Goal: Task Accomplishment & Management: Manage account settings

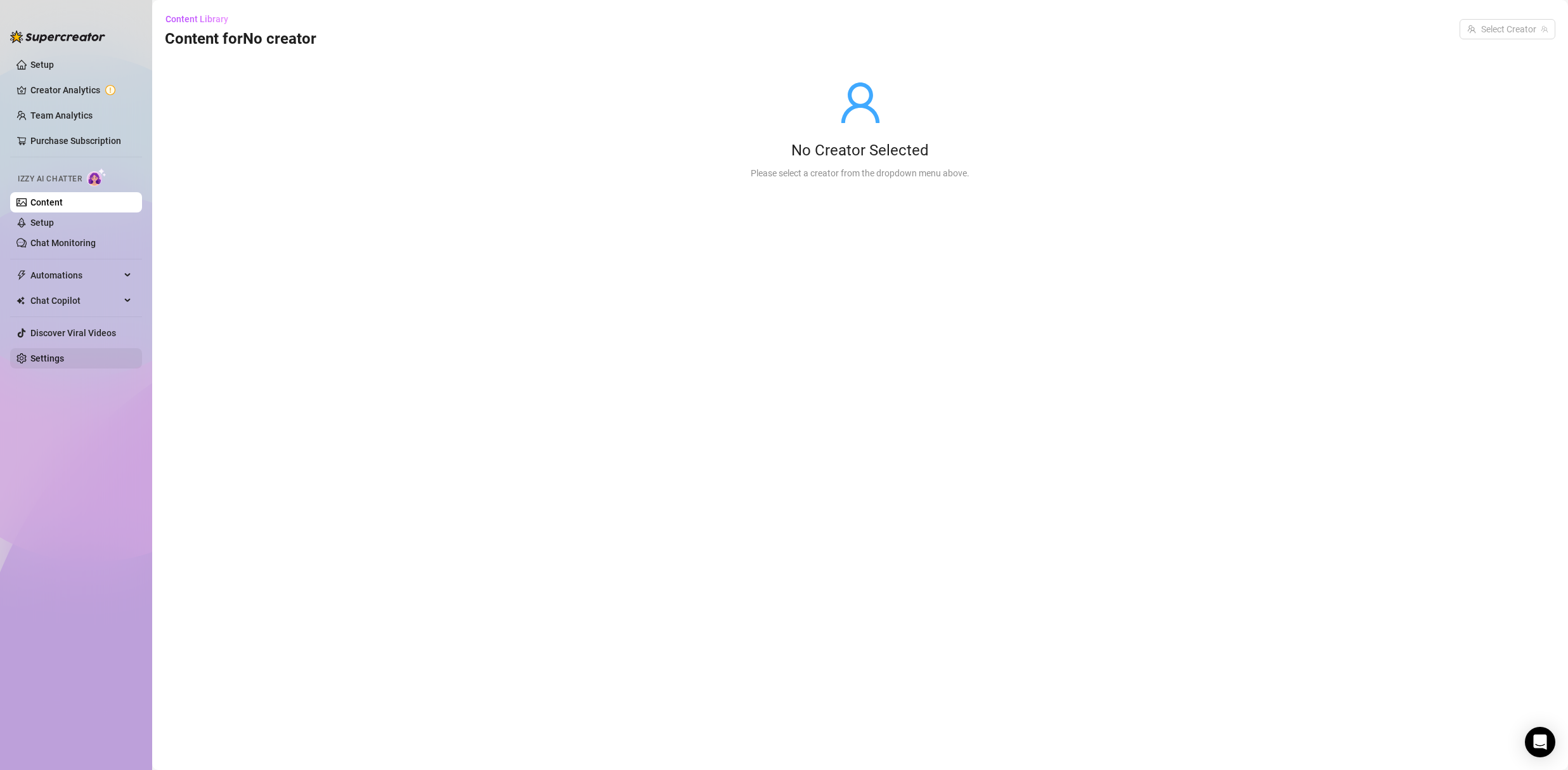
click at [64, 354] on link "Settings" at bounding box center [47, 358] width 33 height 10
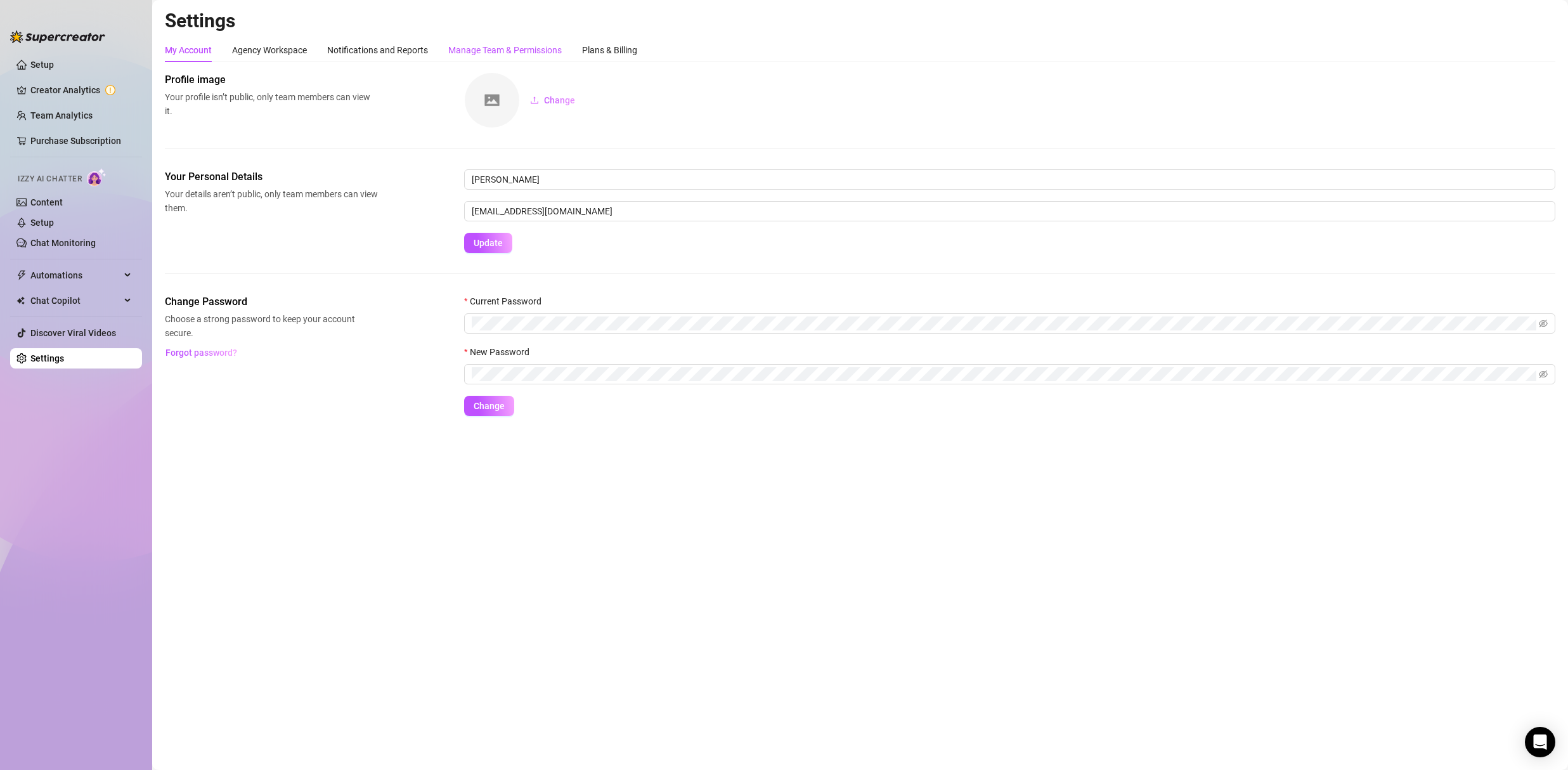
click at [485, 52] on div "Manage Team & Permissions" at bounding box center [505, 50] width 114 height 14
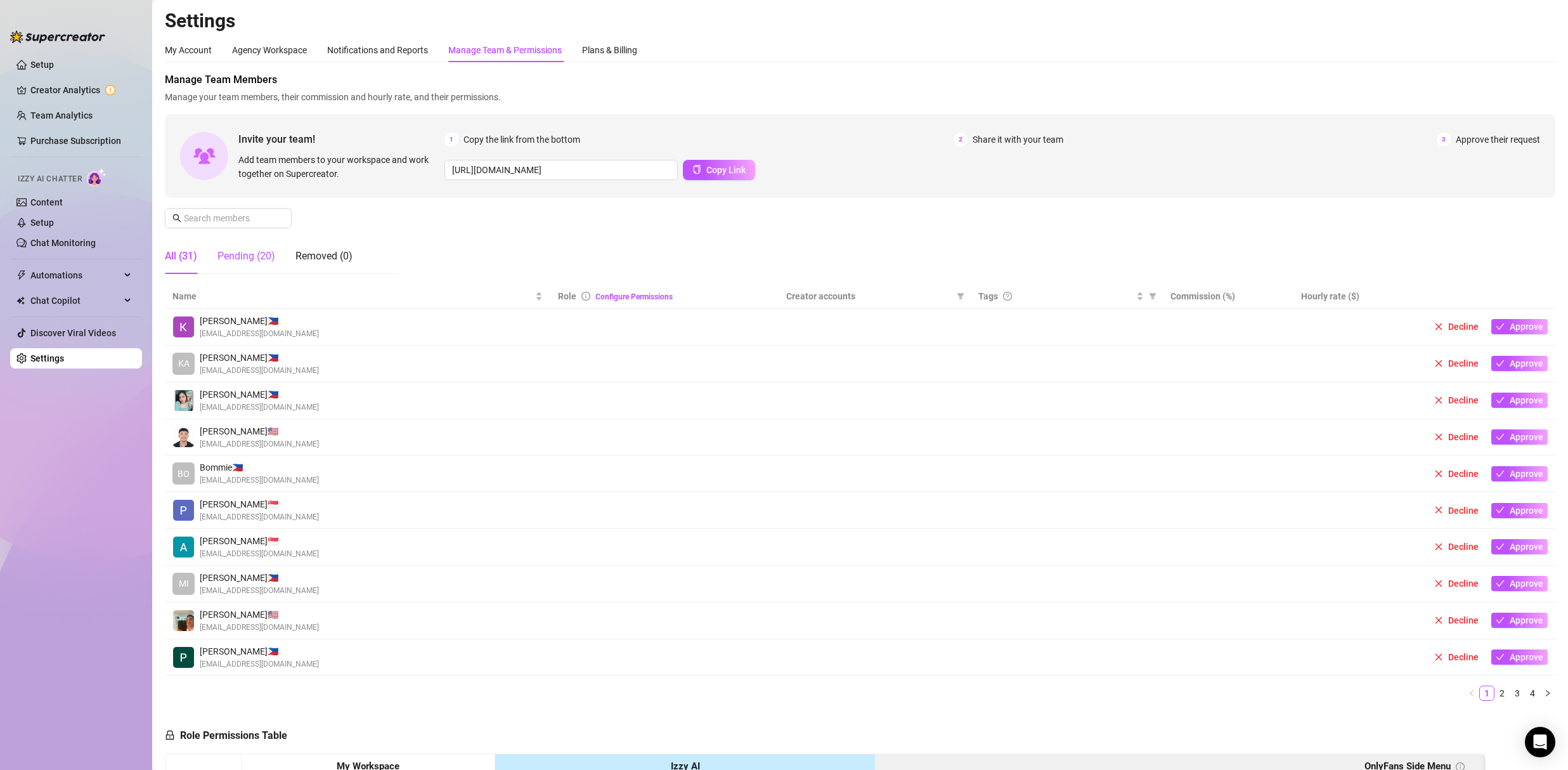
click at [265, 262] on div "Pending (20)" at bounding box center [246, 256] width 58 height 15
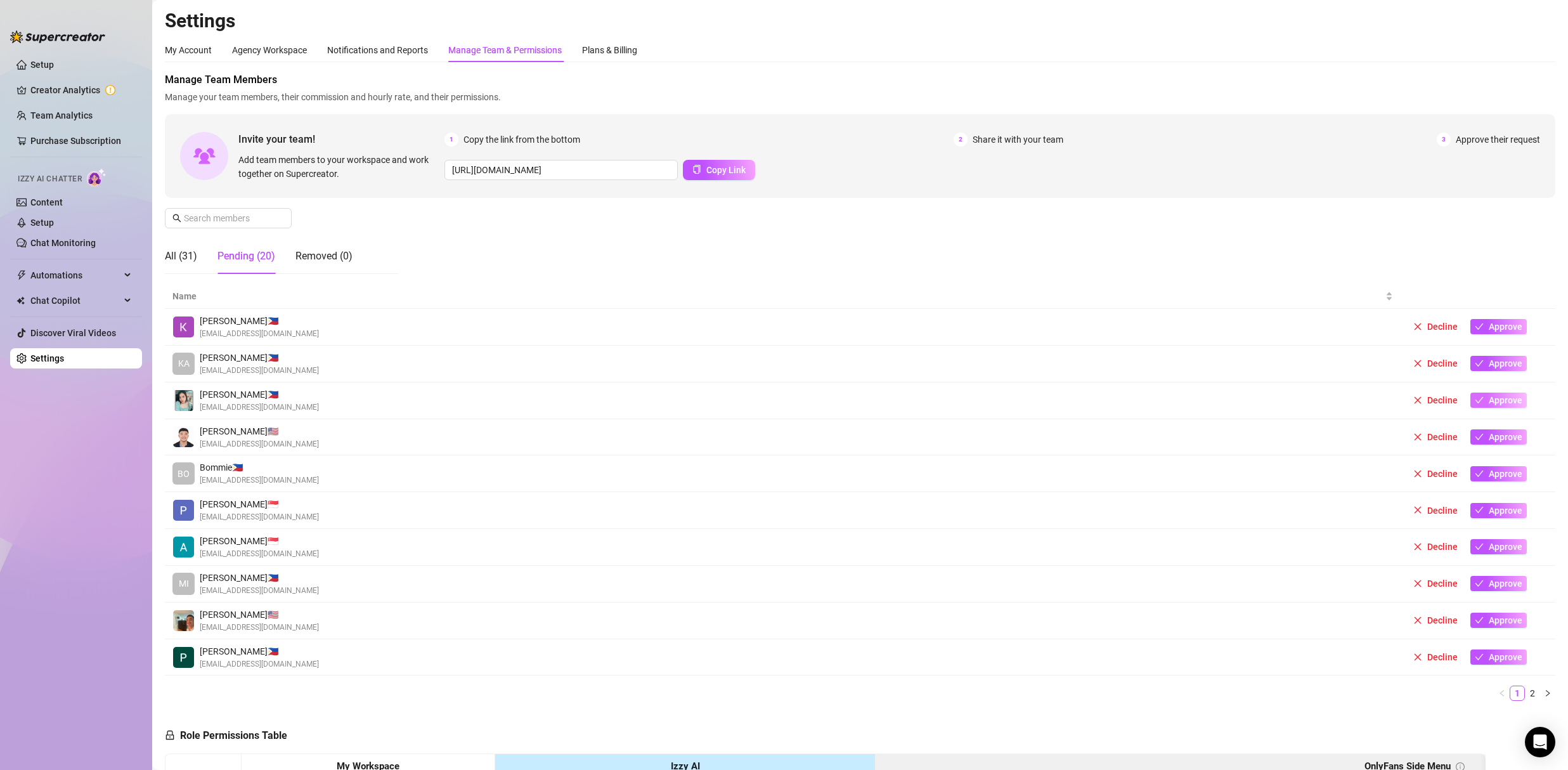
click at [1498, 397] on span "Approve" at bounding box center [1505, 400] width 33 height 10
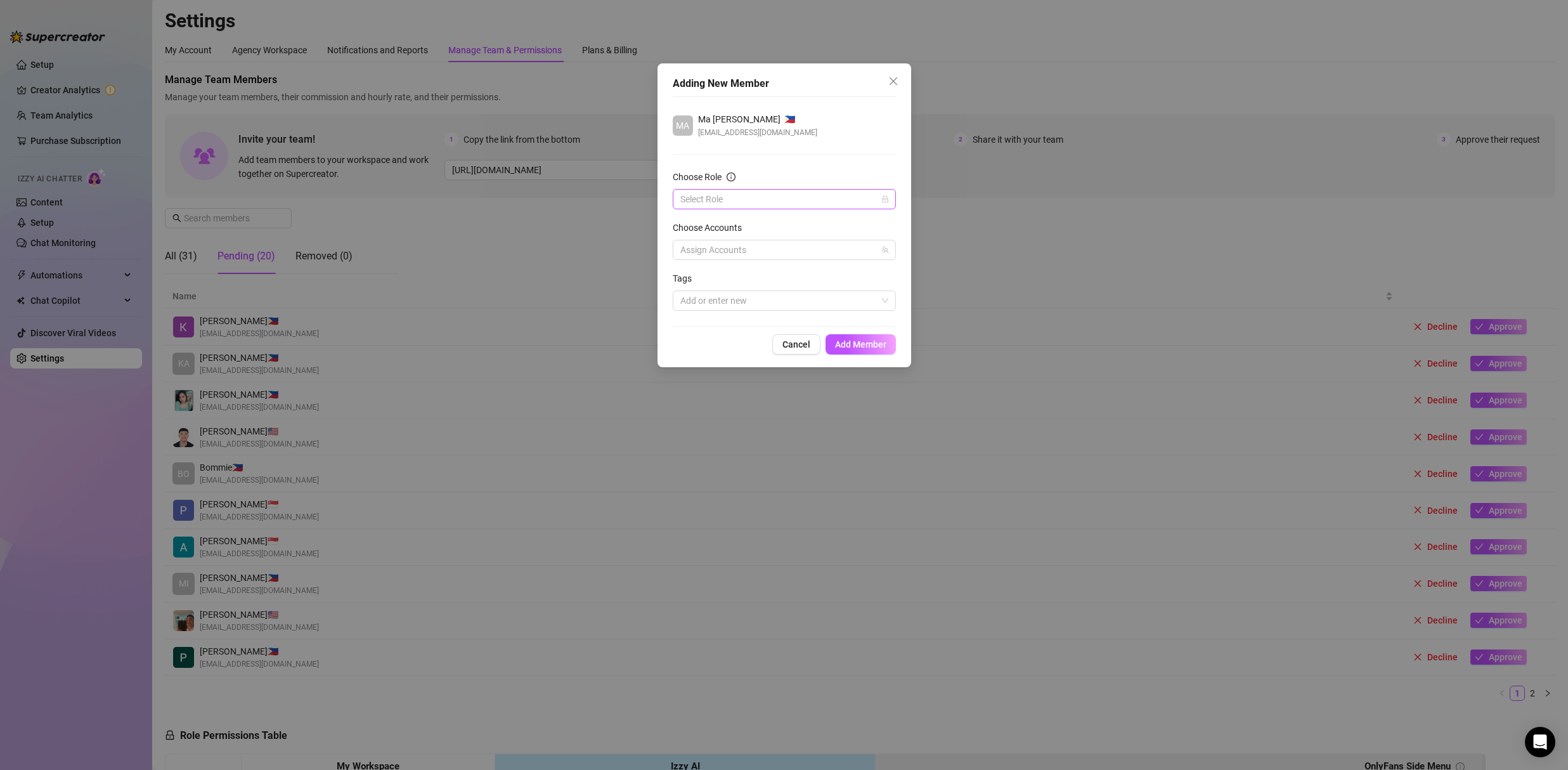
click at [732, 200] on input "Choose Role" at bounding box center [779, 199] width 197 height 19
click at [721, 216] on div "Chatter" at bounding box center [784, 224] width 218 height 20
click at [722, 253] on div at bounding box center [777, 250] width 205 height 18
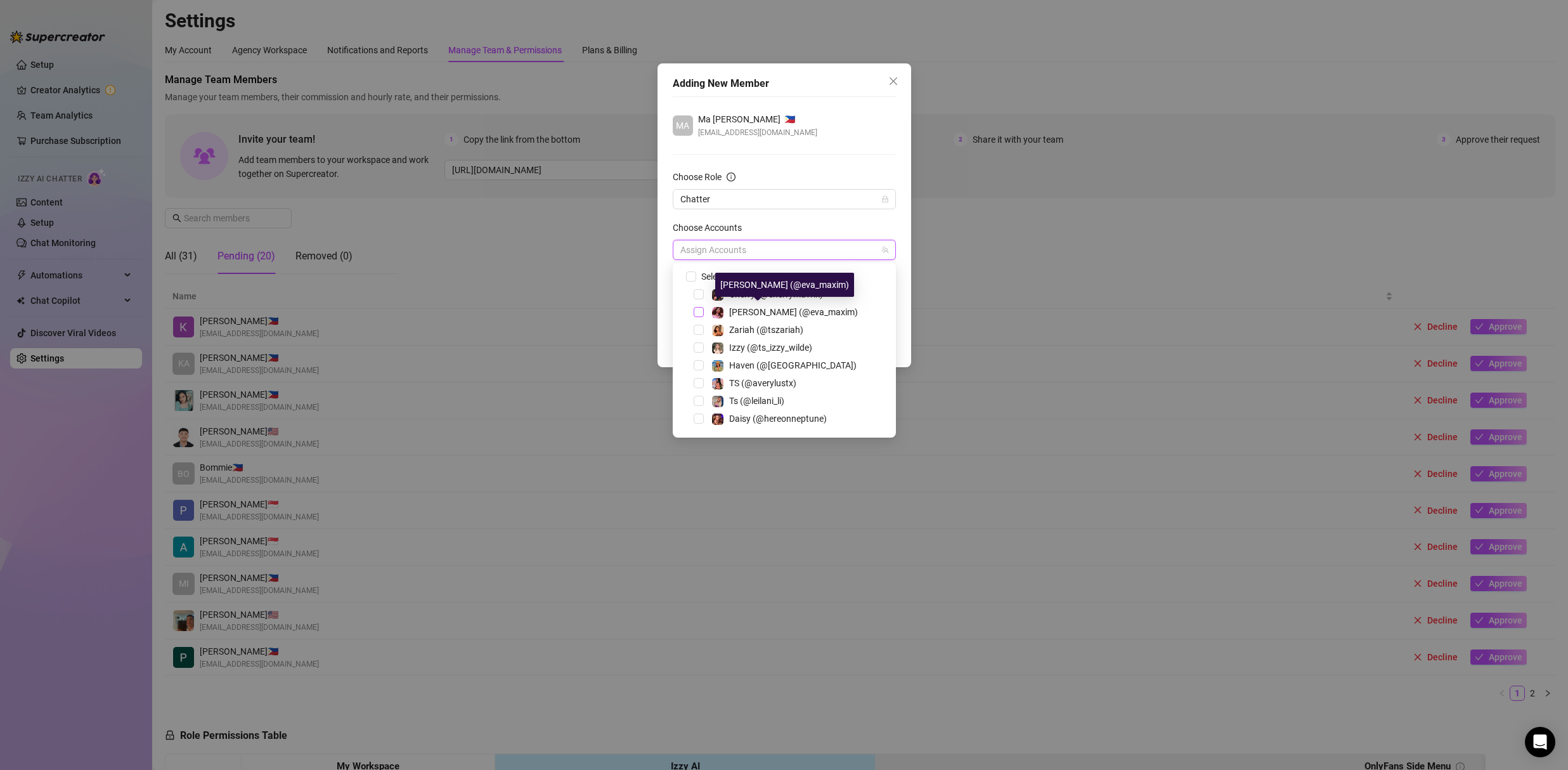
click at [702, 312] on span "Select tree node" at bounding box center [698, 312] width 10 height 10
click at [832, 227] on div "Choose Accounts" at bounding box center [784, 229] width 223 height 19
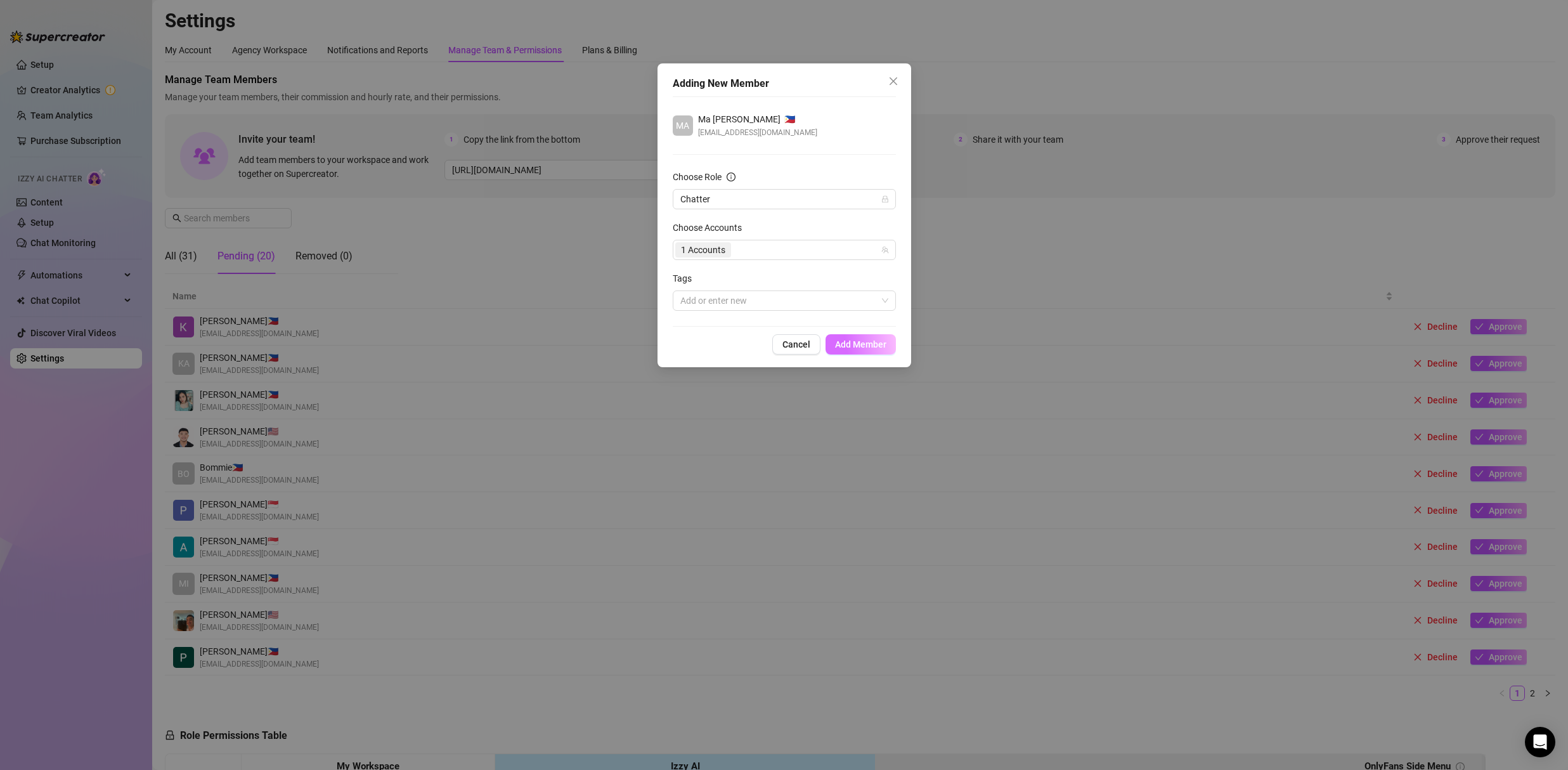
click at [865, 339] on span "Add Member" at bounding box center [861, 344] width 51 height 10
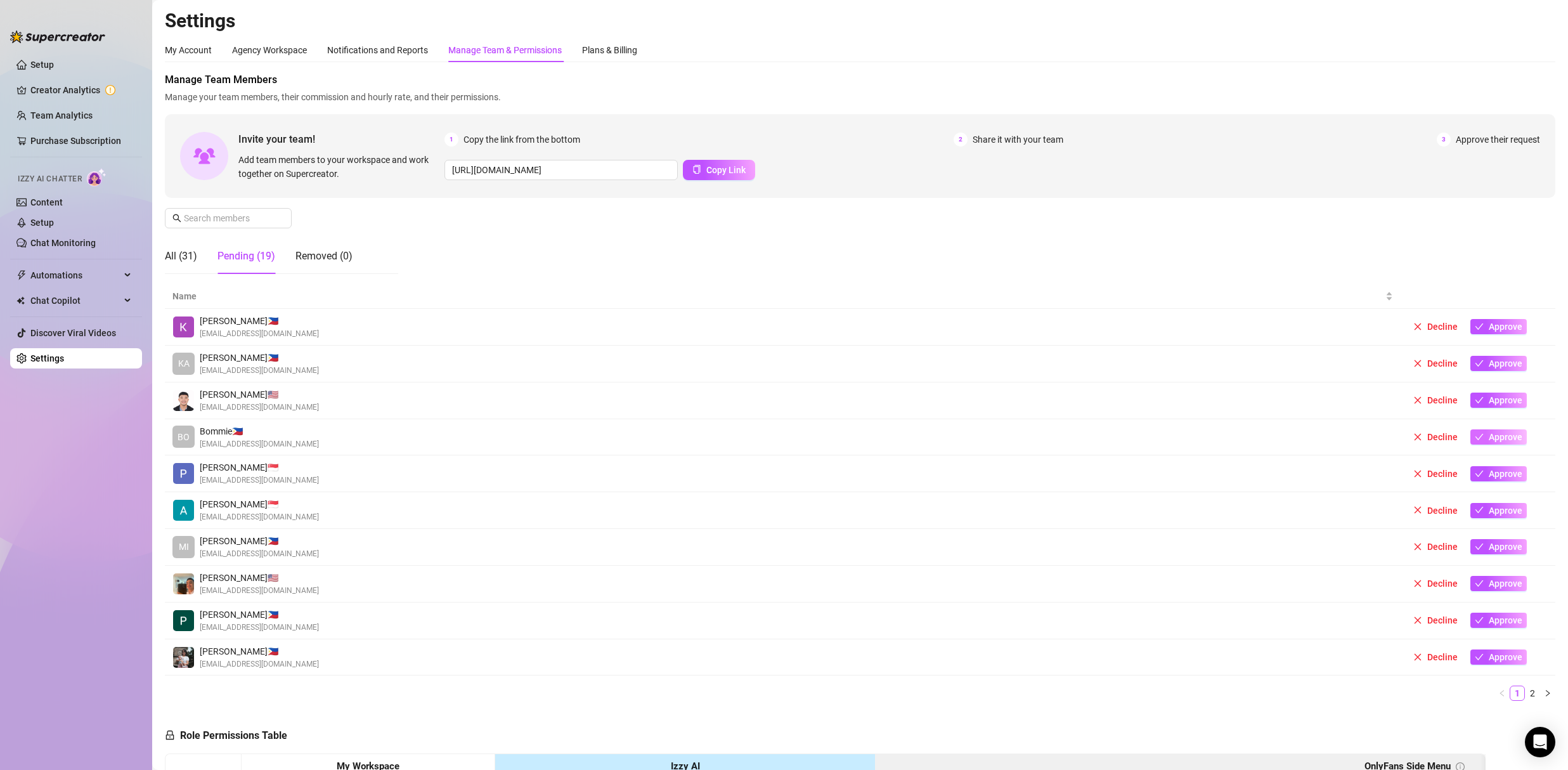
click at [1493, 437] on span "Approve" at bounding box center [1505, 437] width 33 height 10
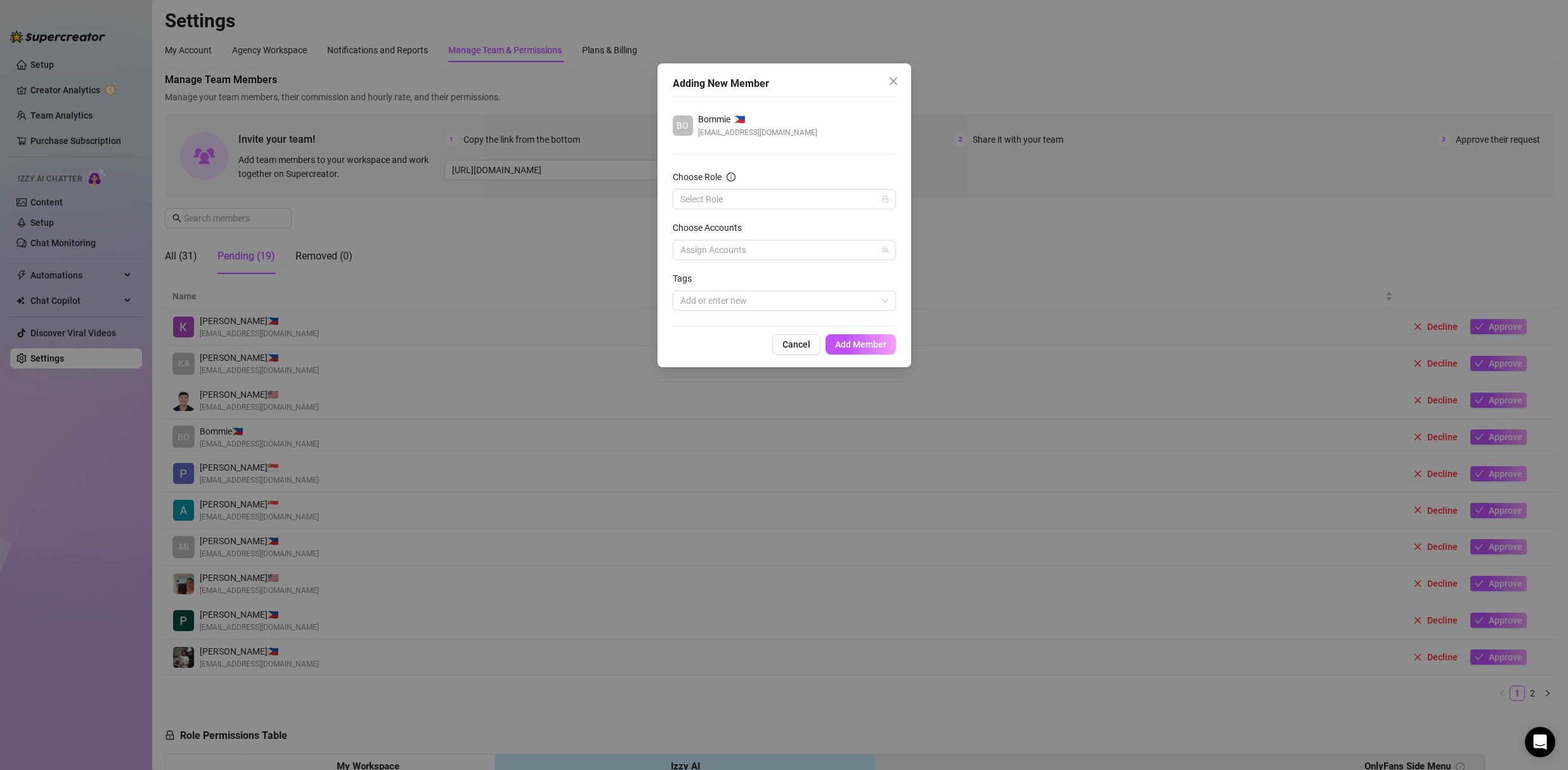
click at [688, 210] on form "Choose Role Select Role Choose Accounts Assign Accounts Tags Add or enter new" at bounding box center [784, 240] width 223 height 141
click at [690, 198] on input "Choose Role" at bounding box center [779, 199] width 197 height 19
click at [703, 221] on div "Chatter" at bounding box center [784, 225] width 203 height 14
click at [723, 245] on div at bounding box center [777, 250] width 205 height 18
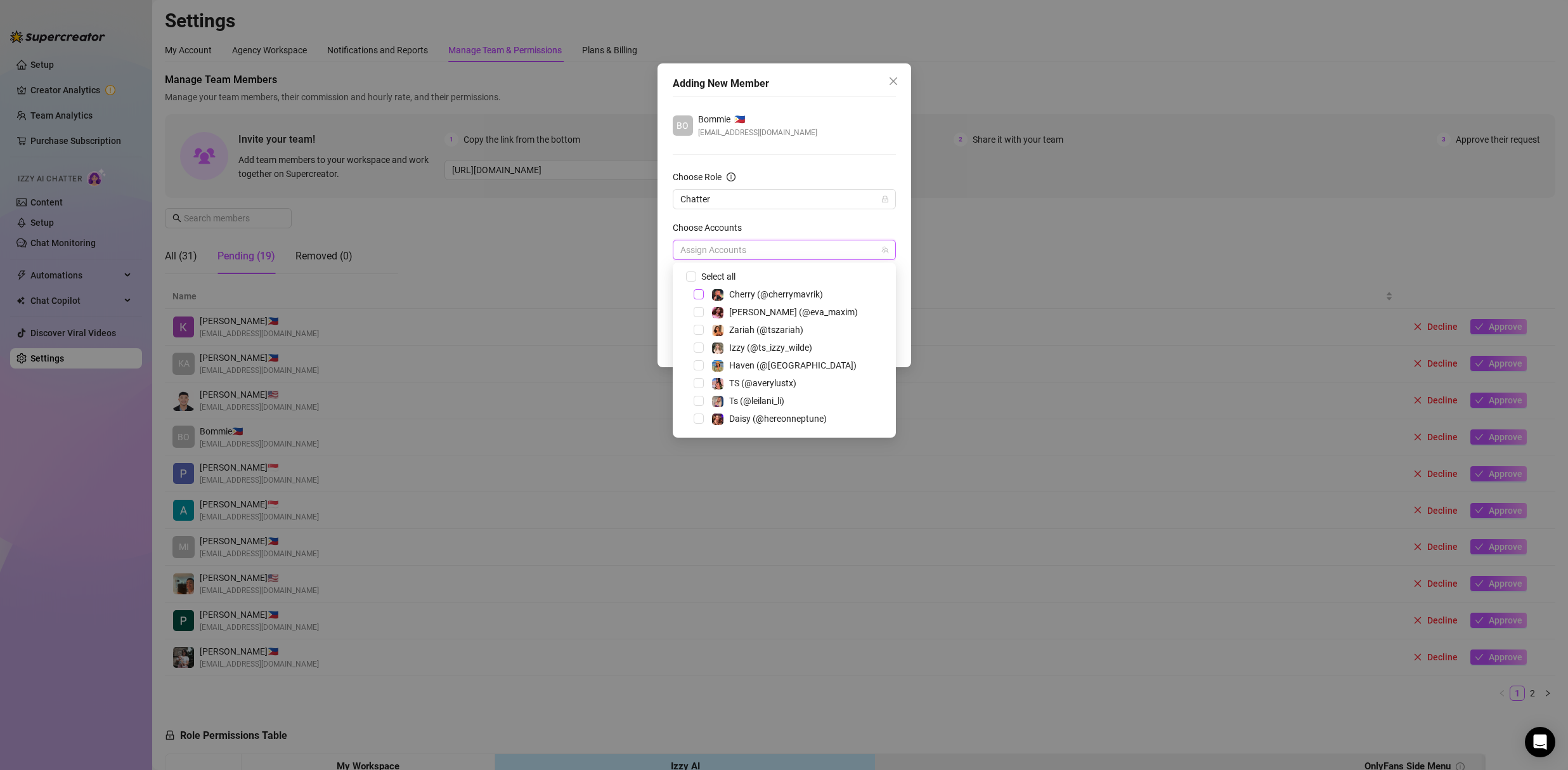
click at [696, 295] on span "Select tree node" at bounding box center [698, 294] width 10 height 10
click at [829, 111] on div "BO Bommie 🇵🇭 bommiejavier@gmail.com Choose Role Chatter Choose Accounts 1 Accou…" at bounding box center [784, 211] width 223 height 230
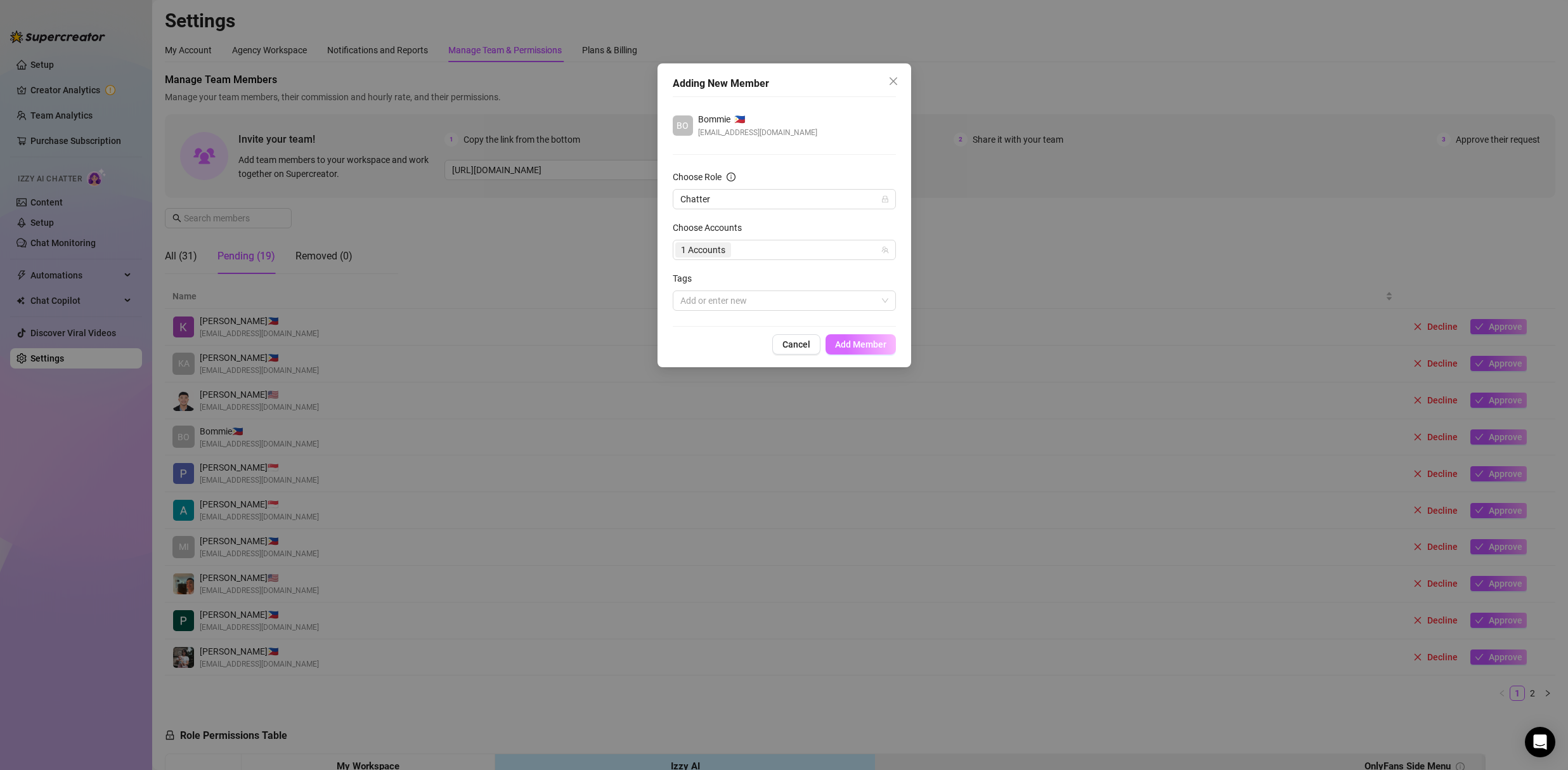
click at [870, 336] on button "Add Member" at bounding box center [861, 344] width 71 height 20
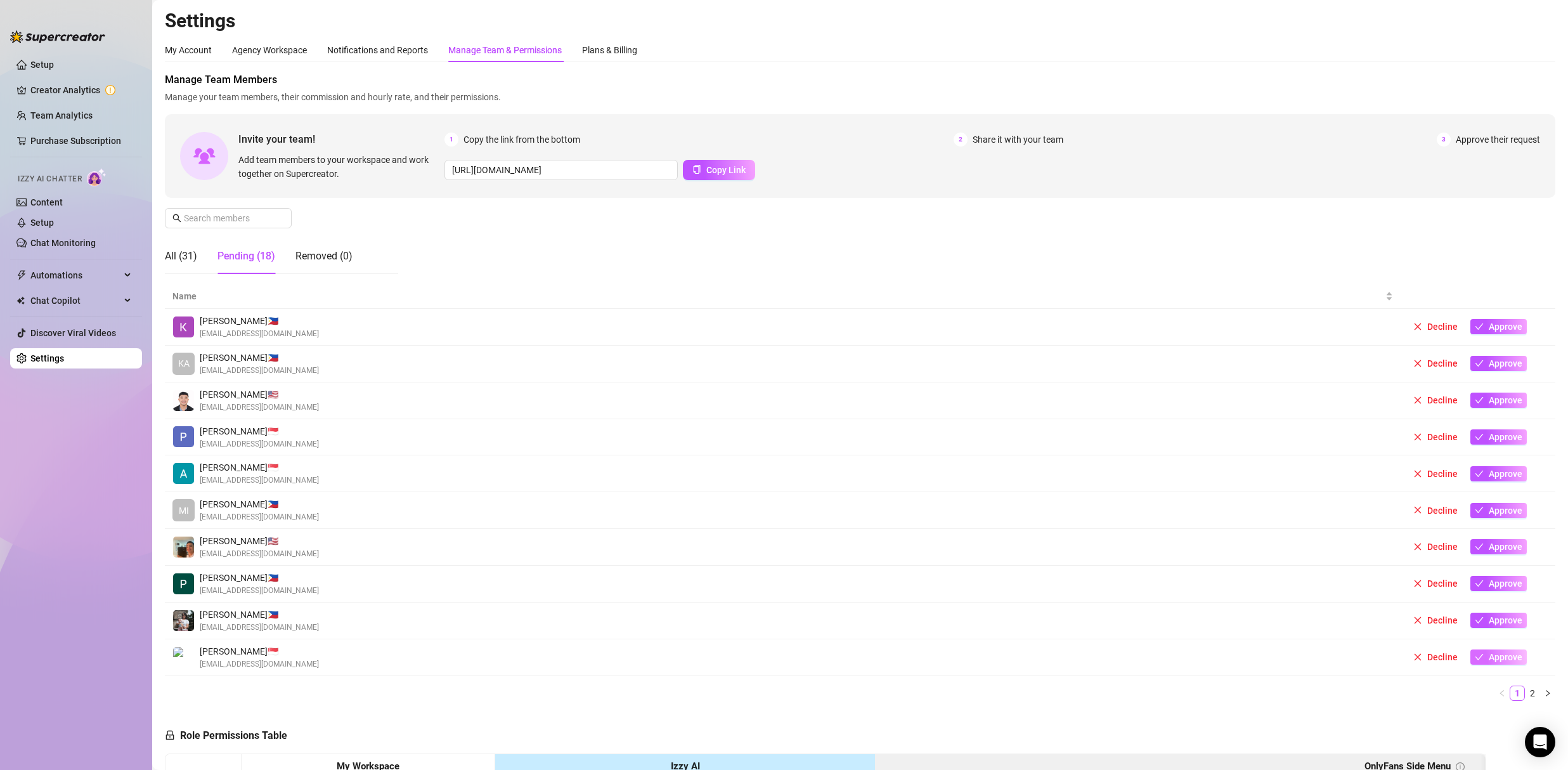
click at [1494, 657] on span "Approve" at bounding box center [1505, 657] width 33 height 10
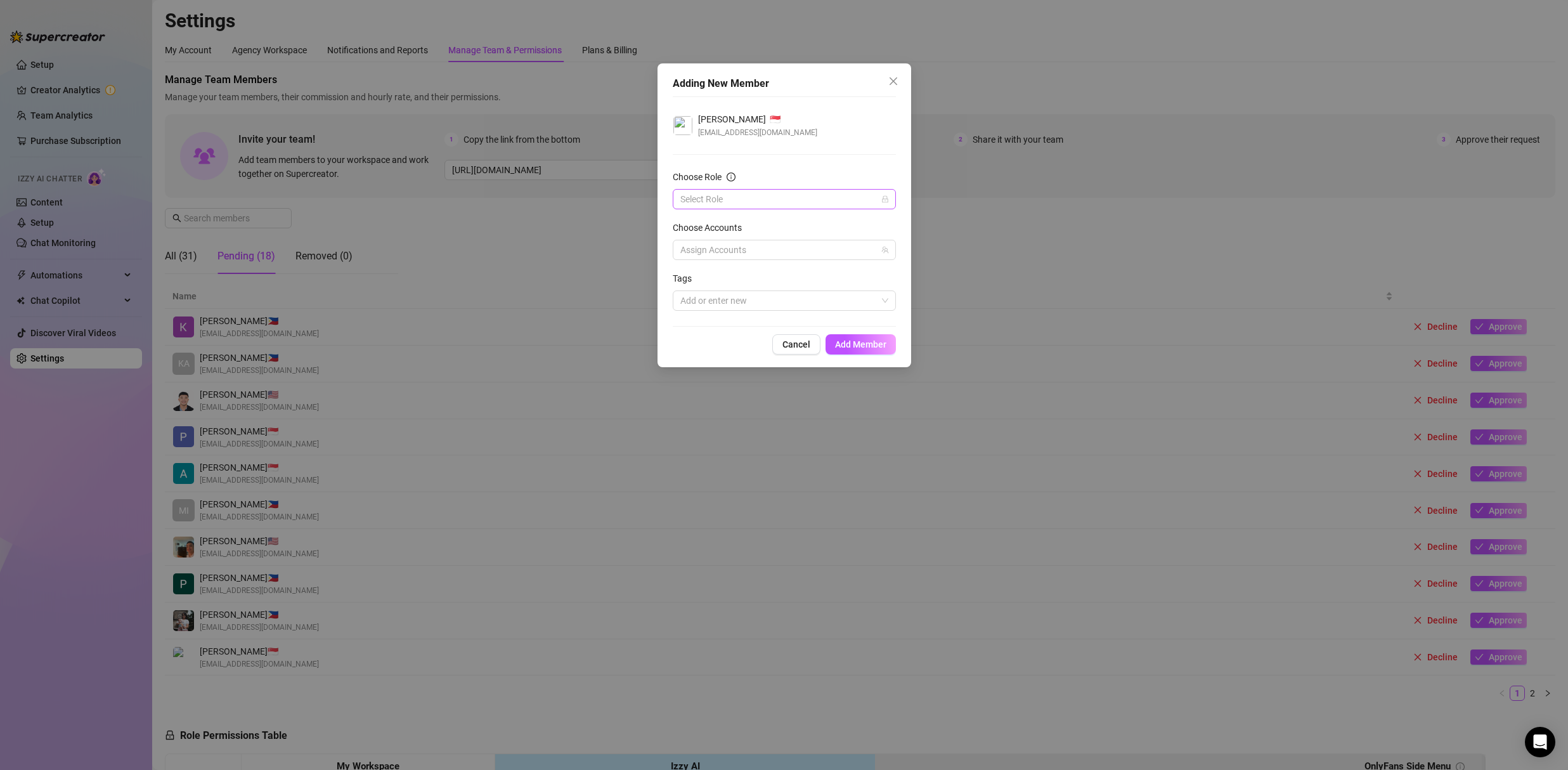
click at [719, 192] on input "Choose Role" at bounding box center [779, 199] width 197 height 19
click at [709, 222] on div "Chatter" at bounding box center [784, 225] width 203 height 14
click at [712, 250] on div at bounding box center [777, 250] width 205 height 18
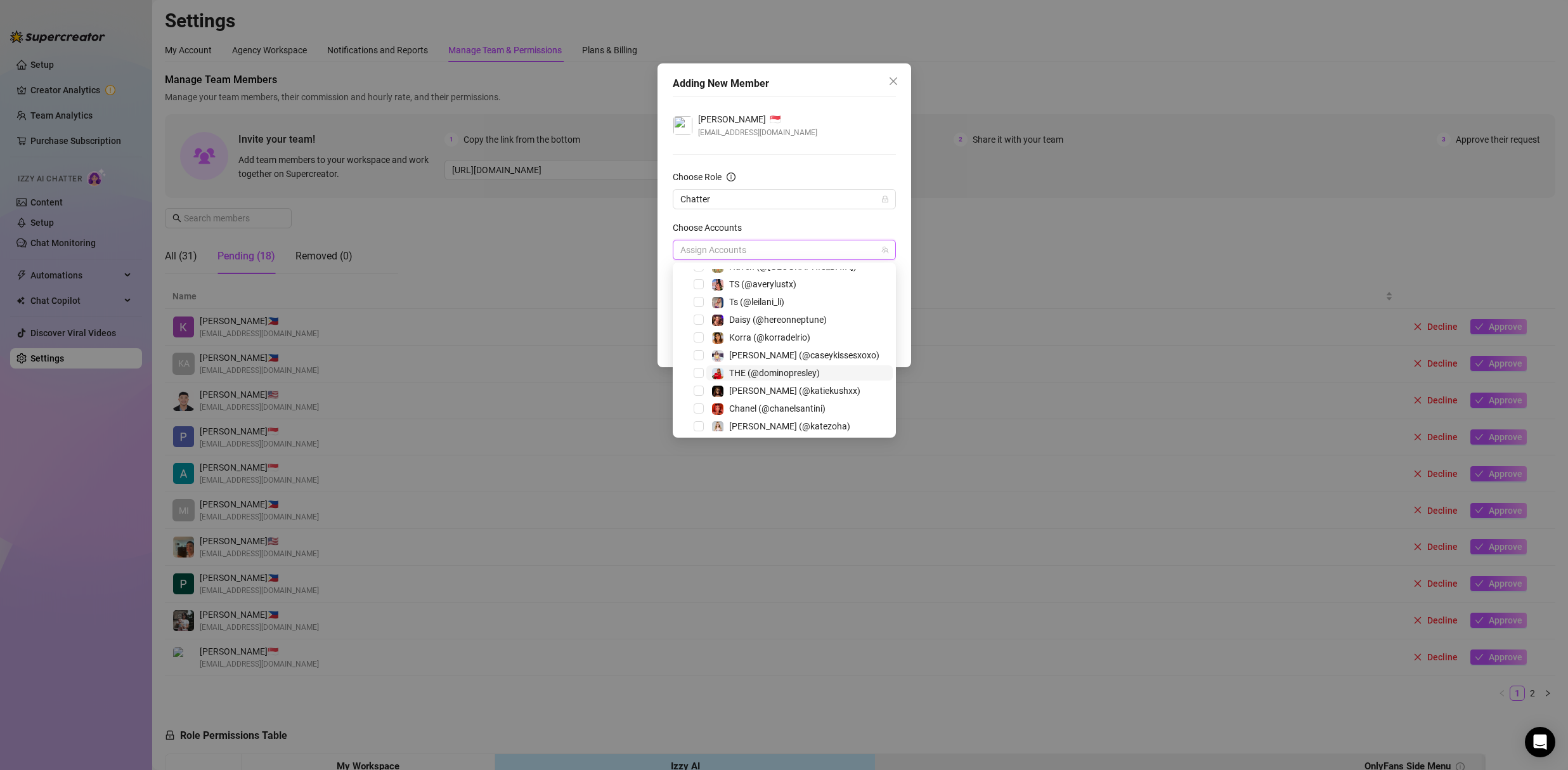
scroll to position [122, 0]
click at [698, 349] on span "Select tree node" at bounding box center [698, 350] width 10 height 10
click at [818, 127] on div "Nathaniel 🇸🇬 nthnlgonzaga@gmail.com" at bounding box center [784, 125] width 223 height 26
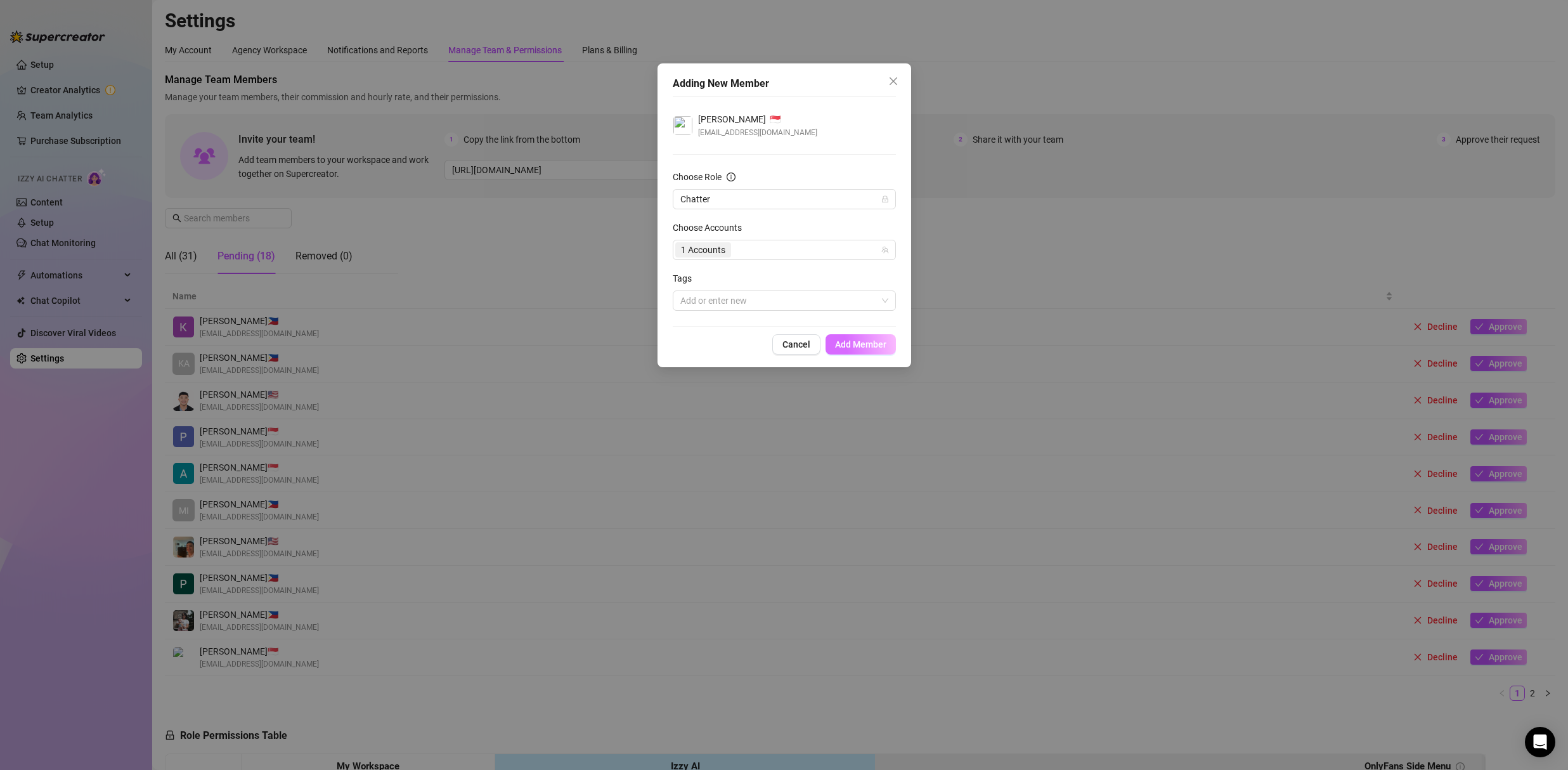
click at [872, 339] on span "Add Member" at bounding box center [861, 344] width 51 height 10
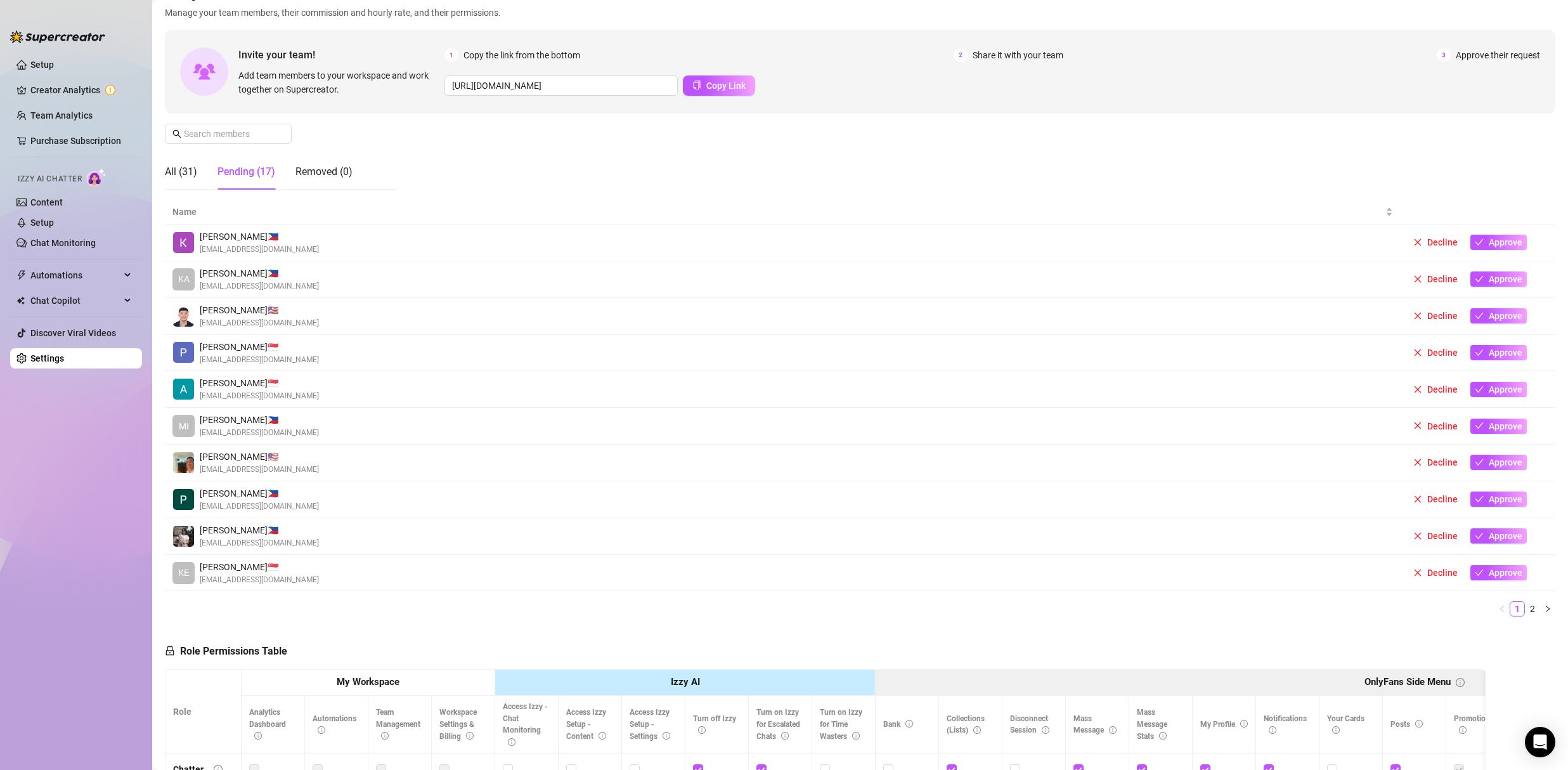
scroll to position [184, 0]
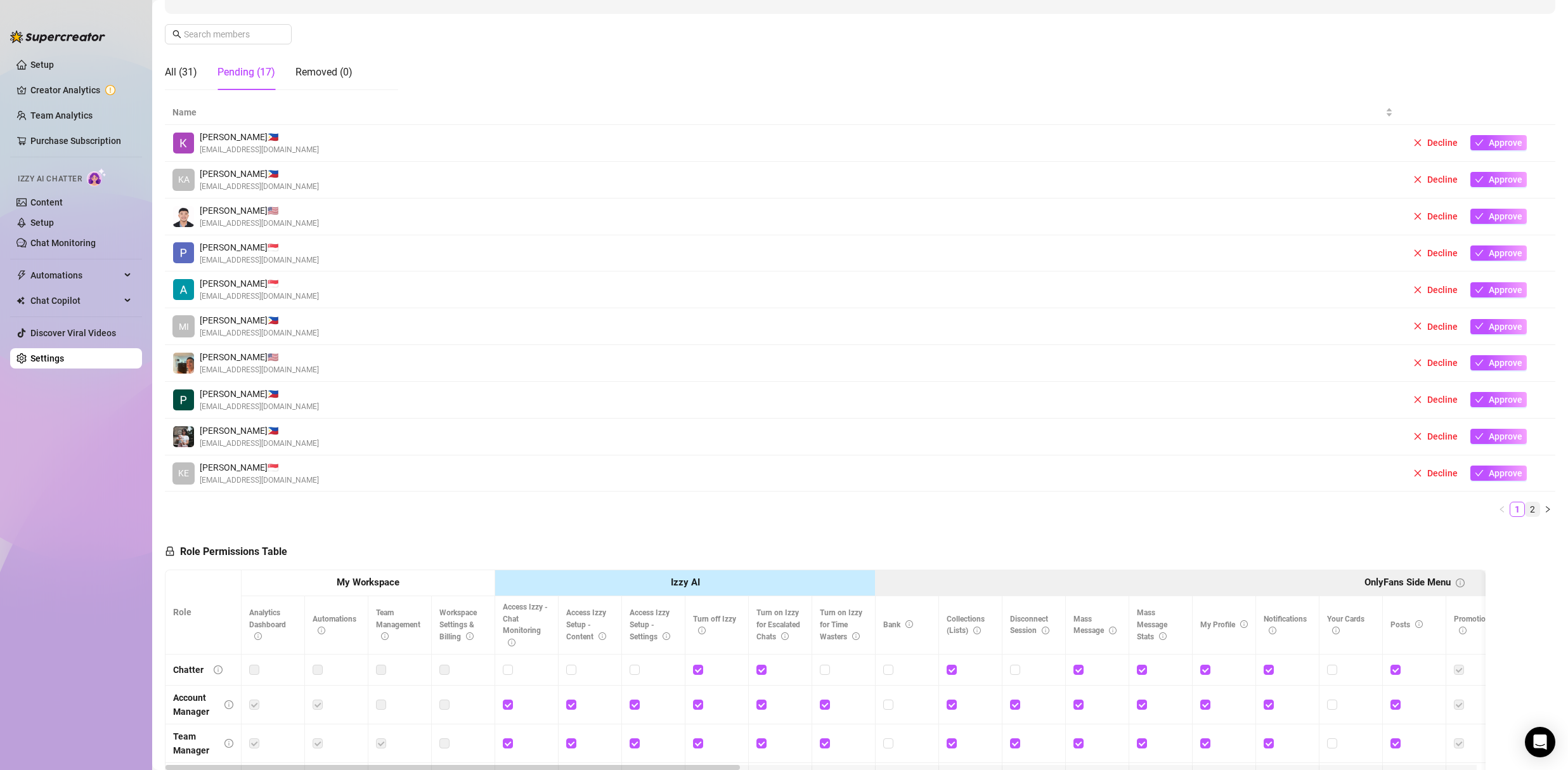
click at [1525, 511] on link "2" at bounding box center [1532, 509] width 14 height 14
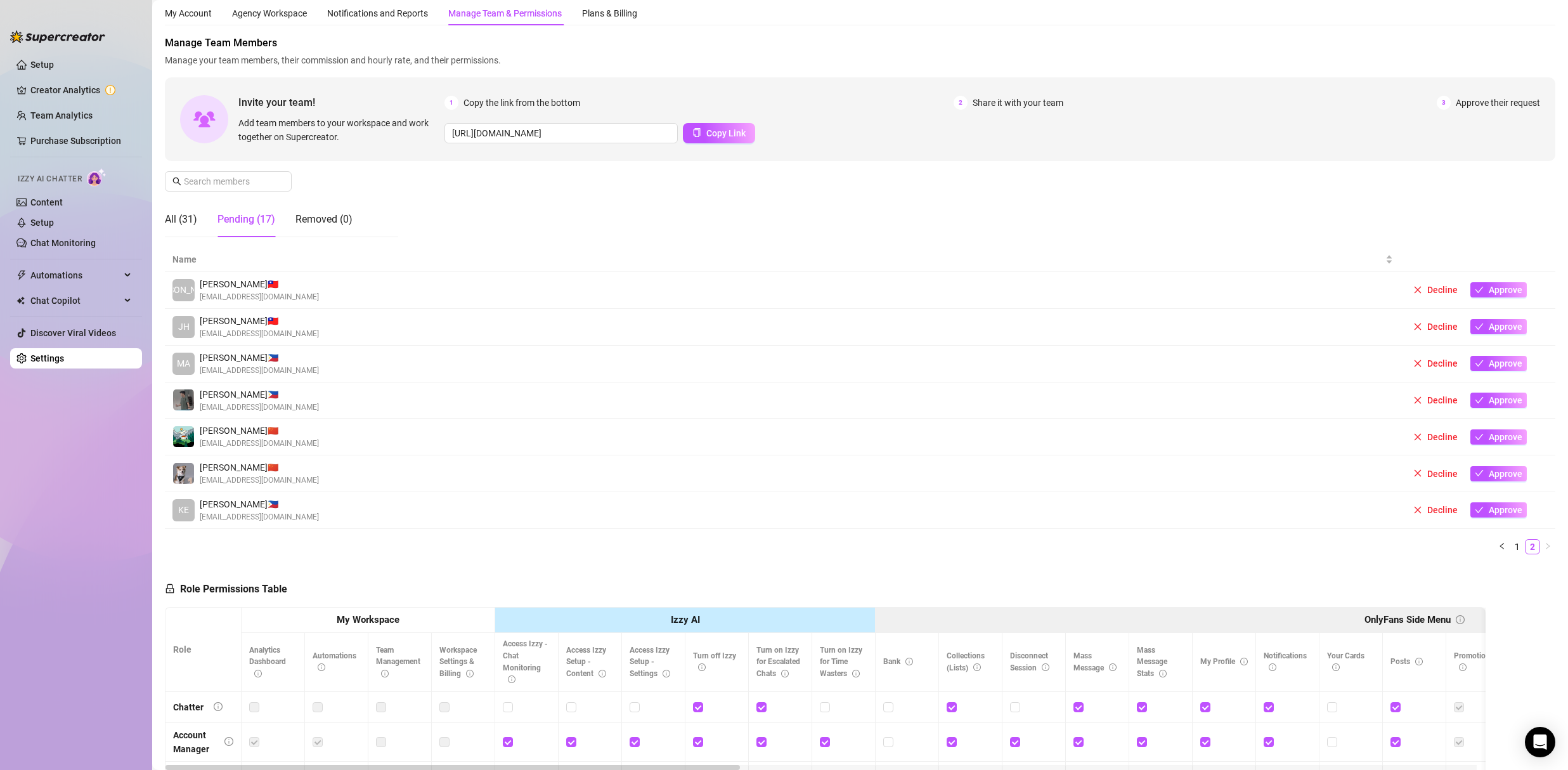
scroll to position [19, 0]
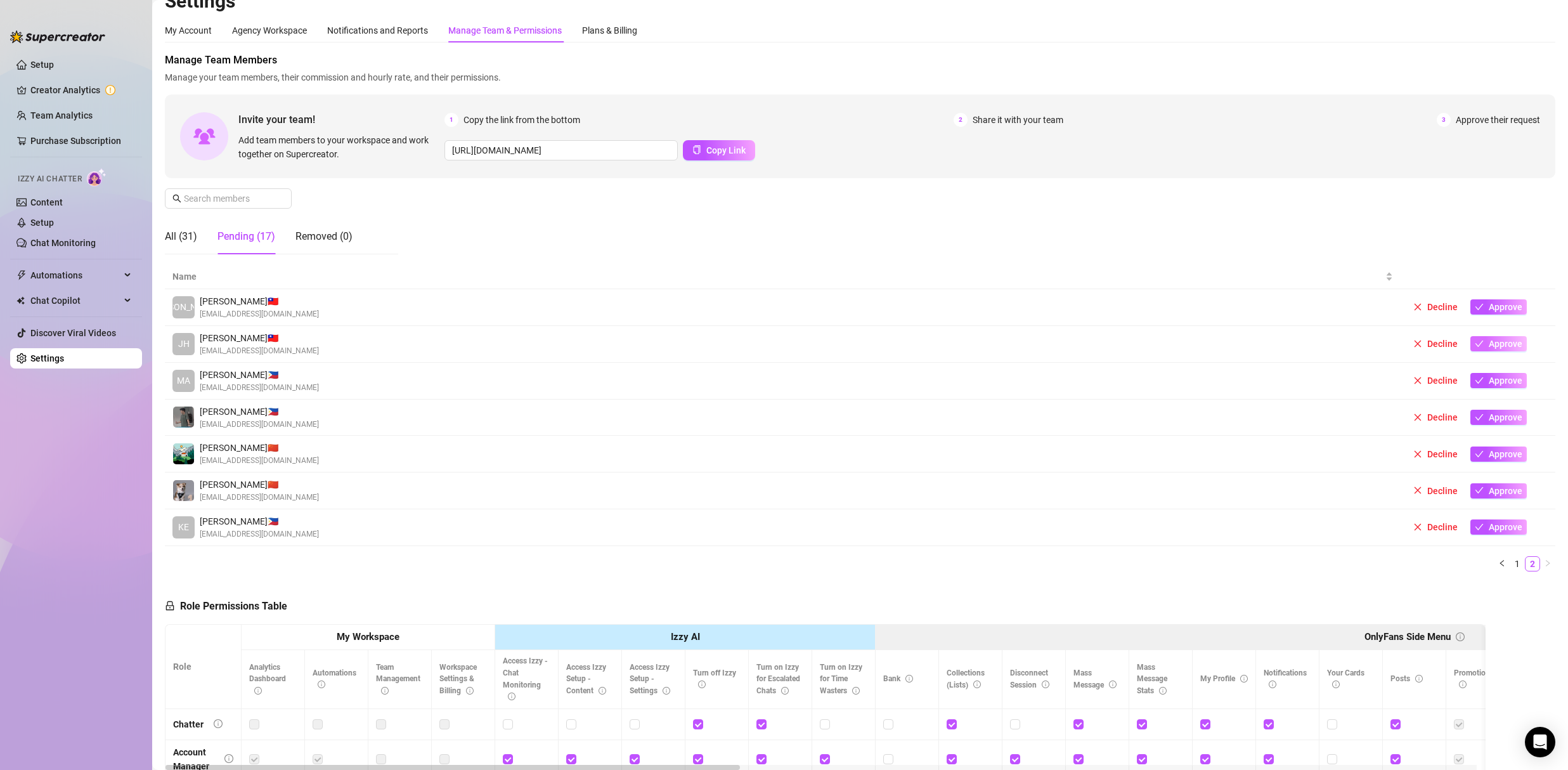
click at [1489, 347] on span "Approve" at bounding box center [1505, 344] width 33 height 10
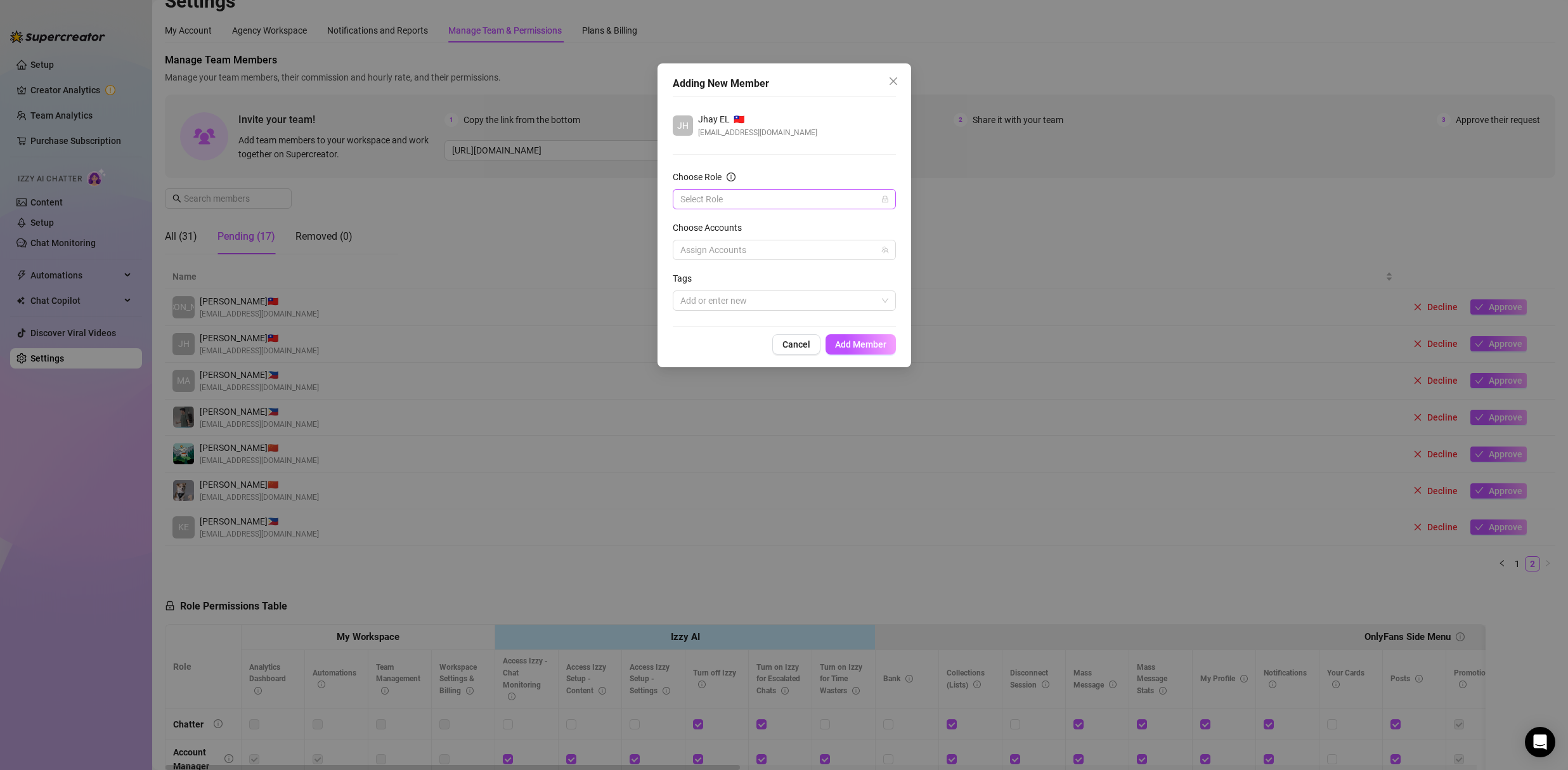
click at [725, 206] on input "Choose Role" at bounding box center [779, 199] width 197 height 19
click at [719, 220] on div "Chatter" at bounding box center [784, 225] width 203 height 14
click at [711, 249] on div at bounding box center [777, 250] width 205 height 18
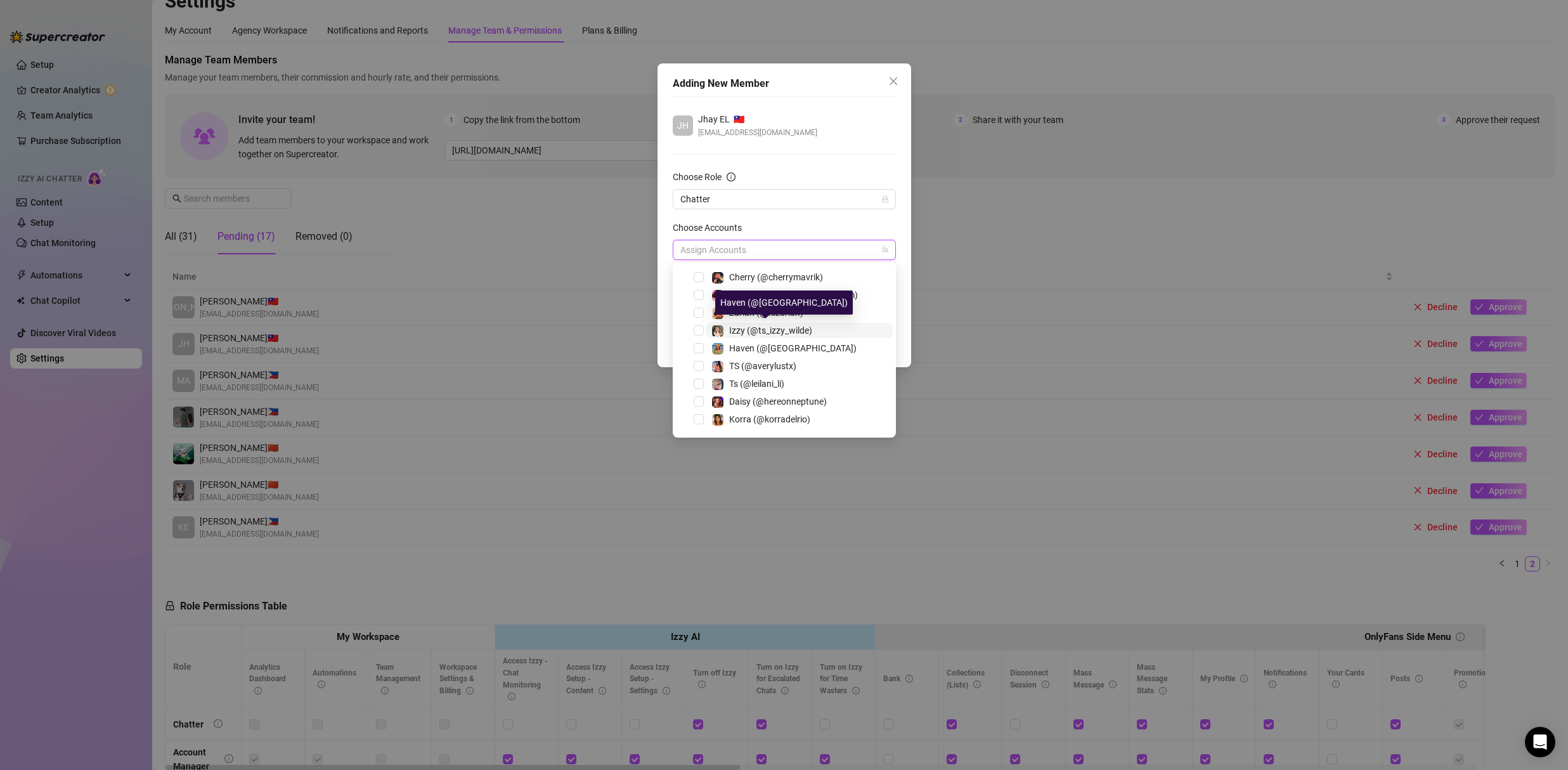
scroll to position [53, 0]
click at [703, 365] on span "Select tree node" at bounding box center [698, 365] width 10 height 10
click at [832, 119] on div "JH Jhay EL 🇹🇼 jhayacostajr84@gmail.com" at bounding box center [784, 125] width 223 height 26
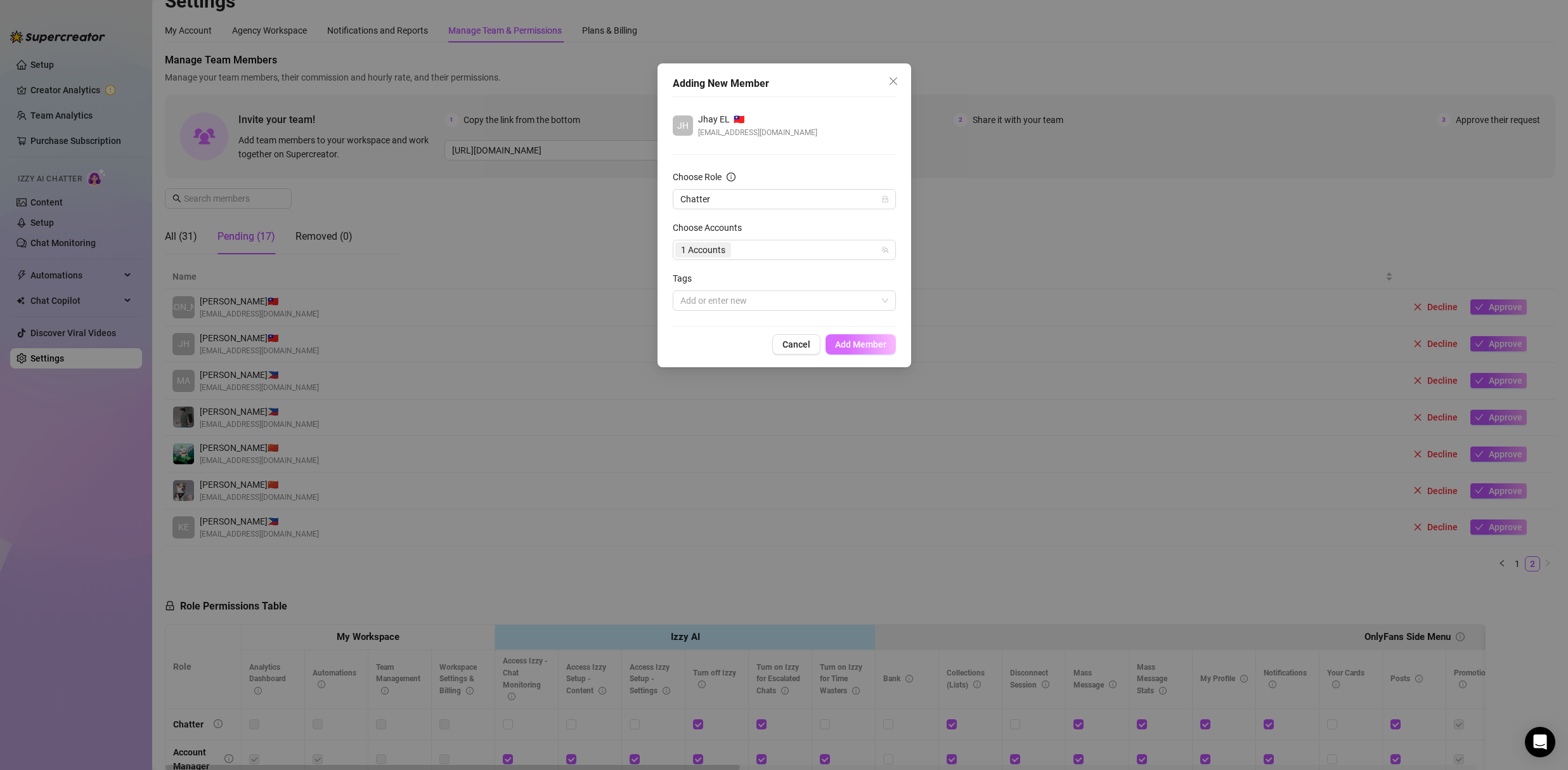
click at [870, 344] on span "Add Member" at bounding box center [861, 344] width 51 height 10
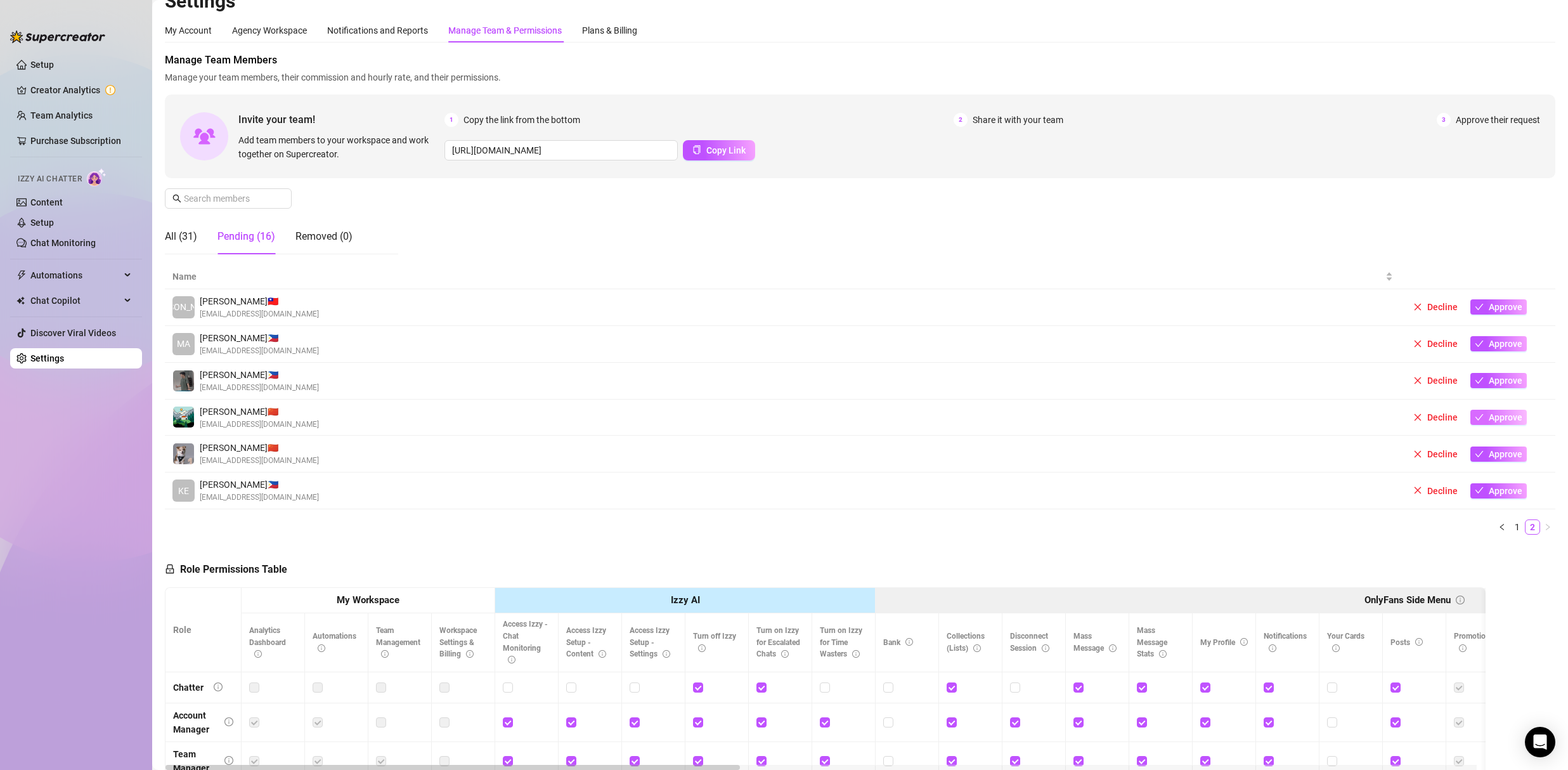
click at [1492, 419] on span "Approve" at bounding box center [1505, 417] width 33 height 10
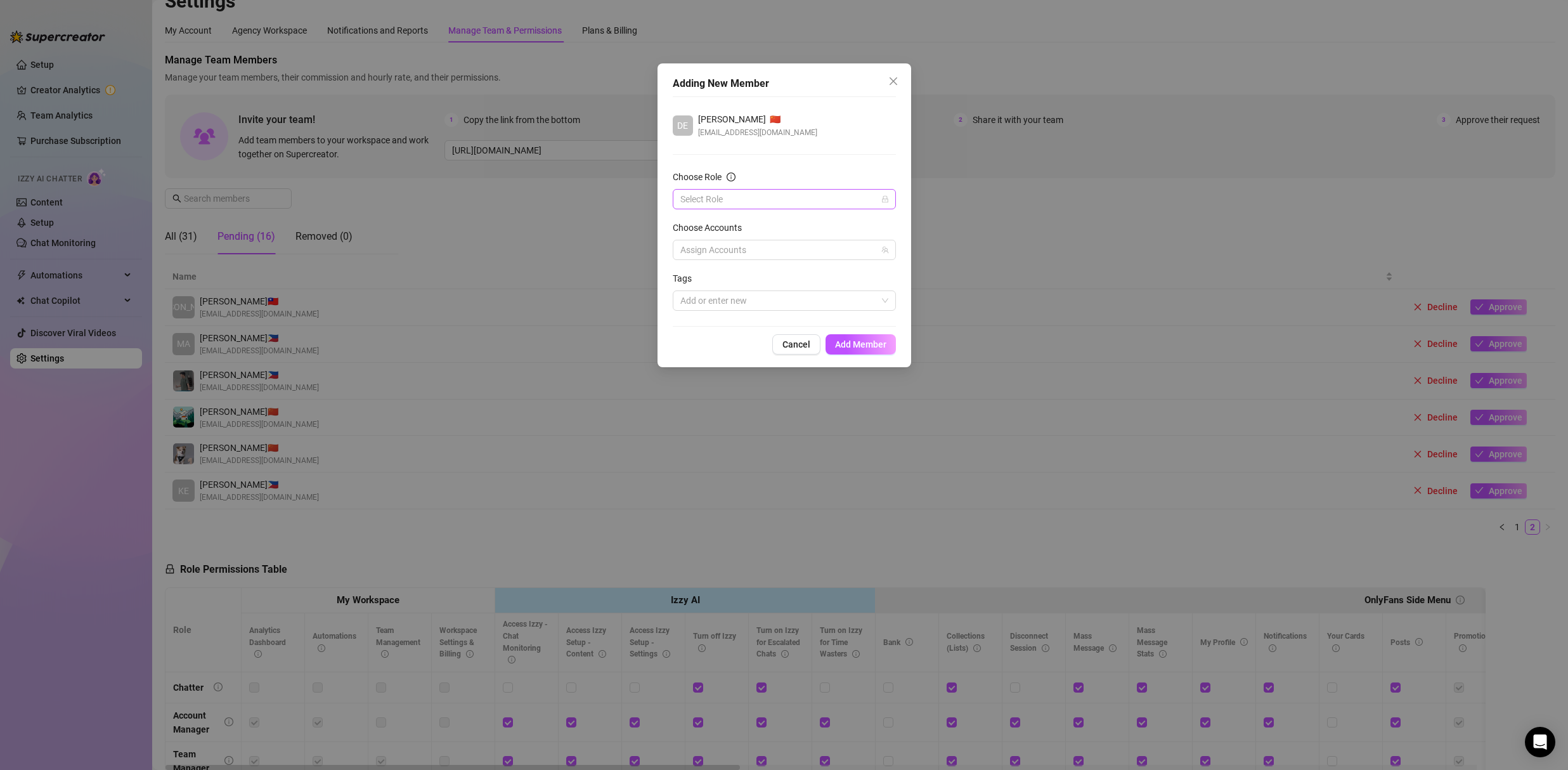
click at [748, 195] on input "Choose Role" at bounding box center [779, 199] width 197 height 19
click at [725, 228] on div "Chatter" at bounding box center [784, 225] width 203 height 14
click at [716, 243] on div at bounding box center [777, 250] width 205 height 18
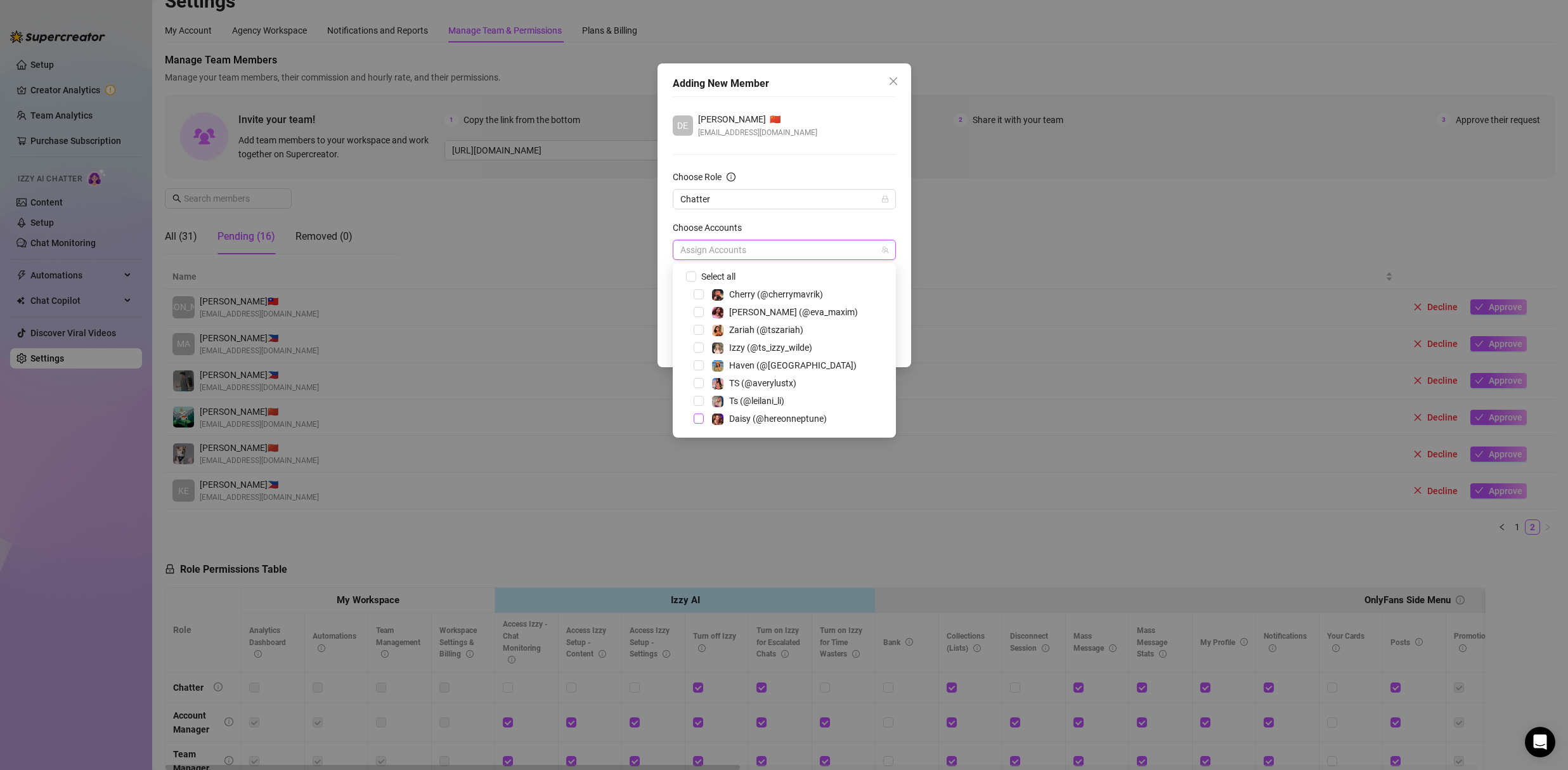
click at [701, 422] on span "Select tree node" at bounding box center [698, 419] width 10 height 10
click at [789, 150] on div "DE Denise Carrillo 🇨🇳 denisejeancarrillo@gmail.com Choose Role Chatter Choose A…" at bounding box center [784, 211] width 223 height 230
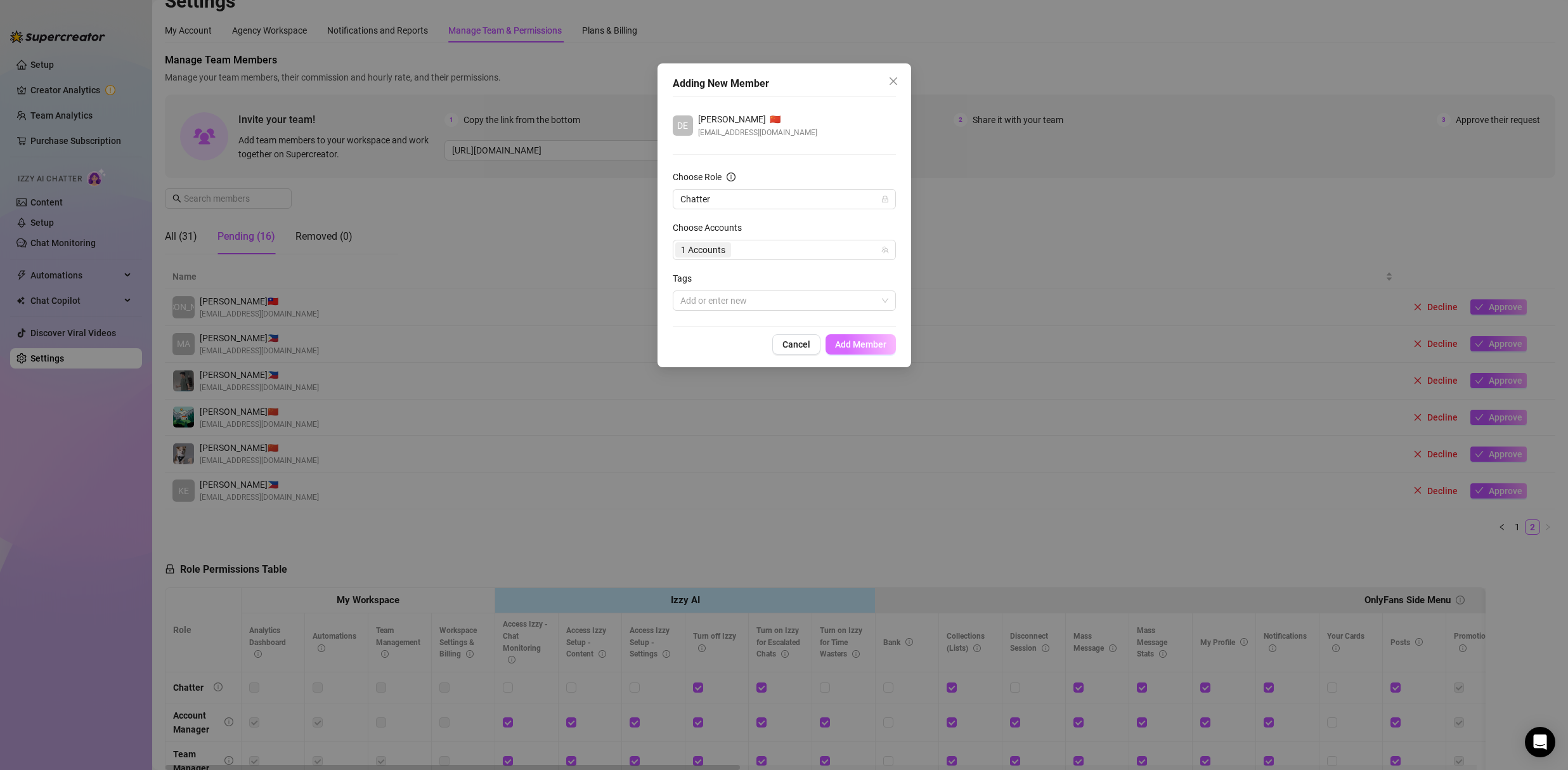
click at [858, 340] on span "Add Member" at bounding box center [861, 344] width 51 height 10
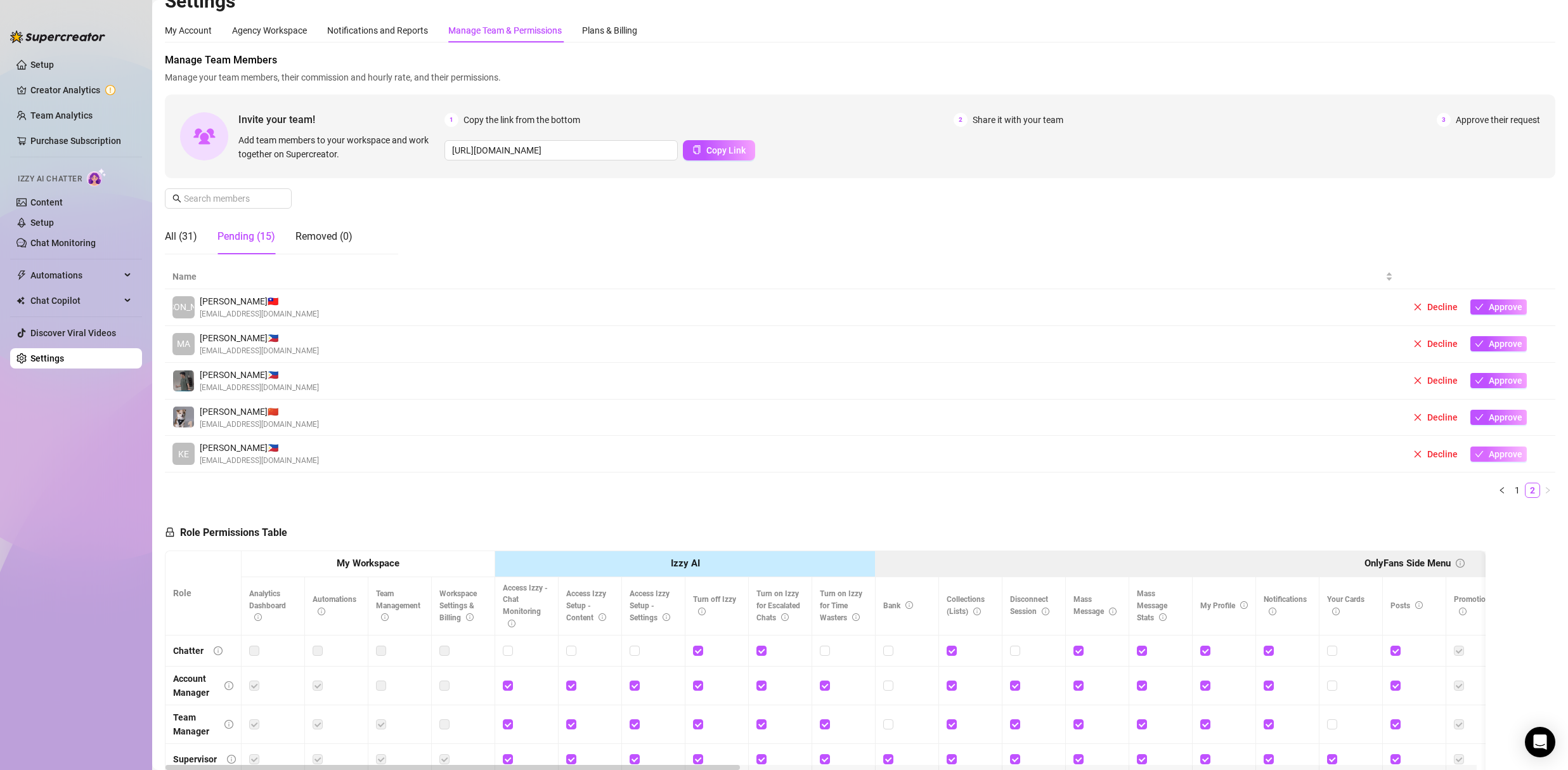
click at [1494, 455] on span "Approve" at bounding box center [1505, 454] width 33 height 10
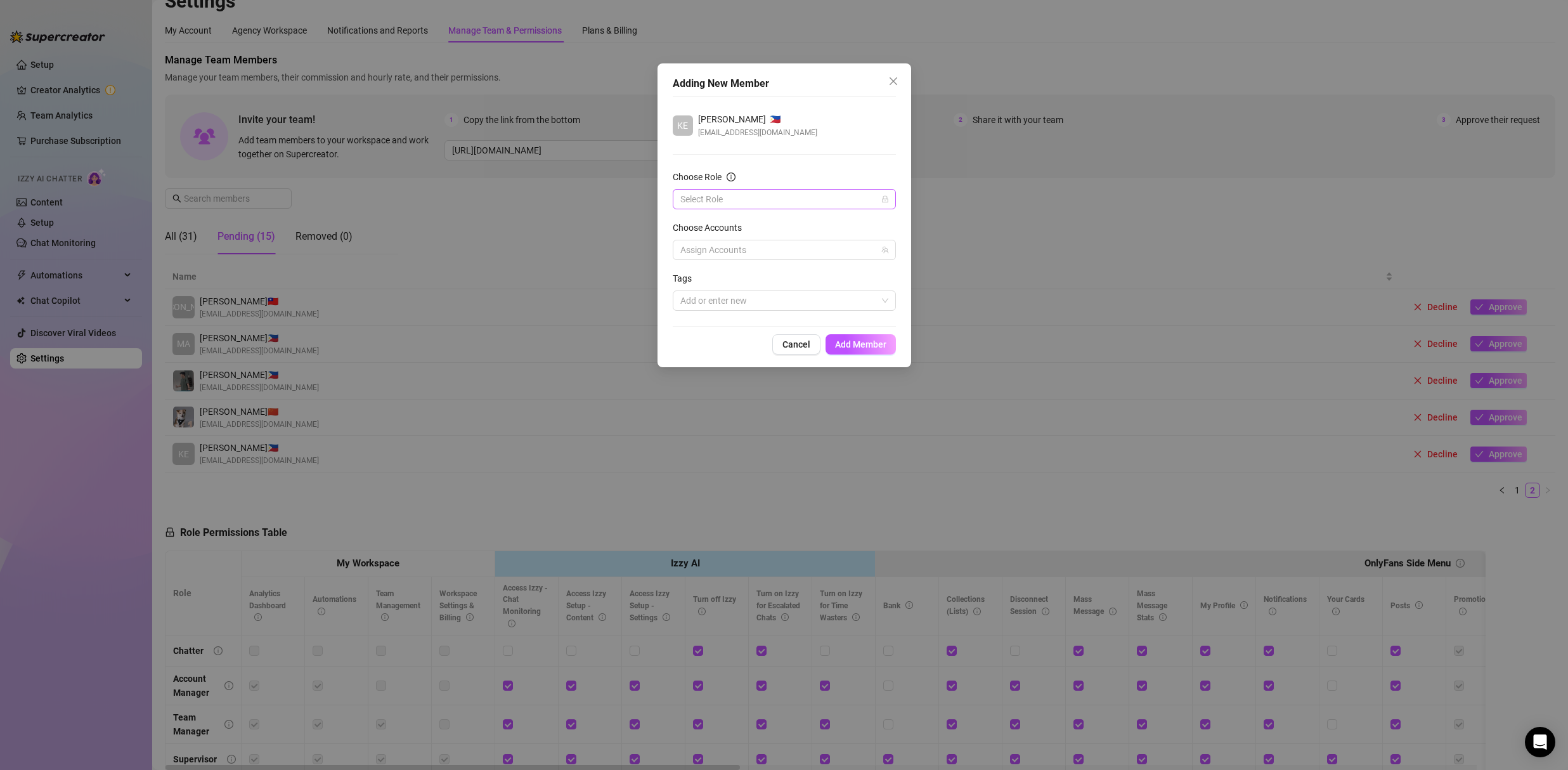
click at [696, 196] on input "Choose Role" at bounding box center [779, 199] width 197 height 19
click at [704, 222] on div "Chatter" at bounding box center [784, 225] width 203 height 14
click at [729, 245] on div at bounding box center [777, 250] width 205 height 18
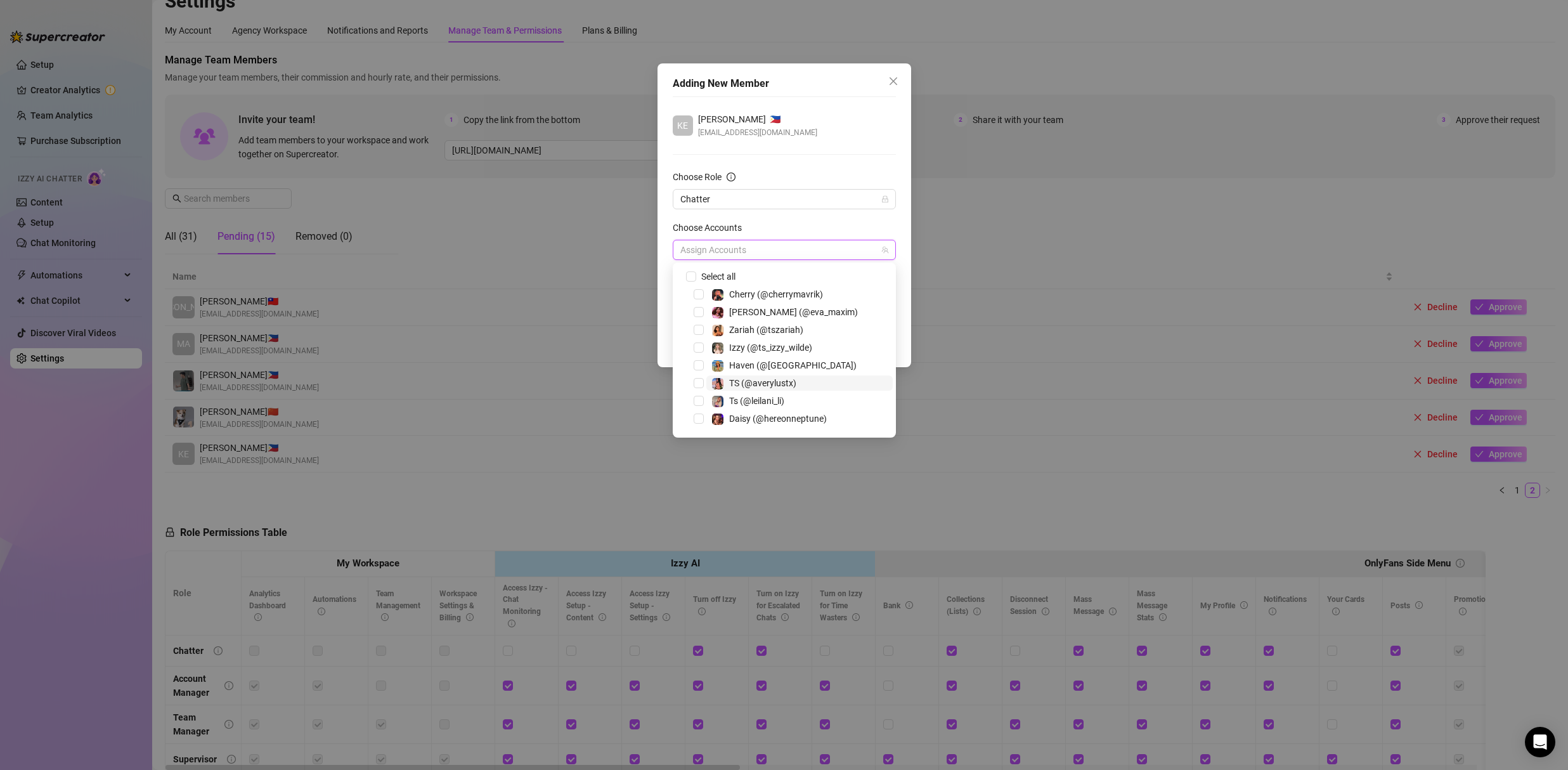
scroll to position [122, 0]
click at [799, 316] on span "Korra (@korradelrio)" at bounding box center [769, 314] width 81 height 10
click at [822, 159] on div "KE Kenneth Ansel 🇵🇭 kennethanselkd@gmail.com Choose Role Chatter Choose Account…" at bounding box center [784, 211] width 223 height 230
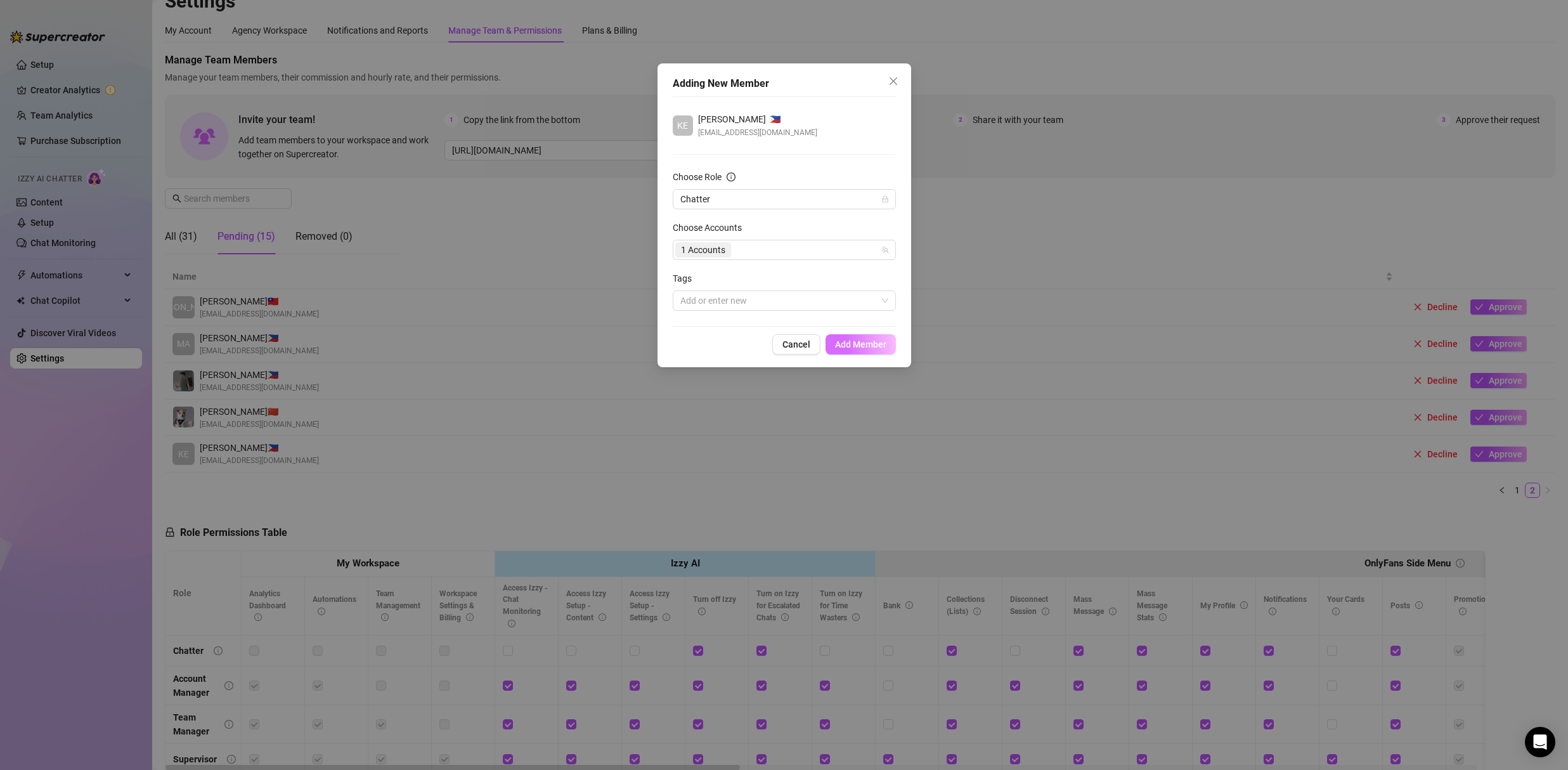
click at [878, 344] on span "Add Member" at bounding box center [861, 344] width 51 height 10
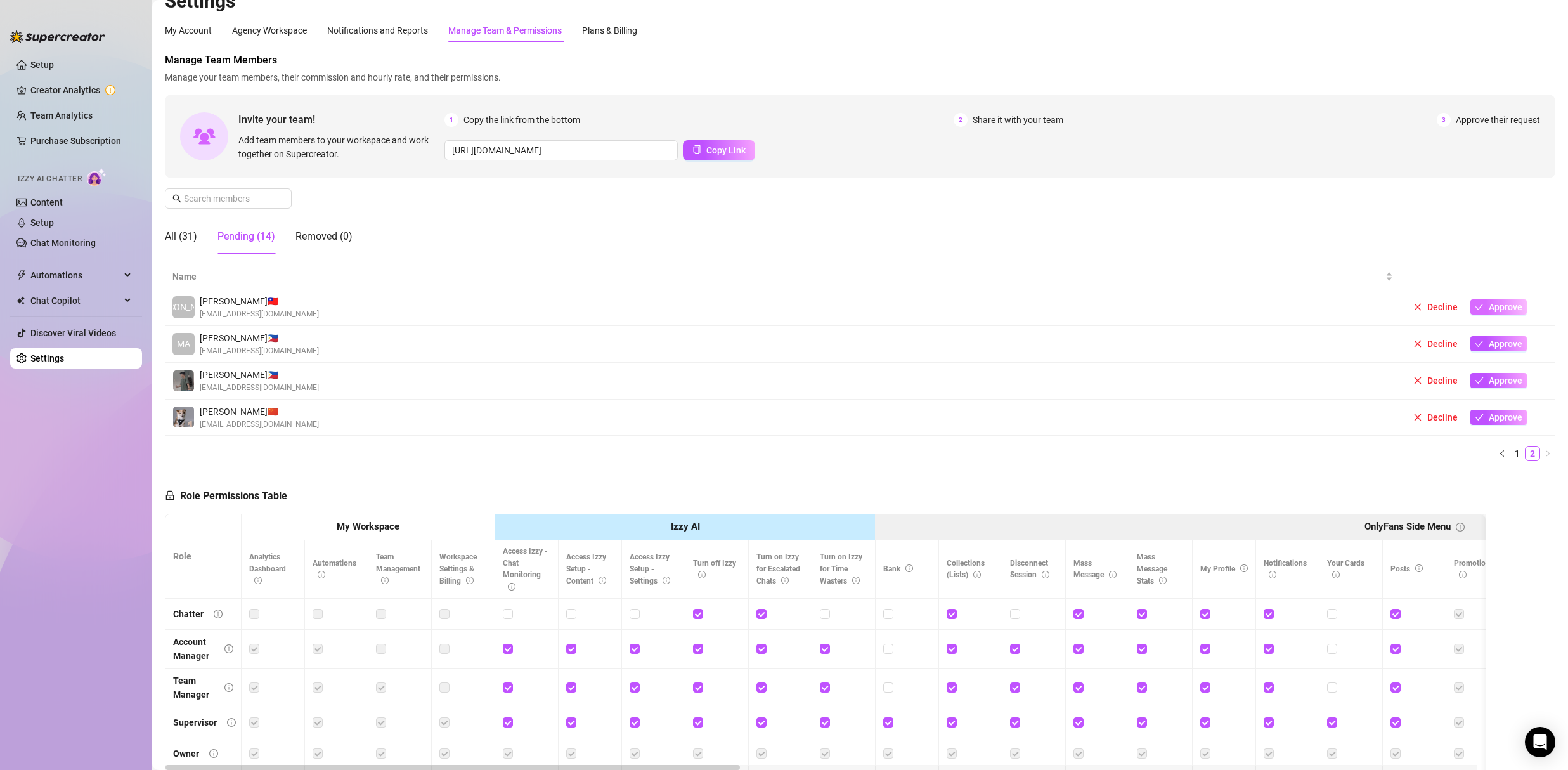
click at [1497, 305] on span "Approve" at bounding box center [1505, 306] width 33 height 10
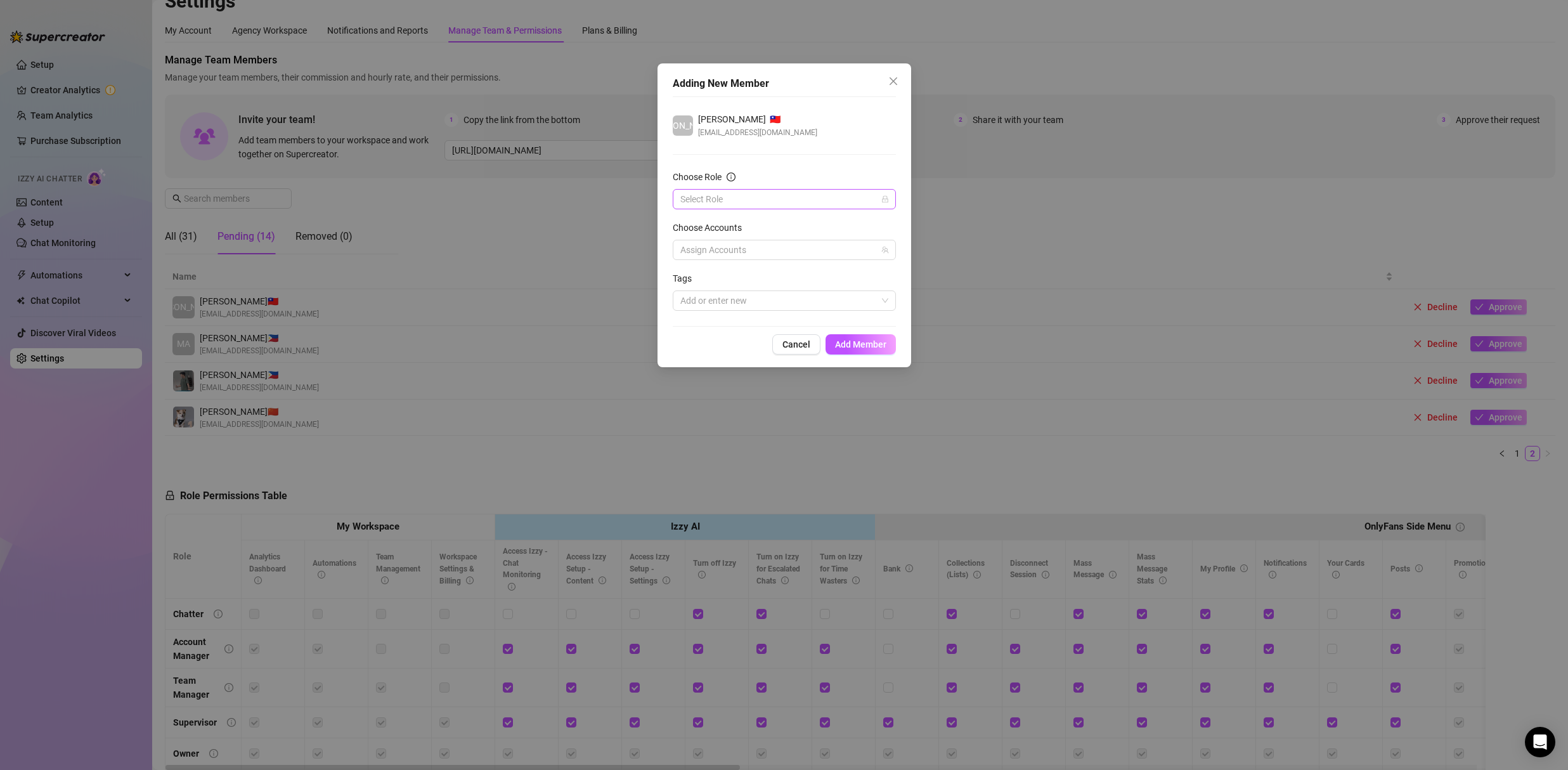
click at [712, 194] on input "Choose Role" at bounding box center [779, 199] width 197 height 19
click at [707, 221] on div "Chatter" at bounding box center [784, 225] width 203 height 14
click at [723, 245] on div at bounding box center [777, 250] width 205 height 18
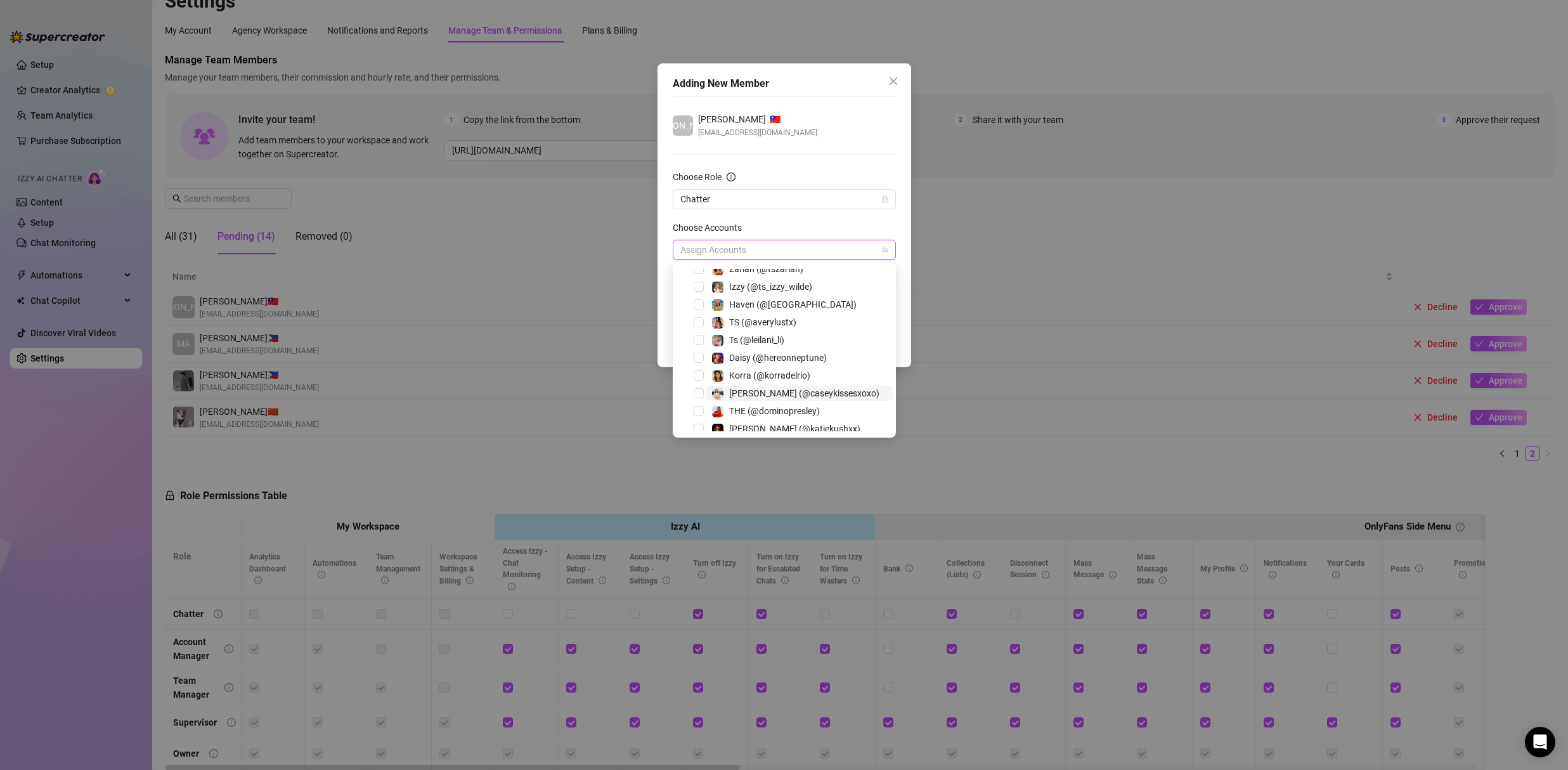
scroll to position [0, 0]
click at [698, 330] on span "Select tree node" at bounding box center [698, 329] width 10 height 10
click at [813, 109] on div "JO Jona Estor 🇹🇼 estorjoona@gmail.com Choose Role Chatter Choose Accounts 1 Acc…" at bounding box center [784, 211] width 223 height 230
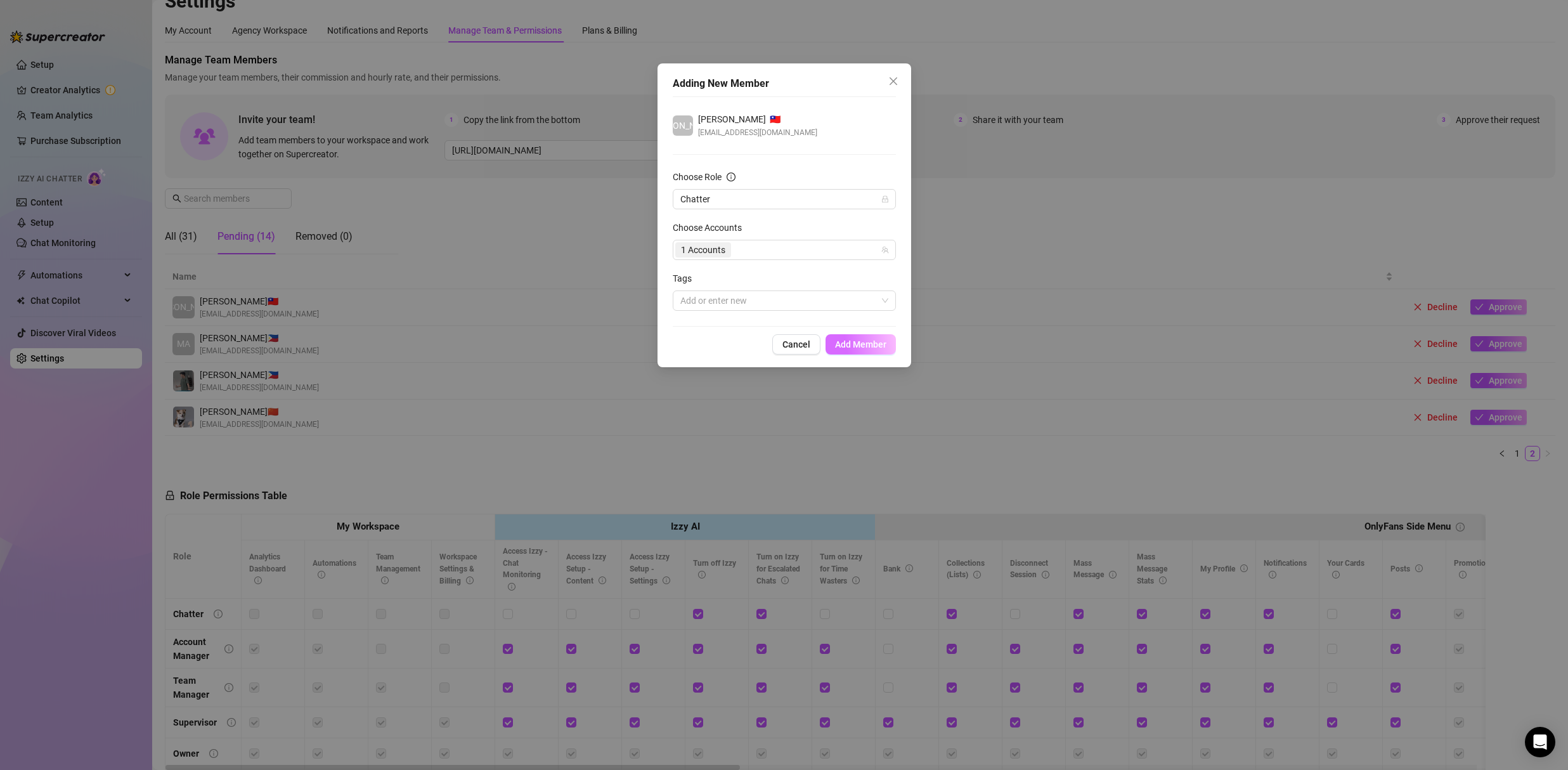
click at [875, 349] on span "Add Member" at bounding box center [861, 344] width 51 height 10
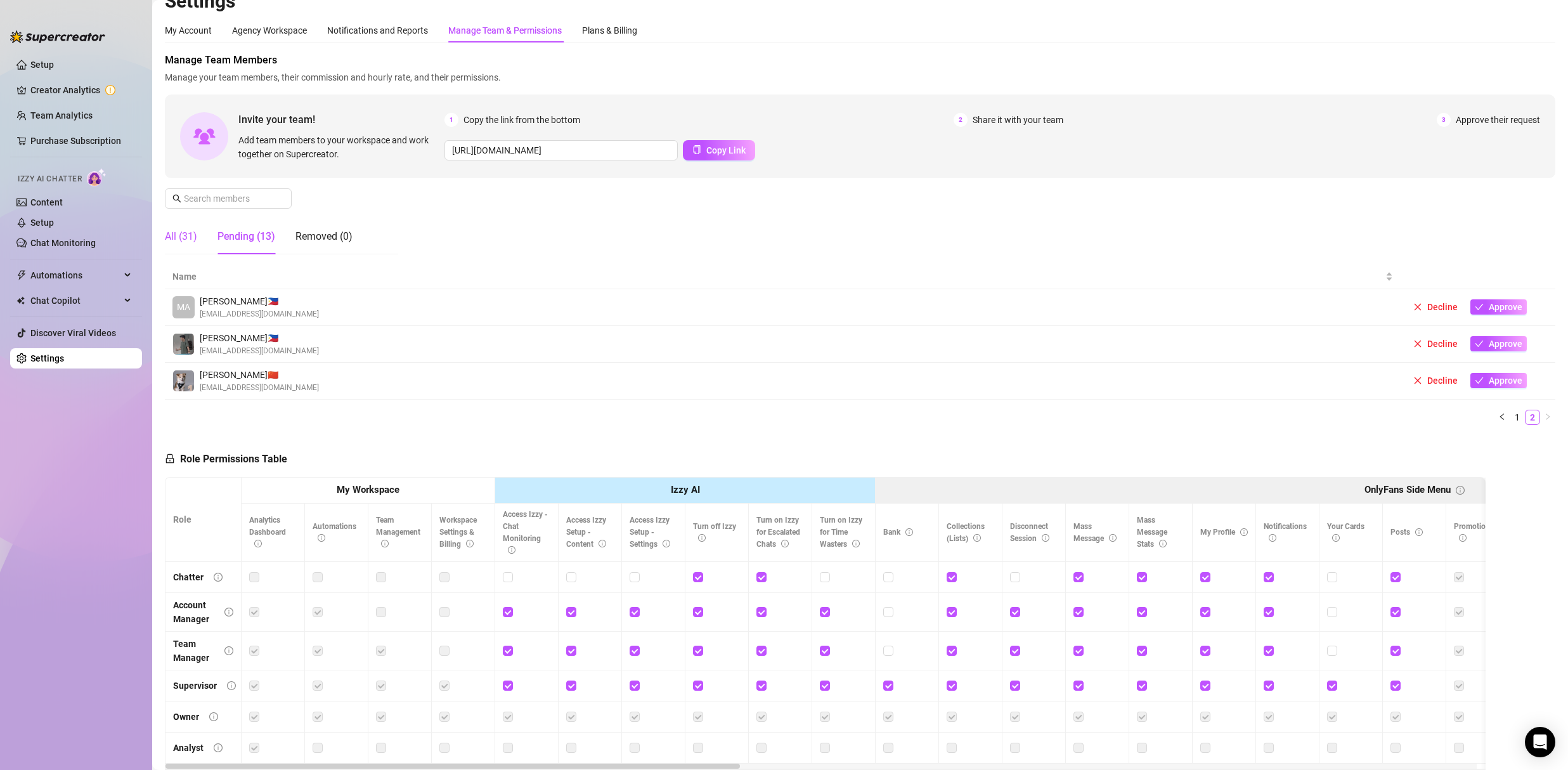
click at [175, 235] on div "All (31)" at bounding box center [181, 236] width 33 height 15
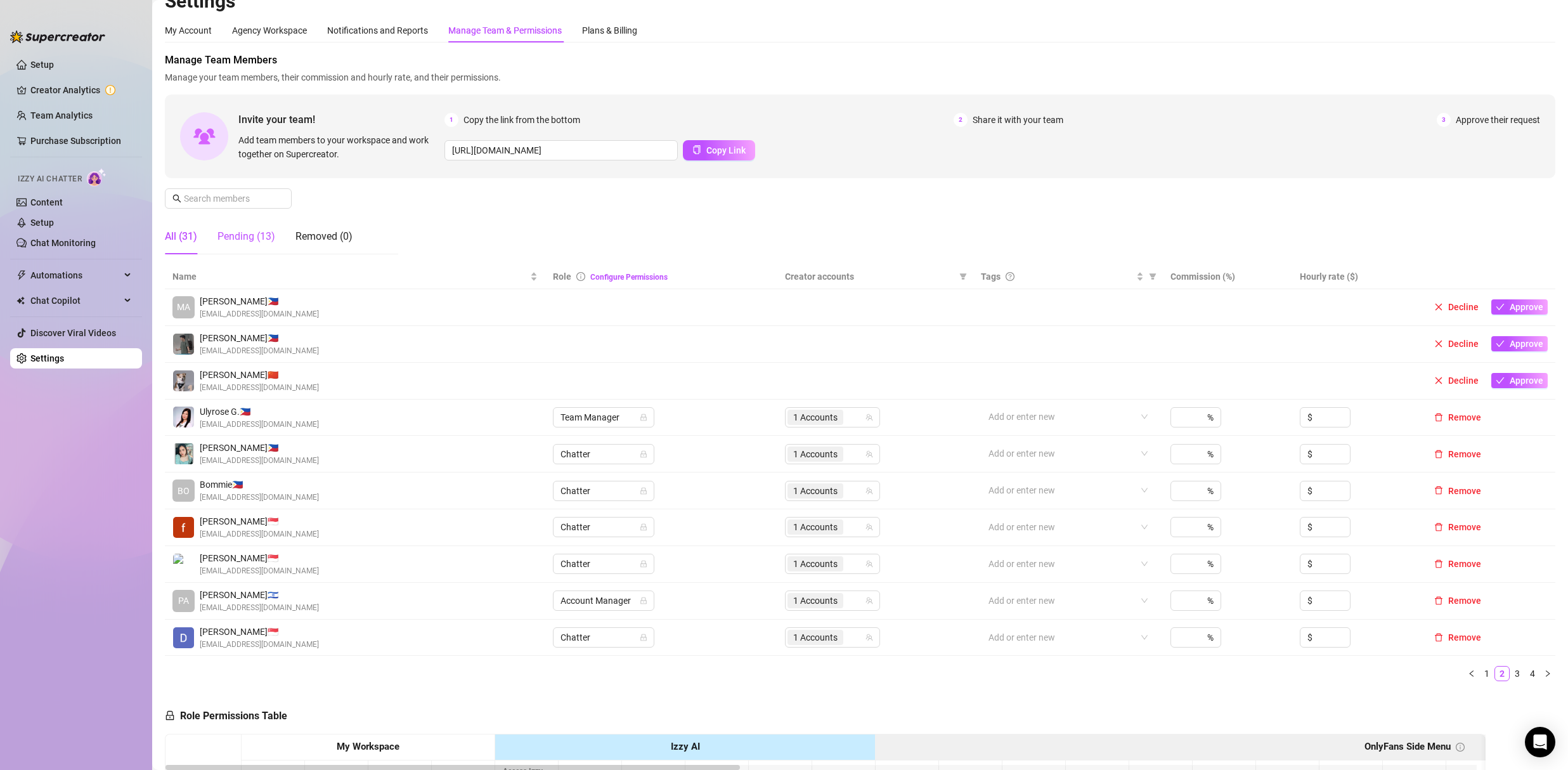
click at [235, 235] on div "Pending (13)" at bounding box center [246, 236] width 58 height 15
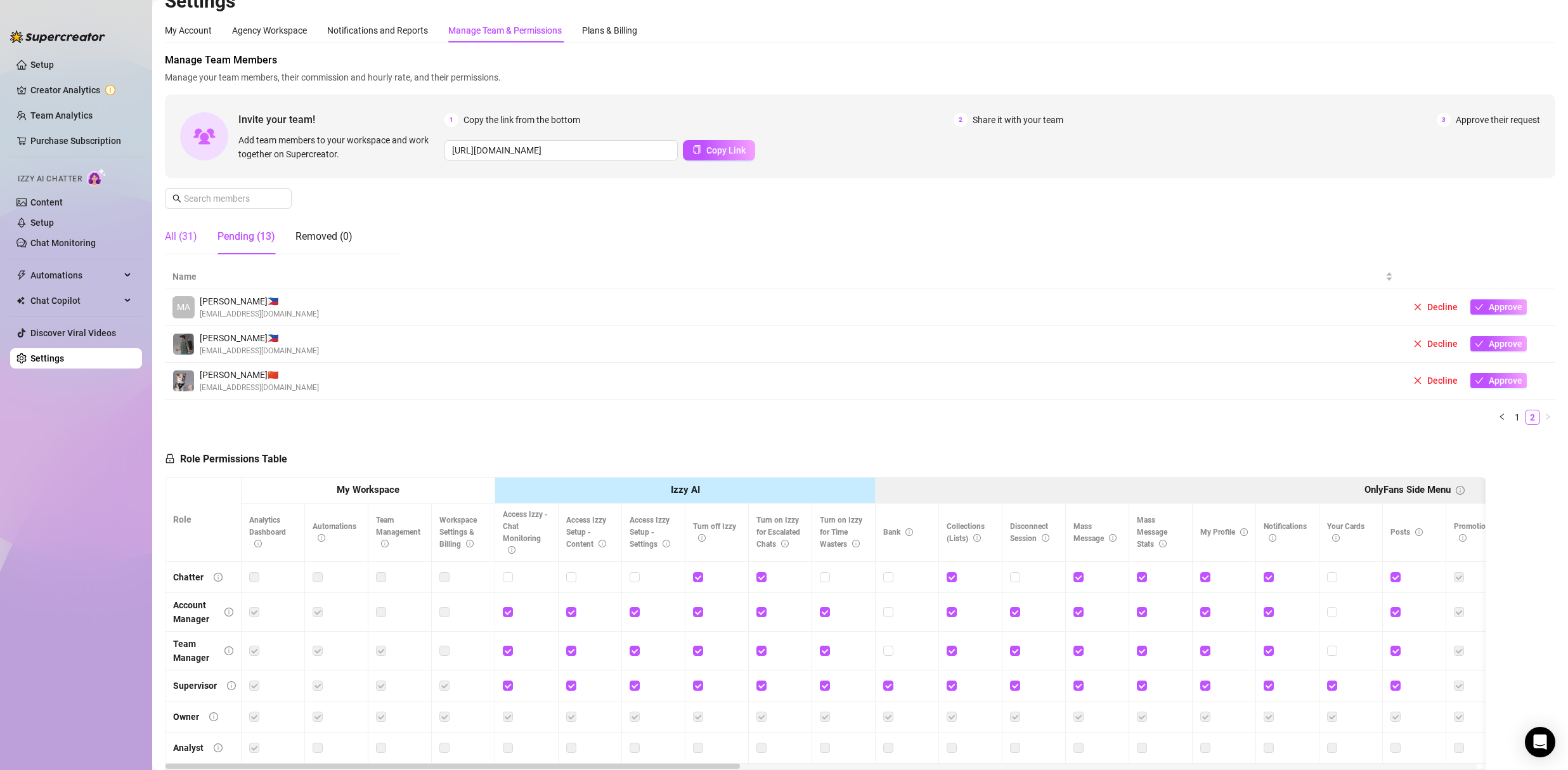
click at [191, 238] on div "All (31)" at bounding box center [181, 236] width 33 height 15
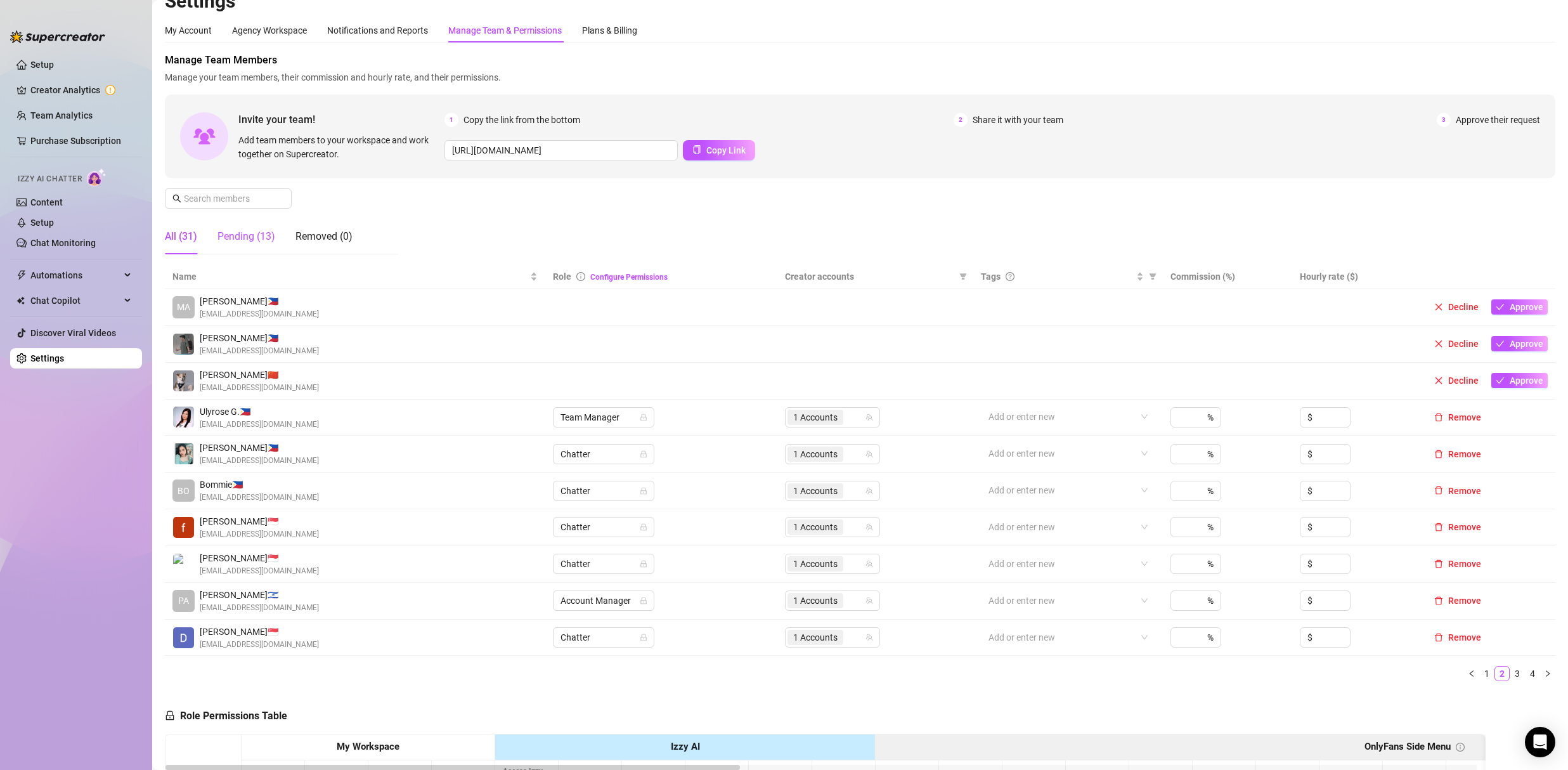
click at [243, 230] on div "Pending (13)" at bounding box center [246, 236] width 58 height 15
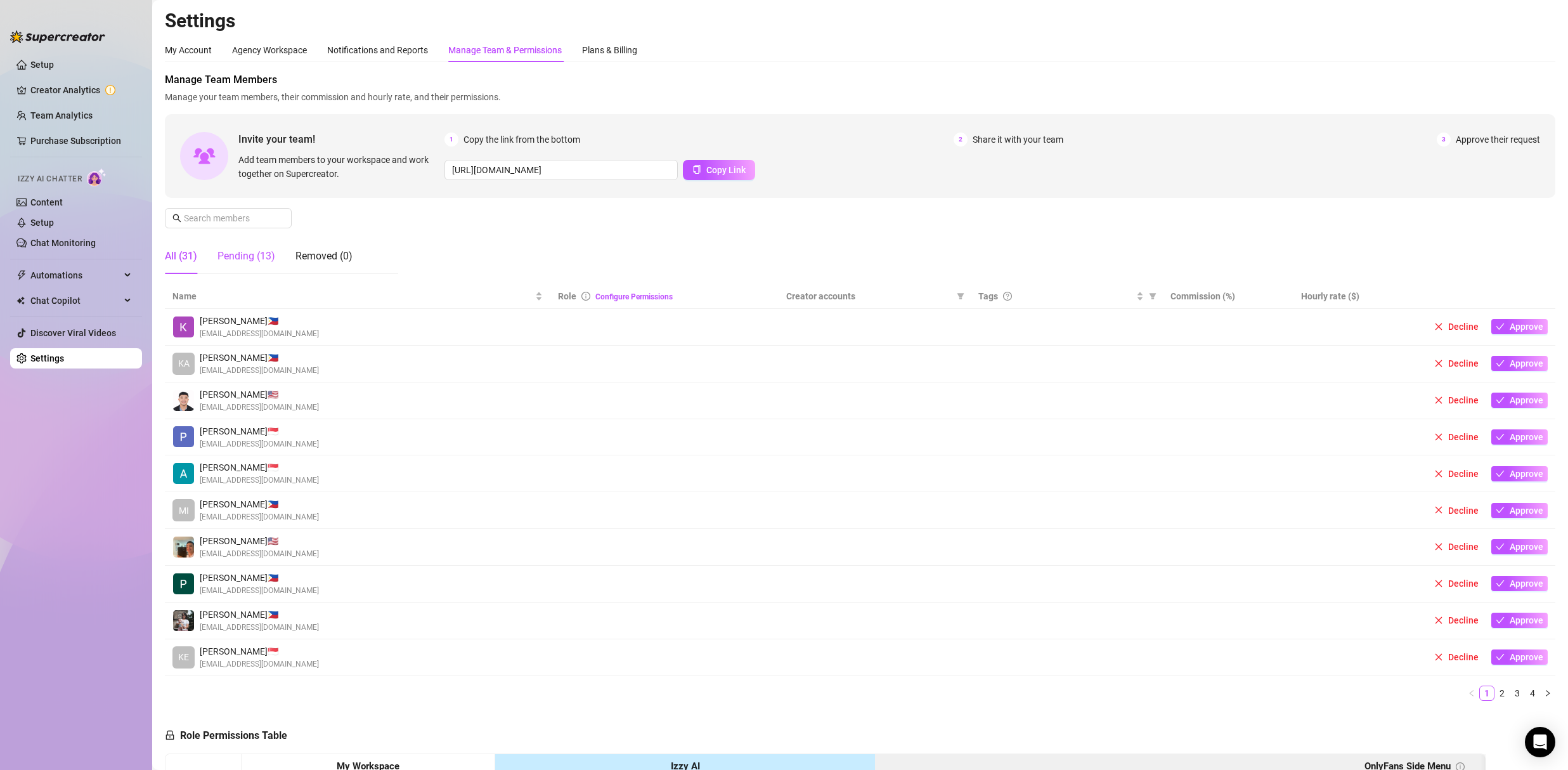
click at [252, 254] on div "Pending (13)" at bounding box center [246, 256] width 58 height 15
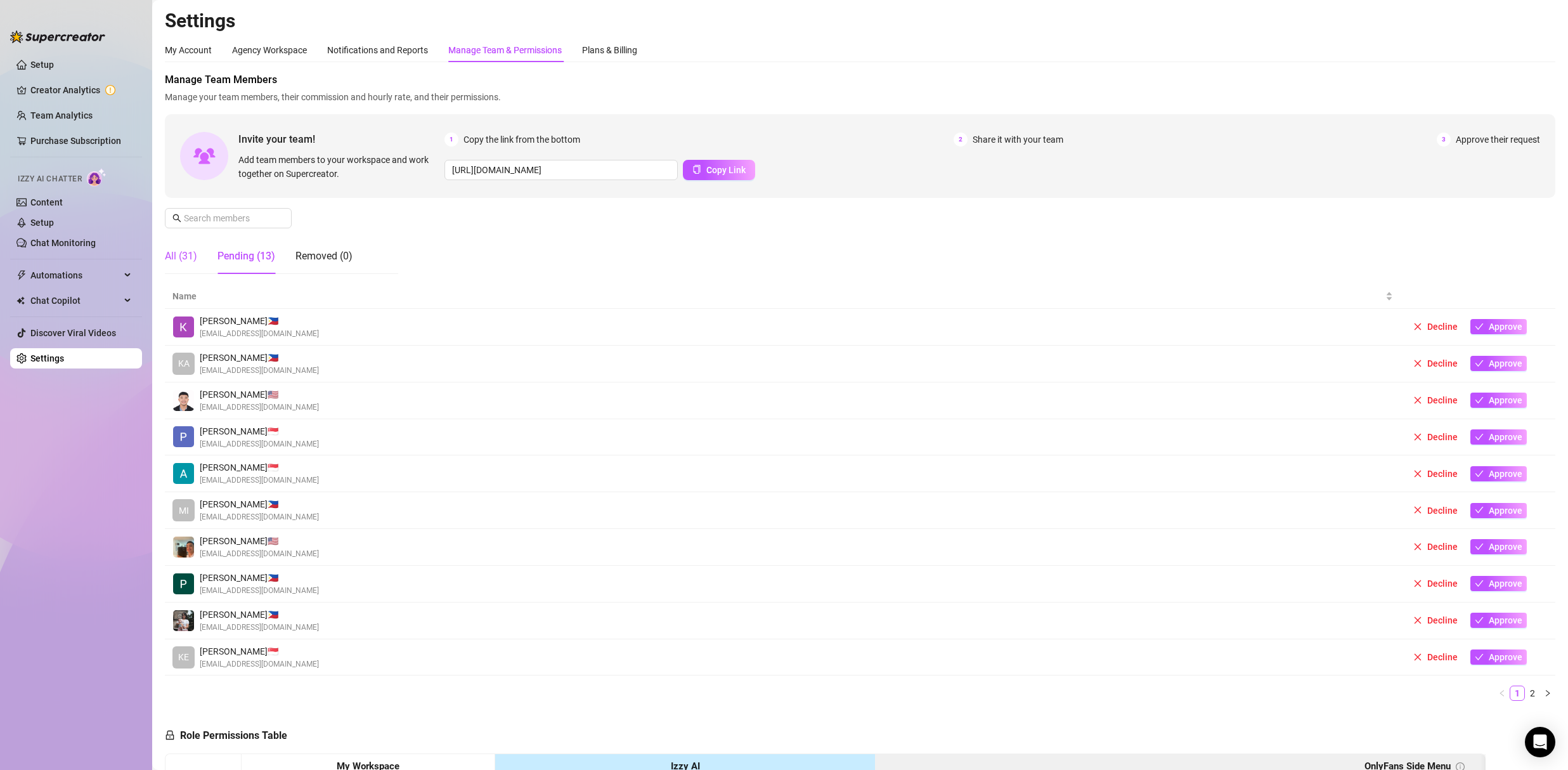
click at [182, 257] on div "All (31)" at bounding box center [181, 256] width 33 height 15
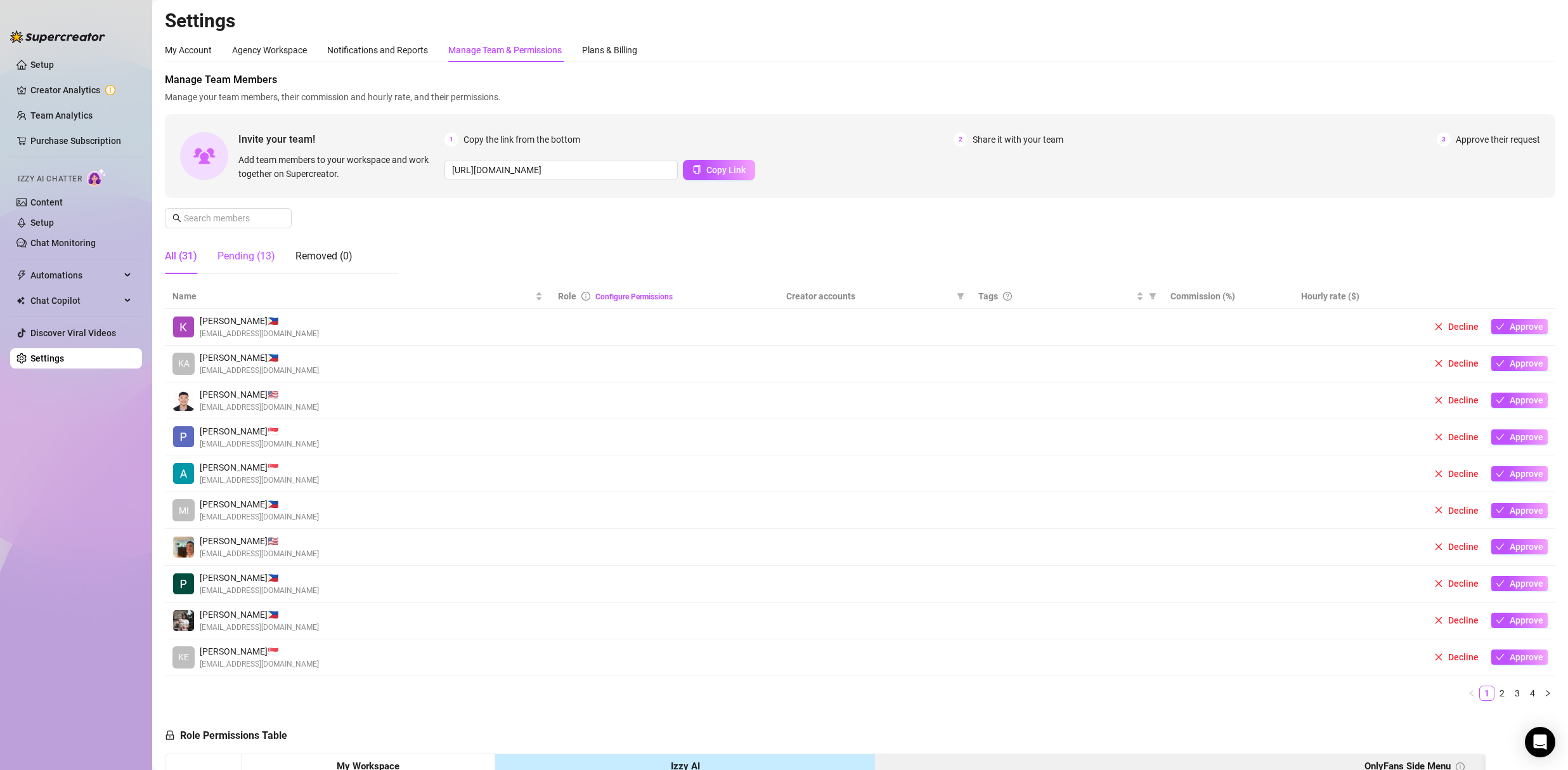
click at [227, 254] on div "Pending (13)" at bounding box center [246, 256] width 58 height 15
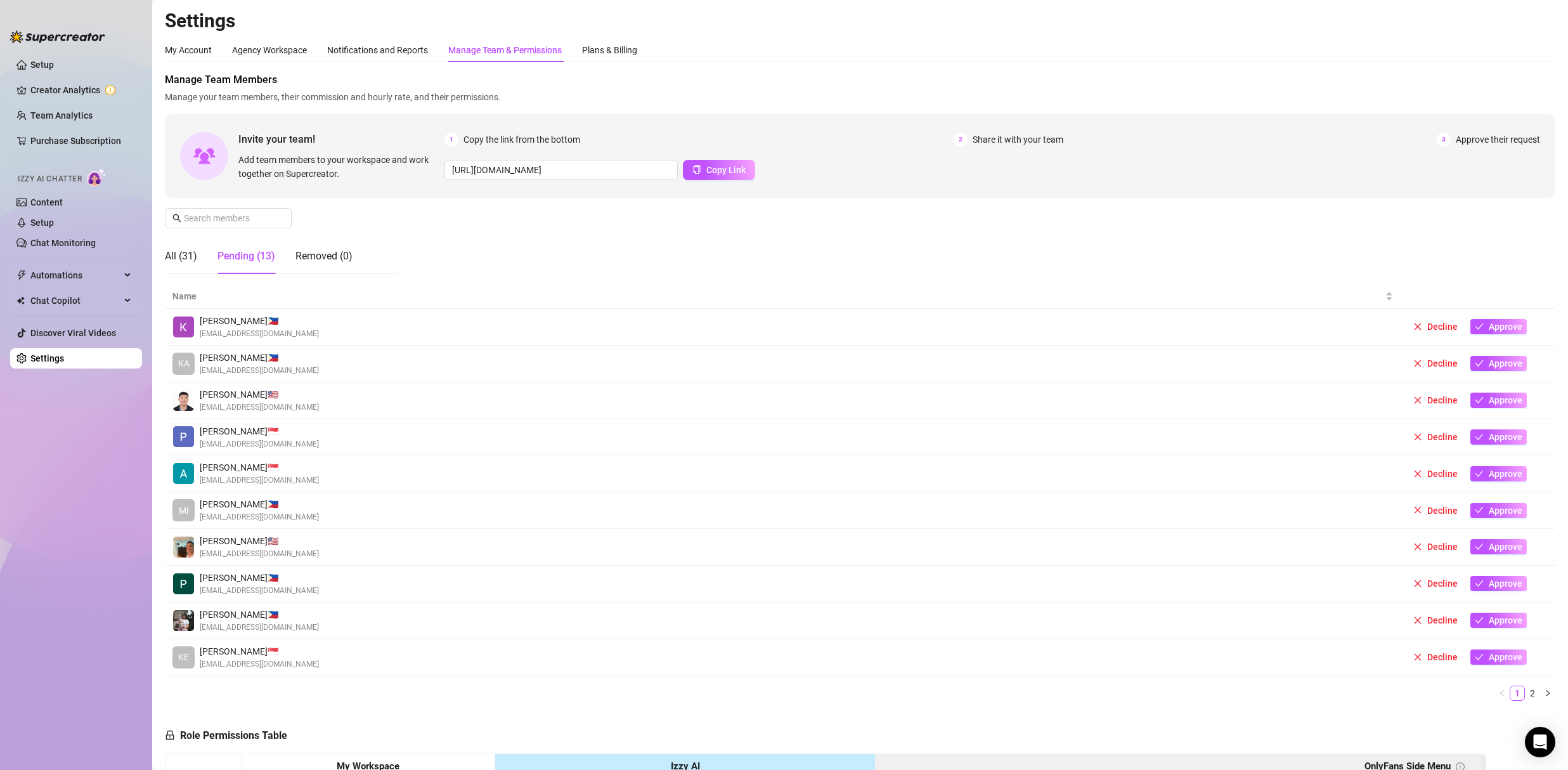
click at [202, 254] on div "All (31) Pending (13) Removed (0)" at bounding box center [258, 256] width 188 height 35
click at [193, 257] on div "All (31)" at bounding box center [181, 256] width 33 height 15
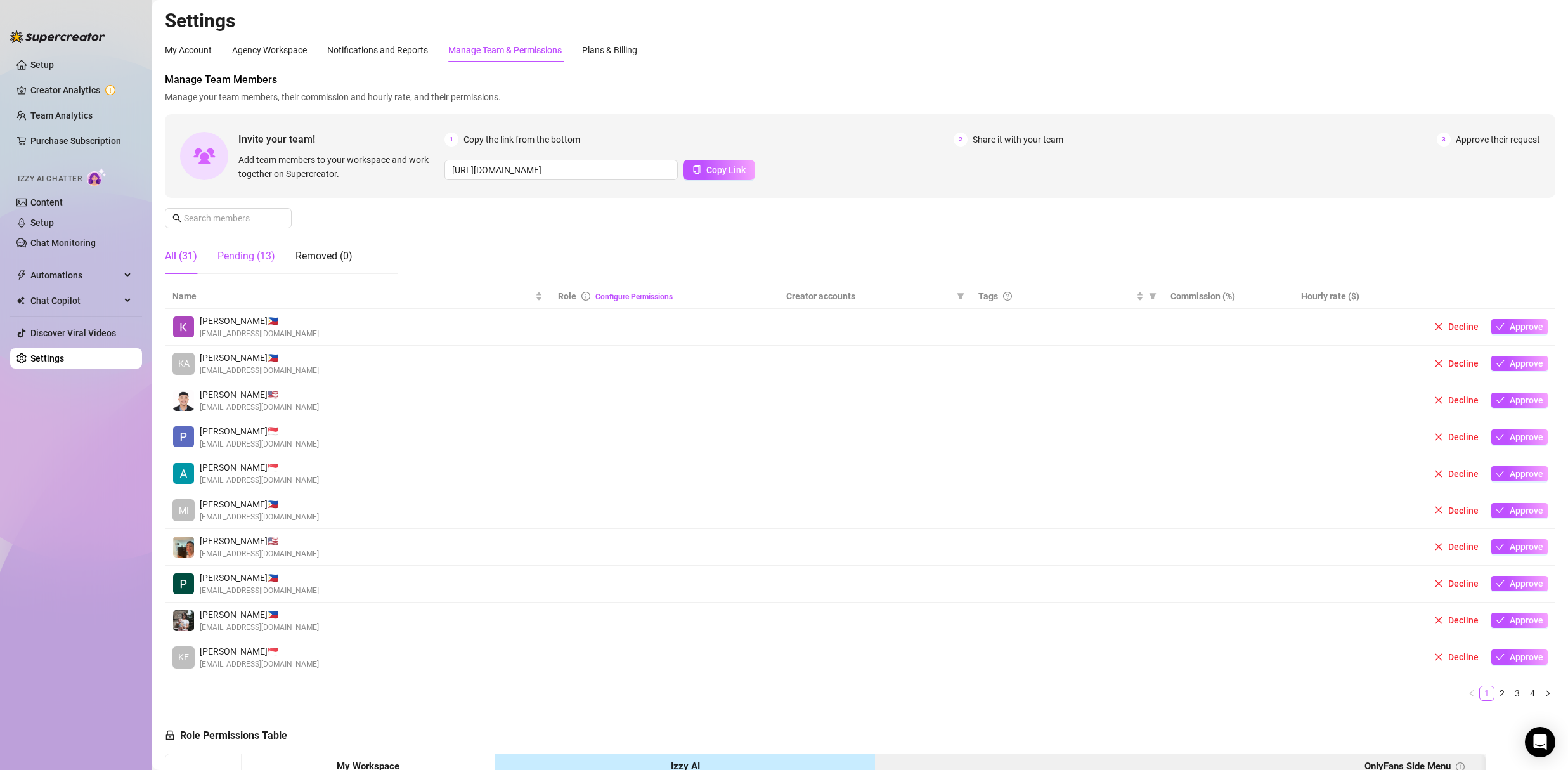
click at [255, 256] on div "Pending (13)" at bounding box center [246, 256] width 58 height 15
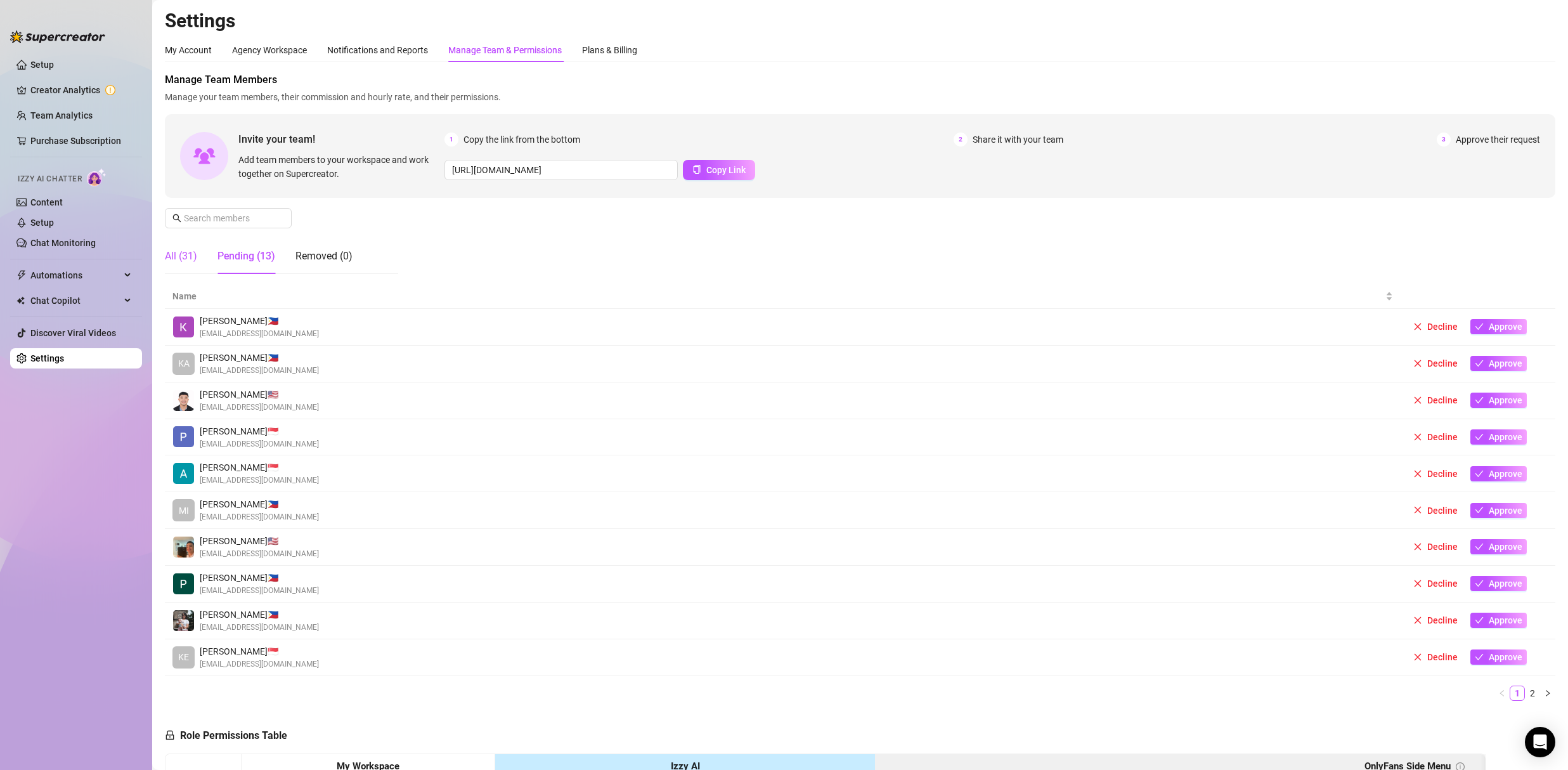
click at [190, 258] on div "All (31)" at bounding box center [181, 256] width 33 height 15
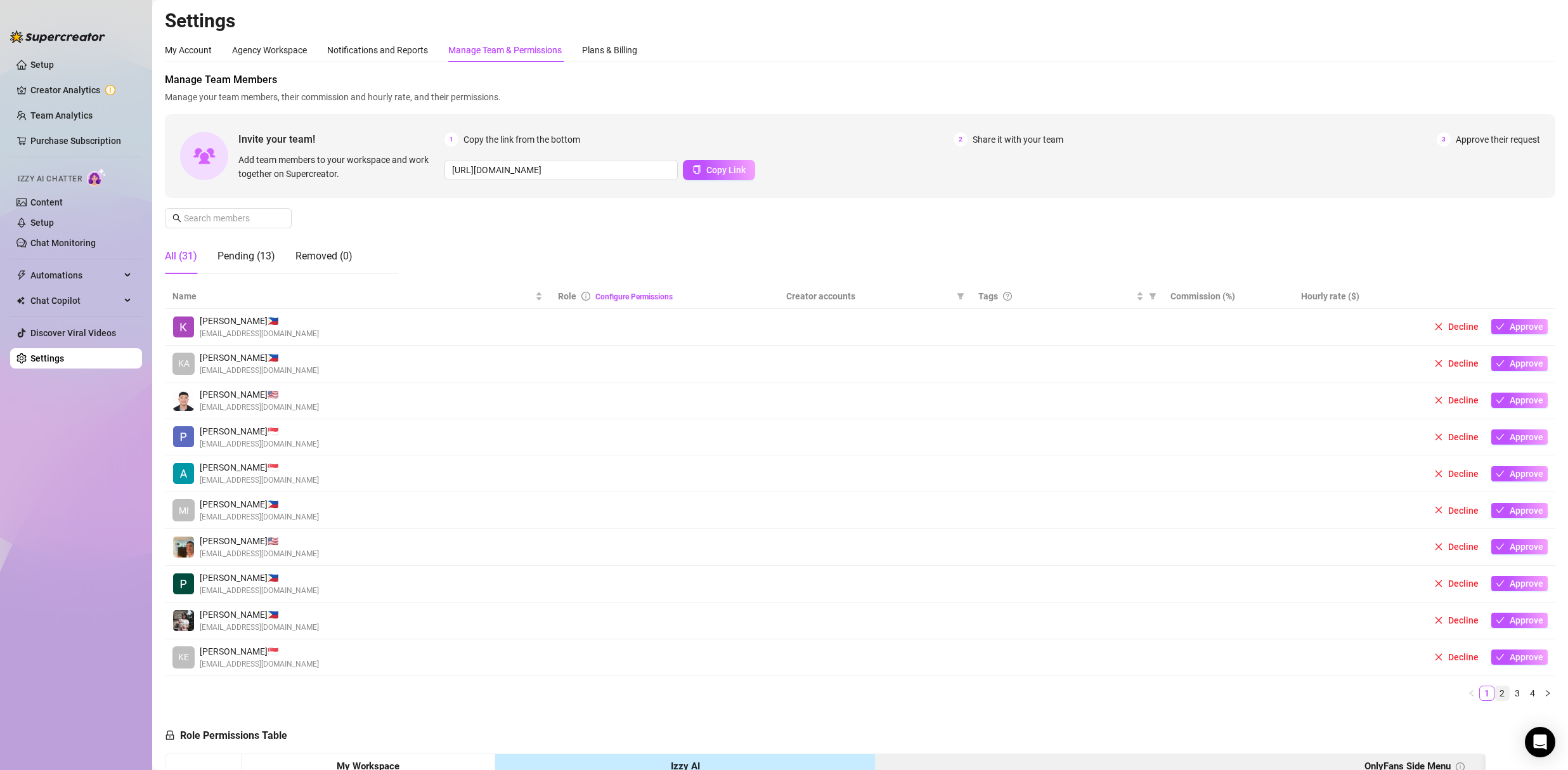
click at [1495, 696] on link "2" at bounding box center [1501, 693] width 14 height 14
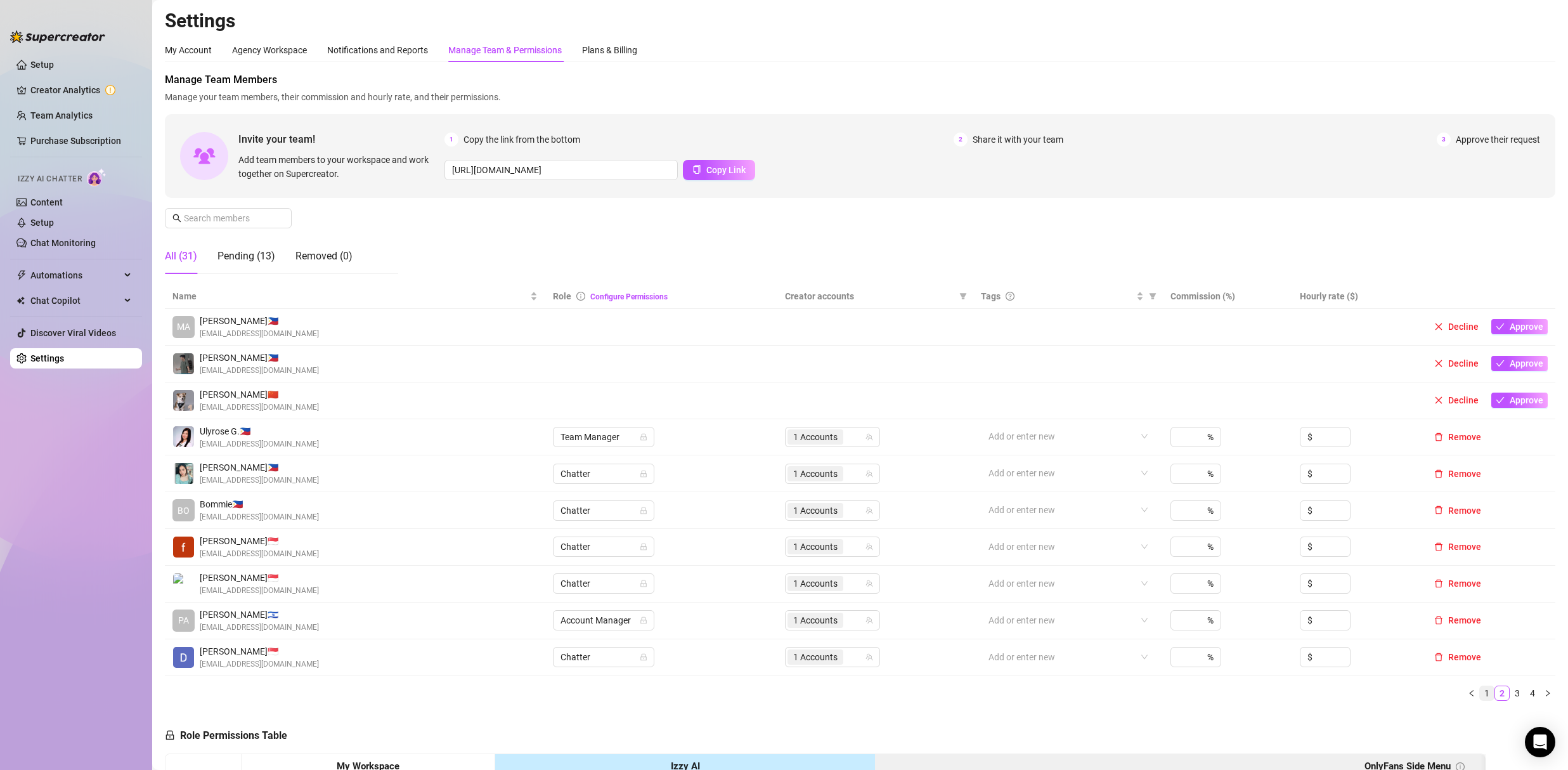
click at [1479, 697] on link "1" at bounding box center [1486, 693] width 14 height 14
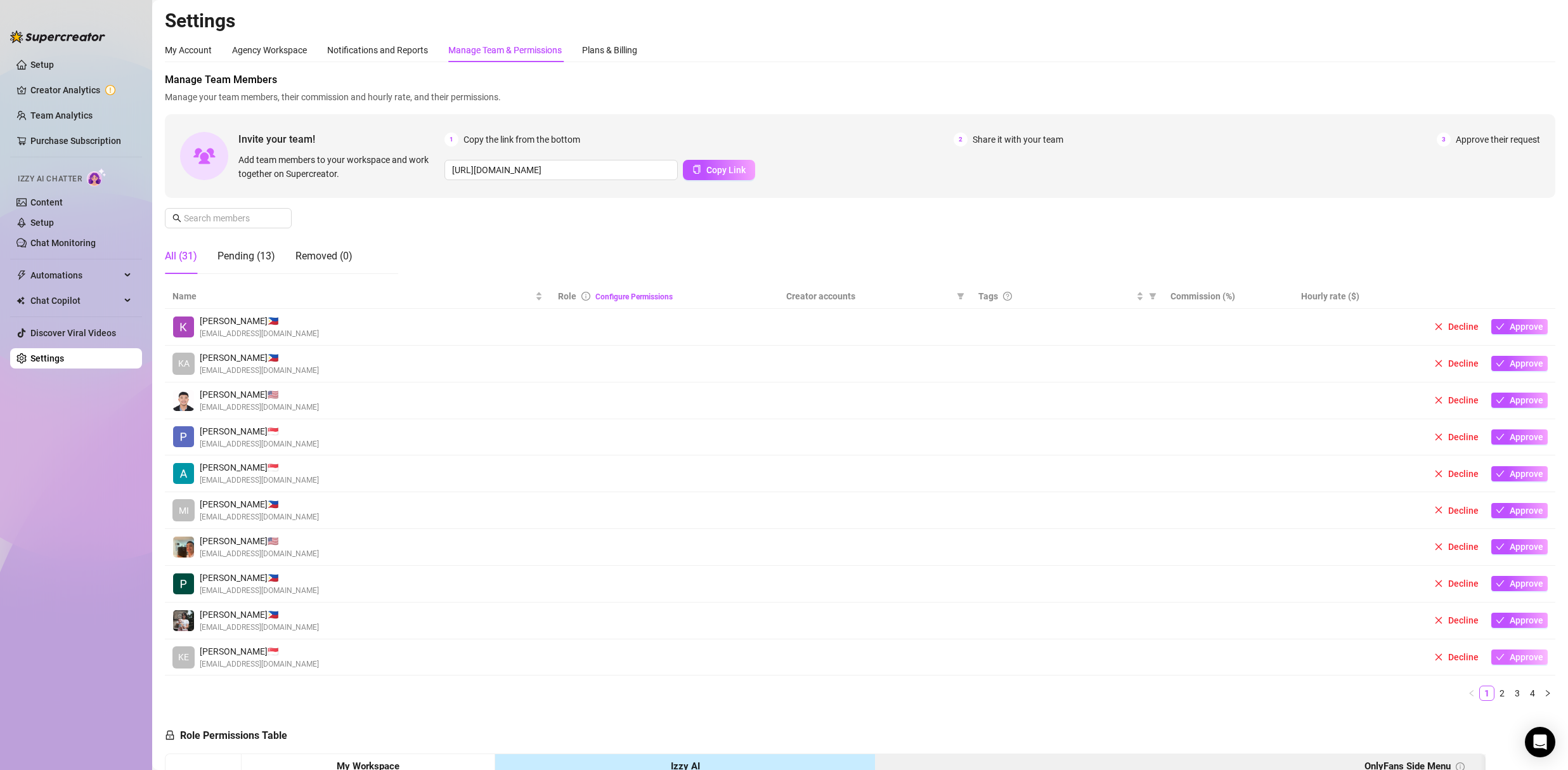
click at [1515, 657] on span "Approve" at bounding box center [1526, 657] width 33 height 10
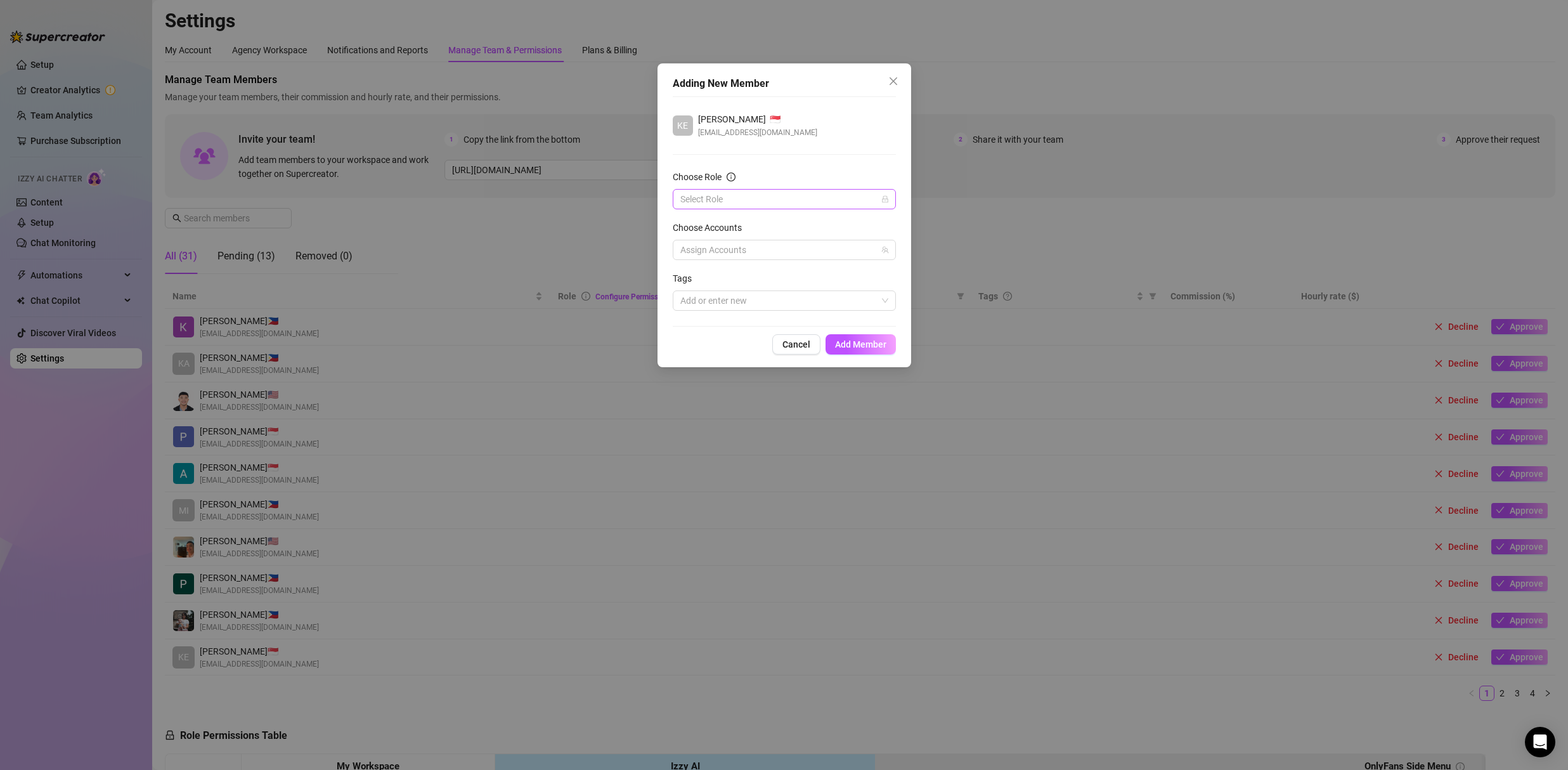
click at [758, 200] on input "Choose Role" at bounding box center [779, 199] width 197 height 19
click at [712, 224] on div "Chatter" at bounding box center [784, 225] width 203 height 14
click at [712, 250] on div at bounding box center [777, 250] width 205 height 18
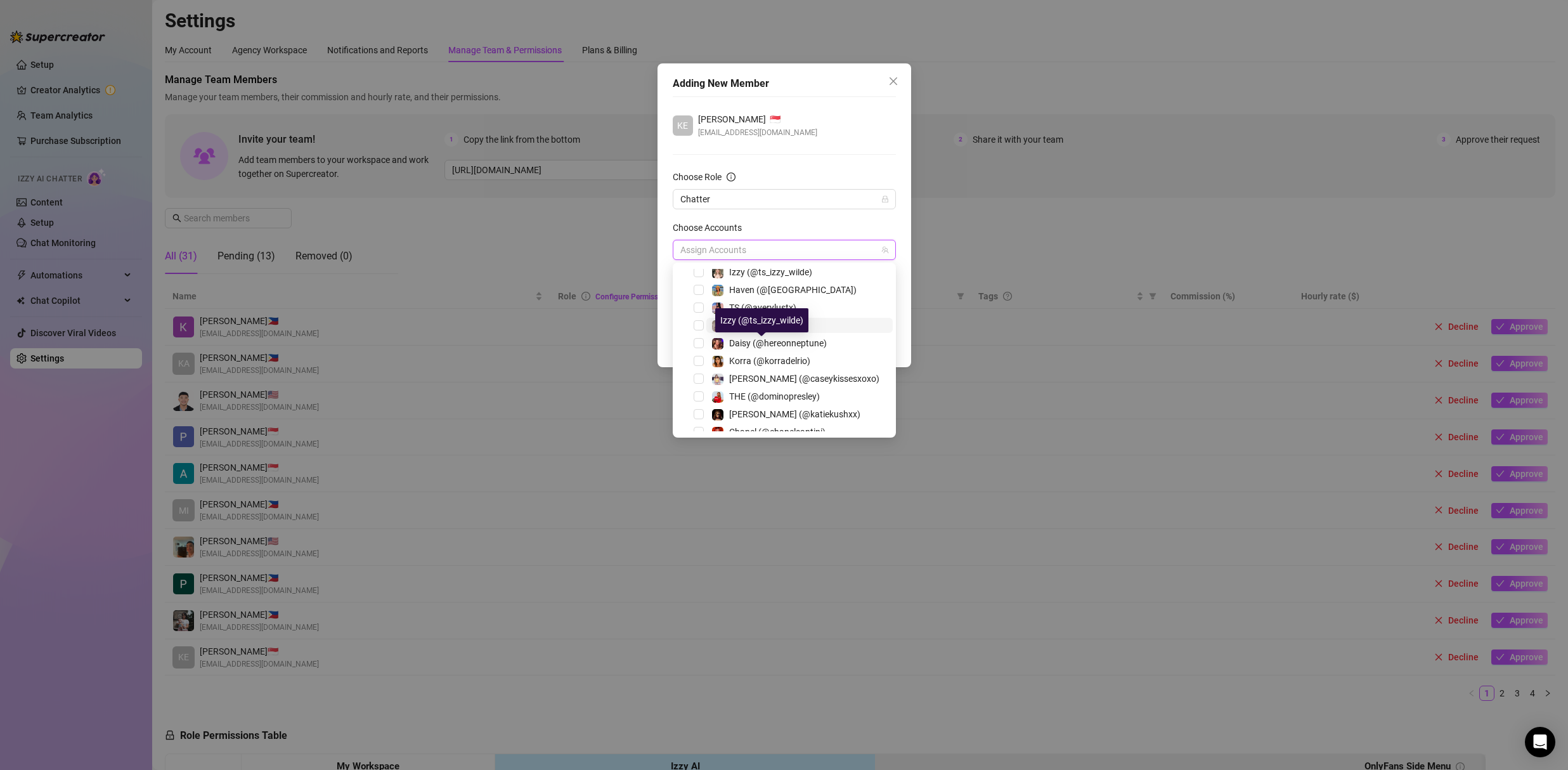
scroll to position [122, 0]
click at [701, 295] on span "Select tree node" at bounding box center [698, 297] width 10 height 10
click at [809, 121] on div "KE Kenneth Pataueg 🇸🇬 carguidesreview@gmail.com" at bounding box center [784, 125] width 223 height 26
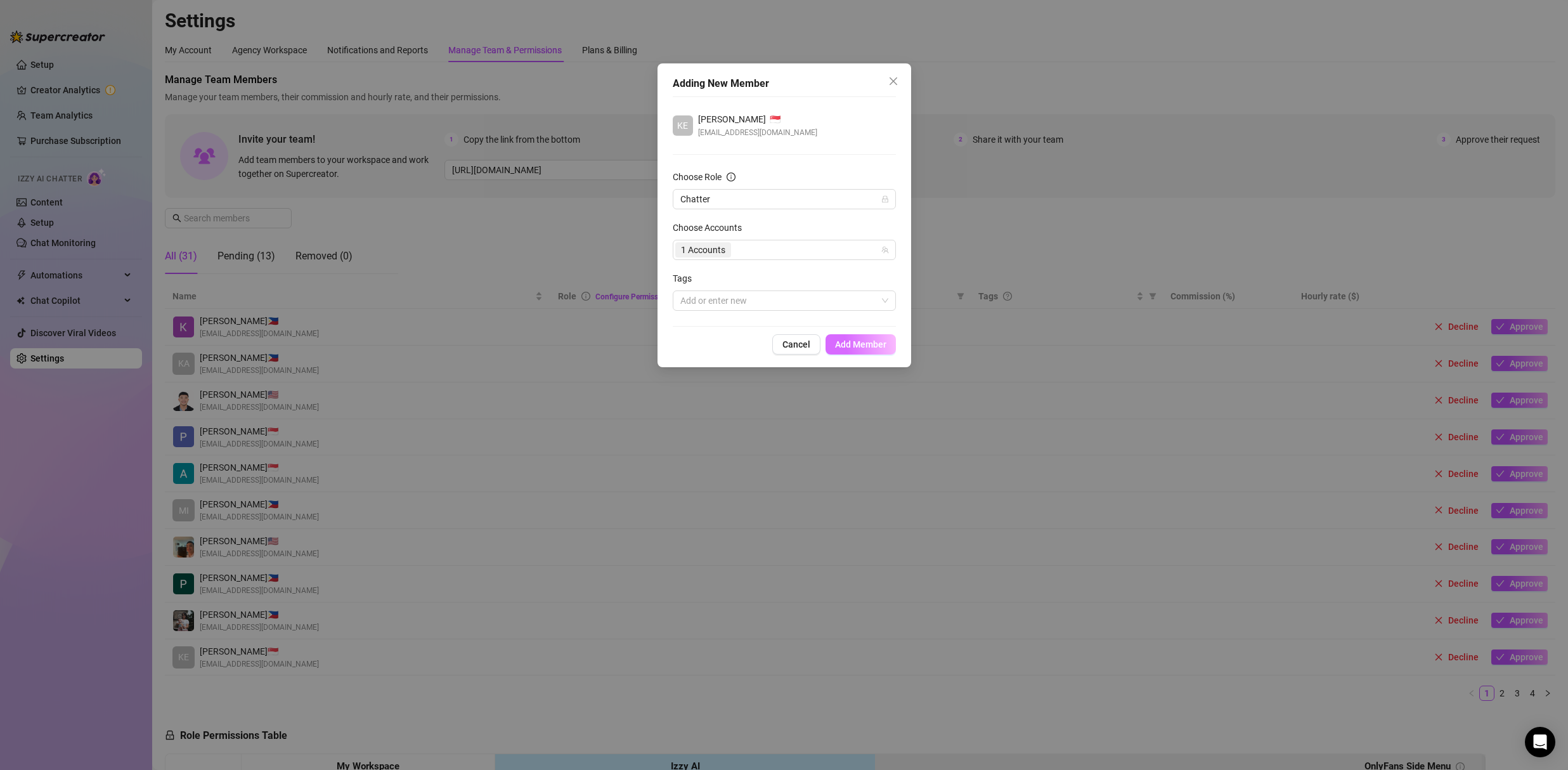
click at [861, 345] on span "Add Member" at bounding box center [861, 344] width 51 height 10
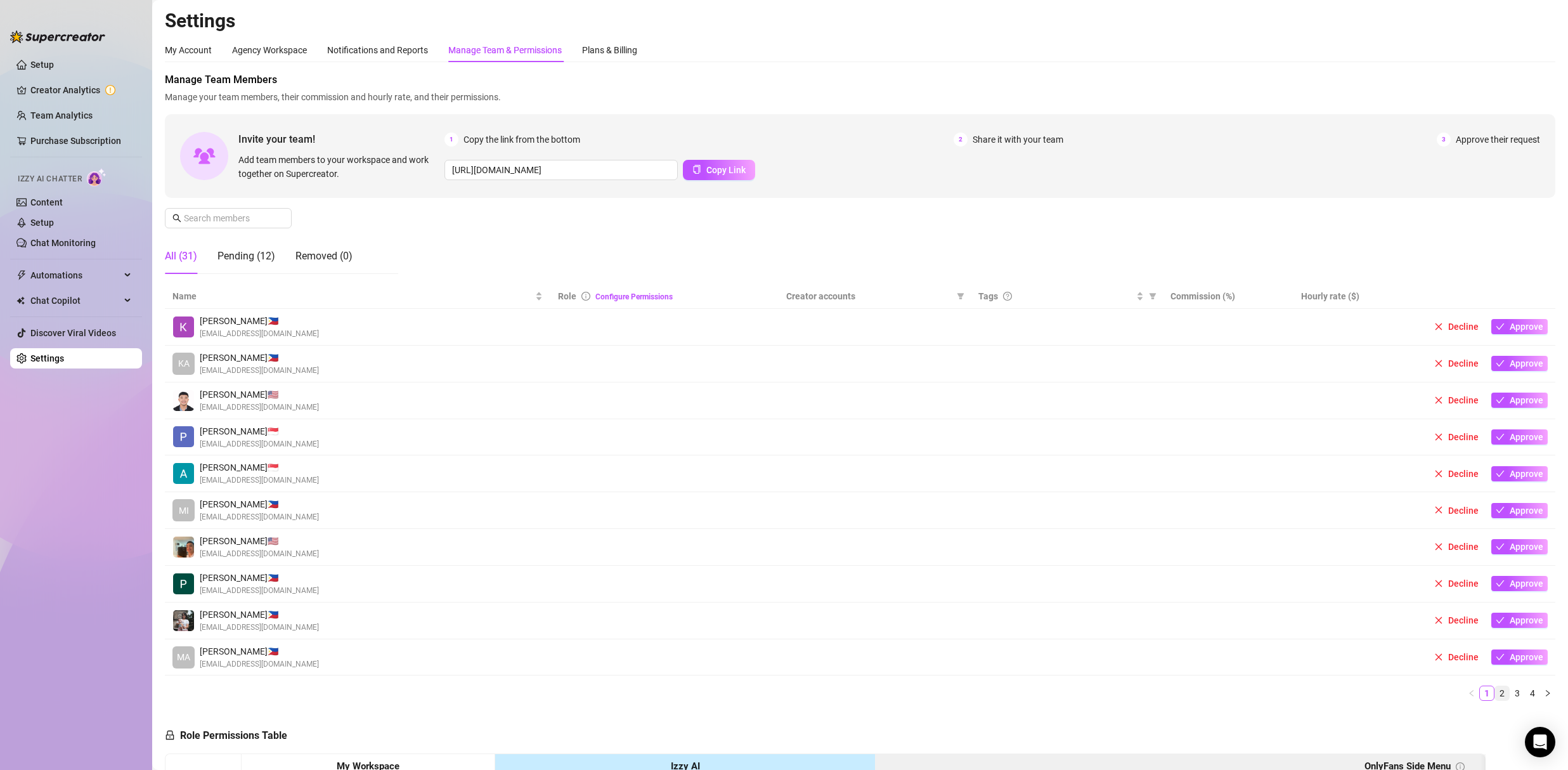
click at [1496, 692] on link "2" at bounding box center [1501, 693] width 14 height 14
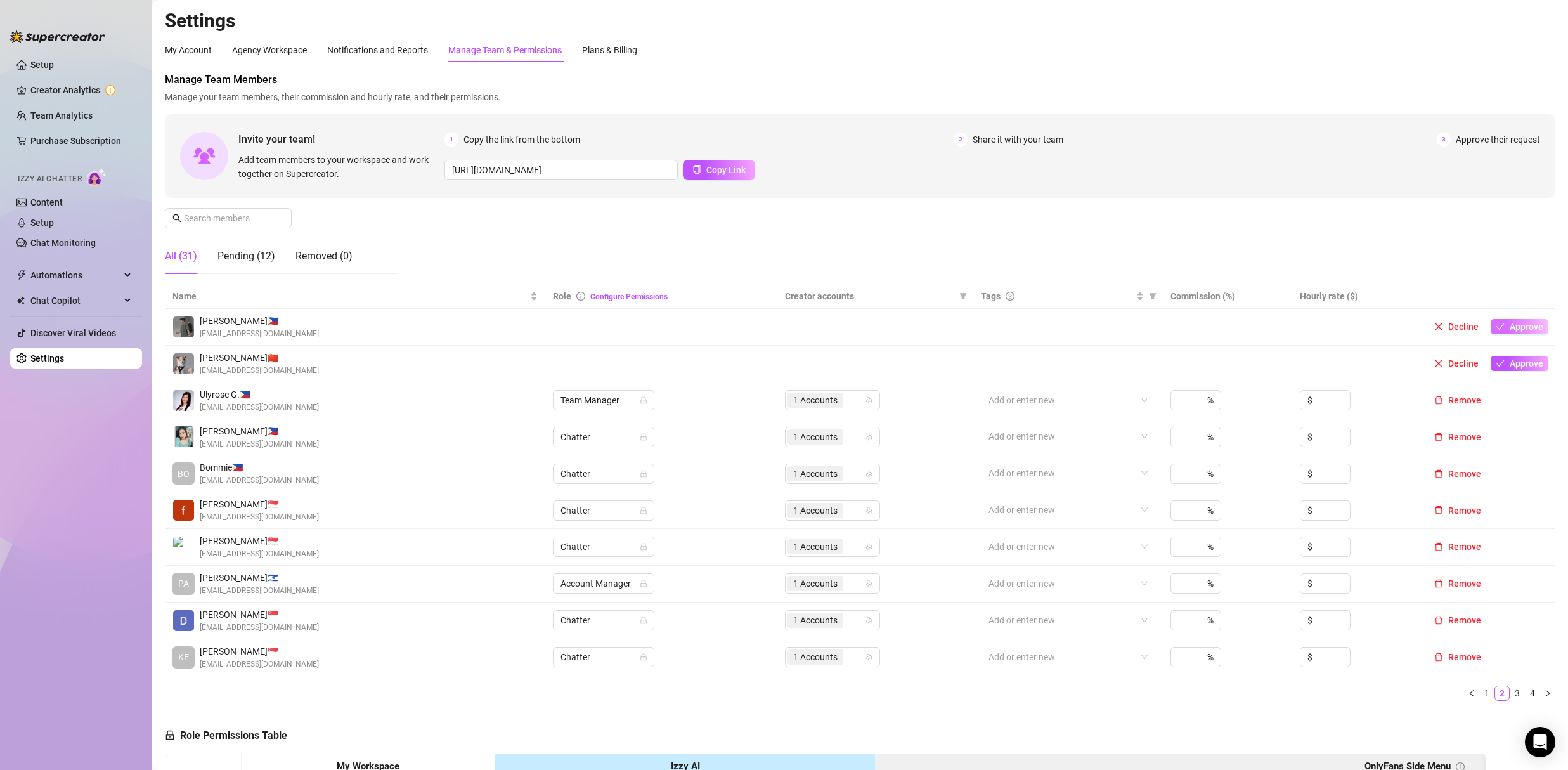
click at [1512, 327] on span "Approve" at bounding box center [1526, 326] width 33 height 10
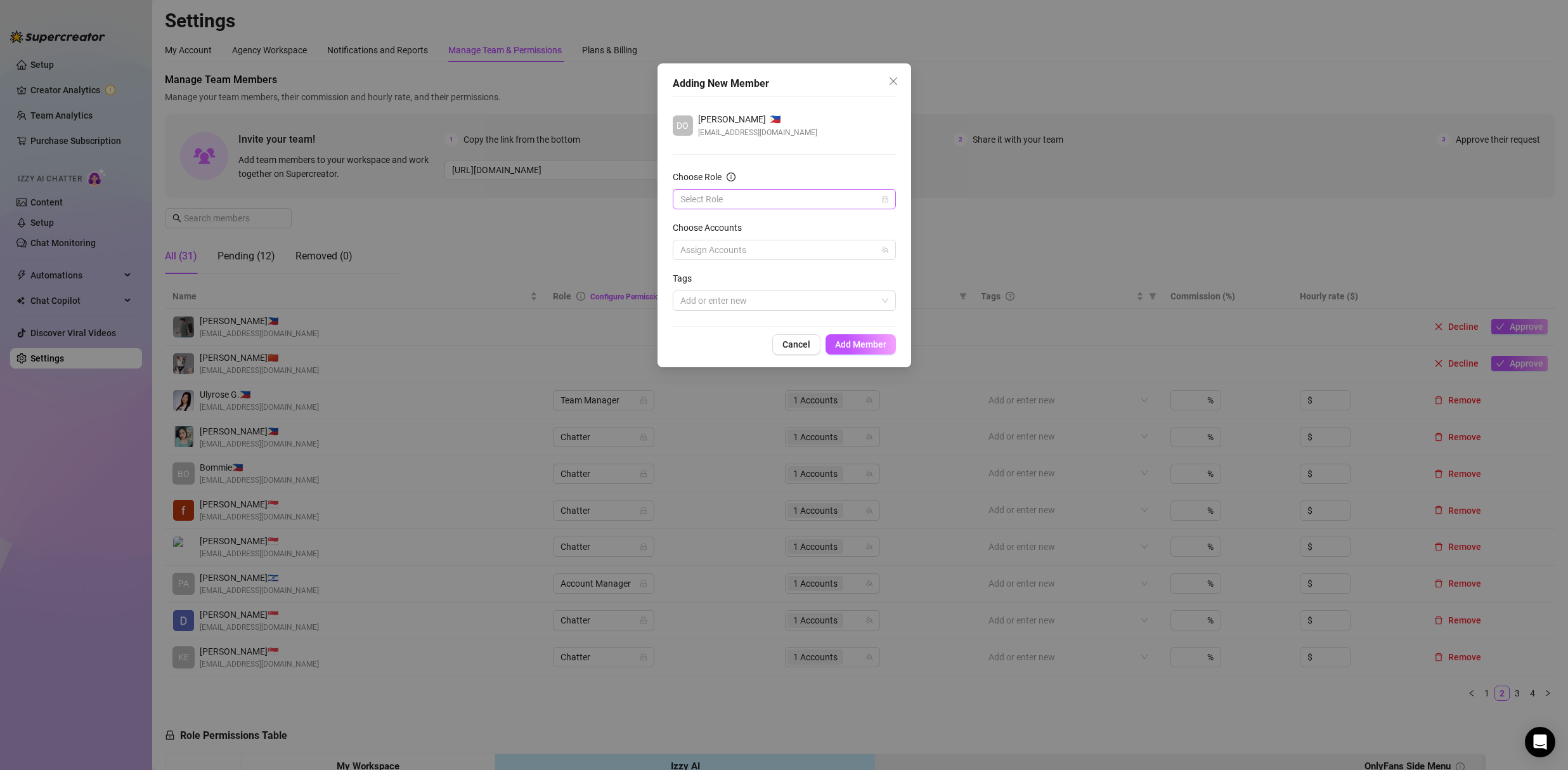
click at [748, 202] on input "Choose Role" at bounding box center [779, 199] width 197 height 19
click at [726, 223] on div "Chatter" at bounding box center [784, 225] width 203 height 14
click at [724, 250] on div at bounding box center [777, 250] width 205 height 18
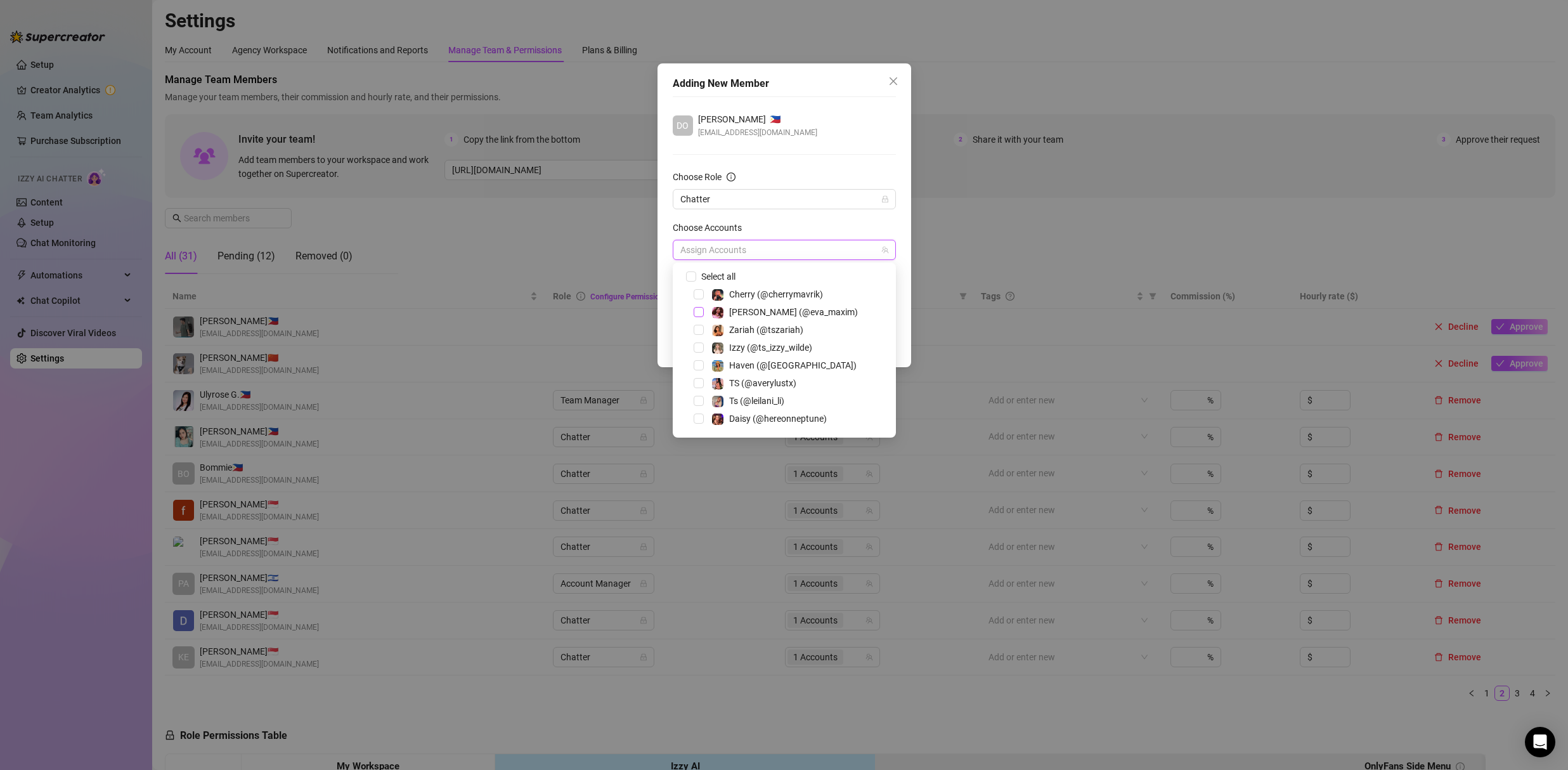
click at [696, 313] on span "Select tree node" at bounding box center [698, 312] width 10 height 10
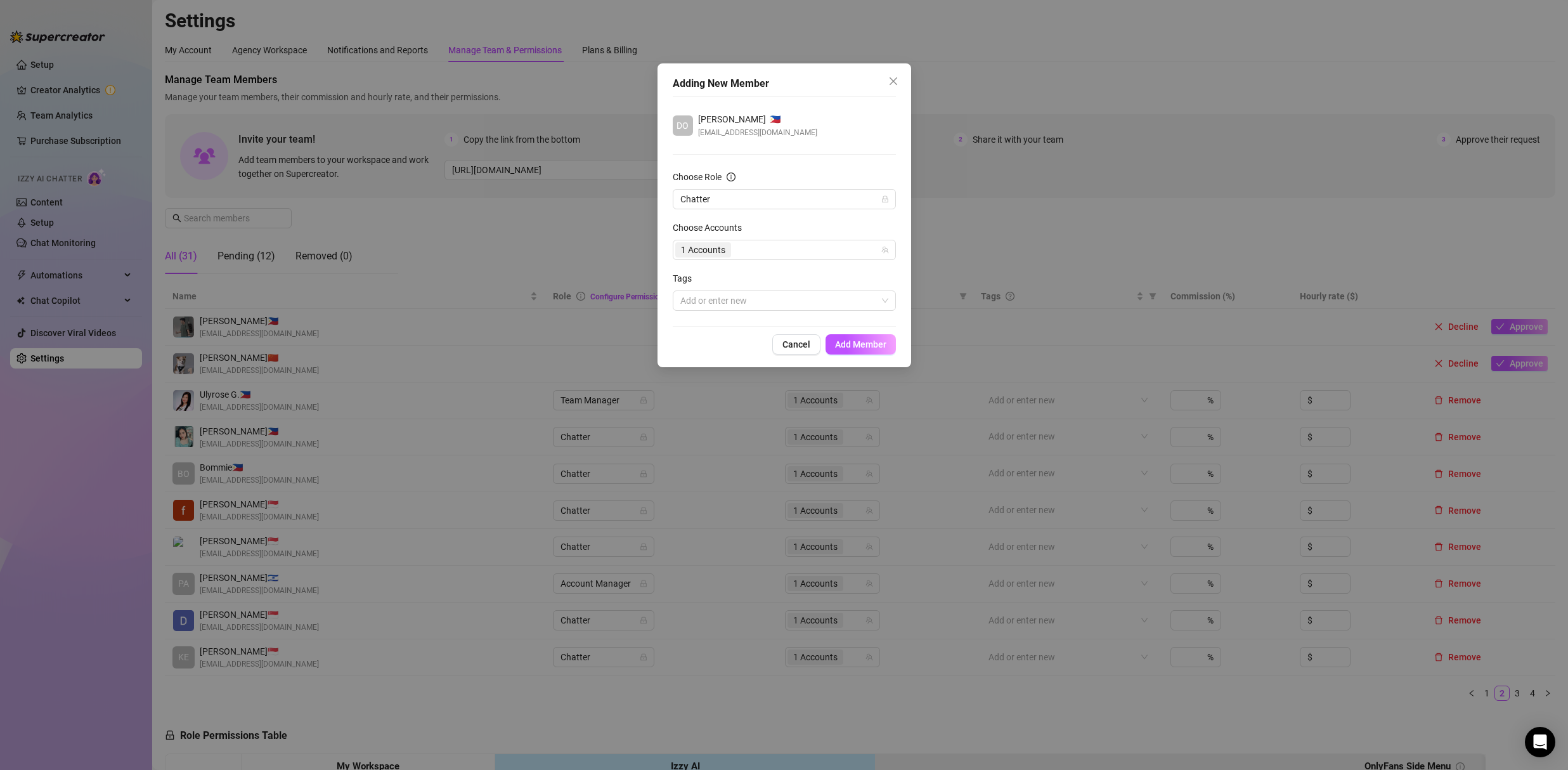
click at [866, 138] on div "DO Don Saguinsin 🇵🇭 clarencesaguinsin@gmail.com" at bounding box center [784, 125] width 223 height 26
click at [869, 342] on span "Add Member" at bounding box center [861, 344] width 51 height 10
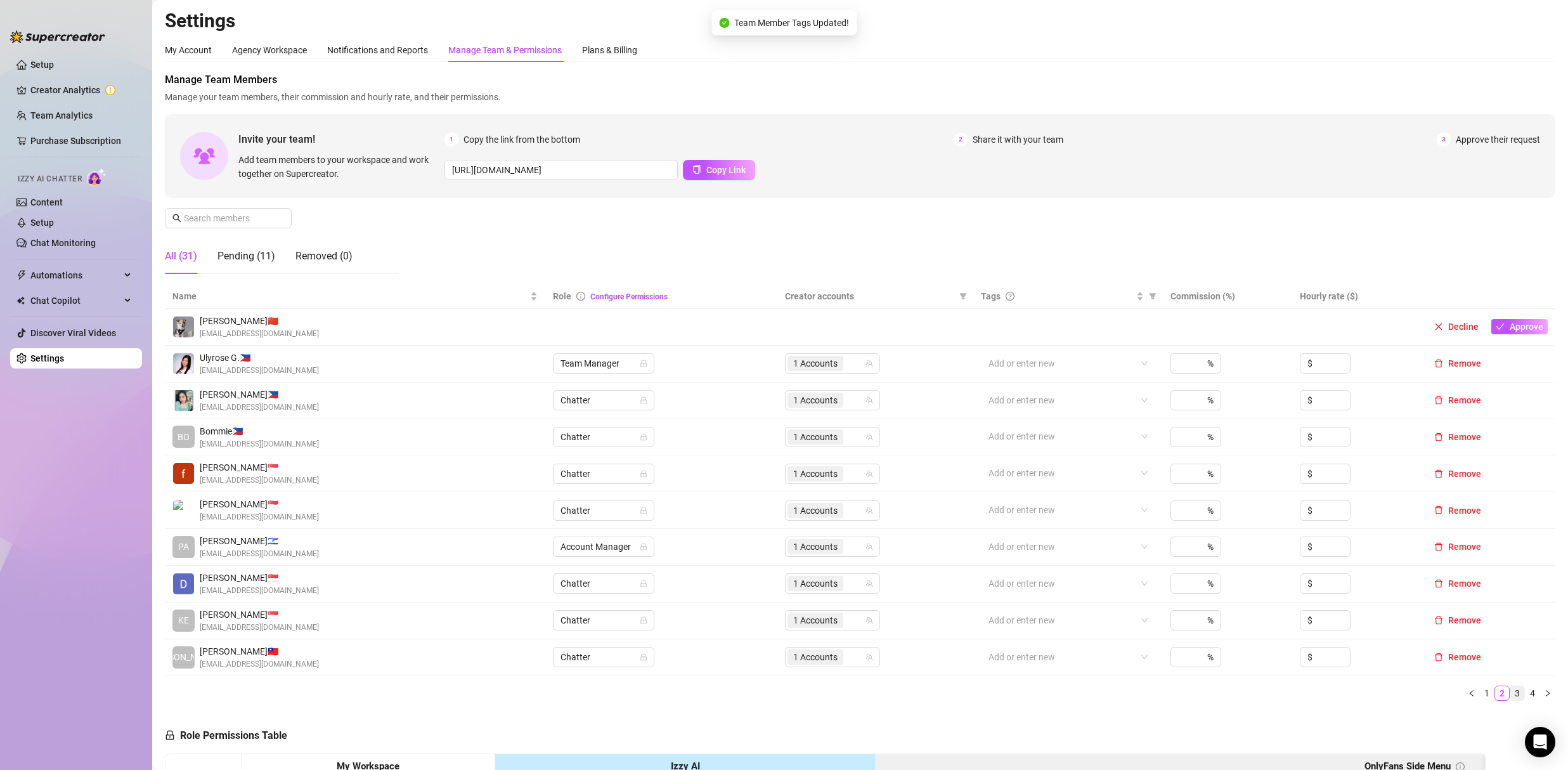
click at [1510, 694] on link "3" at bounding box center [1517, 693] width 14 height 14
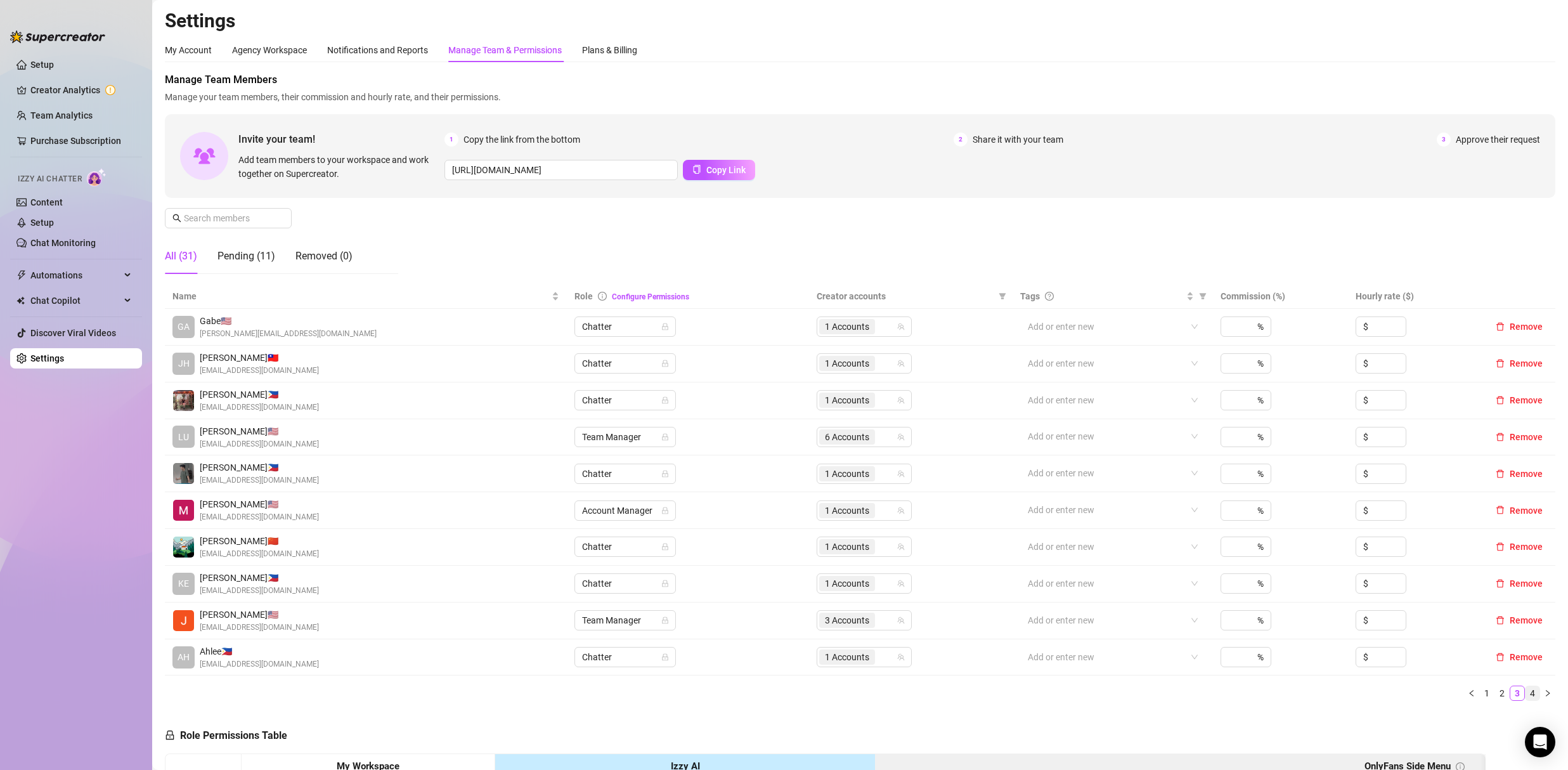
click at [1525, 694] on link "4" at bounding box center [1532, 693] width 14 height 14
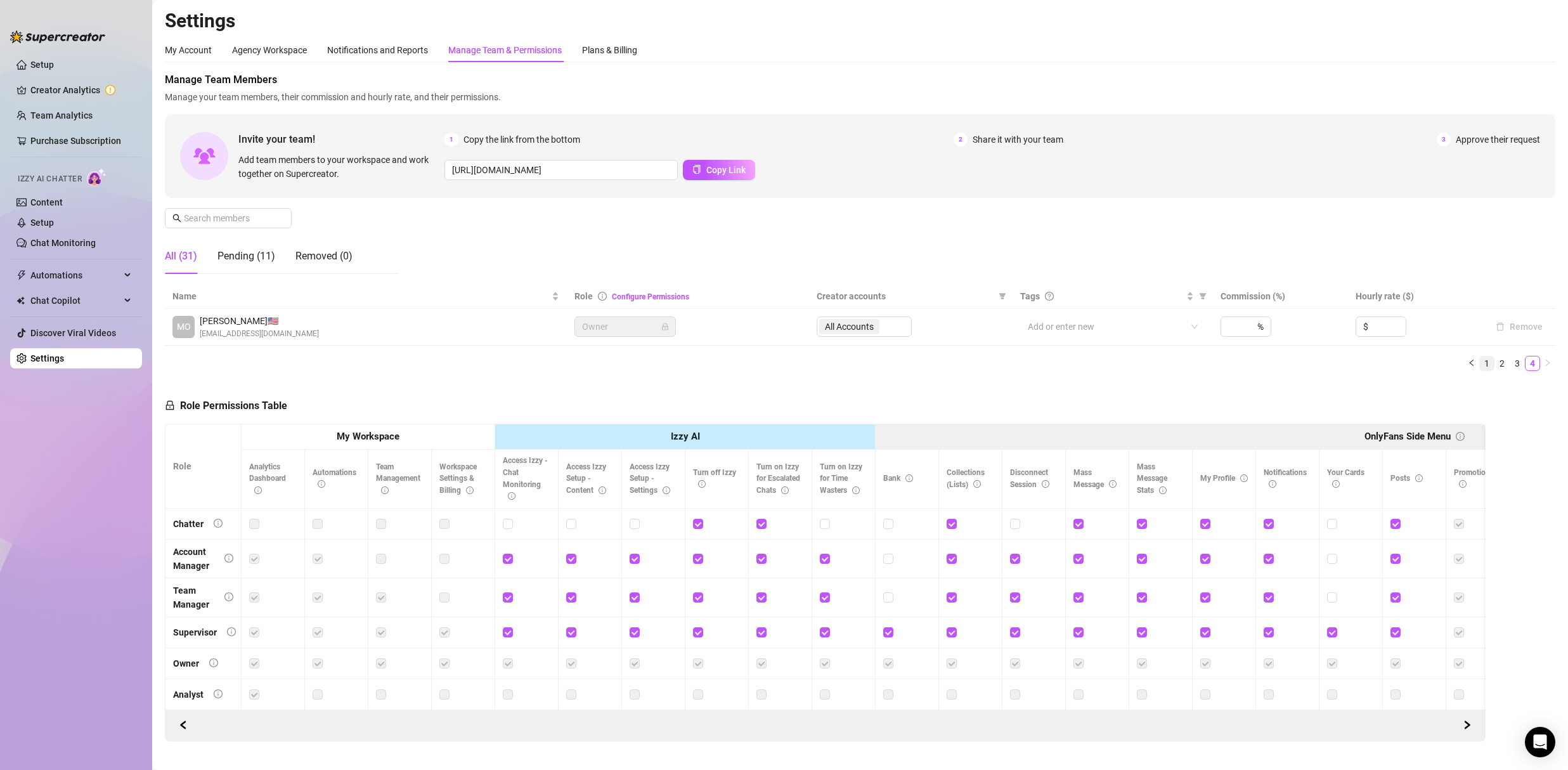
click at [1479, 364] on link "1" at bounding box center [1486, 363] width 14 height 14
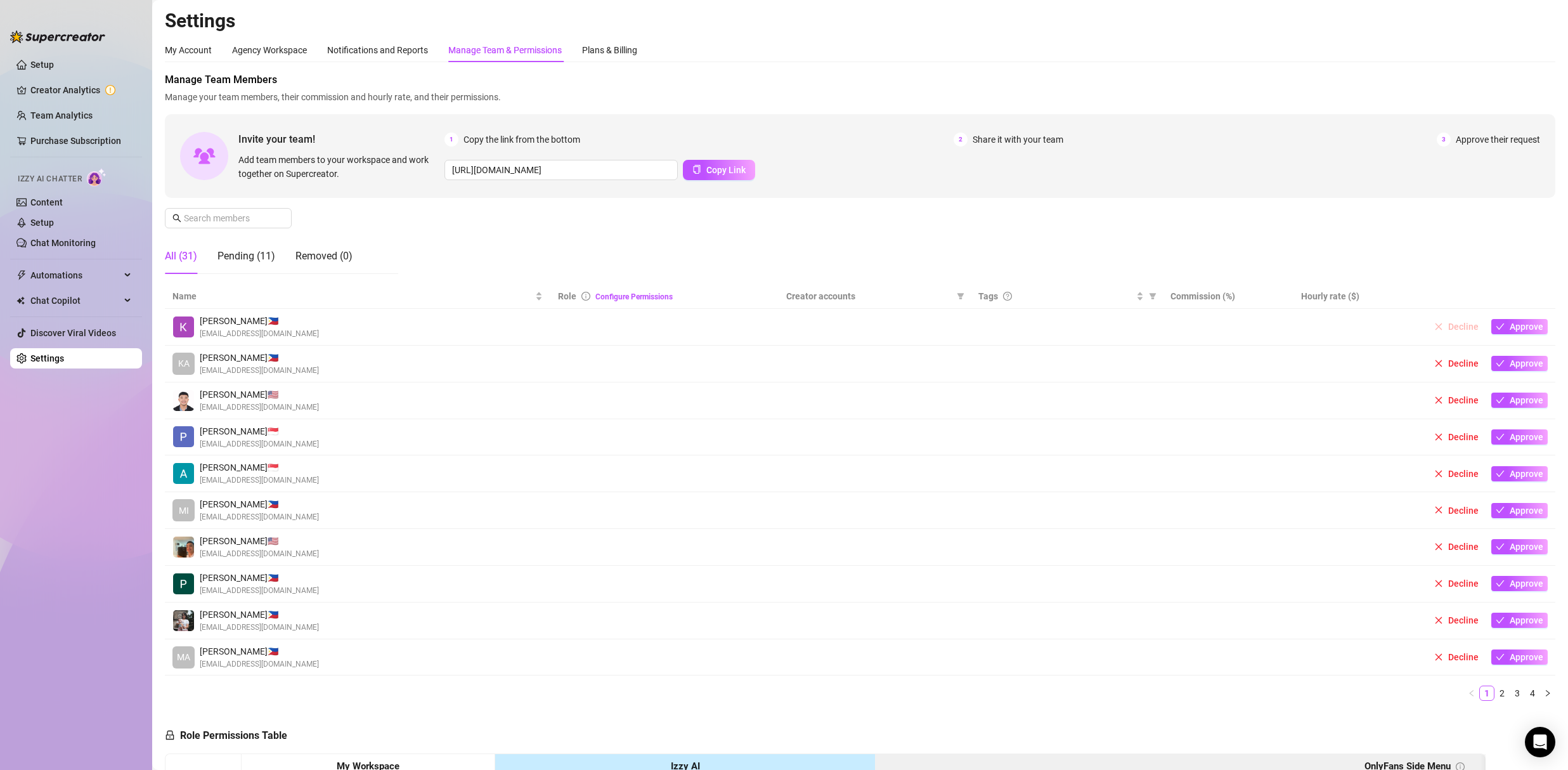
click at [1448, 326] on span "Decline" at bounding box center [1463, 326] width 30 height 10
click at [1513, 327] on span "Approve" at bounding box center [1526, 326] width 33 height 10
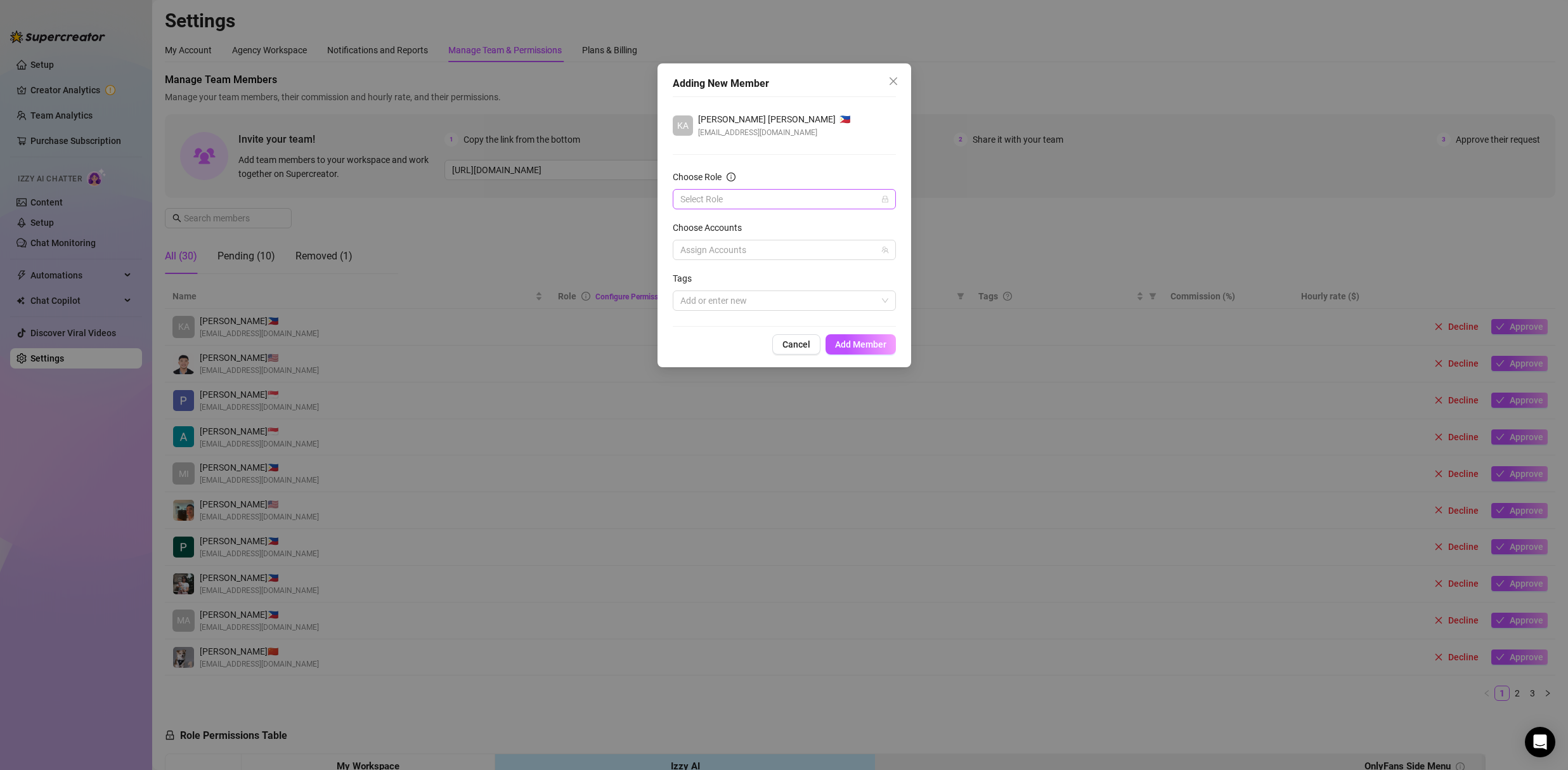
click at [741, 204] on input "Choose Role" at bounding box center [779, 199] width 197 height 19
click at [723, 220] on div "Chatter" at bounding box center [784, 225] width 203 height 14
click at [724, 245] on div at bounding box center [777, 250] width 205 height 18
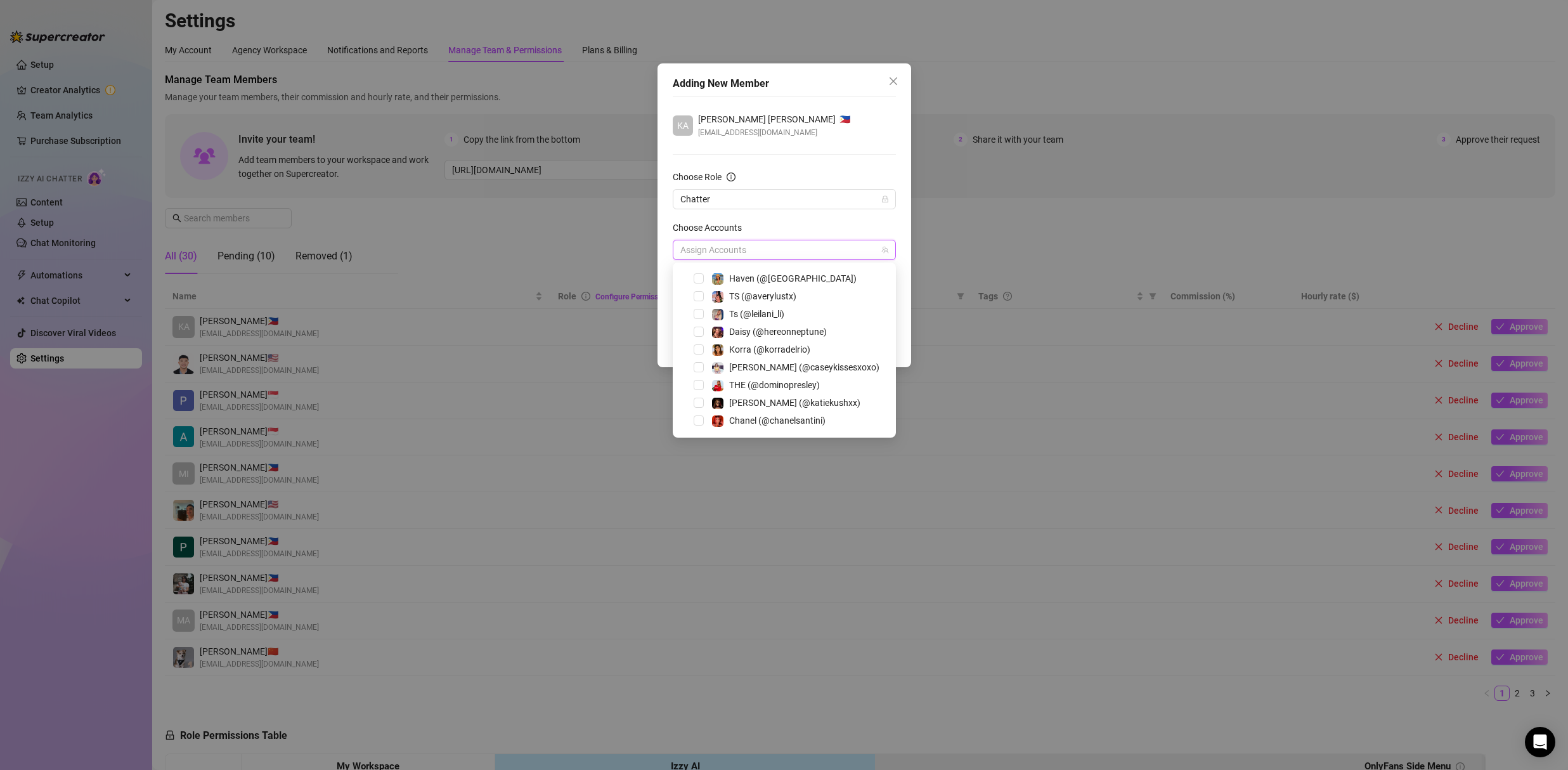
scroll to position [0, 0]
click at [696, 329] on span "Select tree node" at bounding box center [698, 329] width 10 height 10
click at [851, 149] on div "KA Katleen Joy Enriquez 🇵🇭 katkatnrqz@gmail.com Choose Role Chatter Choose Acco…" at bounding box center [784, 211] width 223 height 230
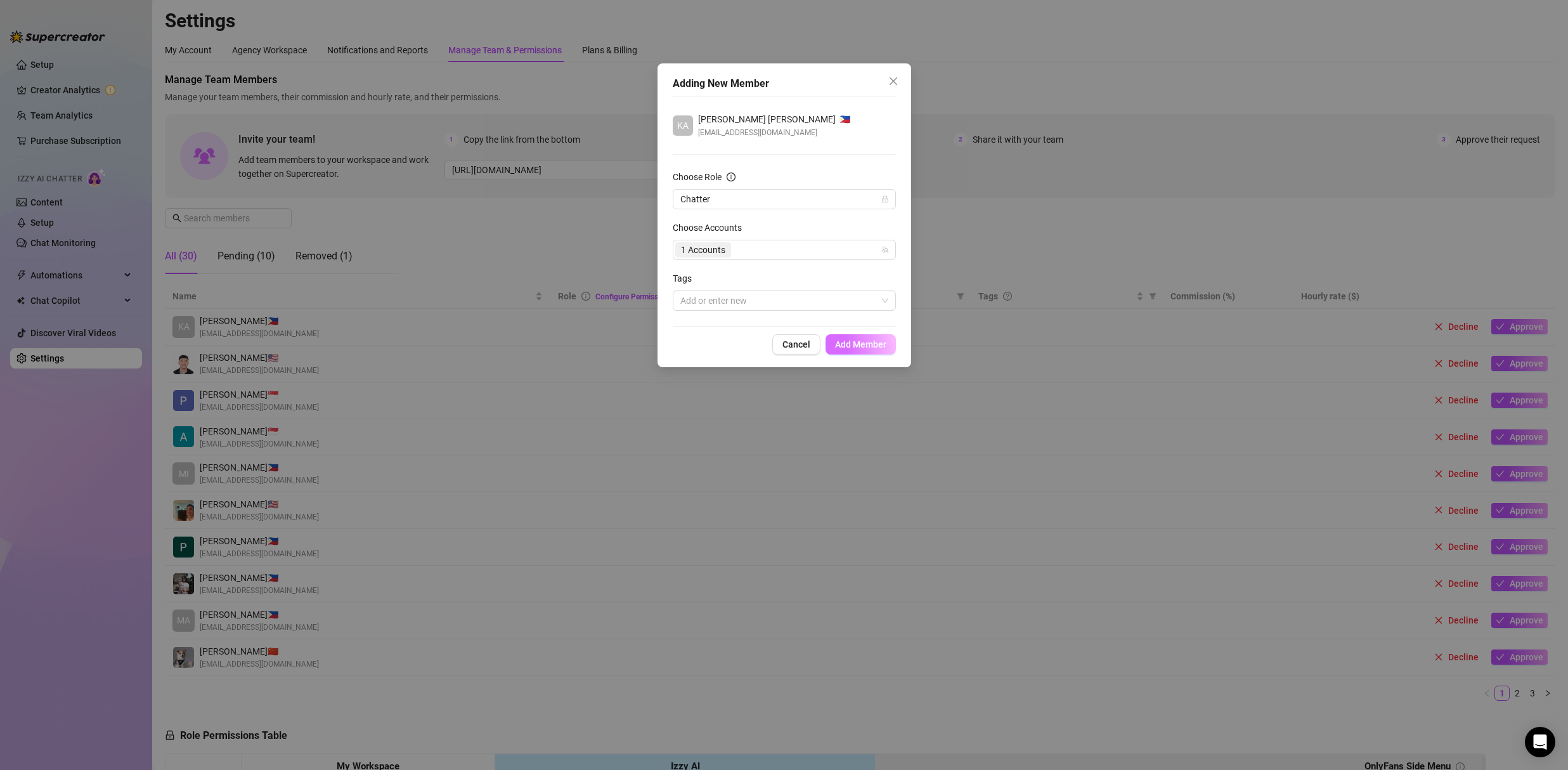
click at [878, 347] on span "Add Member" at bounding box center [861, 344] width 51 height 10
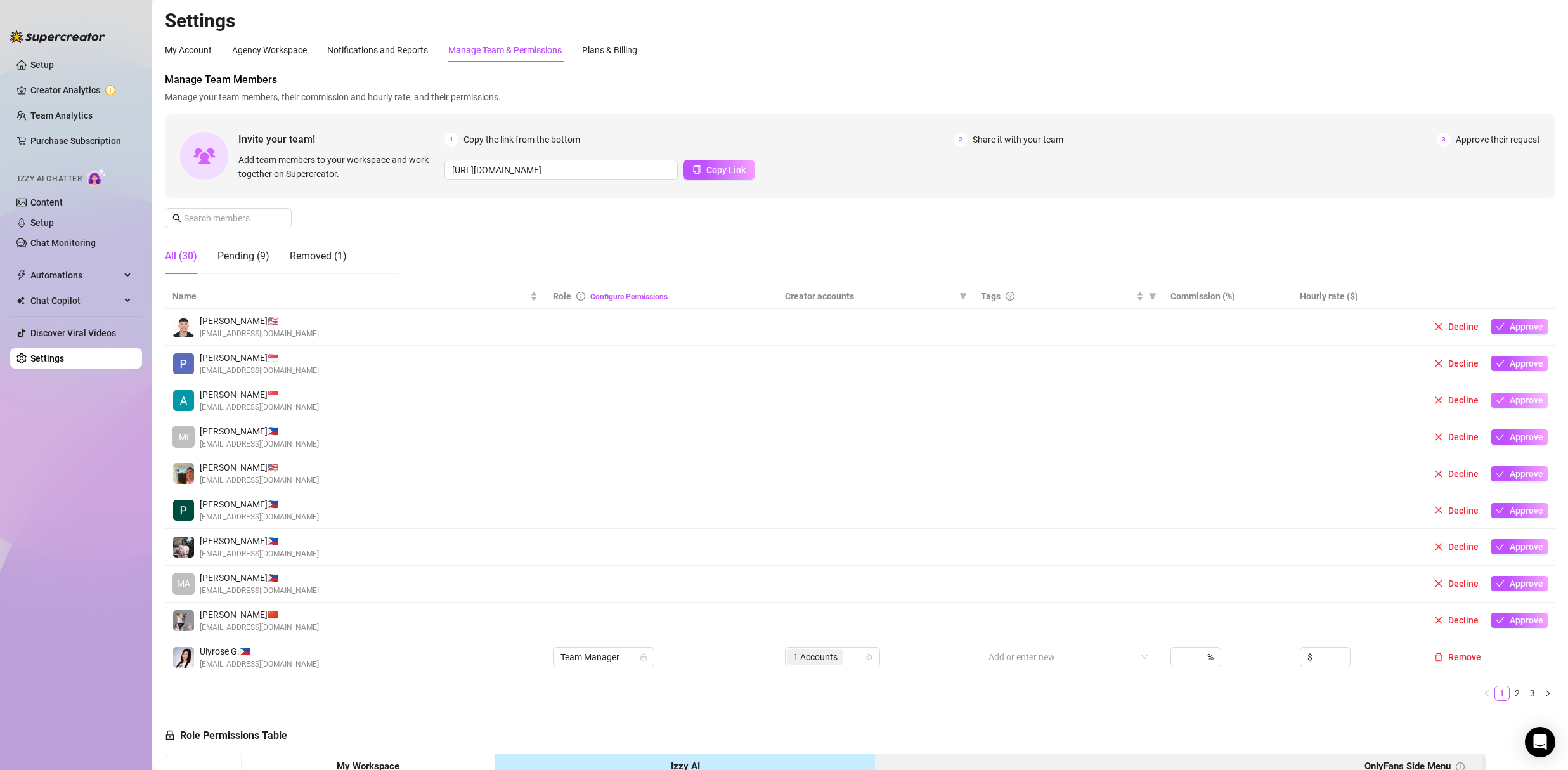
click at [1518, 401] on span "Approve" at bounding box center [1526, 400] width 33 height 10
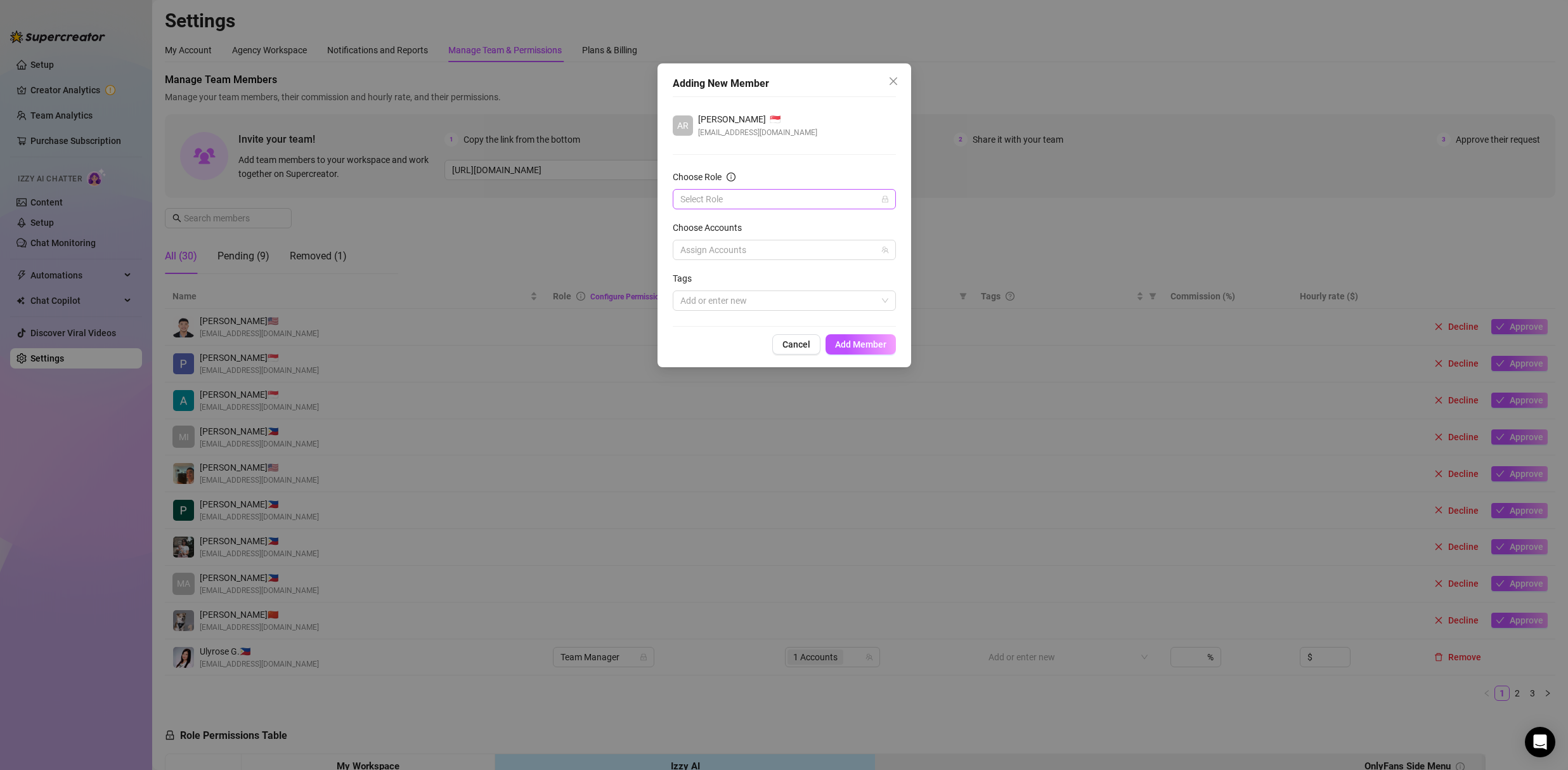
click at [737, 207] on input "Choose Role" at bounding box center [779, 199] width 197 height 19
click at [723, 218] on div "Chatter" at bounding box center [784, 225] width 203 height 14
click at [723, 250] on div at bounding box center [777, 250] width 205 height 18
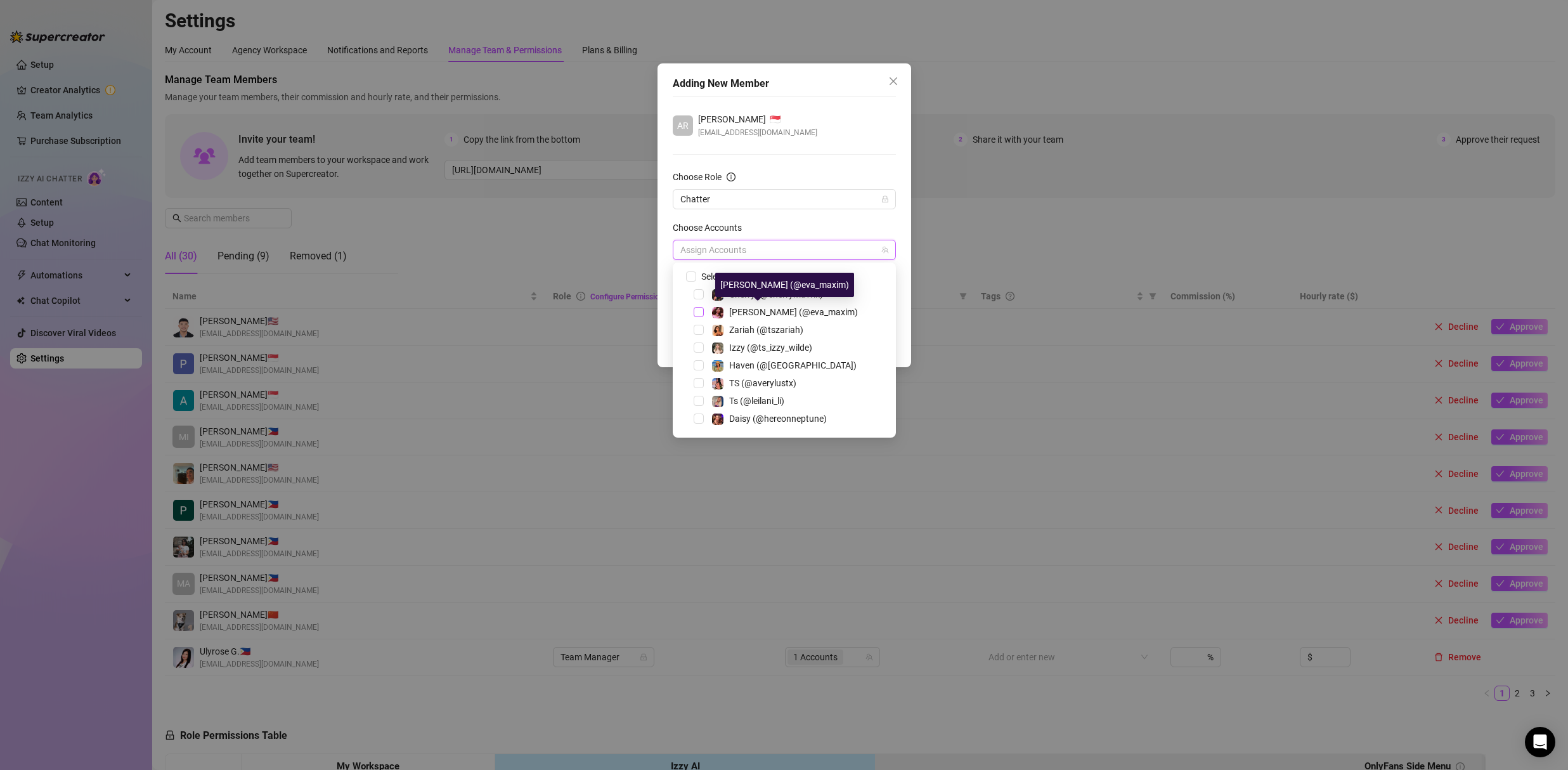
click at [700, 314] on span "Select tree node" at bounding box center [698, 312] width 10 height 10
click at [846, 110] on div "AR Arnie Alcantara 🇸🇬 arnarnalcantara@gmail.com Choose Role Chatter Choose Acco…" at bounding box center [784, 211] width 223 height 230
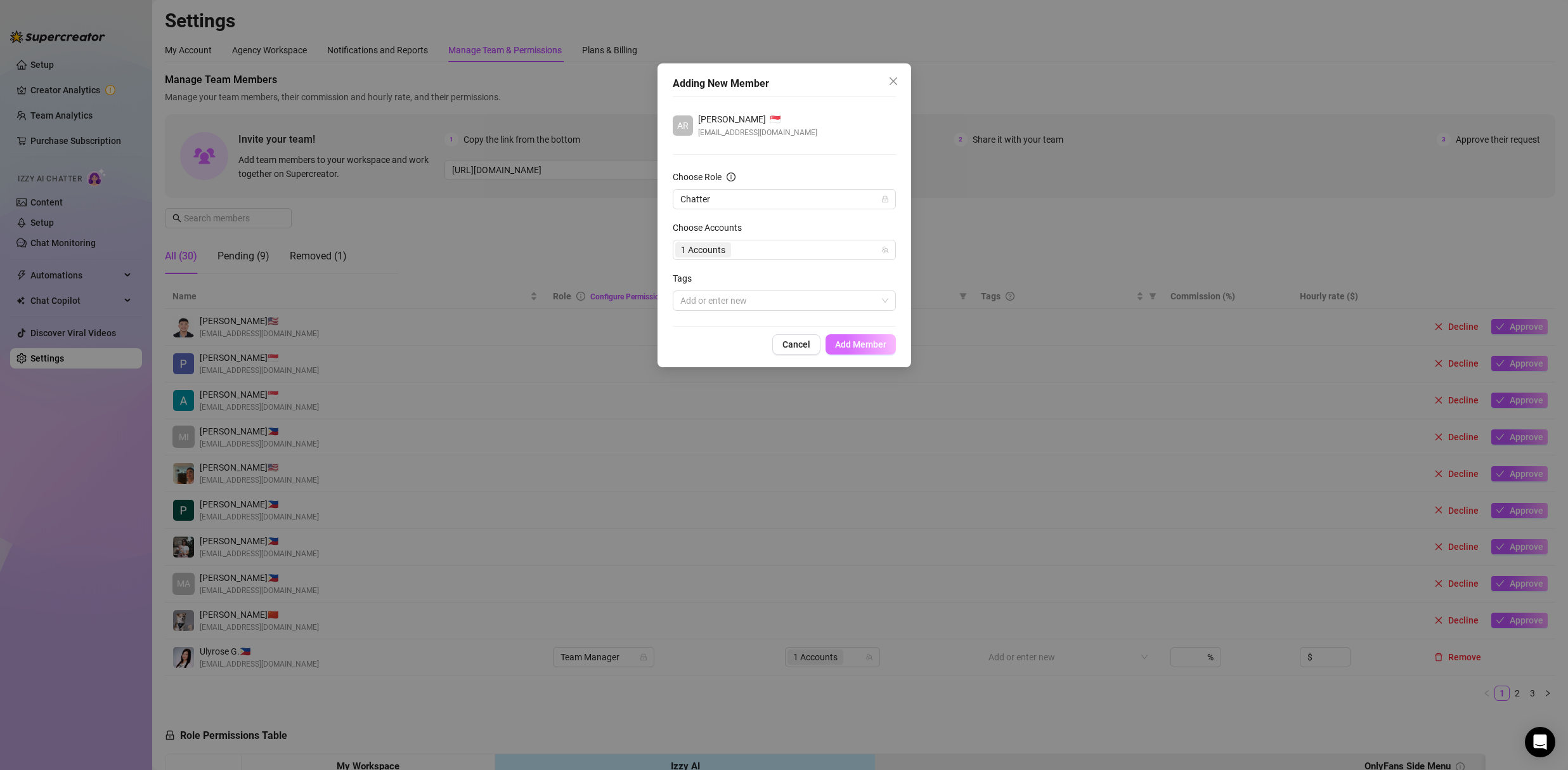
click at [867, 342] on span "Add Member" at bounding box center [861, 344] width 51 height 10
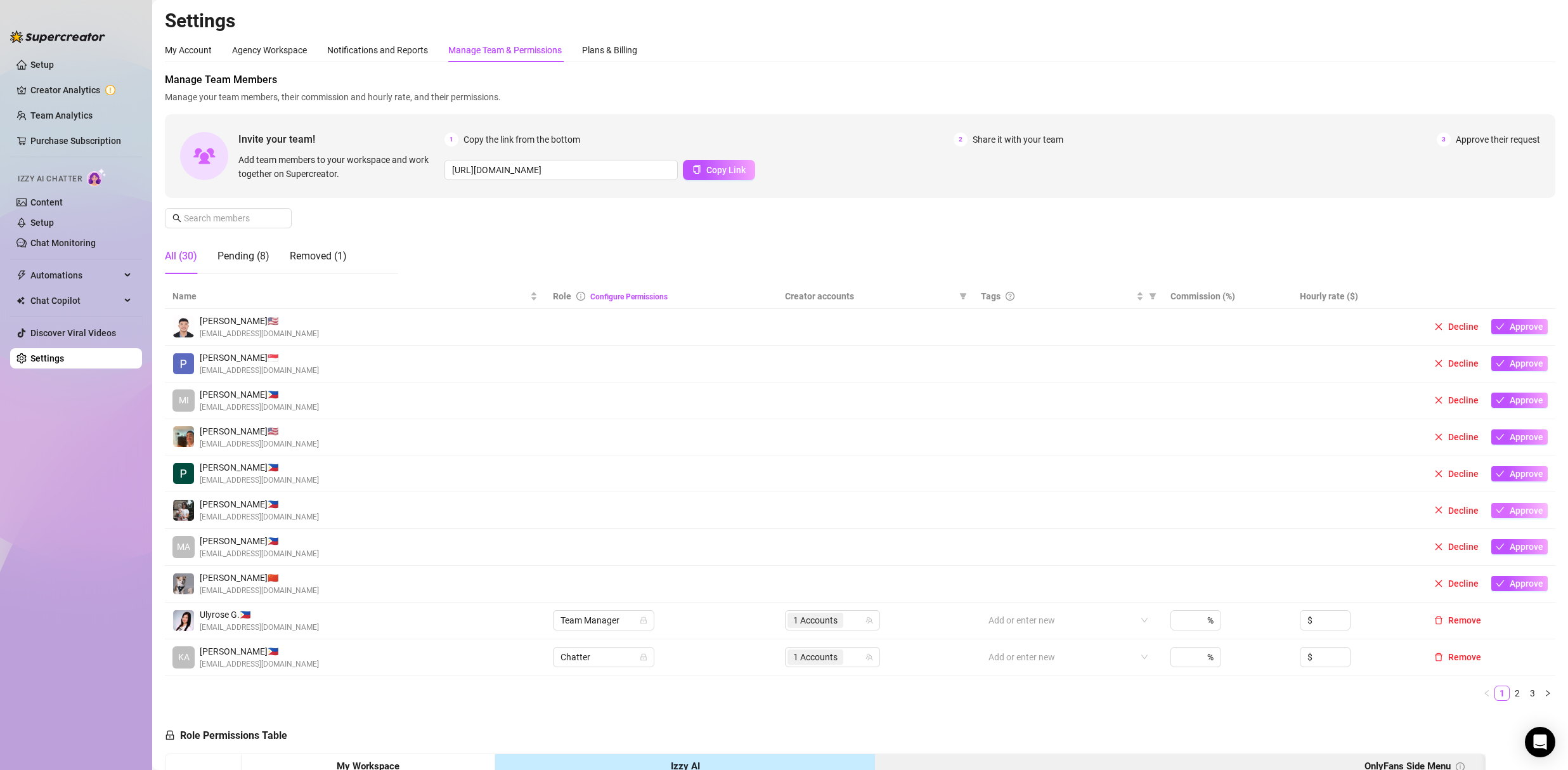
click at [1516, 510] on span "Approve" at bounding box center [1526, 510] width 33 height 10
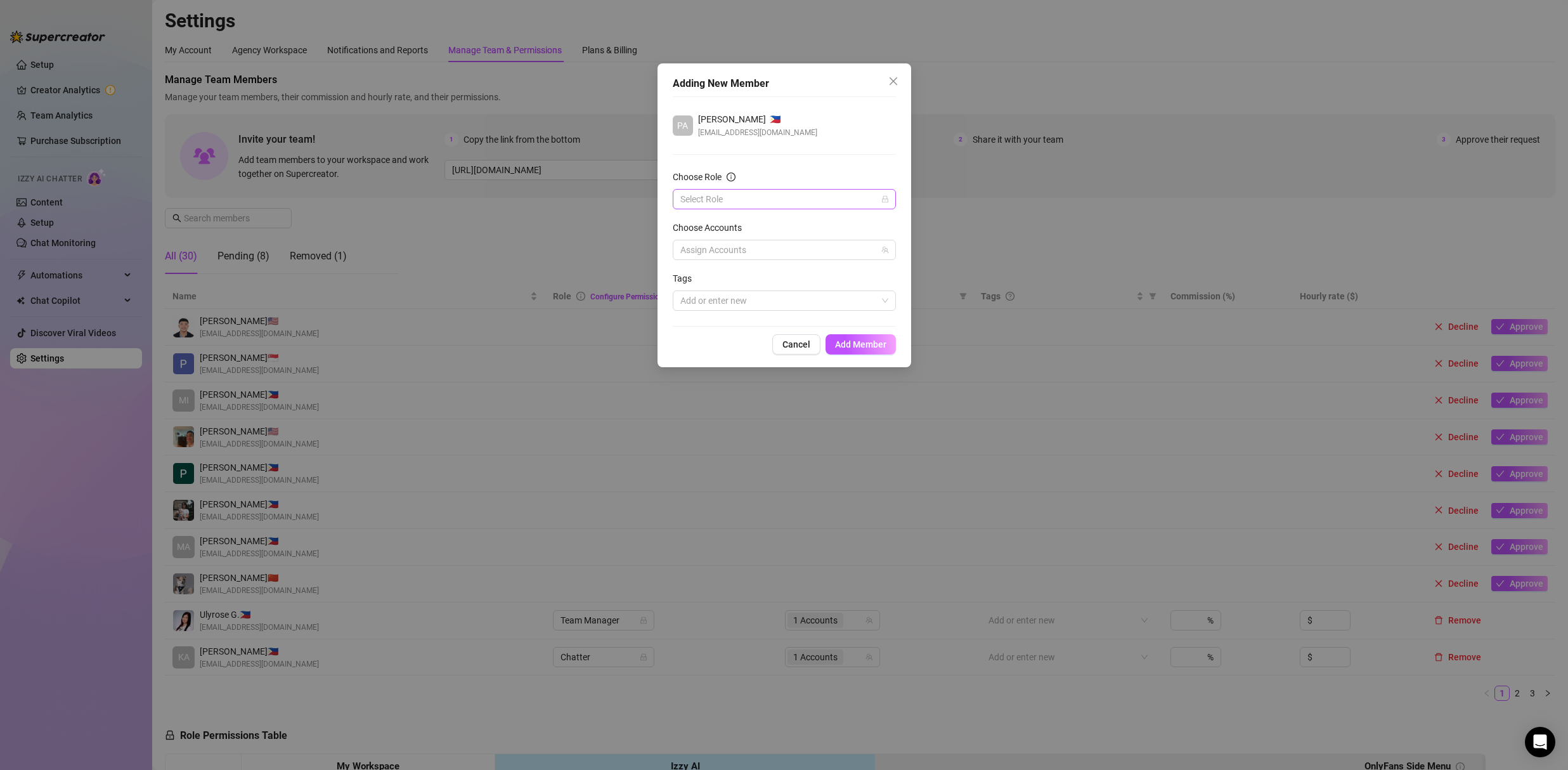
click at [726, 191] on input "Choose Role" at bounding box center [779, 199] width 197 height 19
click at [723, 220] on div "Chatter" at bounding box center [784, 225] width 203 height 14
click at [764, 250] on div at bounding box center [777, 250] width 205 height 18
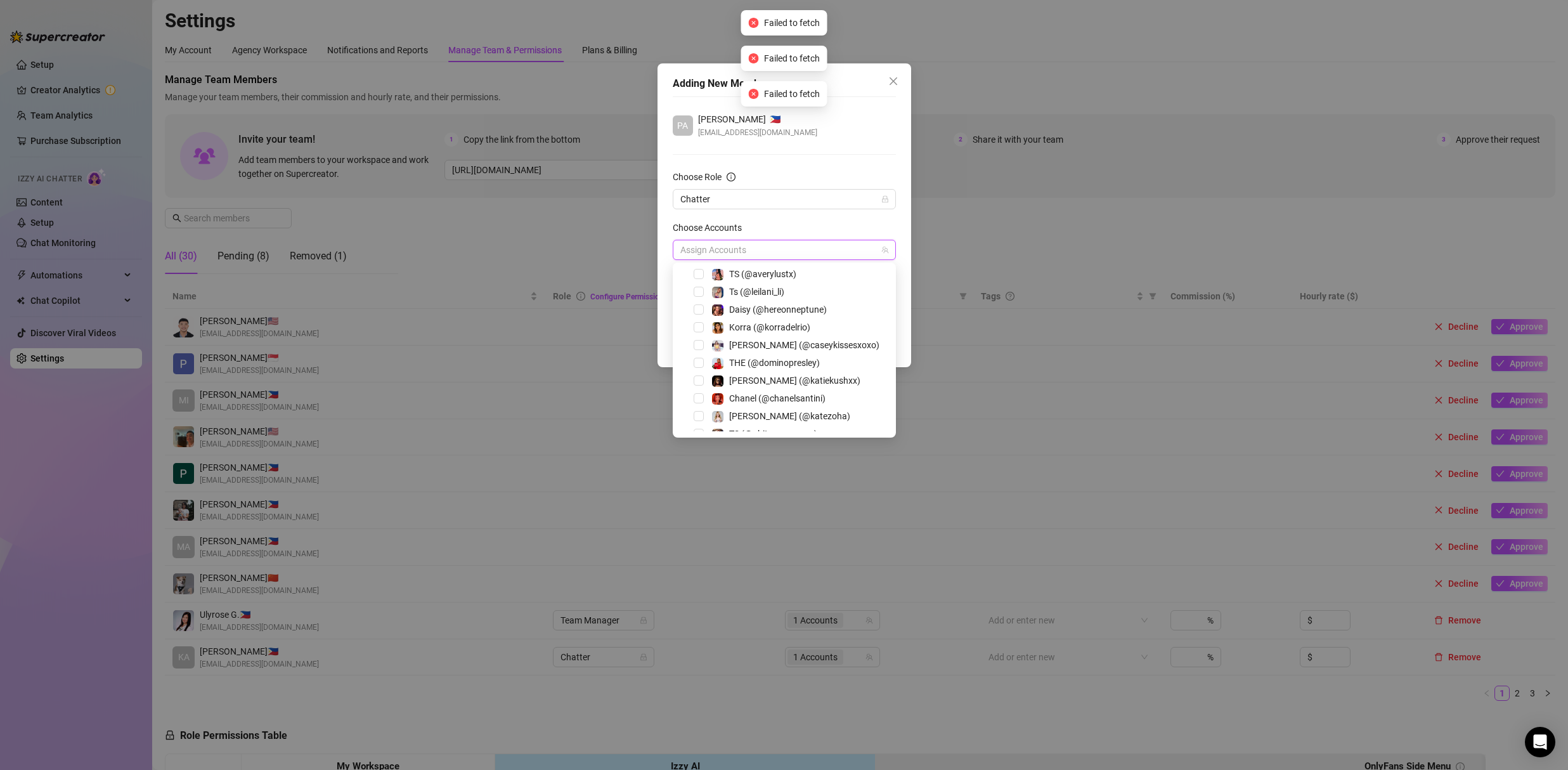
scroll to position [112, 0]
click at [754, 392] on span "Chanel (@chanelsantini)" at bounding box center [777, 396] width 96 height 10
click at [870, 133] on div "PA Patrick Jastia 🇵🇭 patrickjastia@gmail.com" at bounding box center [784, 125] width 223 height 26
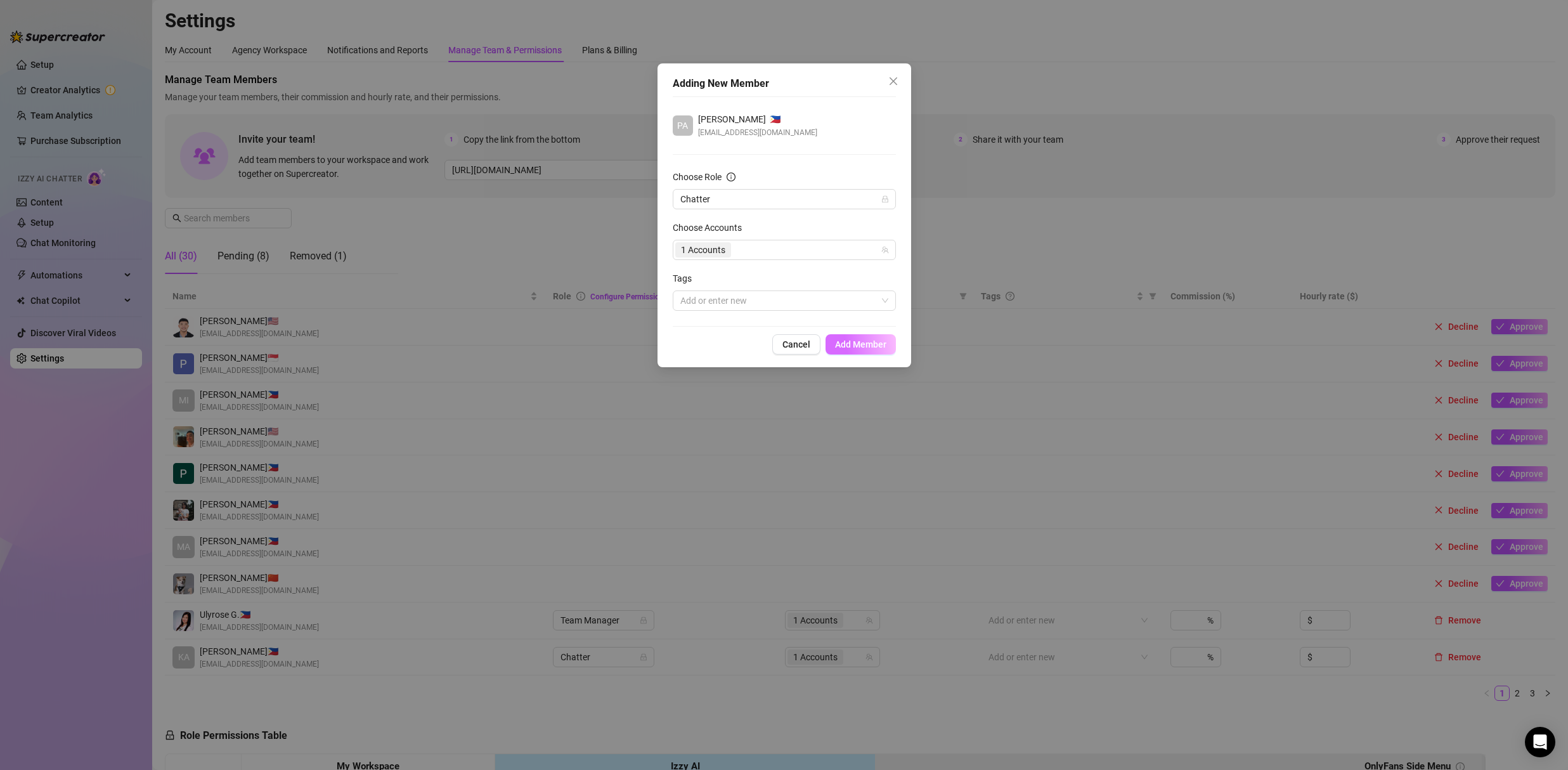
click at [878, 346] on span "Add Member" at bounding box center [861, 344] width 51 height 10
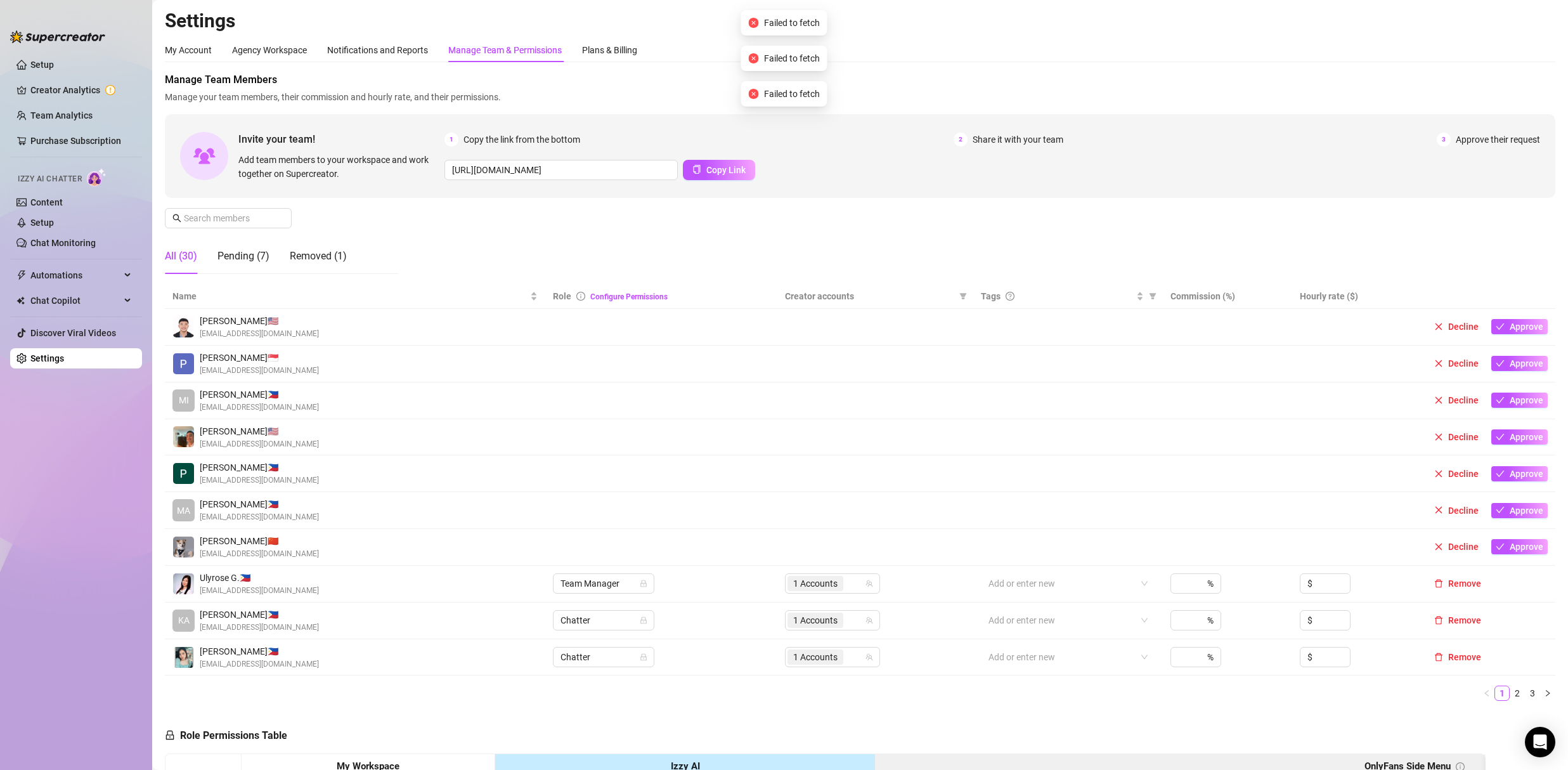
click at [49, 361] on link "Settings" at bounding box center [47, 358] width 33 height 10
click at [236, 53] on div "Agency Workspace" at bounding box center [270, 50] width 75 height 14
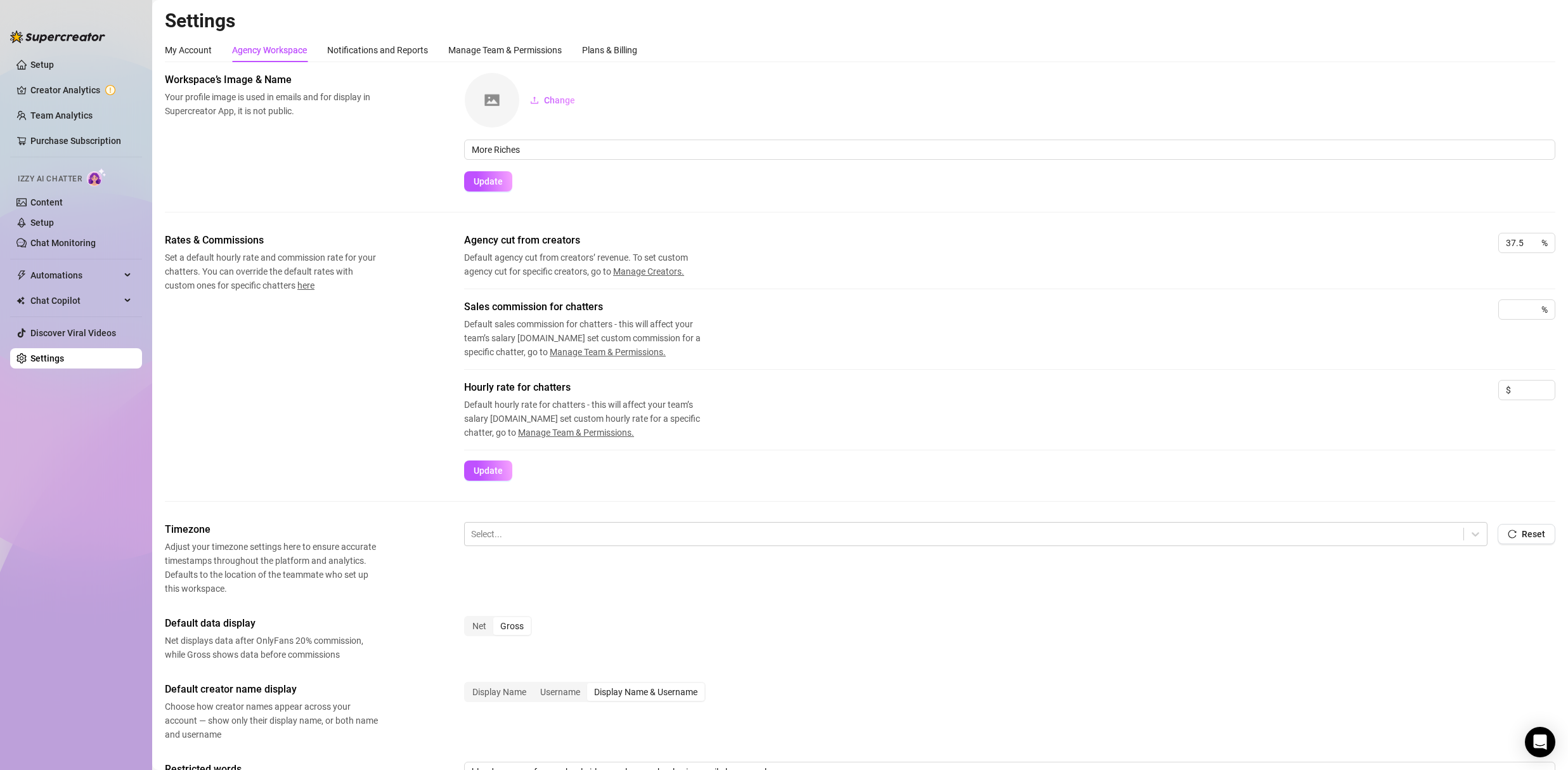
click at [212, 54] on div "My Account Agency Workspace Notifications and Reports Manage Team & Permissions…" at bounding box center [401, 50] width 473 height 24
click at [599, 47] on div "Plans & Billing" at bounding box center [610, 50] width 55 height 14
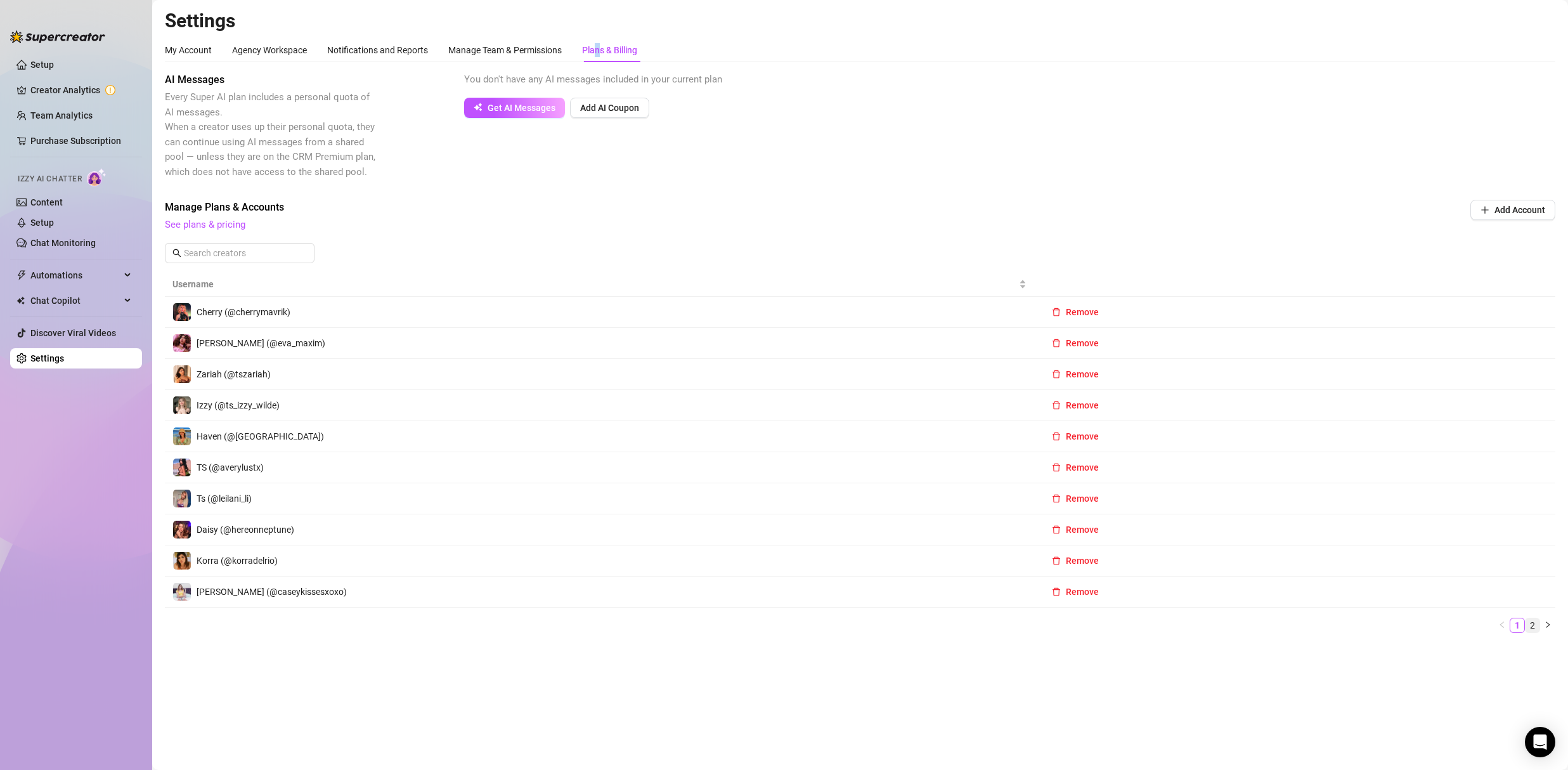
click at [1532, 630] on link "2" at bounding box center [1532, 625] width 14 height 14
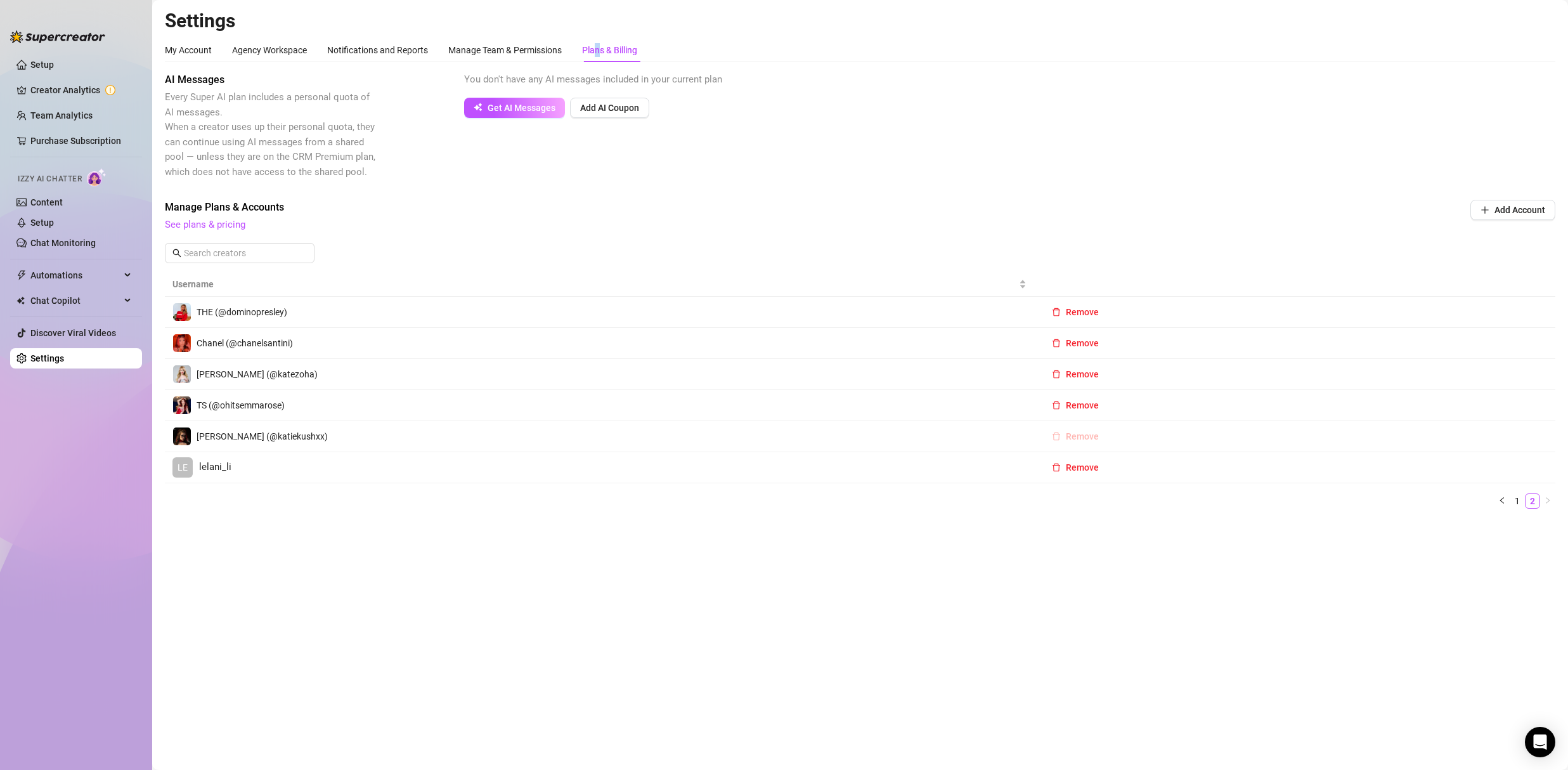
click at [1078, 438] on span "Remove" at bounding box center [1082, 436] width 33 height 10
click at [1161, 401] on span "OK" at bounding box center [1159, 403] width 12 height 10
click at [186, 440] on span "LE" at bounding box center [182, 436] width 10 height 14
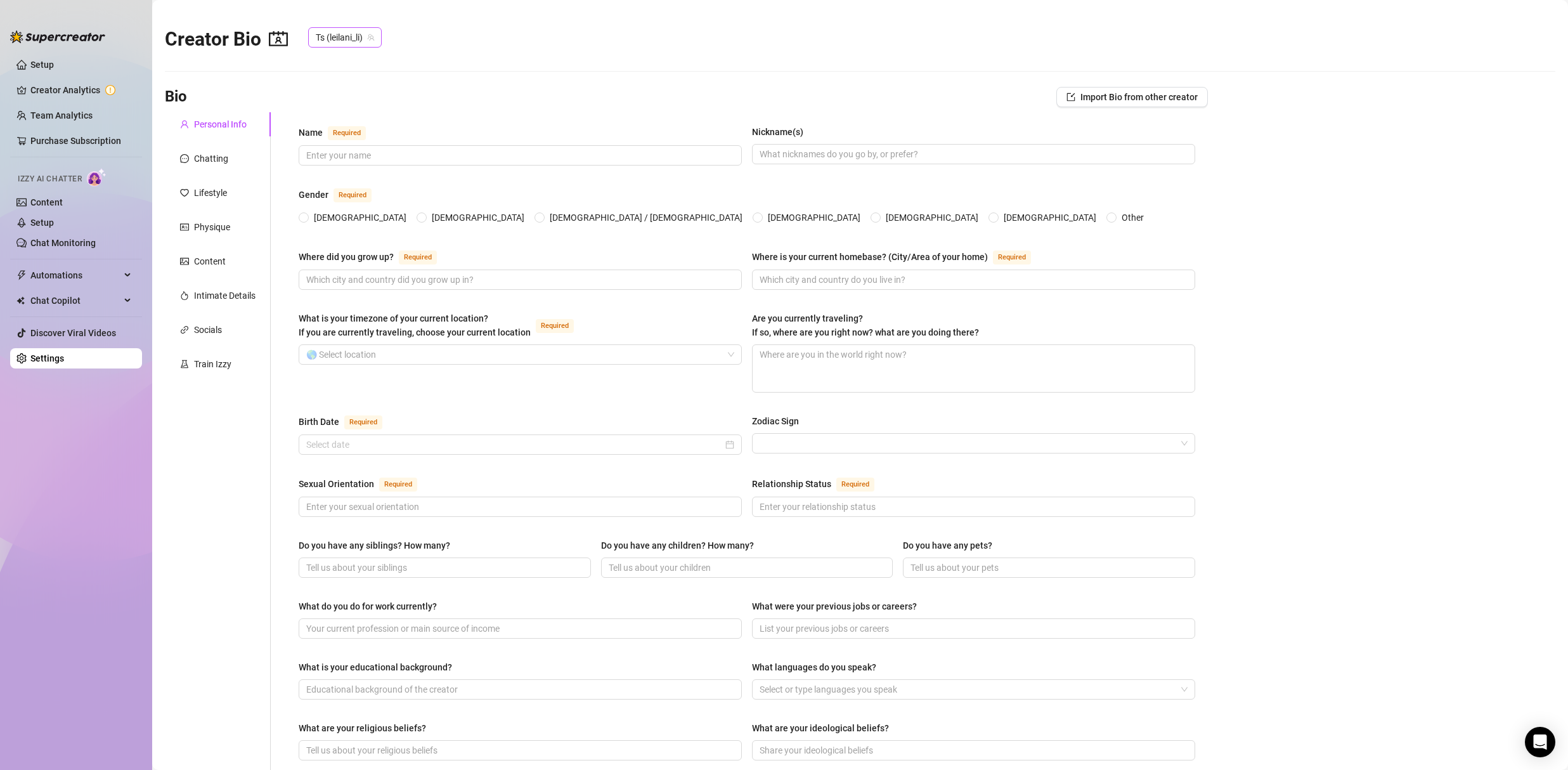
click at [351, 40] on span "Ts (leilani_li)" at bounding box center [345, 37] width 58 height 19
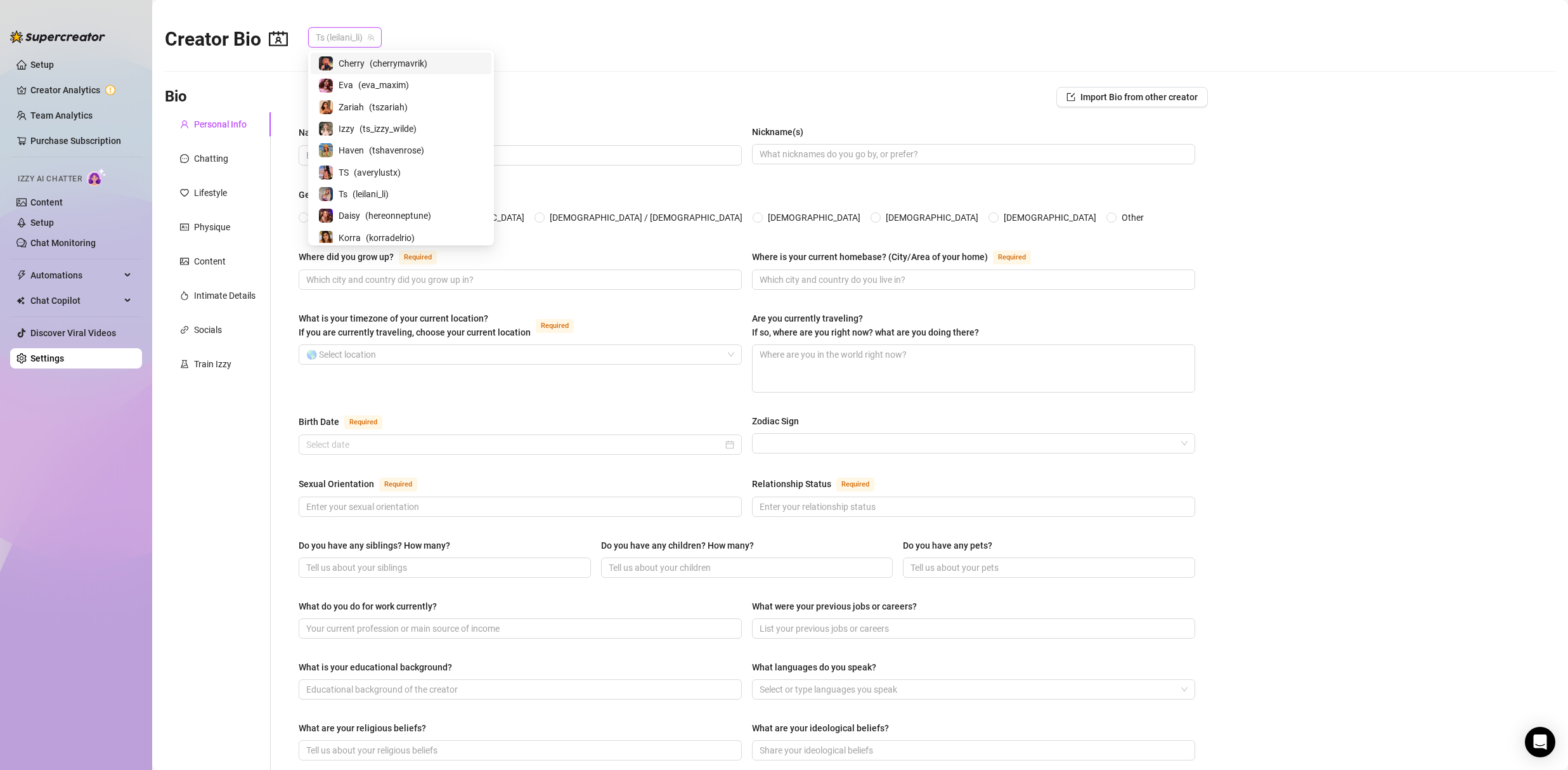
click at [538, 29] on div "Creator Bio Ts (leilani_li)" at bounding box center [860, 36] width 1390 height 55
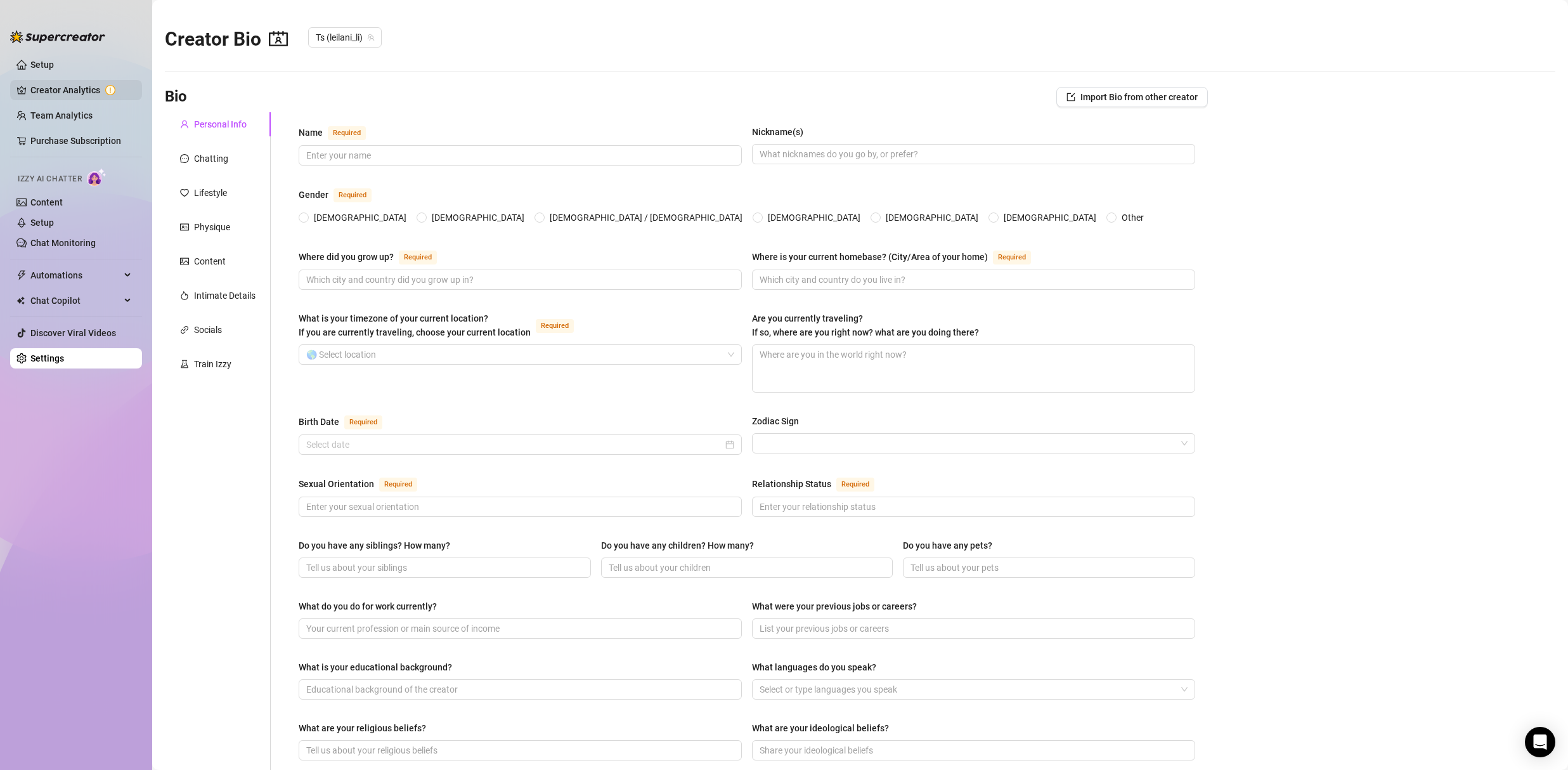
click at [91, 93] on link "Creator Analytics" at bounding box center [81, 89] width 101 height 20
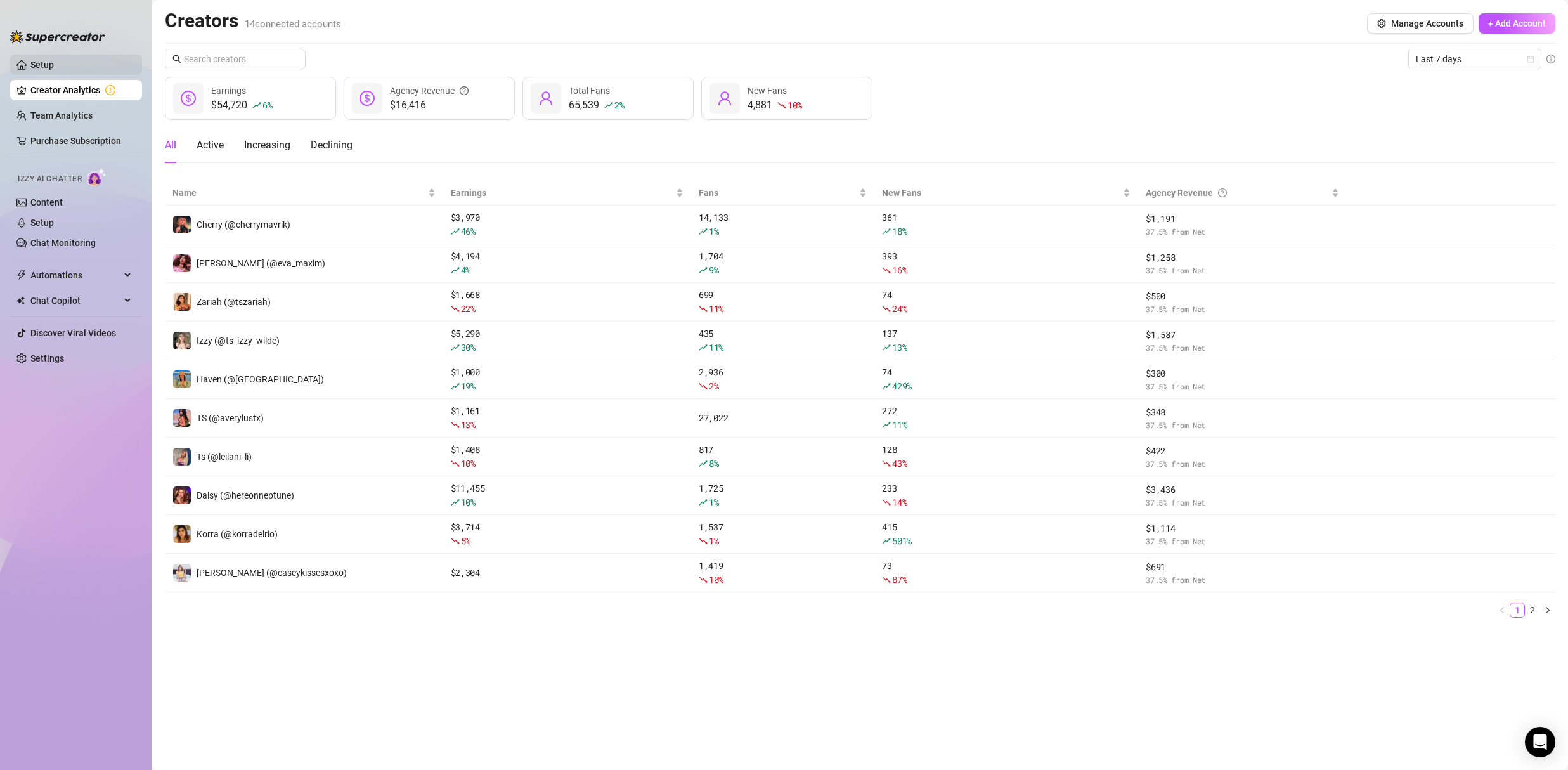
click at [54, 62] on link "Setup" at bounding box center [42, 64] width 24 height 10
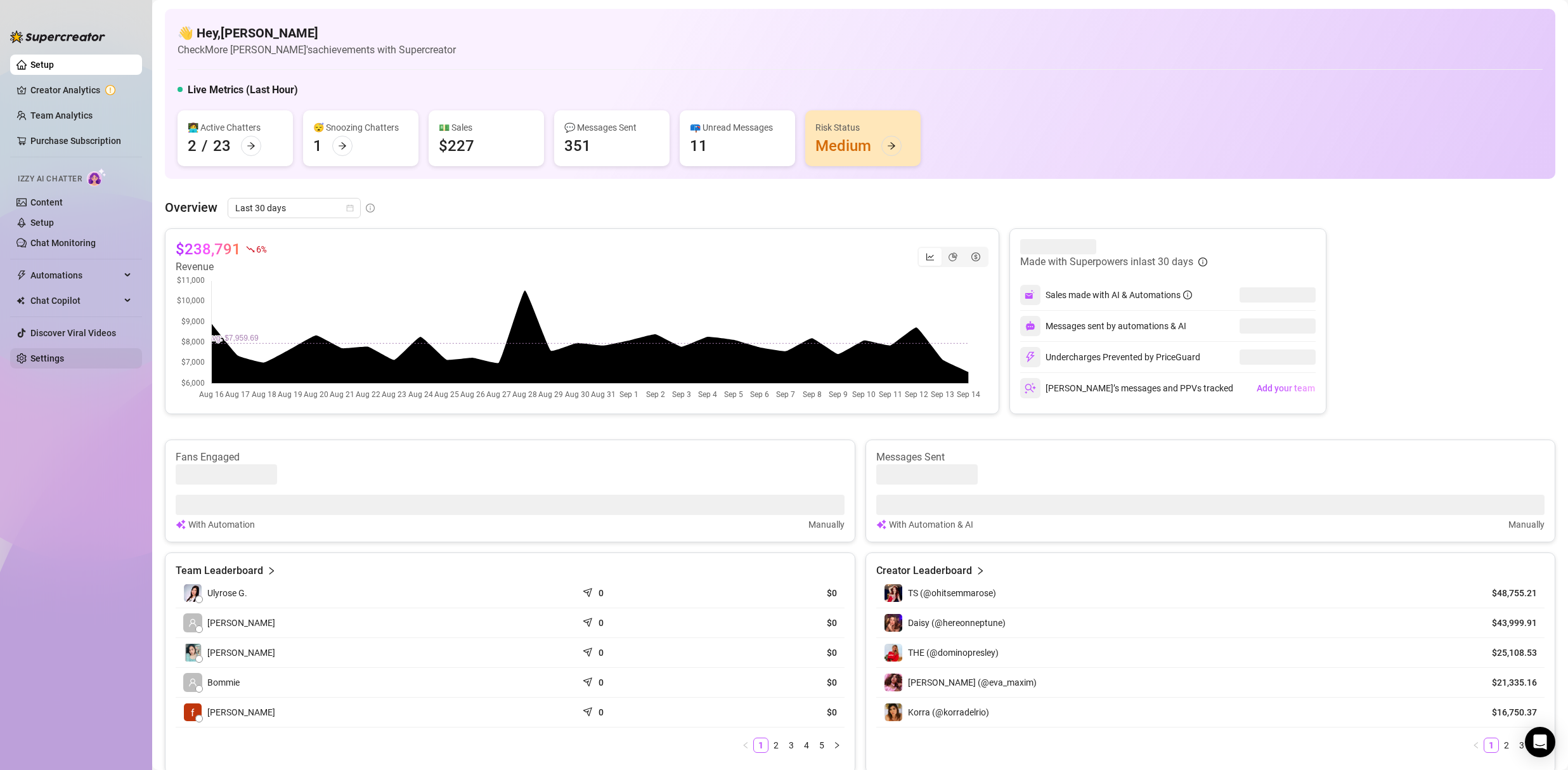
click at [64, 356] on link "Settings" at bounding box center [47, 358] width 33 height 10
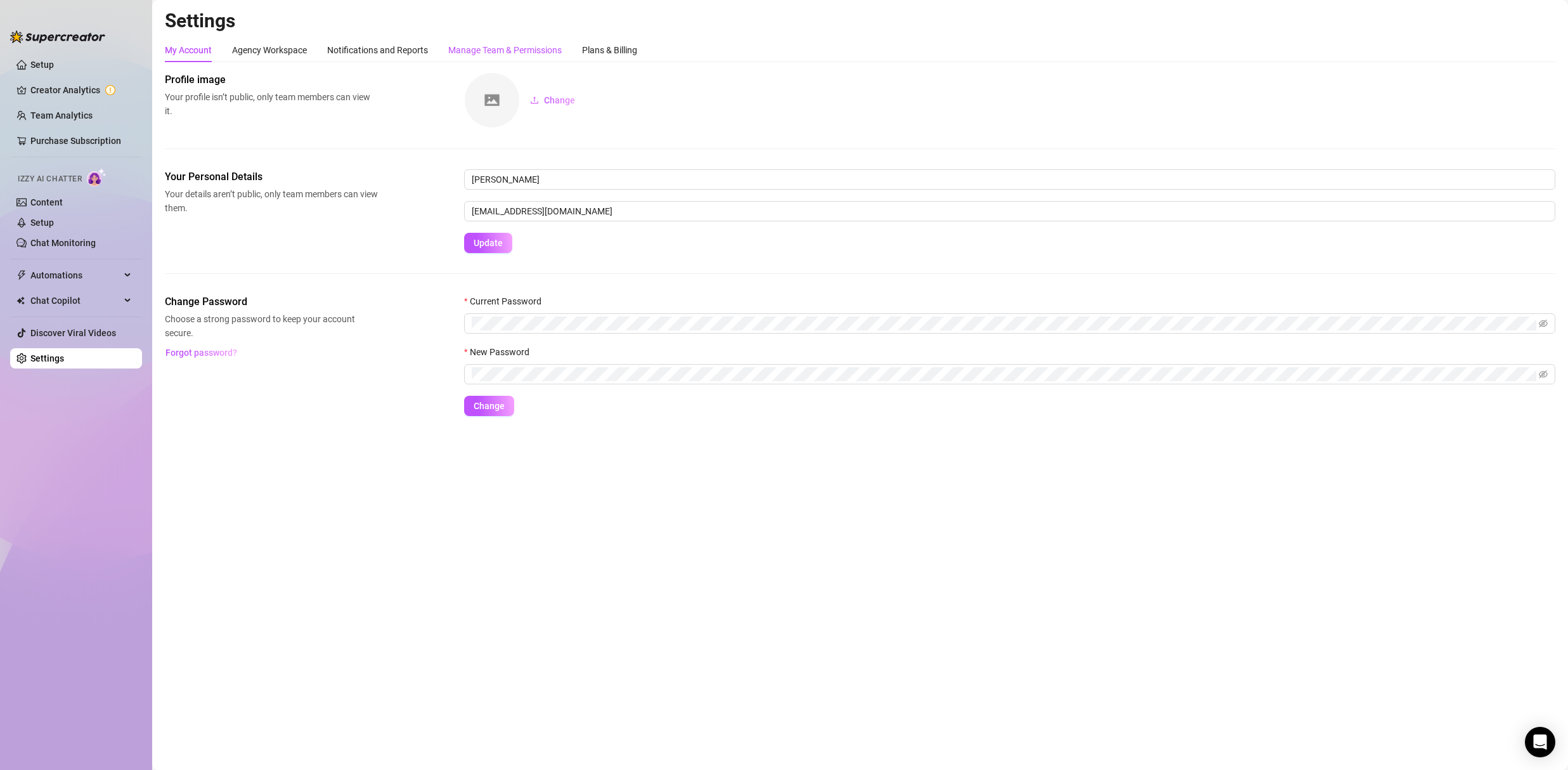
click at [480, 56] on div "Manage Team & Permissions" at bounding box center [505, 50] width 114 height 14
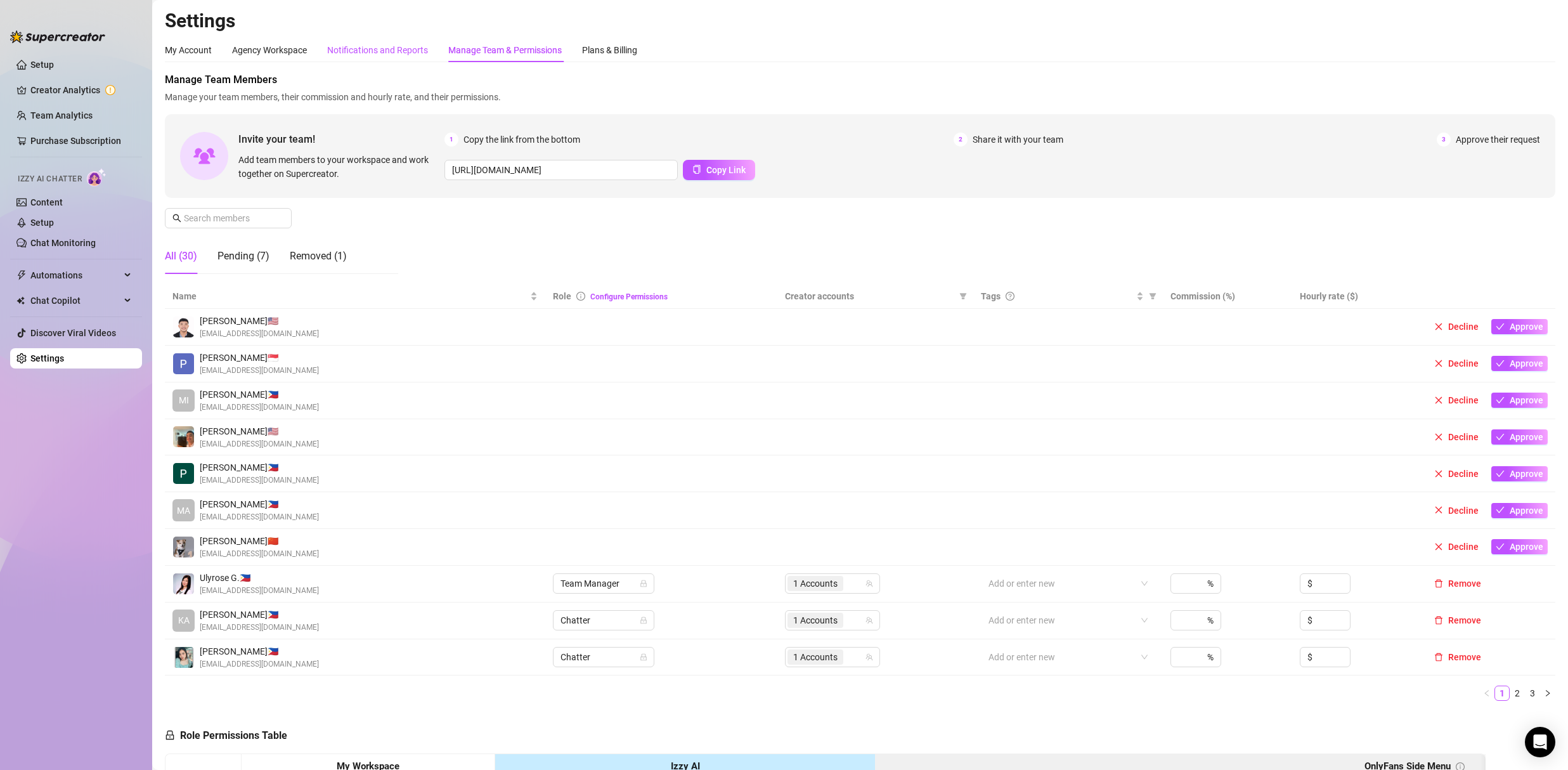
click at [386, 46] on div "Notifications and Reports" at bounding box center [377, 50] width 100 height 14
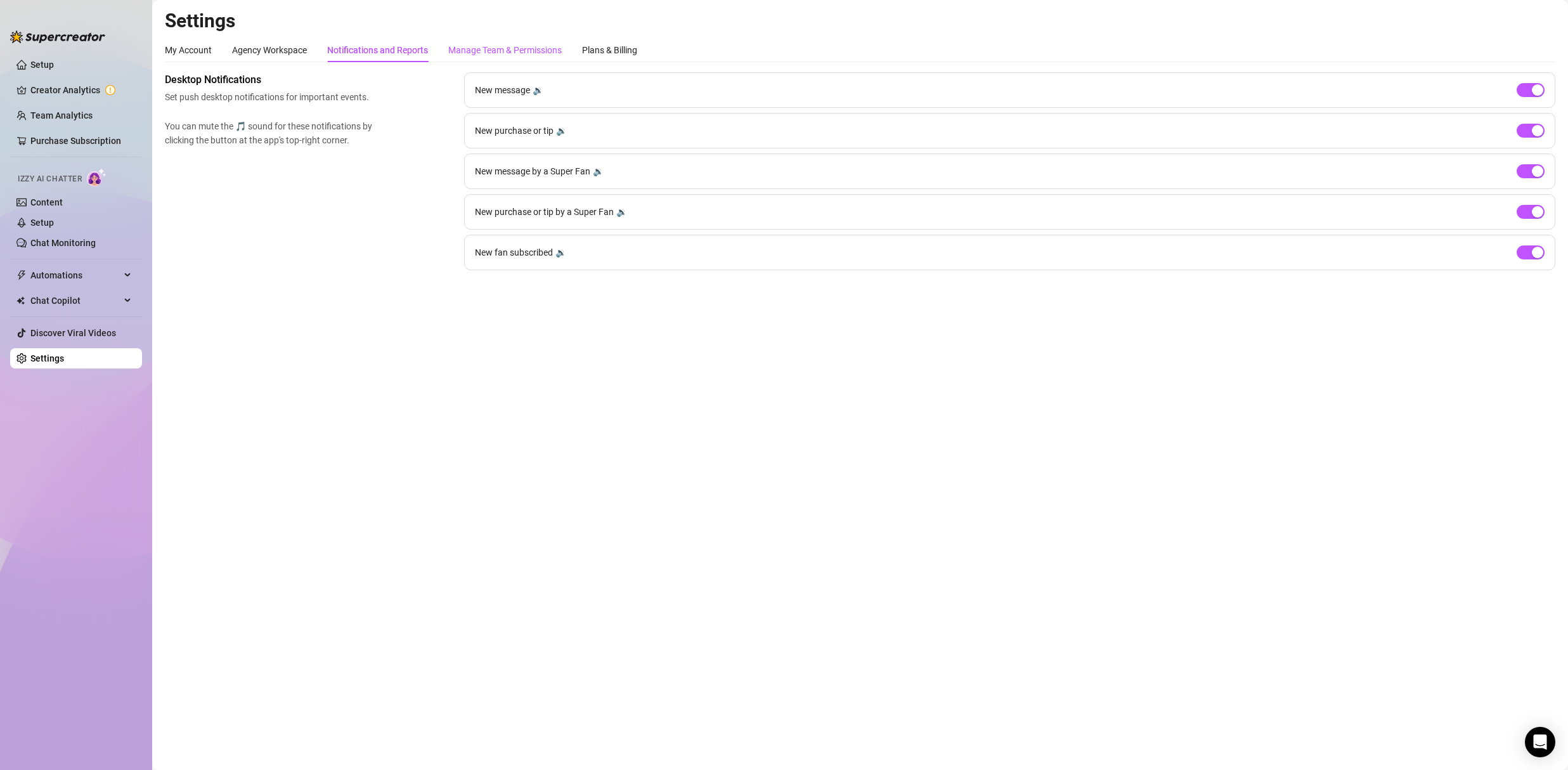
click at [477, 46] on div "Manage Team & Permissions" at bounding box center [505, 50] width 114 height 14
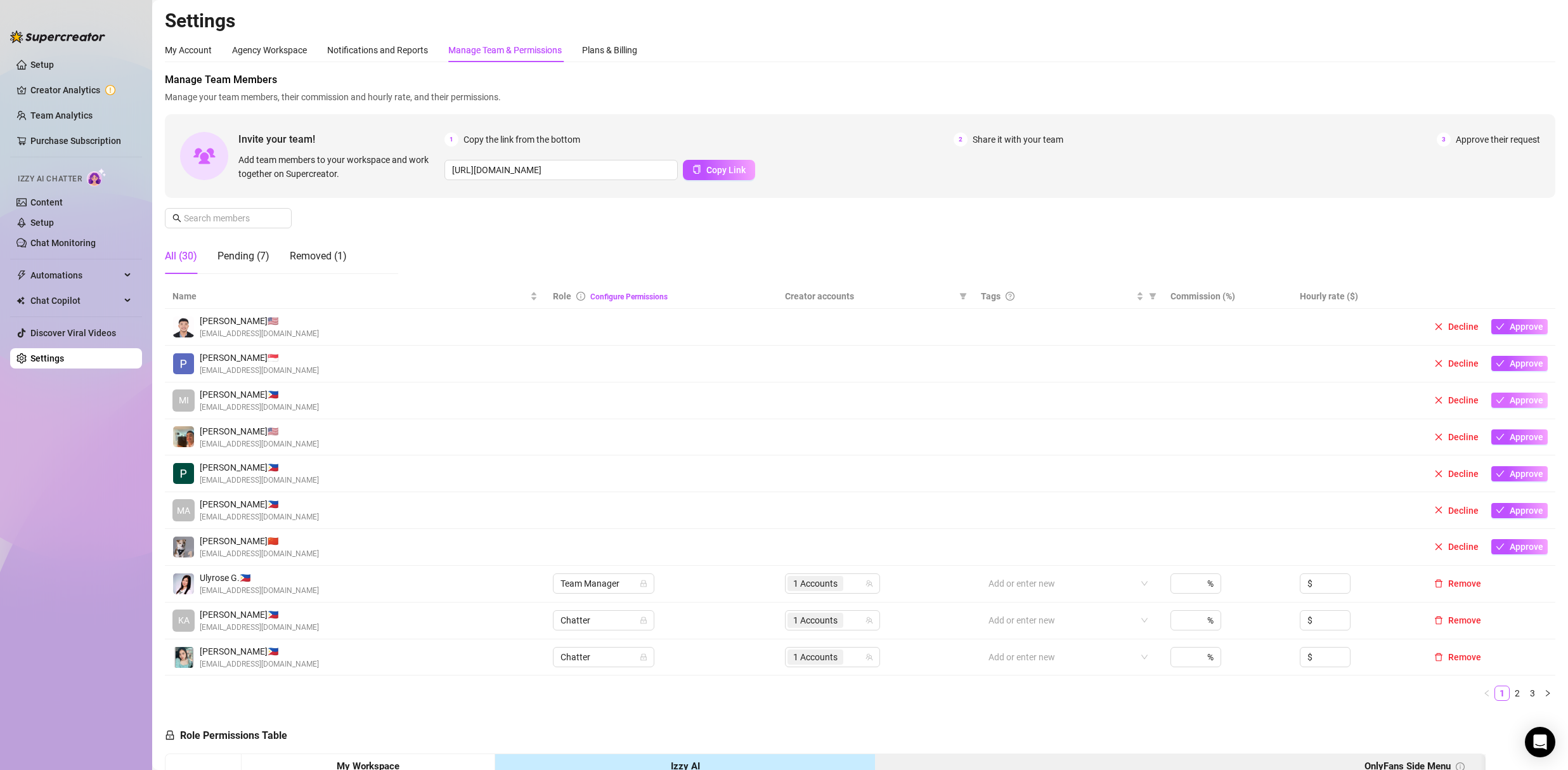
click at [1509, 399] on span "Approve" at bounding box center [1526, 400] width 33 height 10
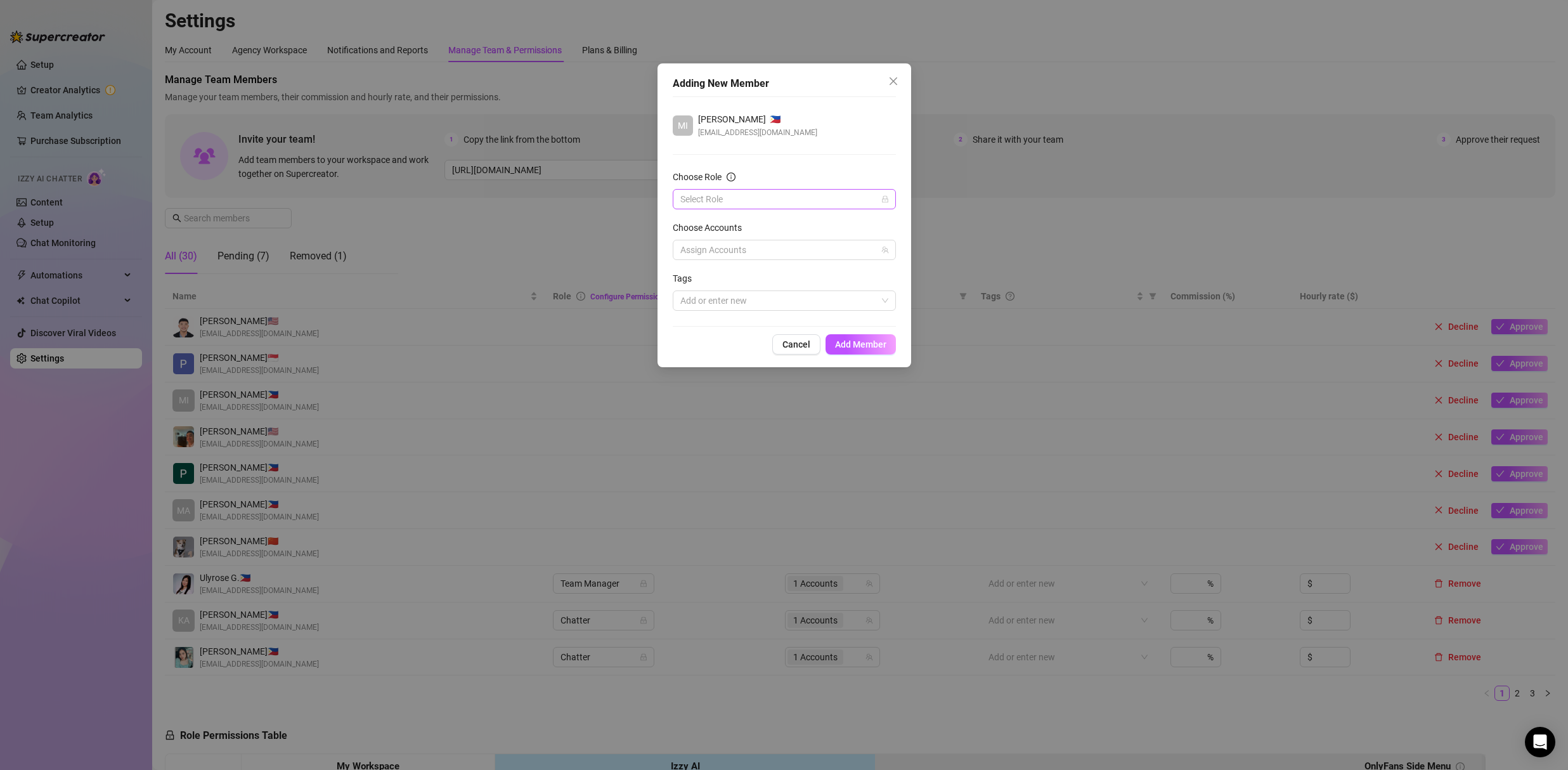
click at [732, 194] on input "Choose Role" at bounding box center [779, 199] width 197 height 19
click at [723, 221] on div "Chatter" at bounding box center [784, 225] width 203 height 14
click at [721, 255] on div at bounding box center [777, 250] width 205 height 18
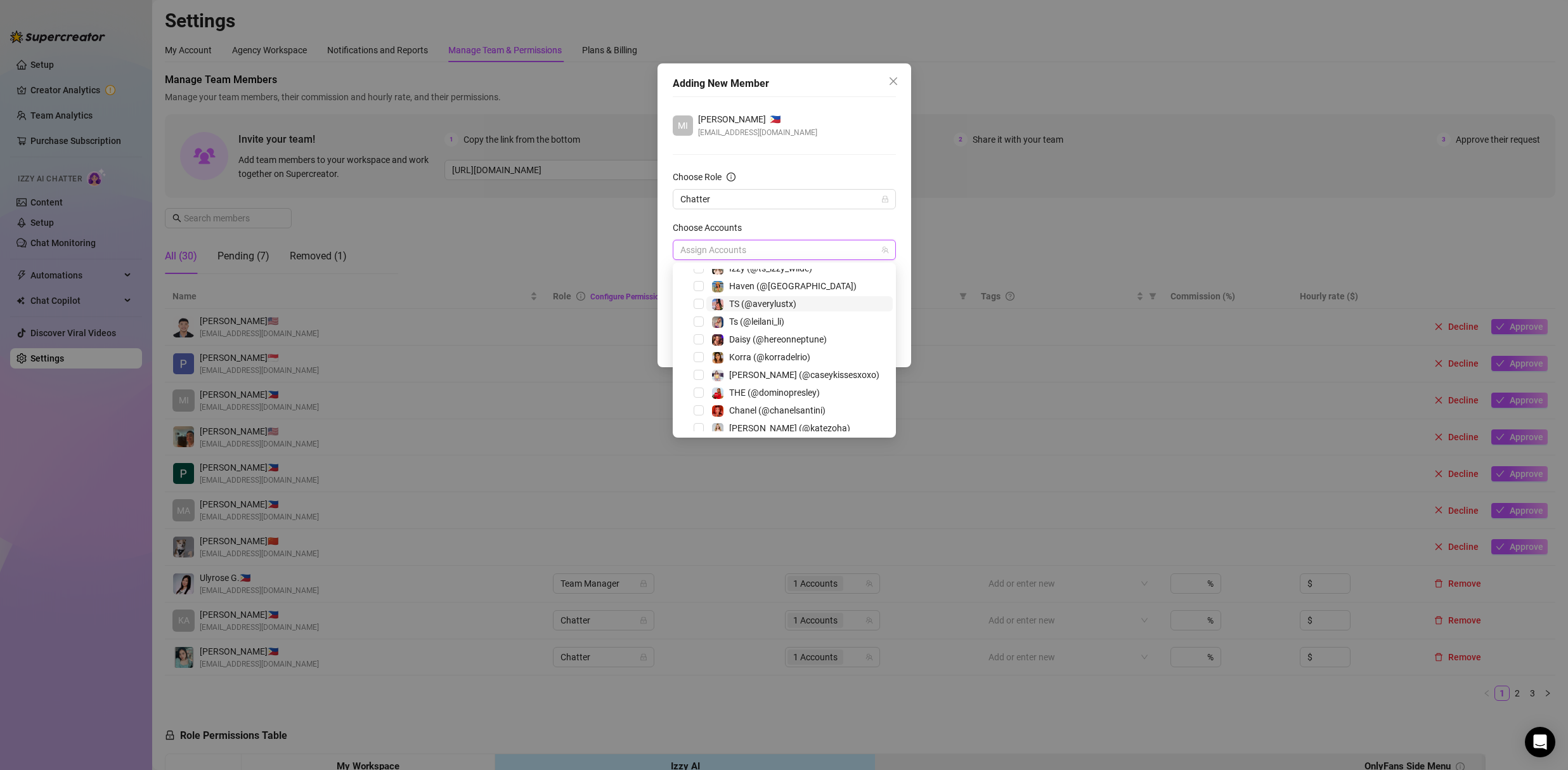
scroll to position [78, 0]
click at [700, 306] on span "Select tree node" at bounding box center [698, 304] width 10 height 10
click at [804, 96] on div at bounding box center [784, 96] width 223 height 1
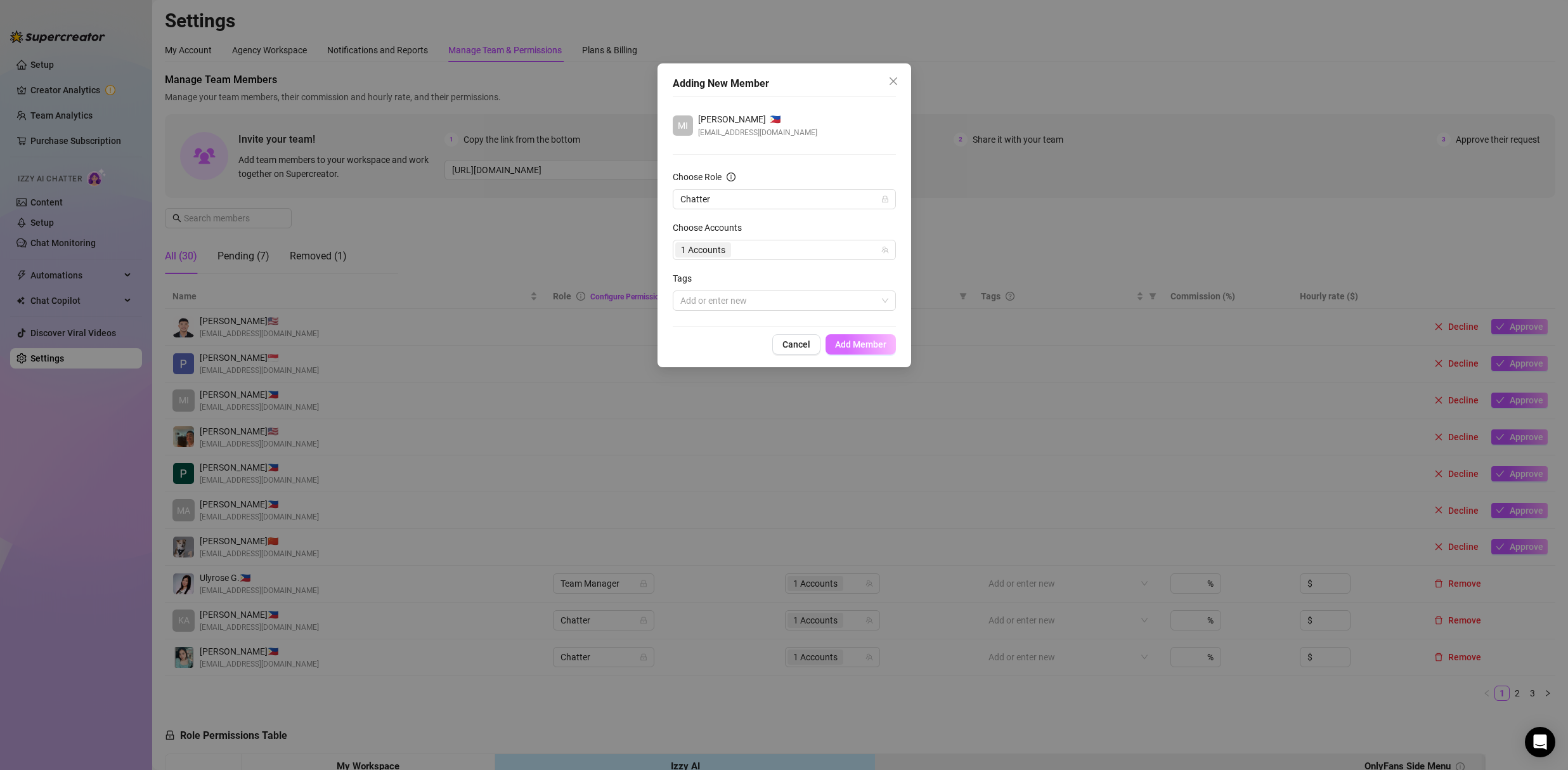
click at [865, 344] on span "Add Member" at bounding box center [861, 344] width 51 height 10
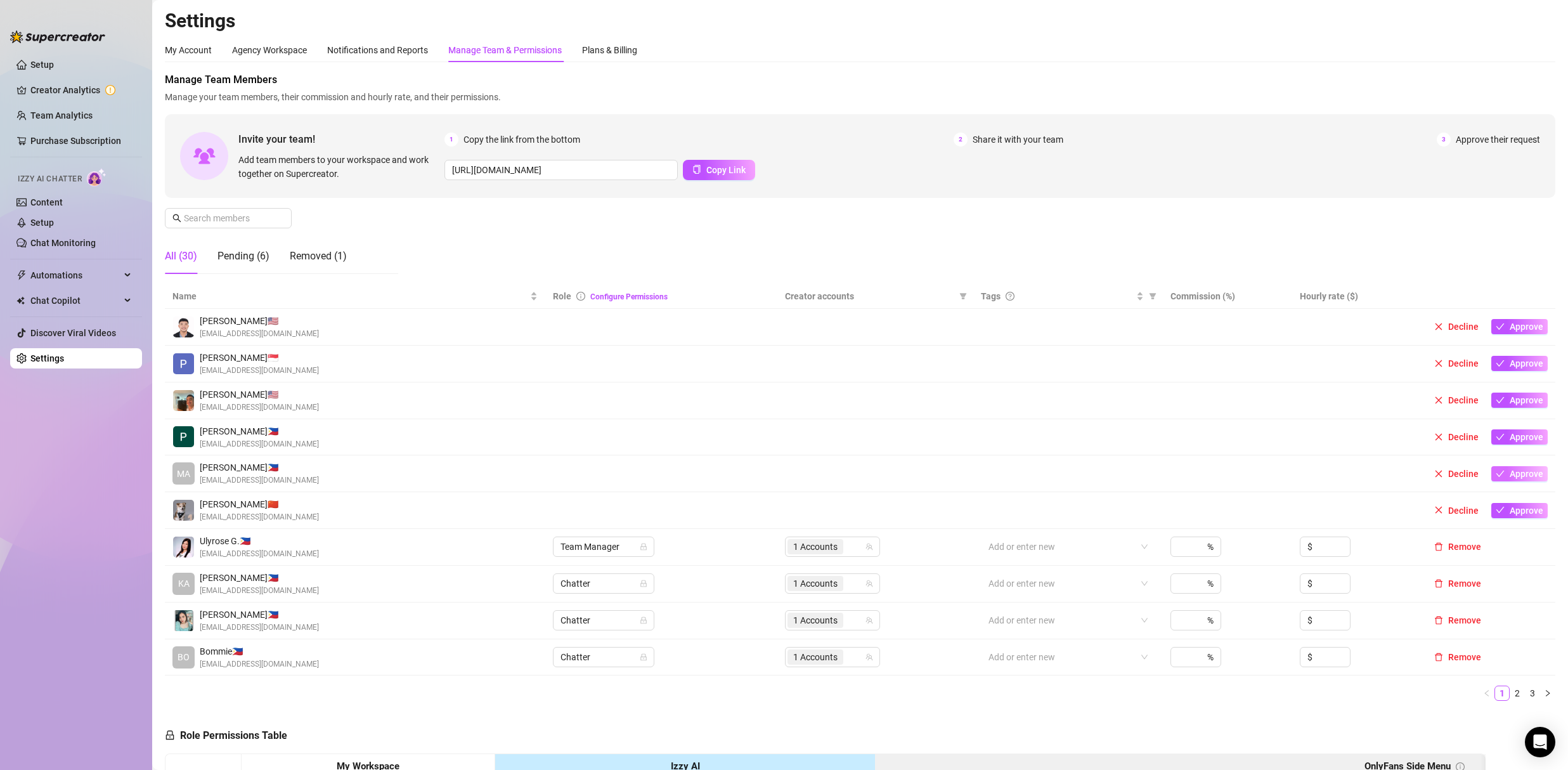
click at [1519, 471] on span "Approve" at bounding box center [1526, 473] width 33 height 10
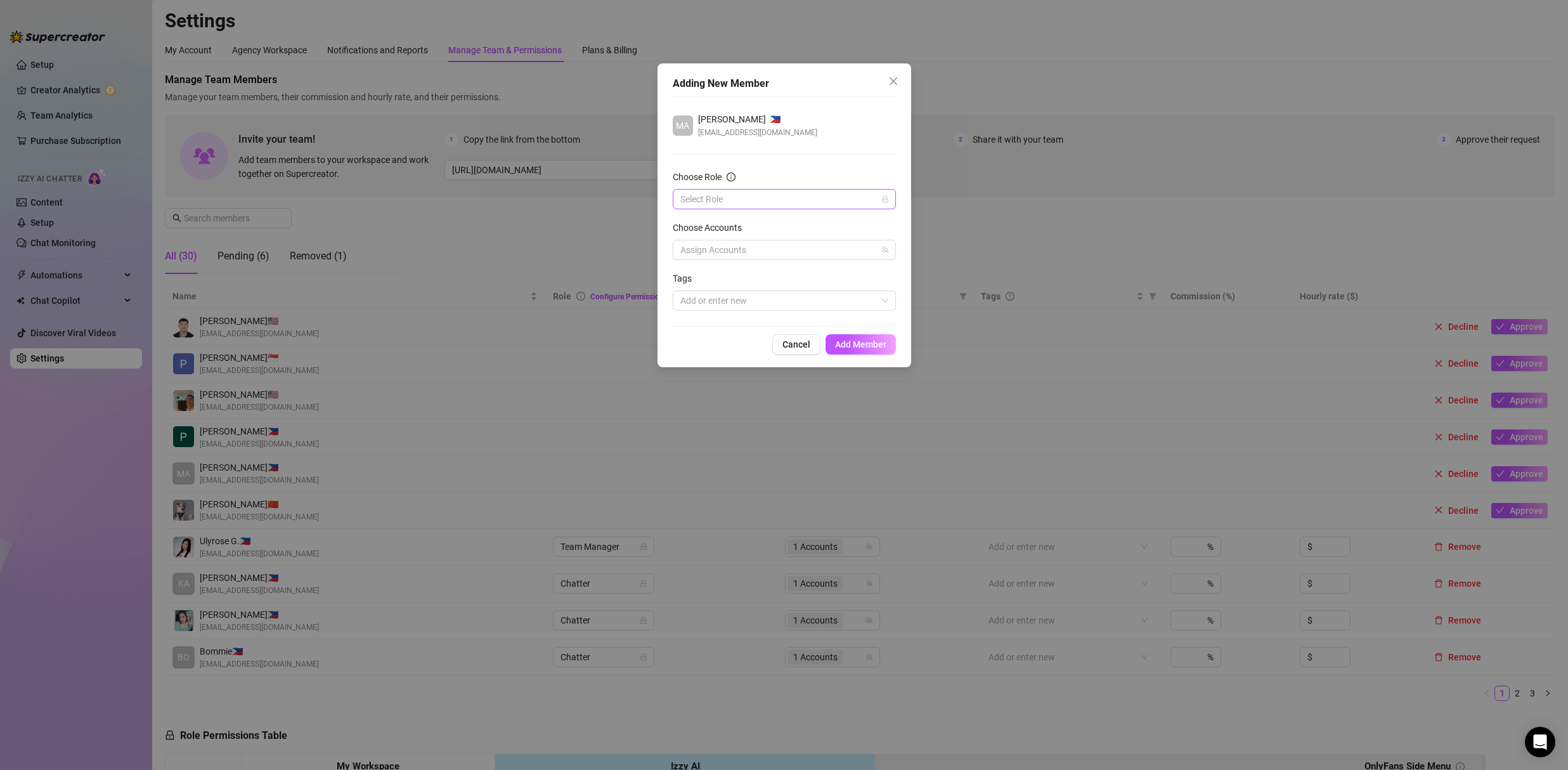
click at [701, 202] on input "Choose Role" at bounding box center [779, 199] width 197 height 19
click at [710, 218] on div "Chatter" at bounding box center [784, 225] width 203 height 14
click at [712, 242] on div at bounding box center [777, 250] width 205 height 18
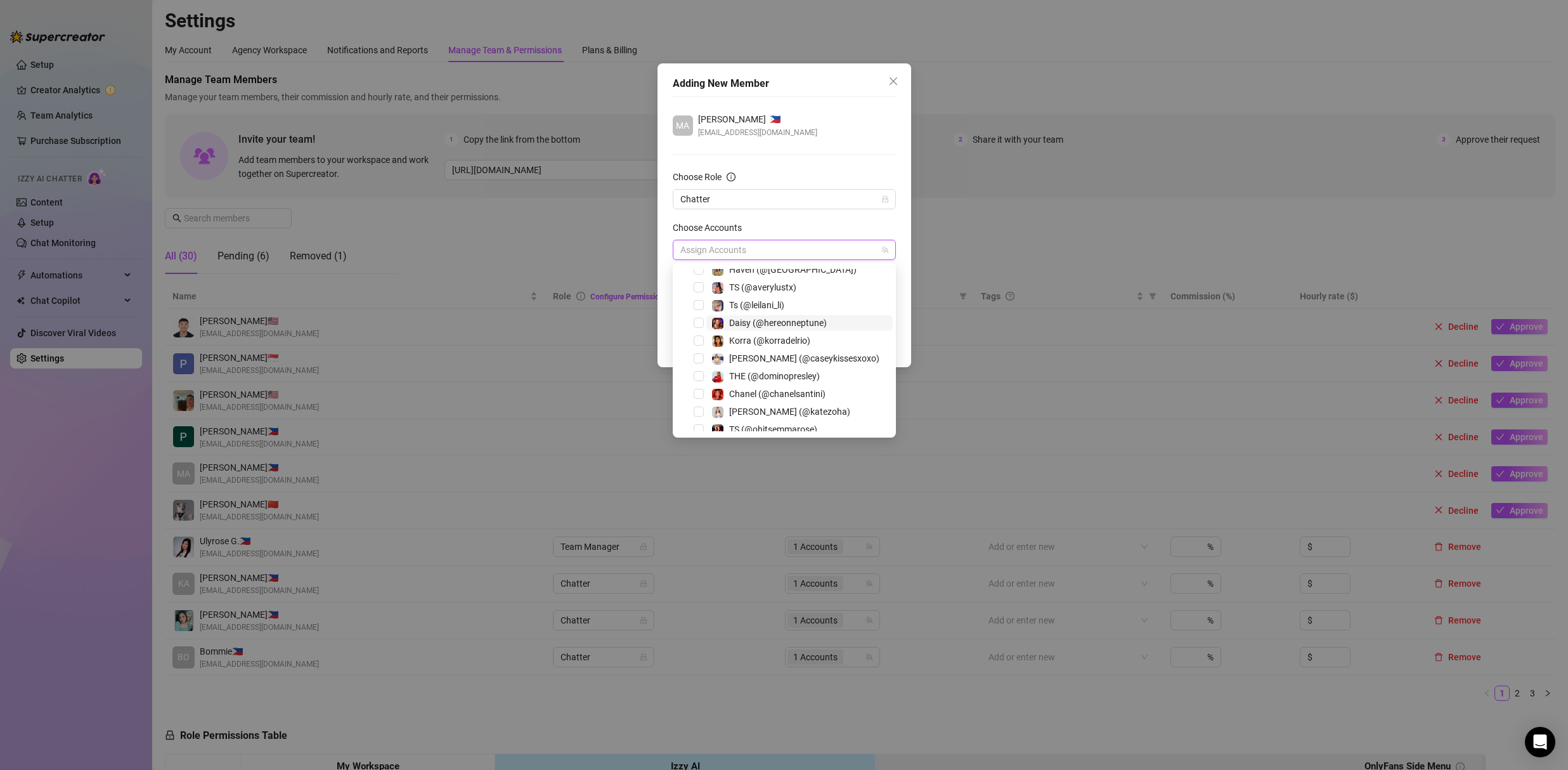
scroll to position [104, 0]
click at [752, 384] on span "Chanel (@chanelsantini)" at bounding box center [777, 385] width 96 height 10
click at [854, 107] on div "MA Maries Cono 🇵🇭 conomaries6@gmail.com Choose Role Chatter Choose Accounts 1 A…" at bounding box center [784, 211] width 223 height 230
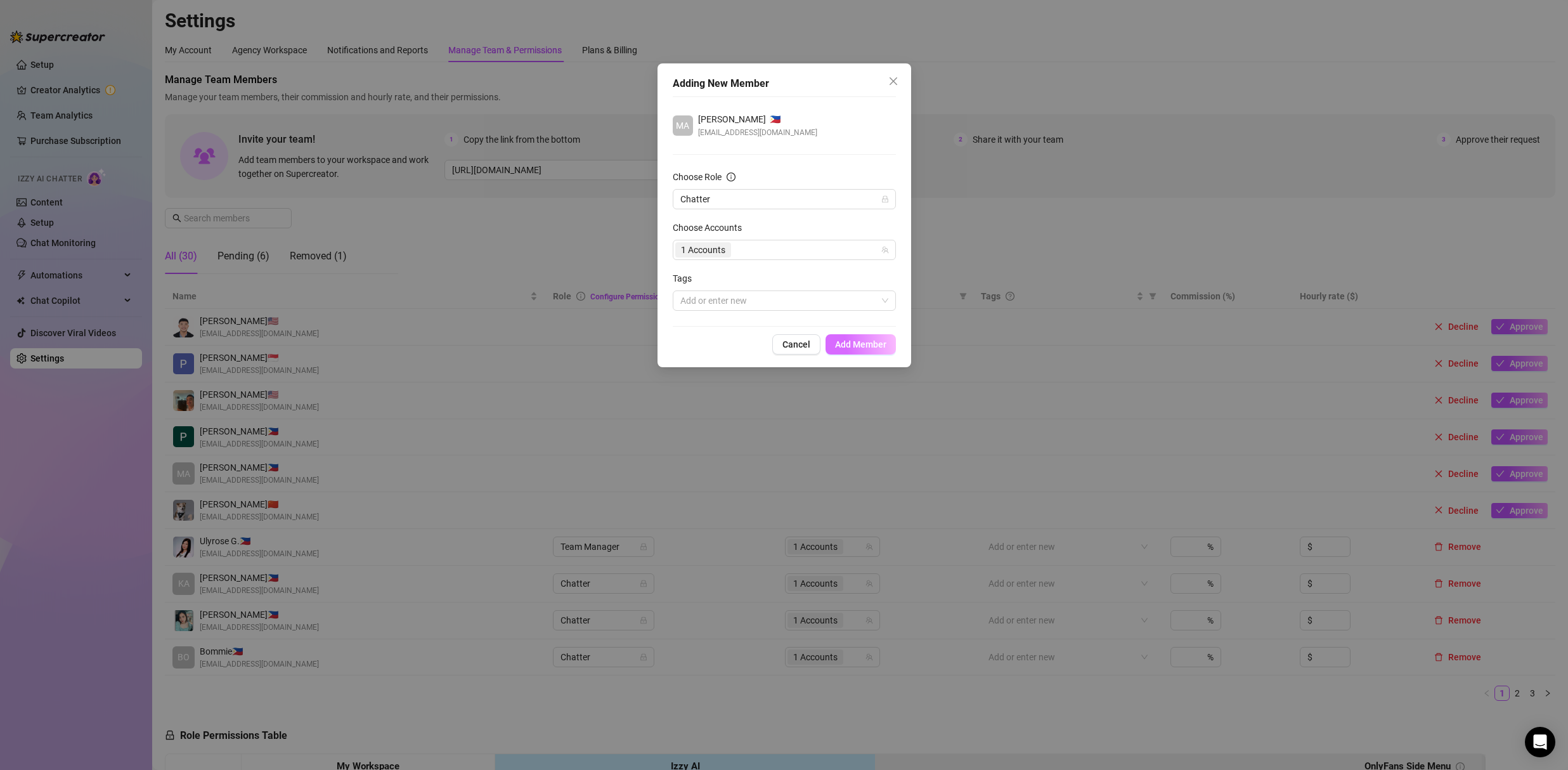
click at [878, 336] on button "Add Member" at bounding box center [861, 344] width 71 height 20
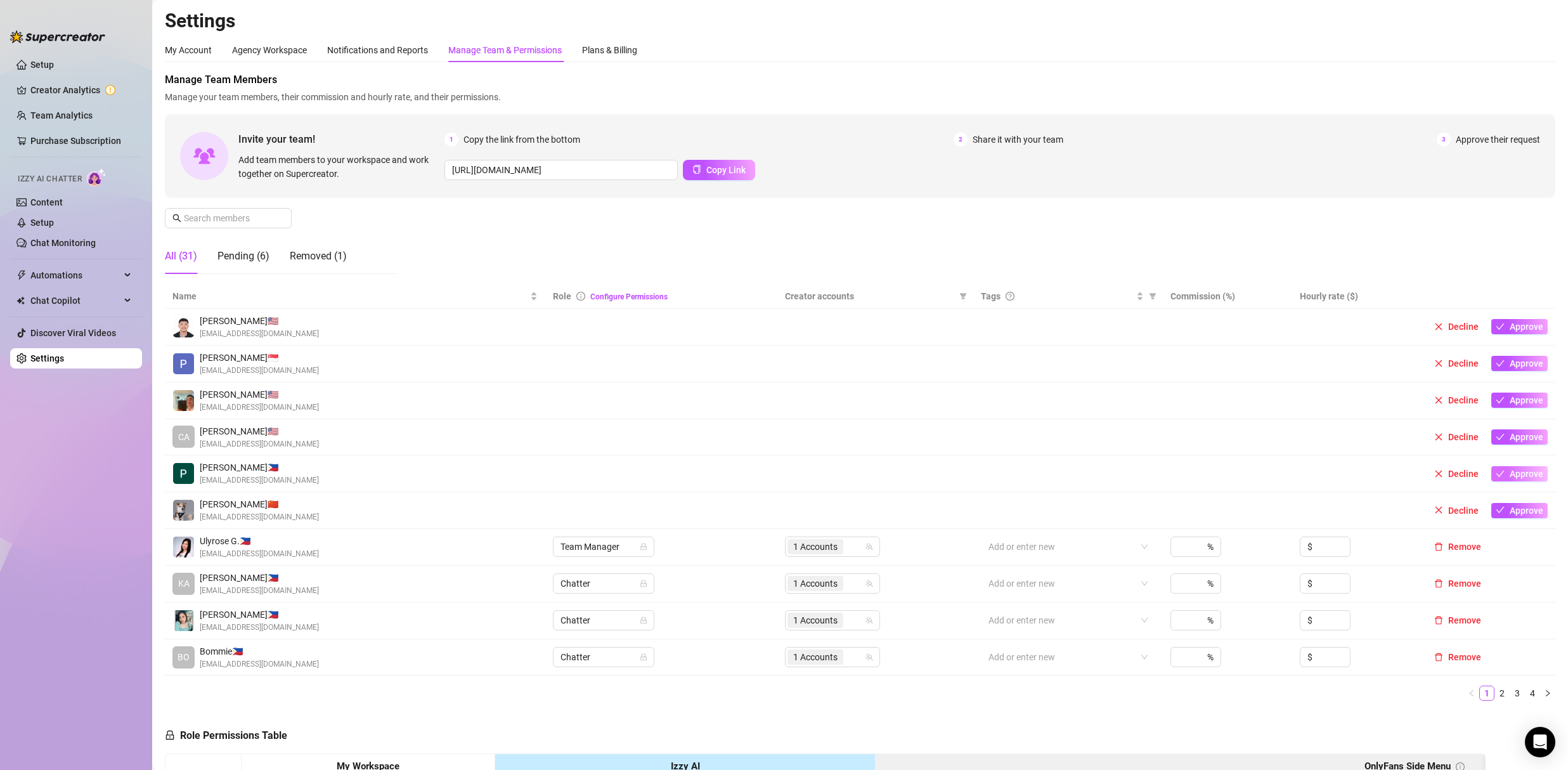
click at [1512, 474] on span "Approve" at bounding box center [1526, 473] width 33 height 10
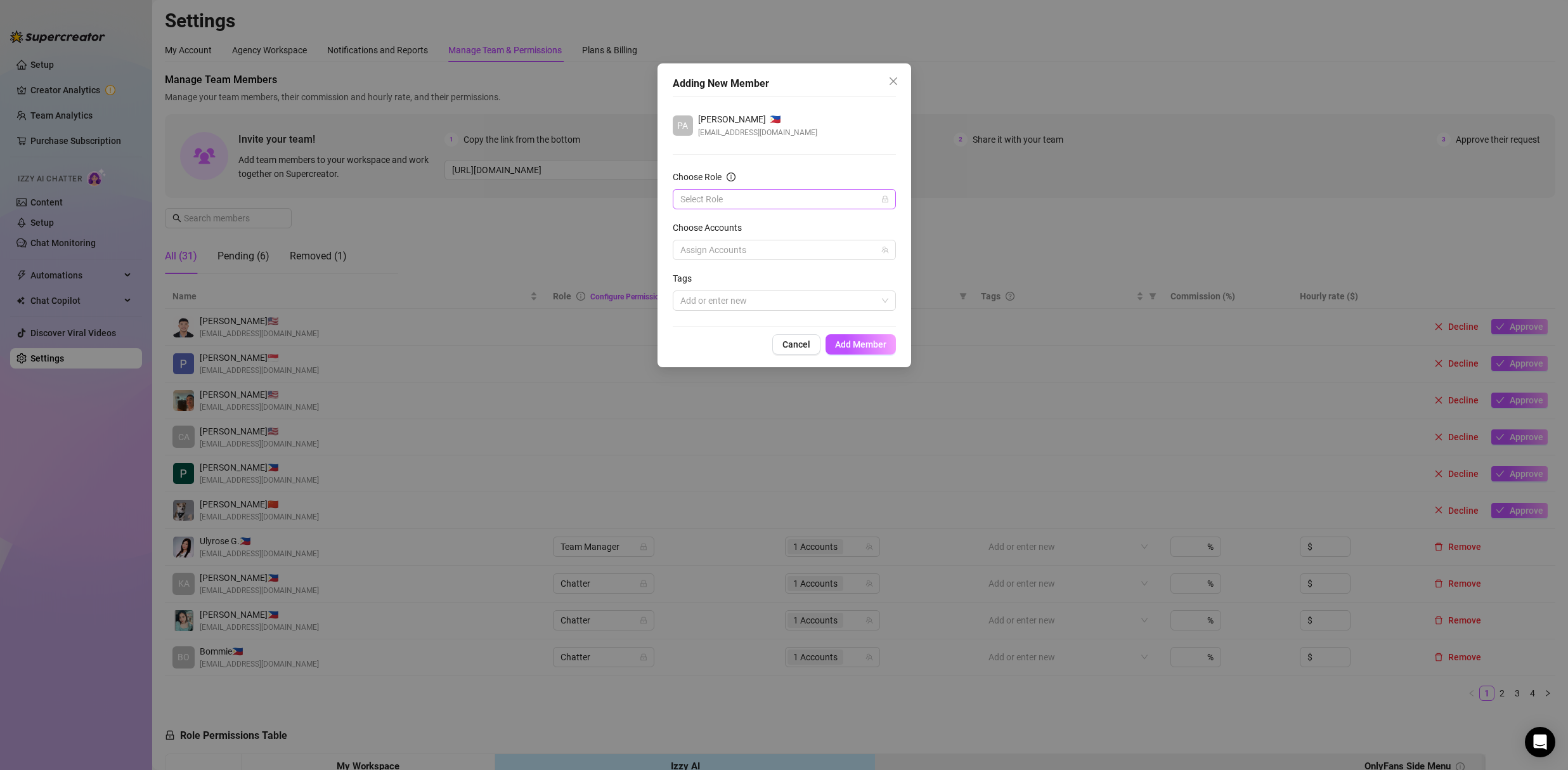
click at [800, 202] on input "Choose Role" at bounding box center [779, 199] width 197 height 19
click at [747, 225] on div "Chatter" at bounding box center [784, 225] width 203 height 14
click at [732, 250] on div at bounding box center [777, 250] width 205 height 18
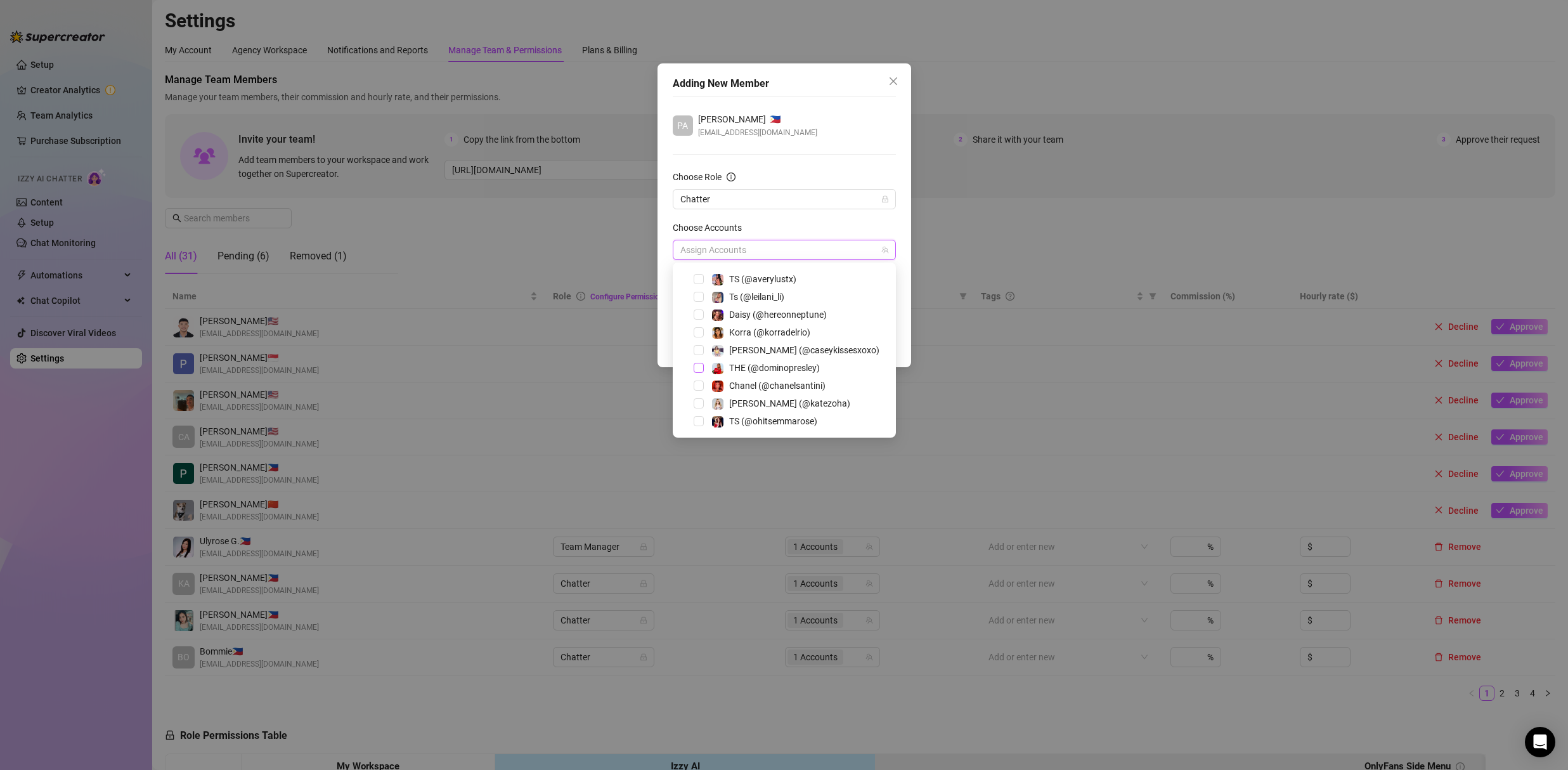
click at [701, 369] on span "Select tree node" at bounding box center [698, 367] width 10 height 10
click at [789, 116] on div "PA Paul Dimatera 🇵🇭 pauldimatera@gmail.com" at bounding box center [784, 125] width 223 height 26
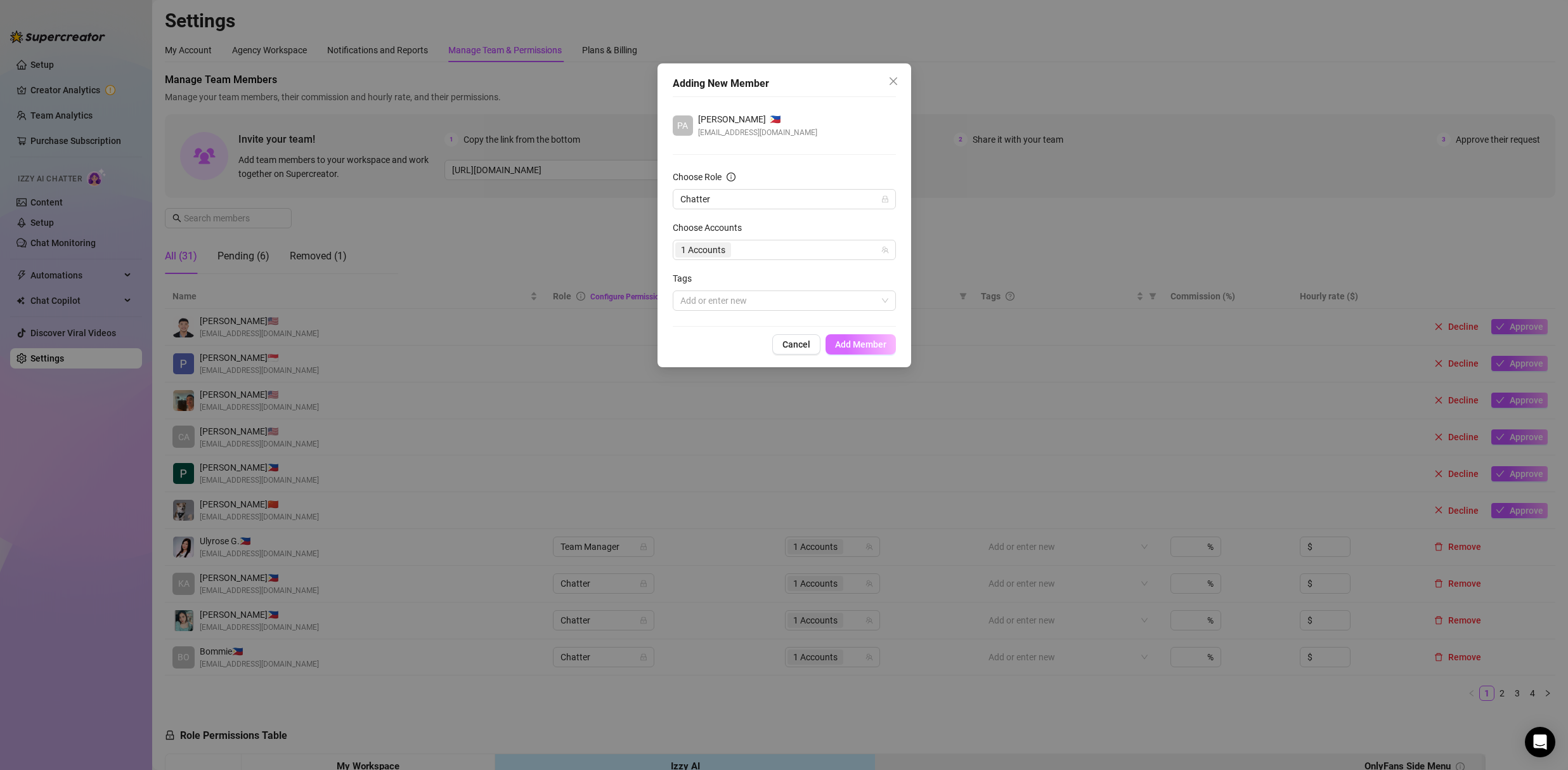
click at [867, 349] on span "Add Member" at bounding box center [861, 344] width 51 height 10
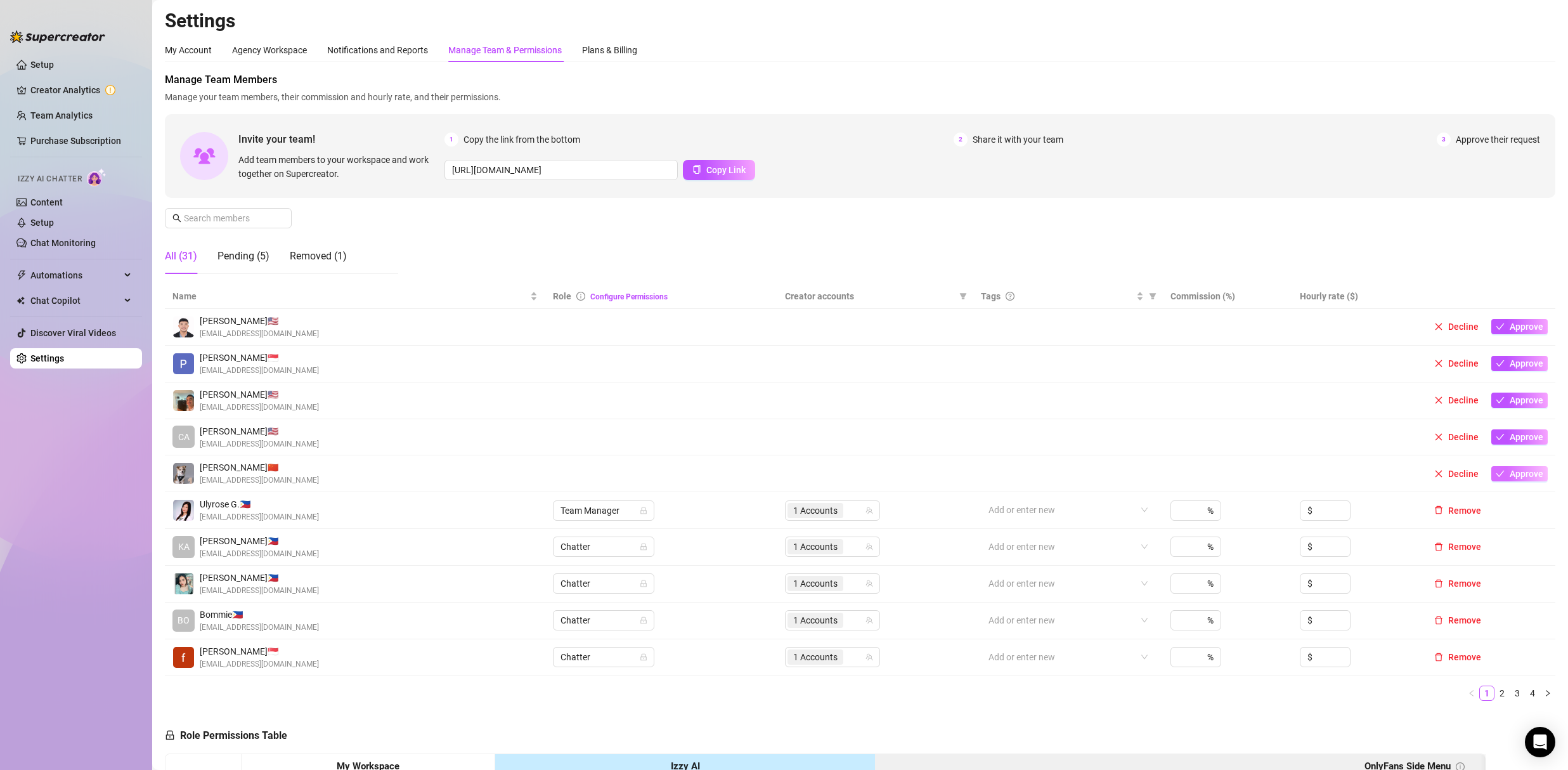
click at [1517, 475] on span "Approve" at bounding box center [1526, 473] width 33 height 10
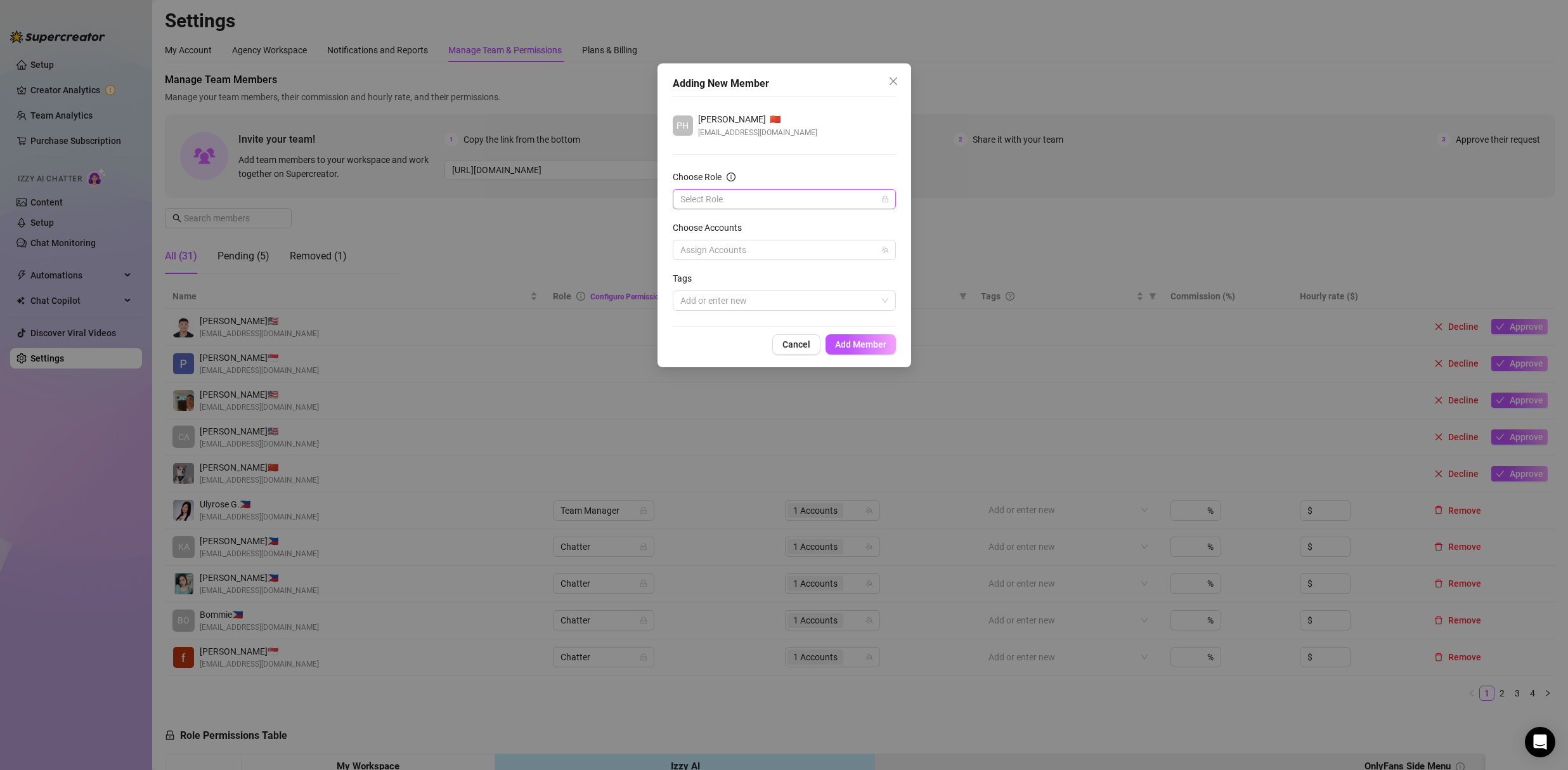
click at [728, 201] on input "Choose Role" at bounding box center [779, 199] width 197 height 19
click at [722, 220] on div "Chatter" at bounding box center [784, 225] width 203 height 14
click at [722, 245] on div at bounding box center [777, 250] width 205 height 18
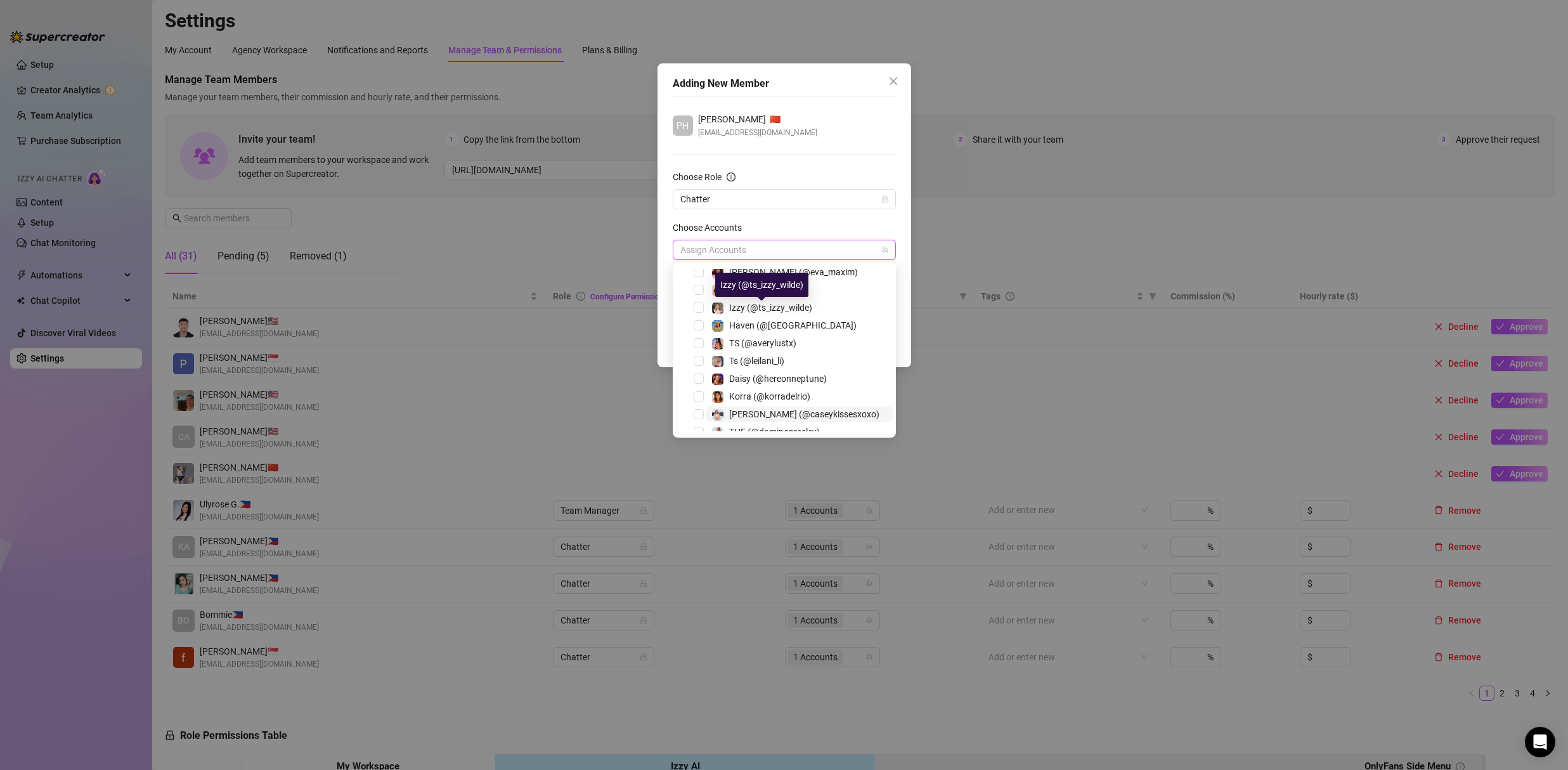
scroll to position [86, 0]
click at [700, 331] on span "Select tree node" at bounding box center [698, 333] width 10 height 10
click at [834, 138] on div "PH Phillip Pitogo 🇨🇳 pitogophillip@gmail.com" at bounding box center [784, 125] width 223 height 26
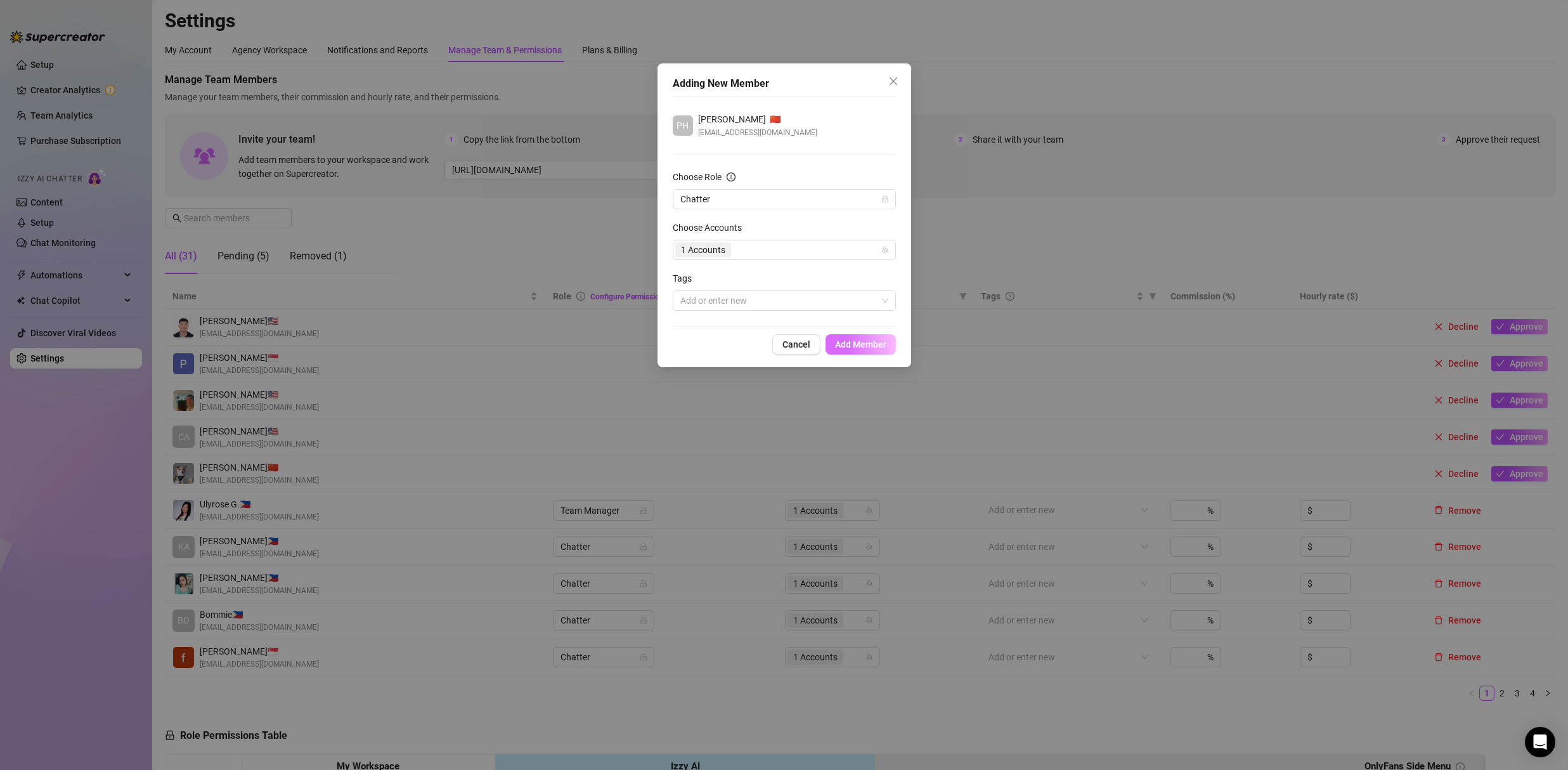
click at [874, 342] on span "Add Member" at bounding box center [861, 344] width 51 height 10
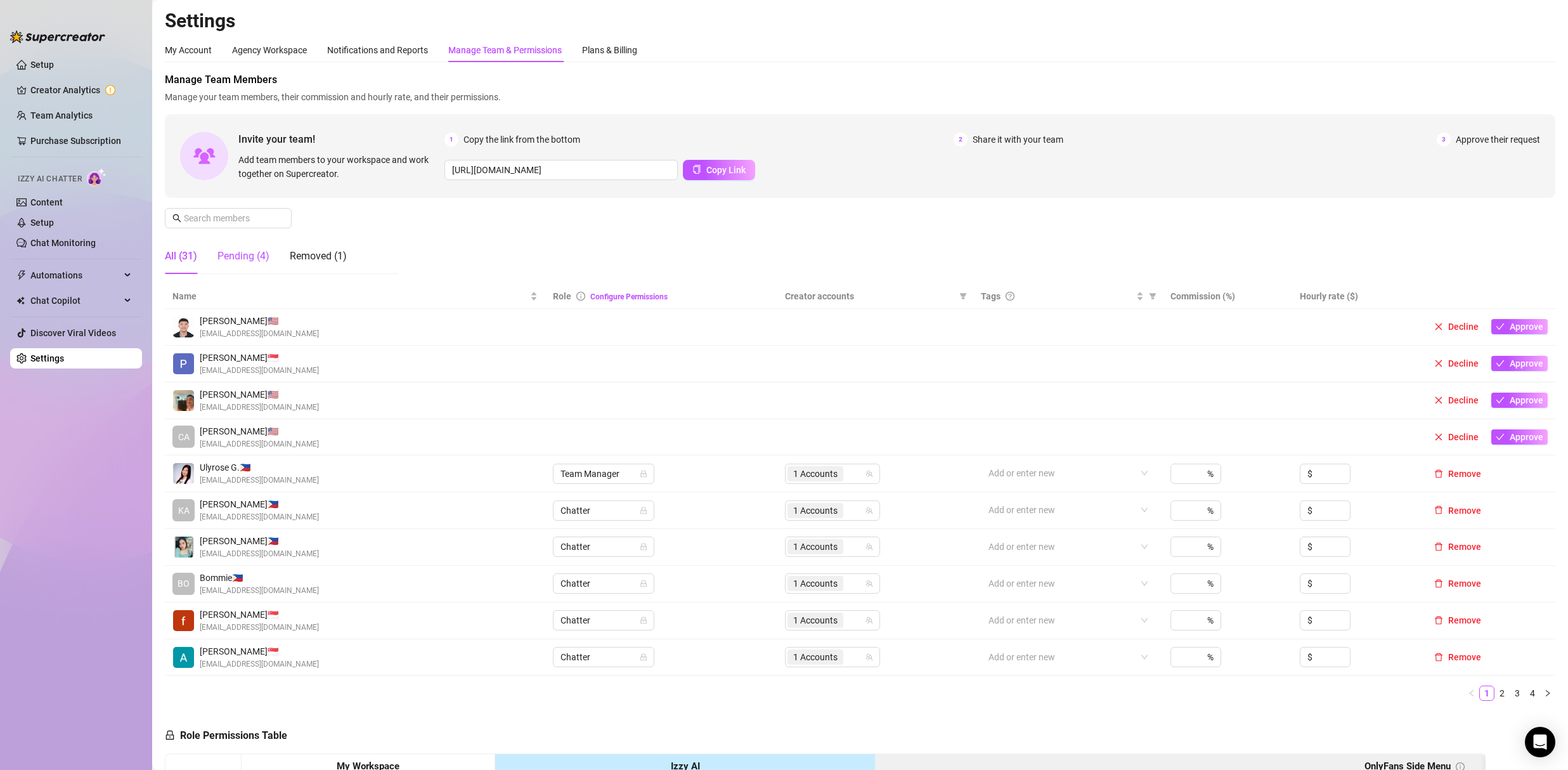
click at [237, 258] on div "Pending (4)" at bounding box center [243, 256] width 52 height 15
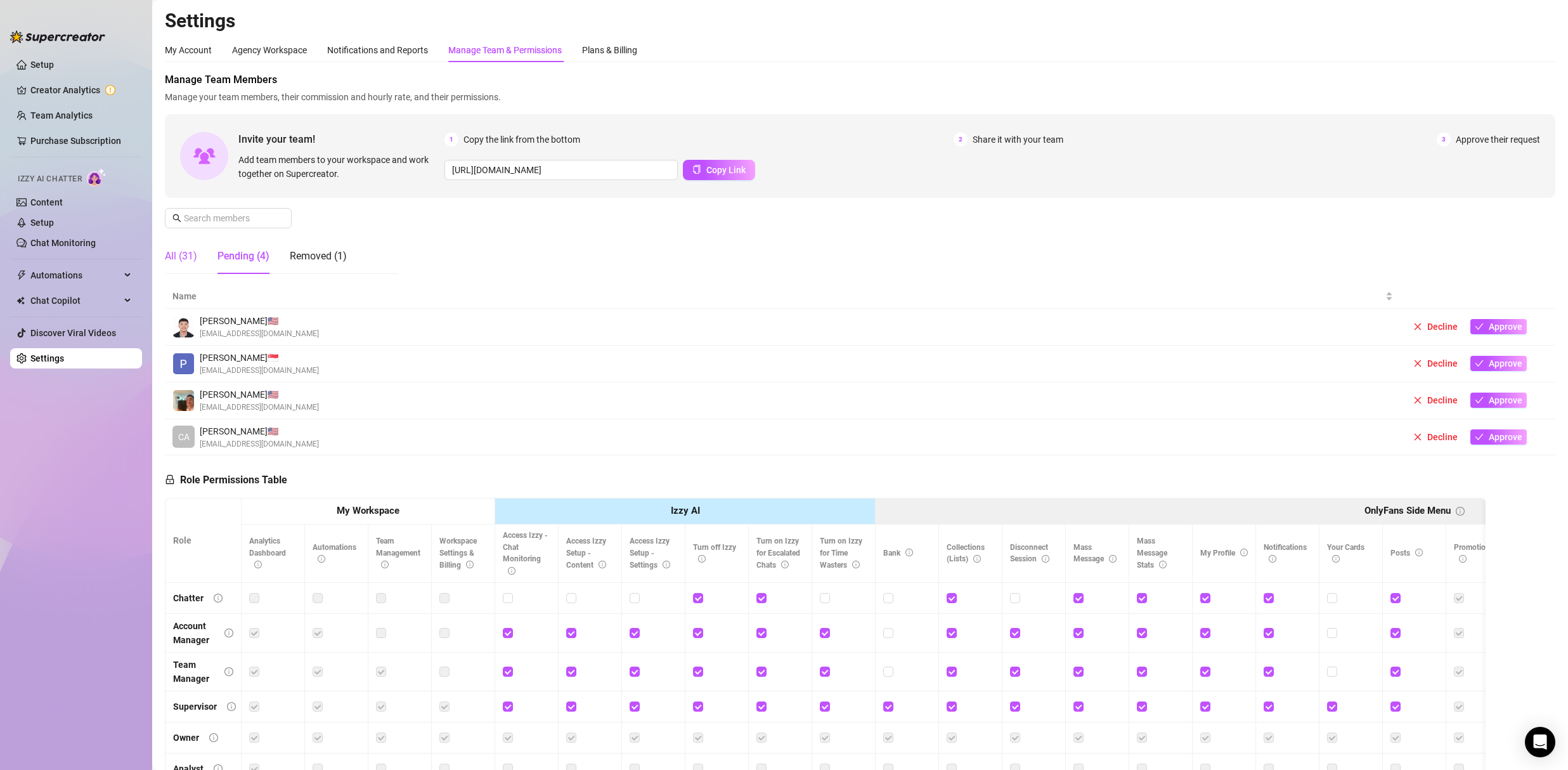
click at [191, 256] on div "All (31)" at bounding box center [181, 256] width 33 height 15
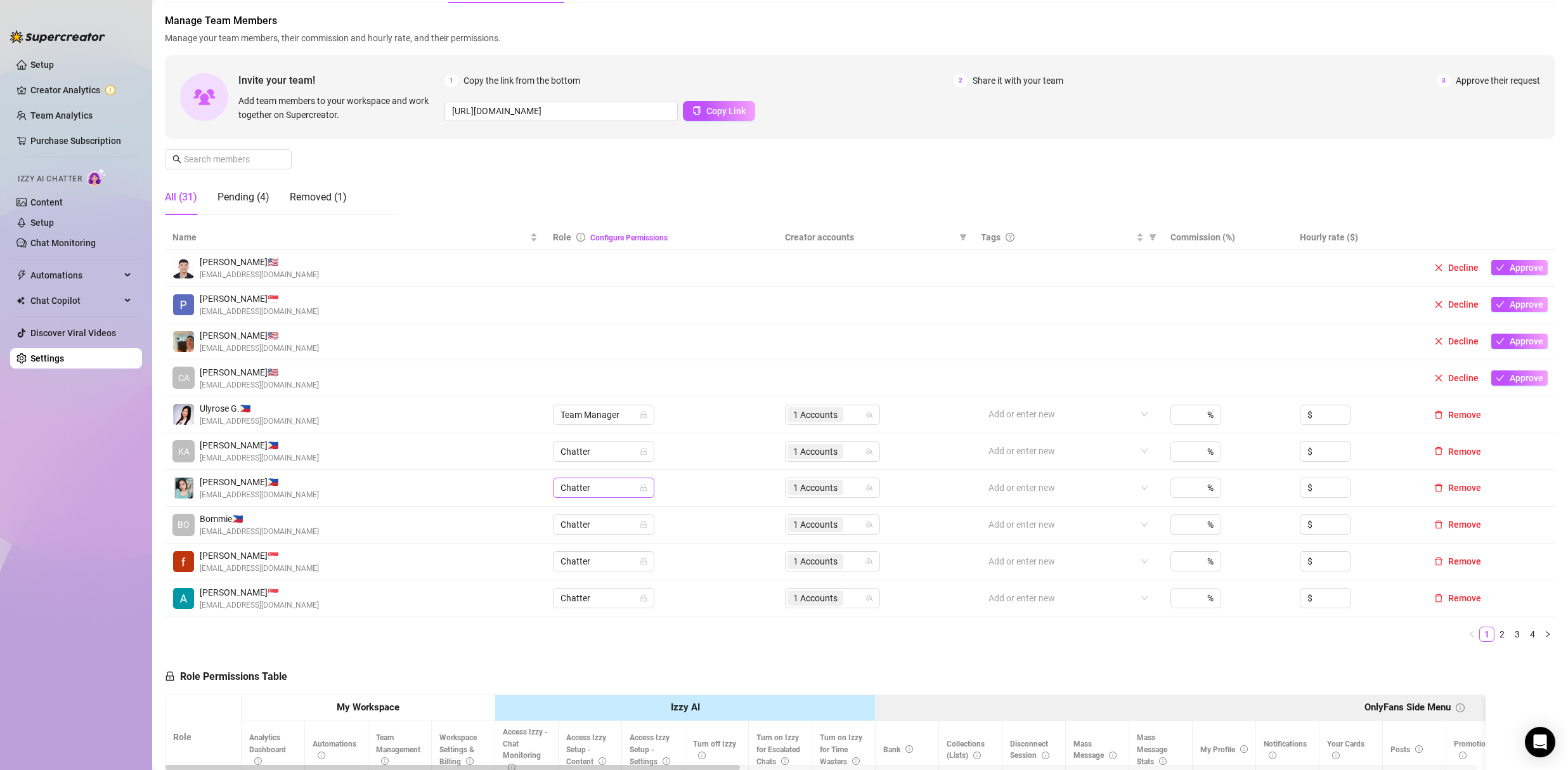
scroll to position [123, 0]
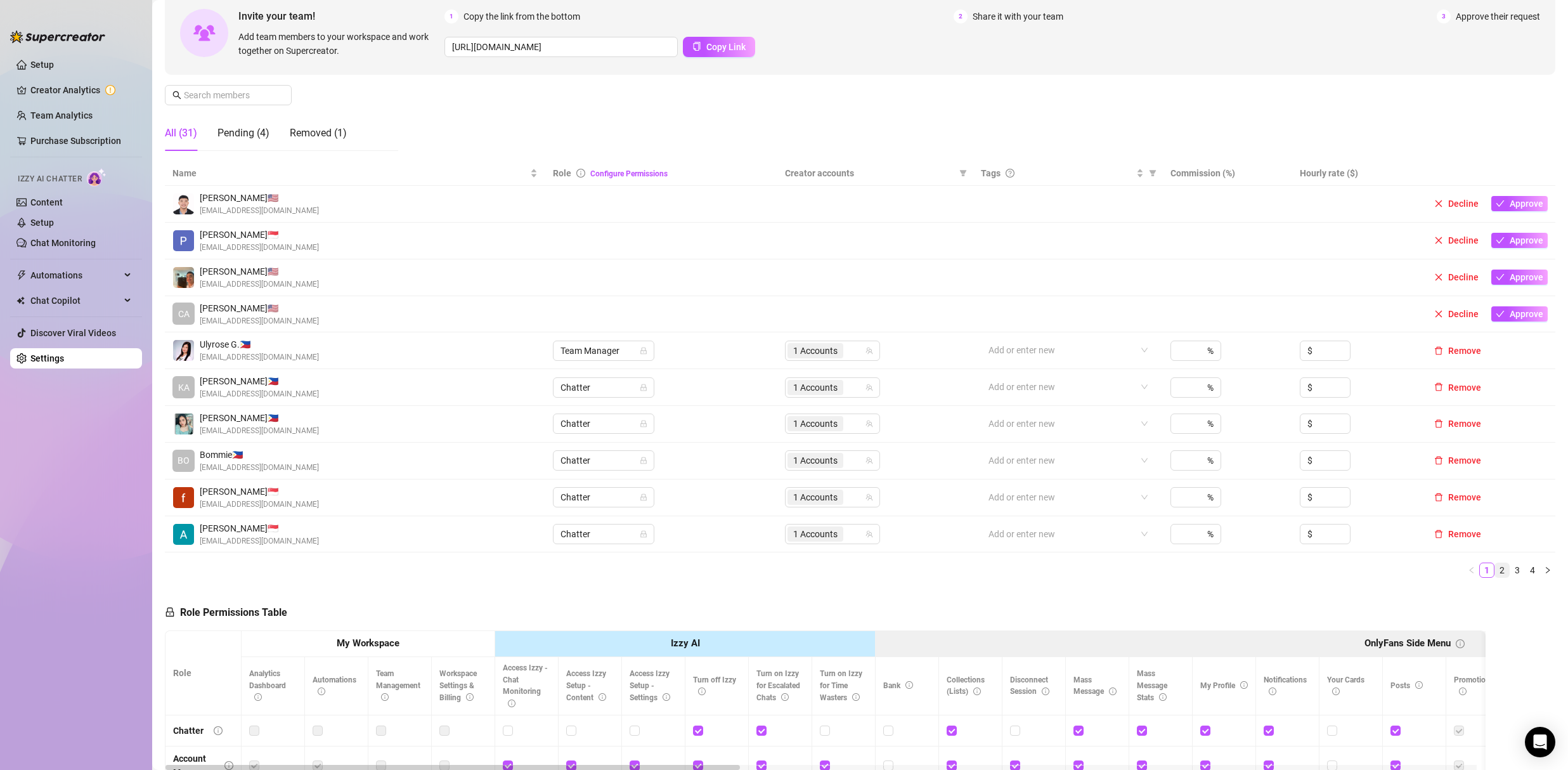
click at [1495, 570] on link "2" at bounding box center [1501, 570] width 14 height 14
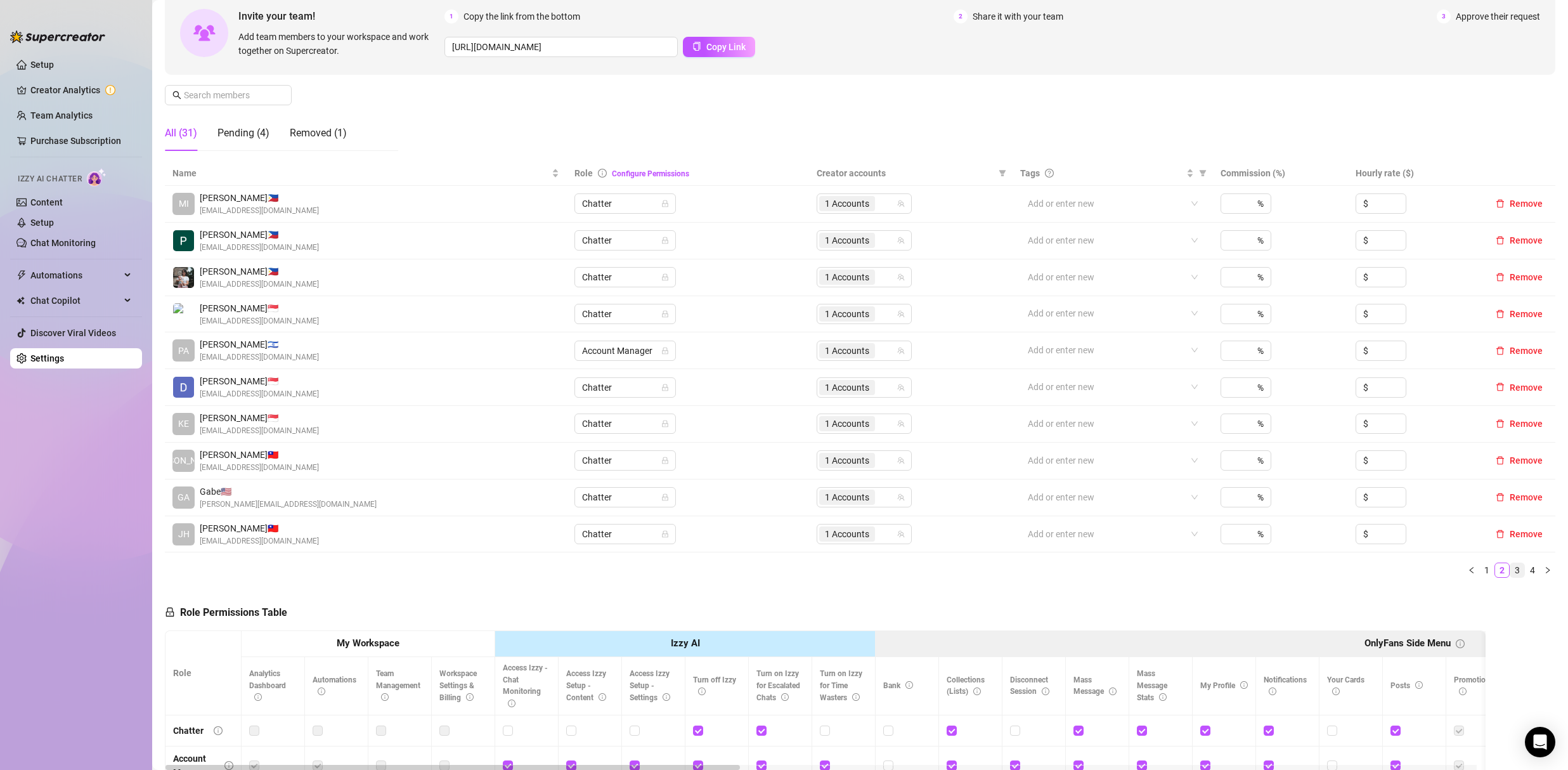
click at [1510, 570] on link "3" at bounding box center [1517, 570] width 14 height 14
click at [1525, 572] on link "4" at bounding box center [1532, 570] width 14 height 14
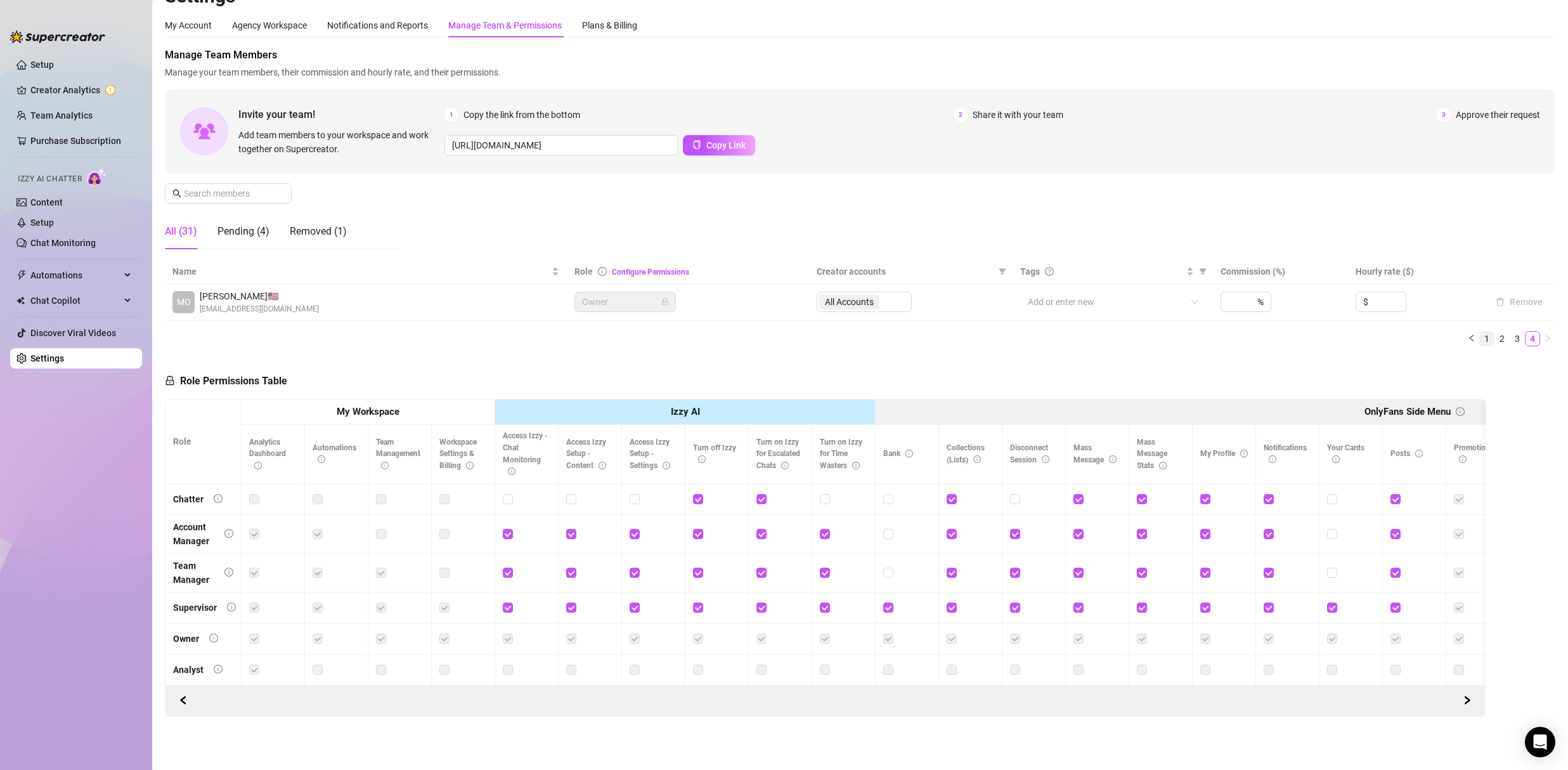
click at [1479, 331] on link "1" at bounding box center [1486, 338] width 14 height 14
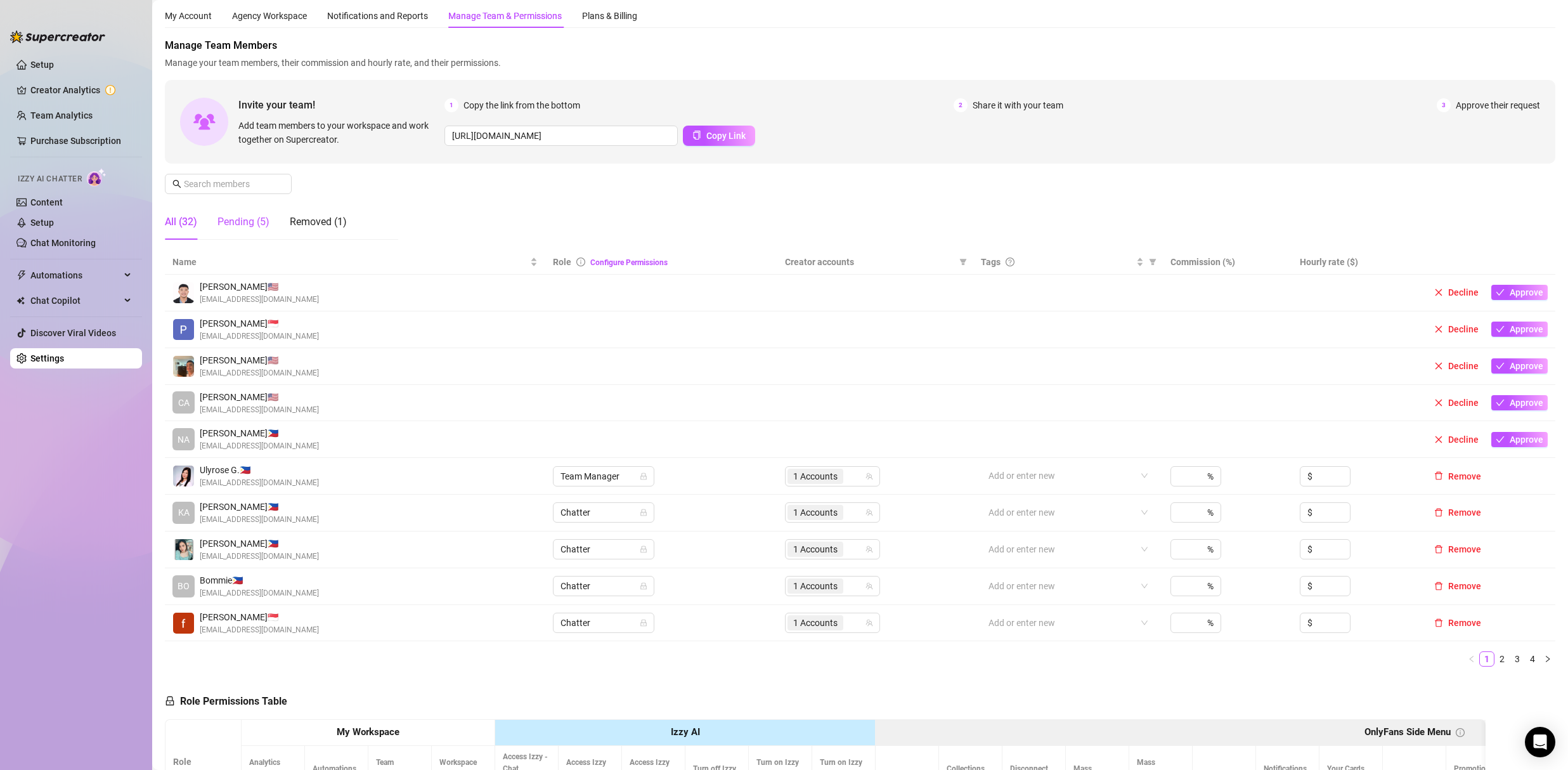
click at [242, 219] on div "Pending (5)" at bounding box center [243, 222] width 52 height 15
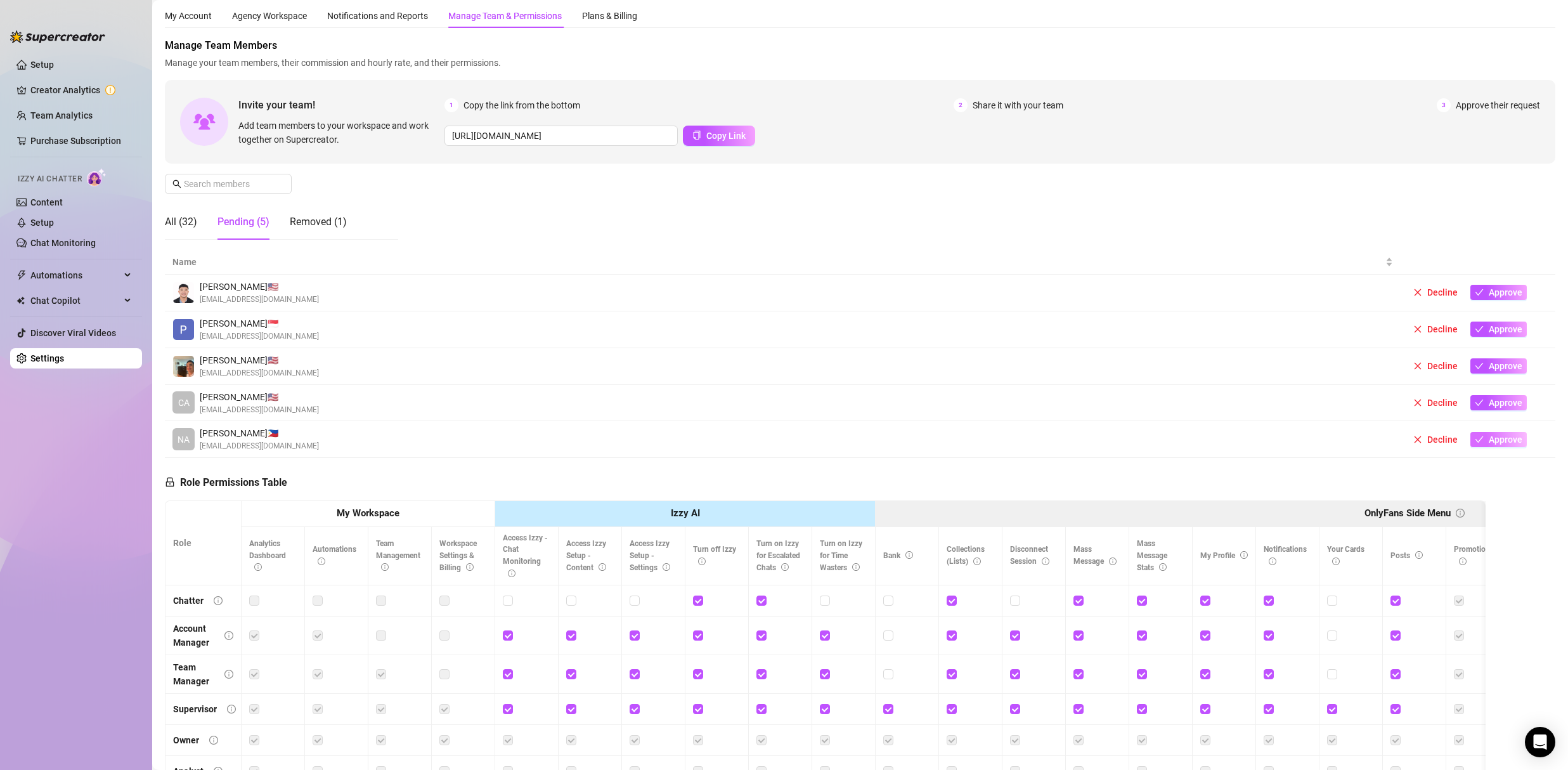
click at [1492, 437] on span "Approve" at bounding box center [1505, 439] width 33 height 10
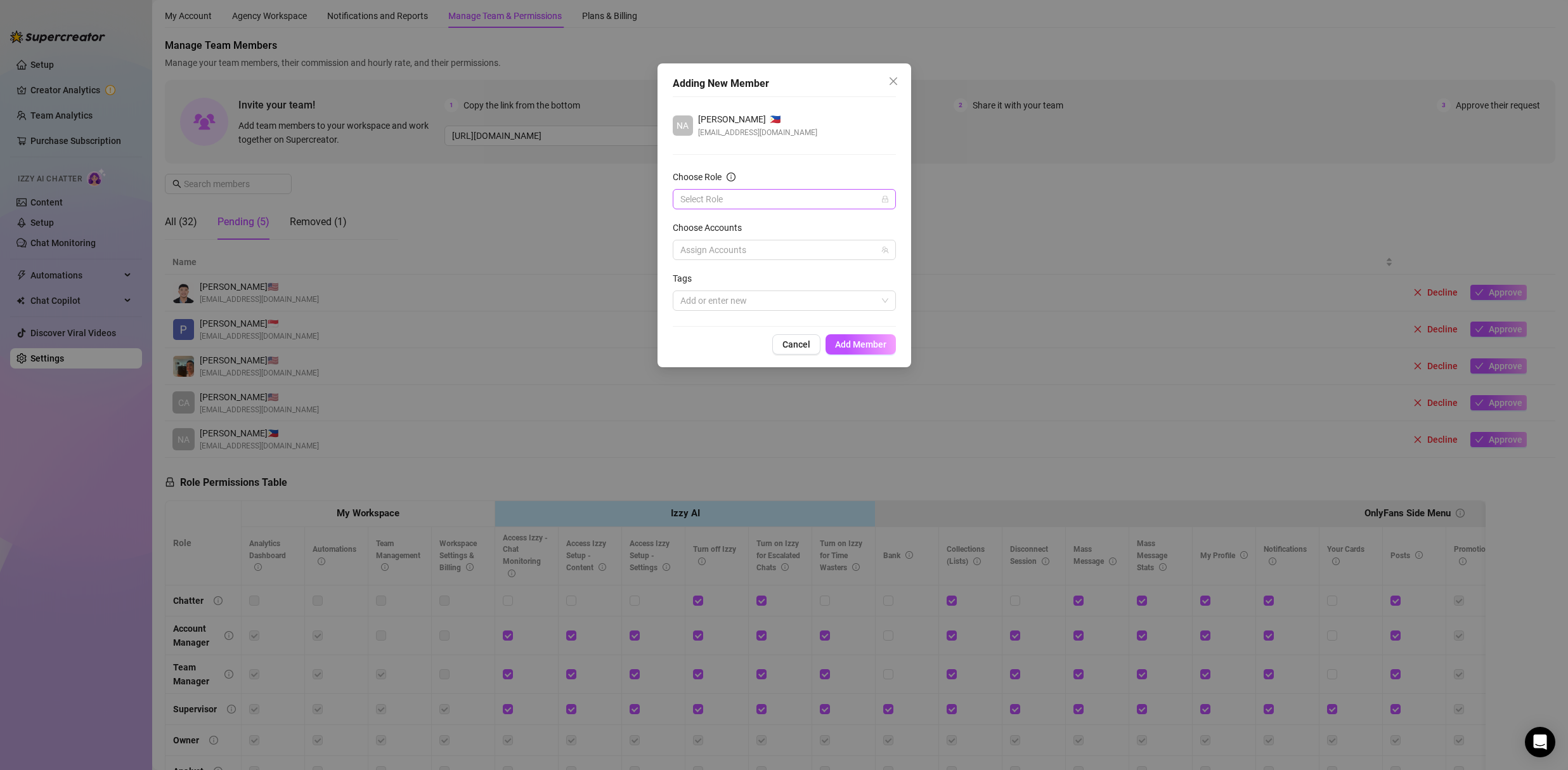
click at [768, 199] on input "Choose Role" at bounding box center [779, 199] width 197 height 19
click at [724, 222] on div "Chatter" at bounding box center [784, 225] width 203 height 14
click at [727, 256] on div at bounding box center [777, 250] width 205 height 18
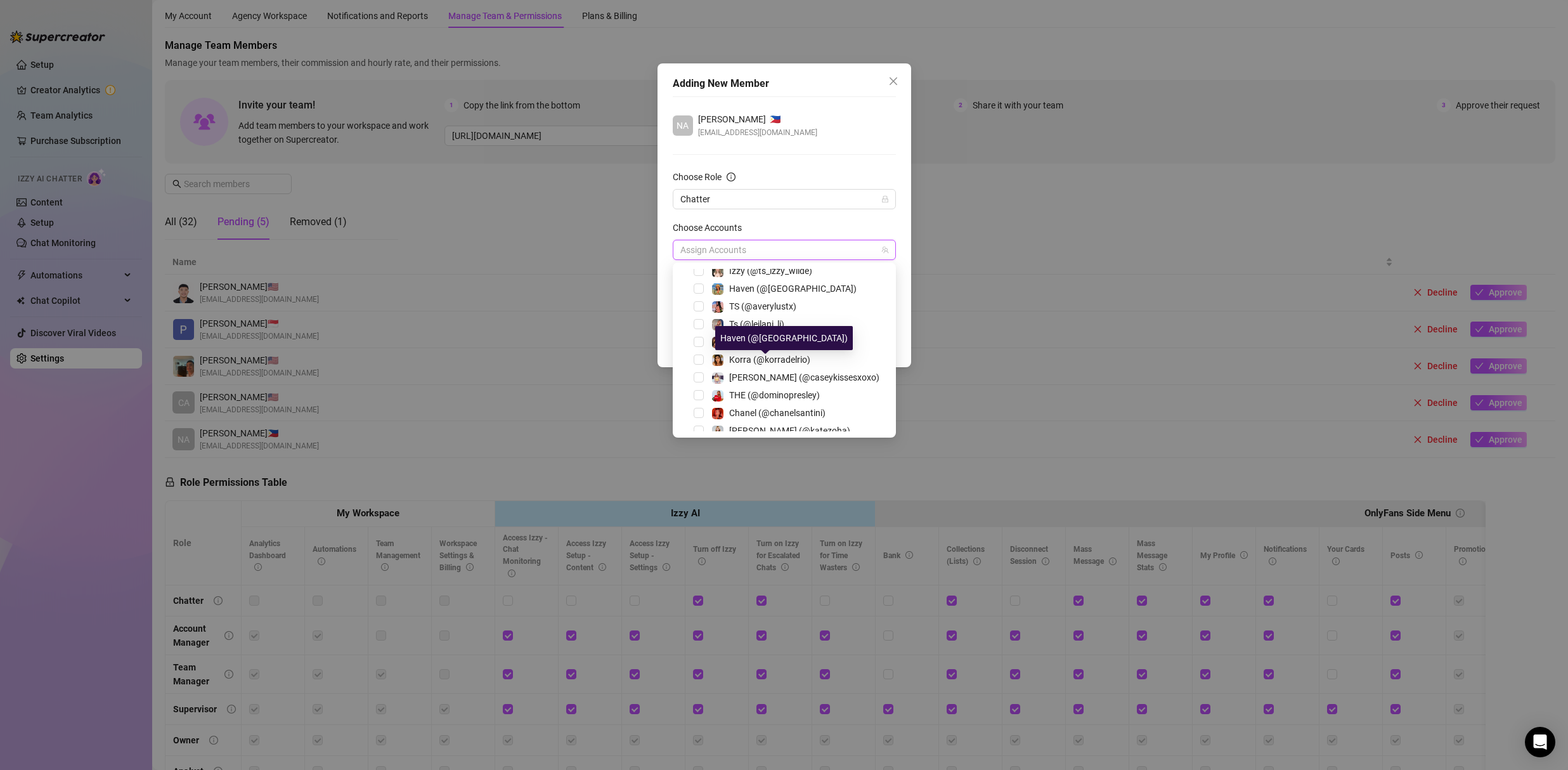
scroll to position [104, 0]
click at [698, 331] on span "Select tree node" at bounding box center [698, 332] width 10 height 10
click at [827, 87] on div "Adding New Member" at bounding box center [784, 84] width 223 height 15
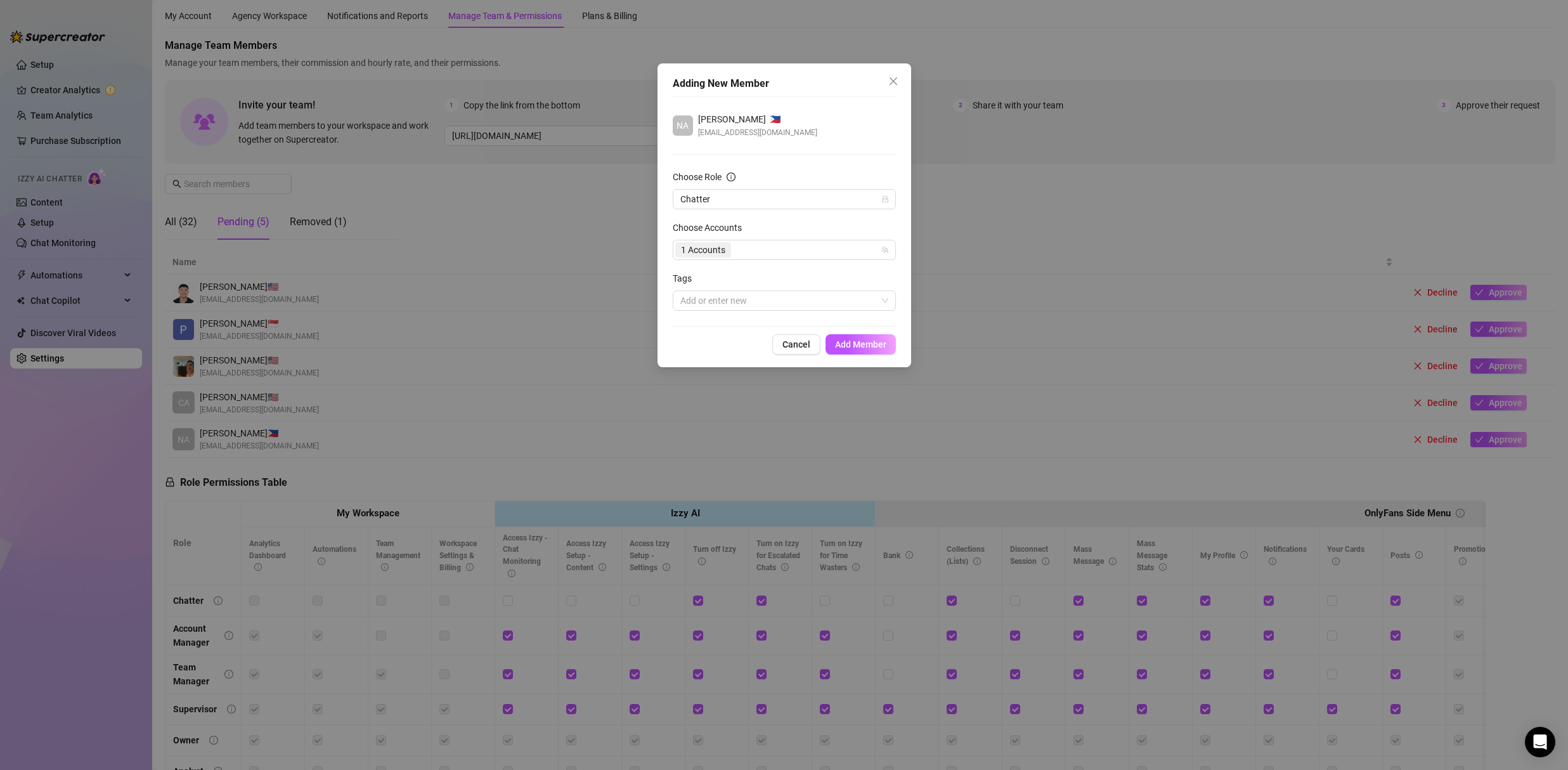
click at [875, 331] on div "Adding New Member NA Nadine Tiopengco 🇵🇭 tiopengco.n@gmail.com Choose Role Chat…" at bounding box center [784, 215] width 254 height 304
click at [864, 342] on span "Add Member" at bounding box center [861, 344] width 51 height 10
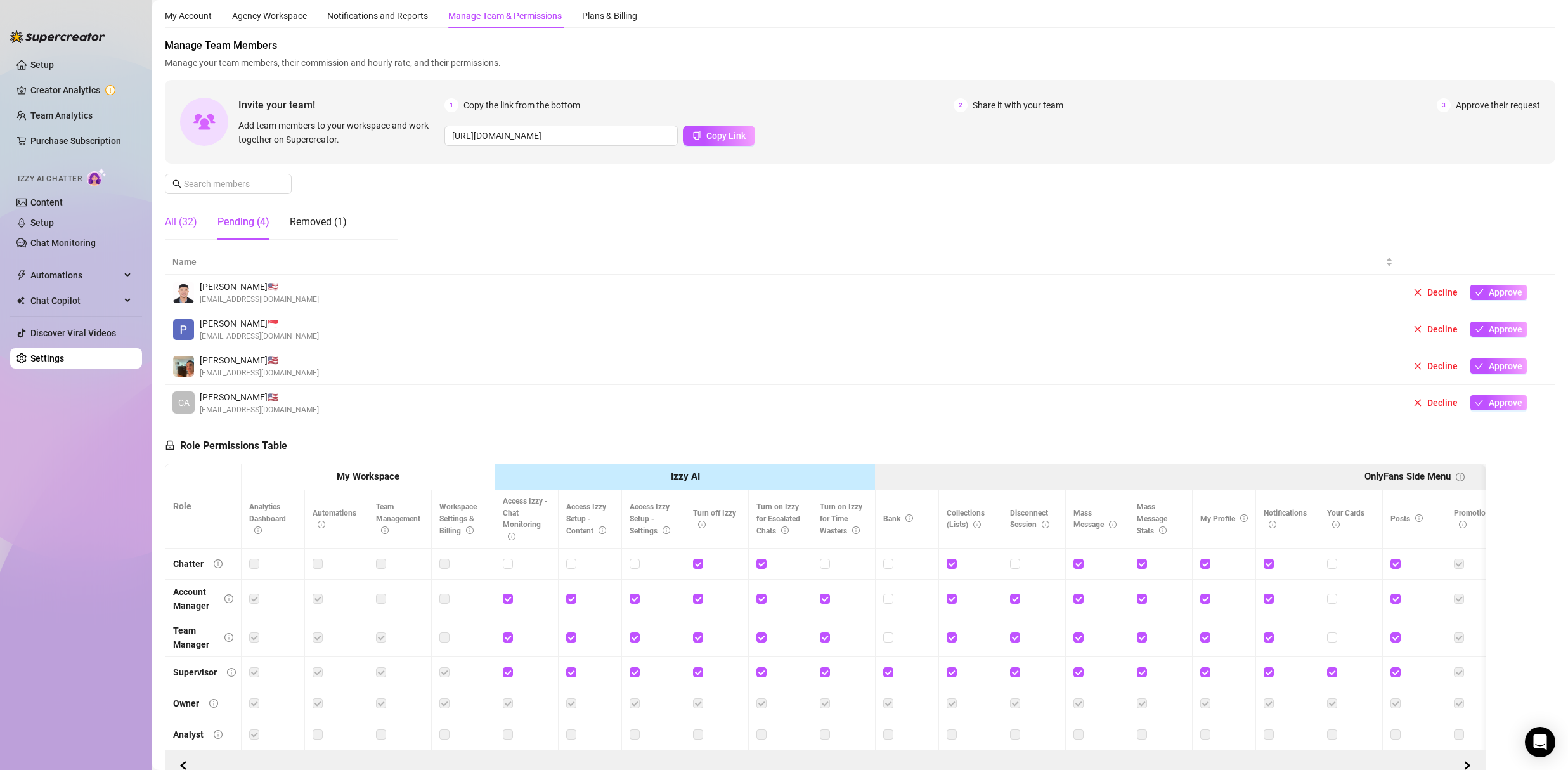
click at [191, 220] on div "All (32)" at bounding box center [181, 222] width 33 height 15
click at [190, 220] on div "All (32)" at bounding box center [181, 222] width 33 height 15
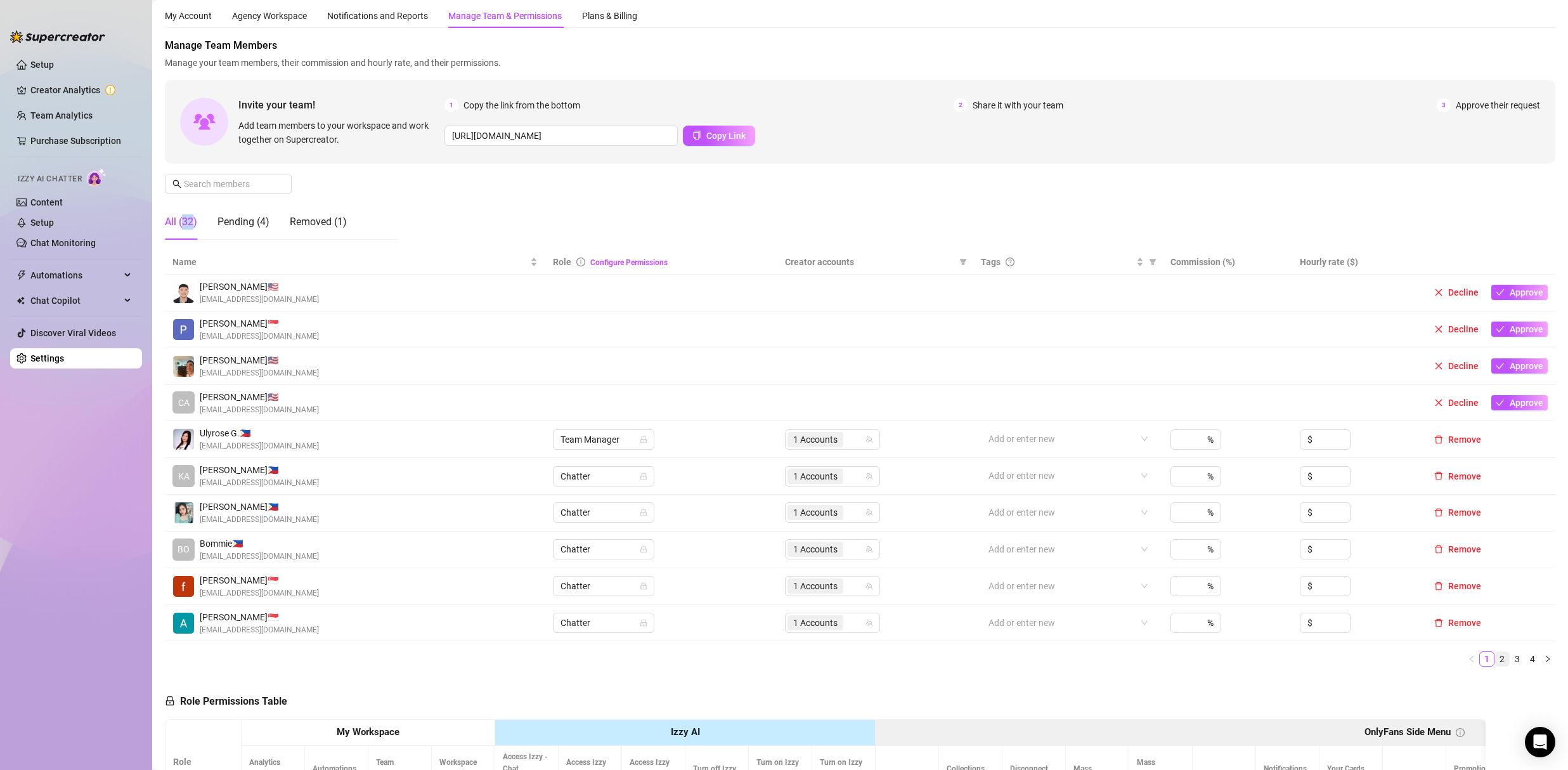
click at [1495, 659] on link "2" at bounding box center [1501, 659] width 14 height 14
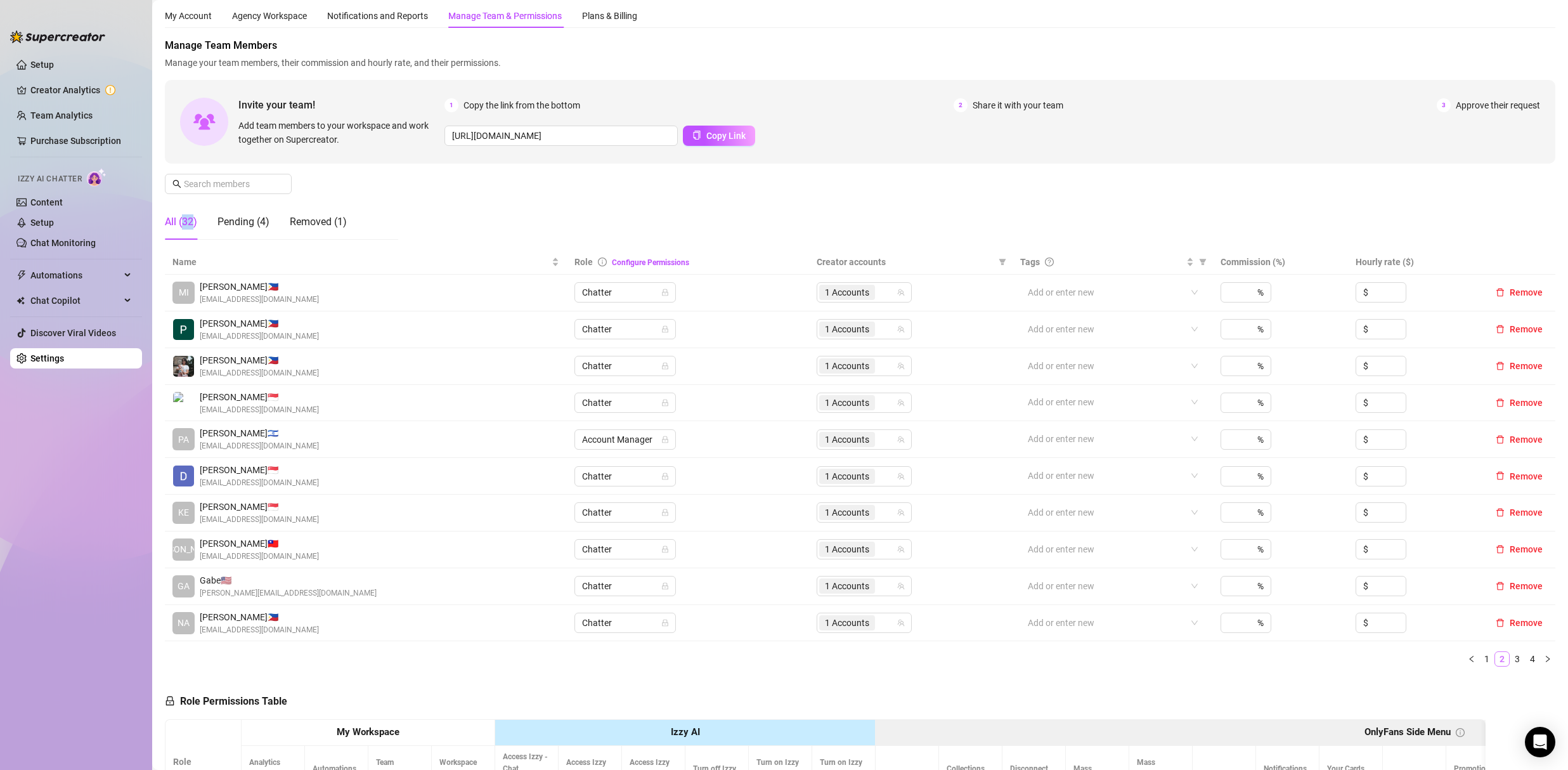
click at [1495, 659] on link "2" at bounding box center [1501, 659] width 14 height 14
click at [1510, 660] on link "3" at bounding box center [1517, 659] width 14 height 14
click at [1525, 664] on link "4" at bounding box center [1532, 659] width 14 height 14
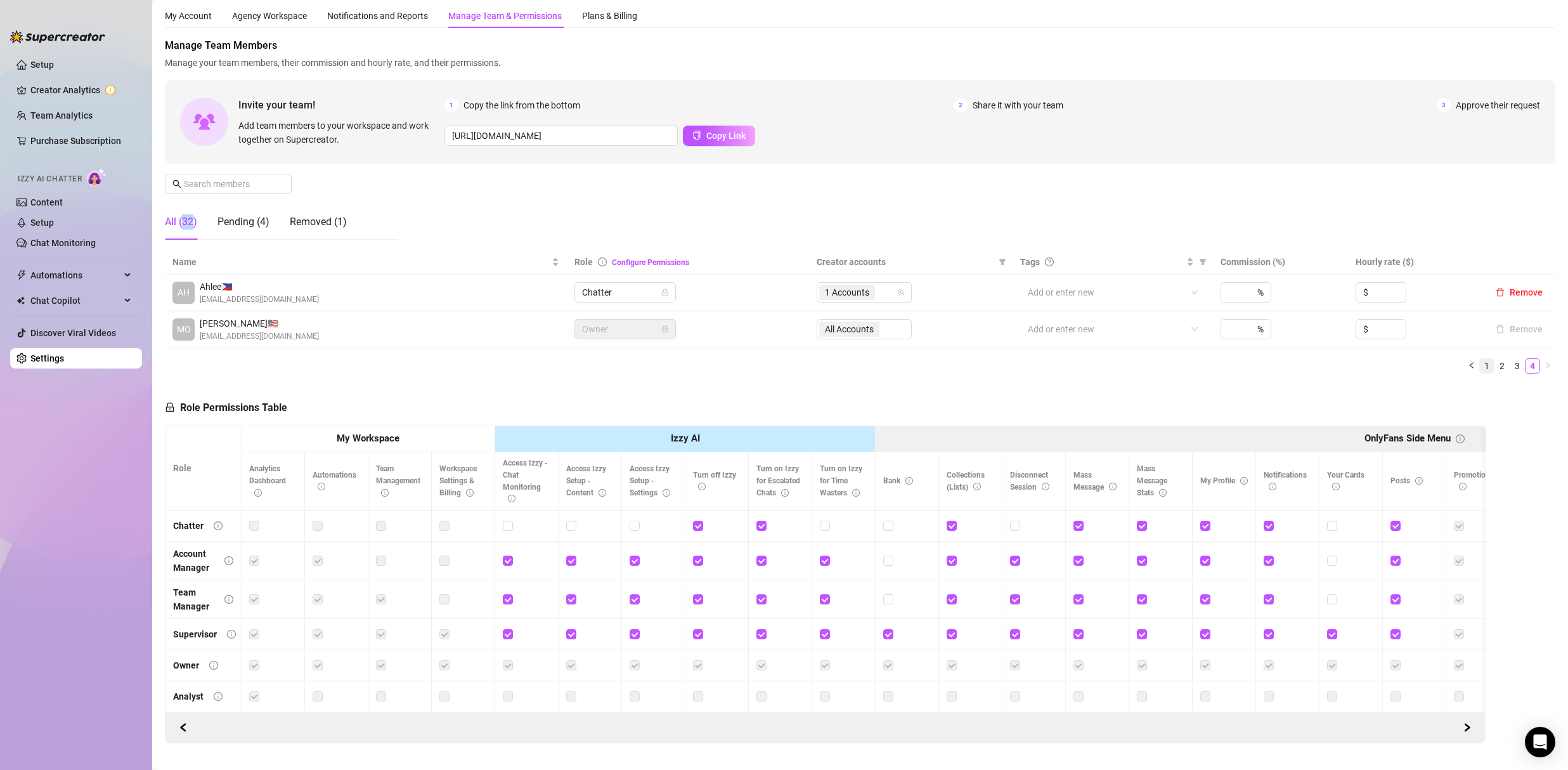
click at [1479, 368] on link "1" at bounding box center [1486, 366] width 14 height 14
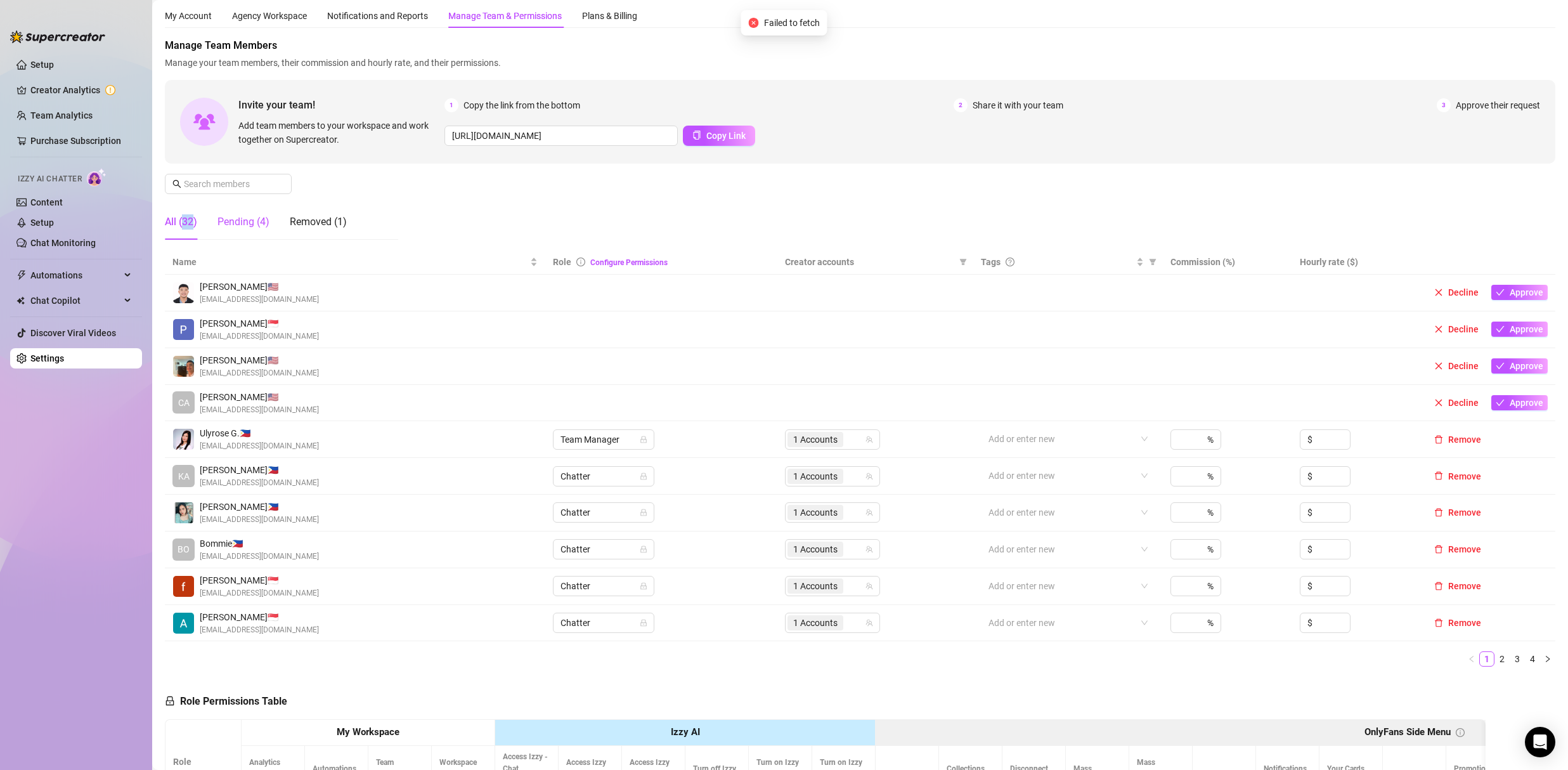
click at [236, 218] on div "Pending (4)" at bounding box center [243, 222] width 52 height 15
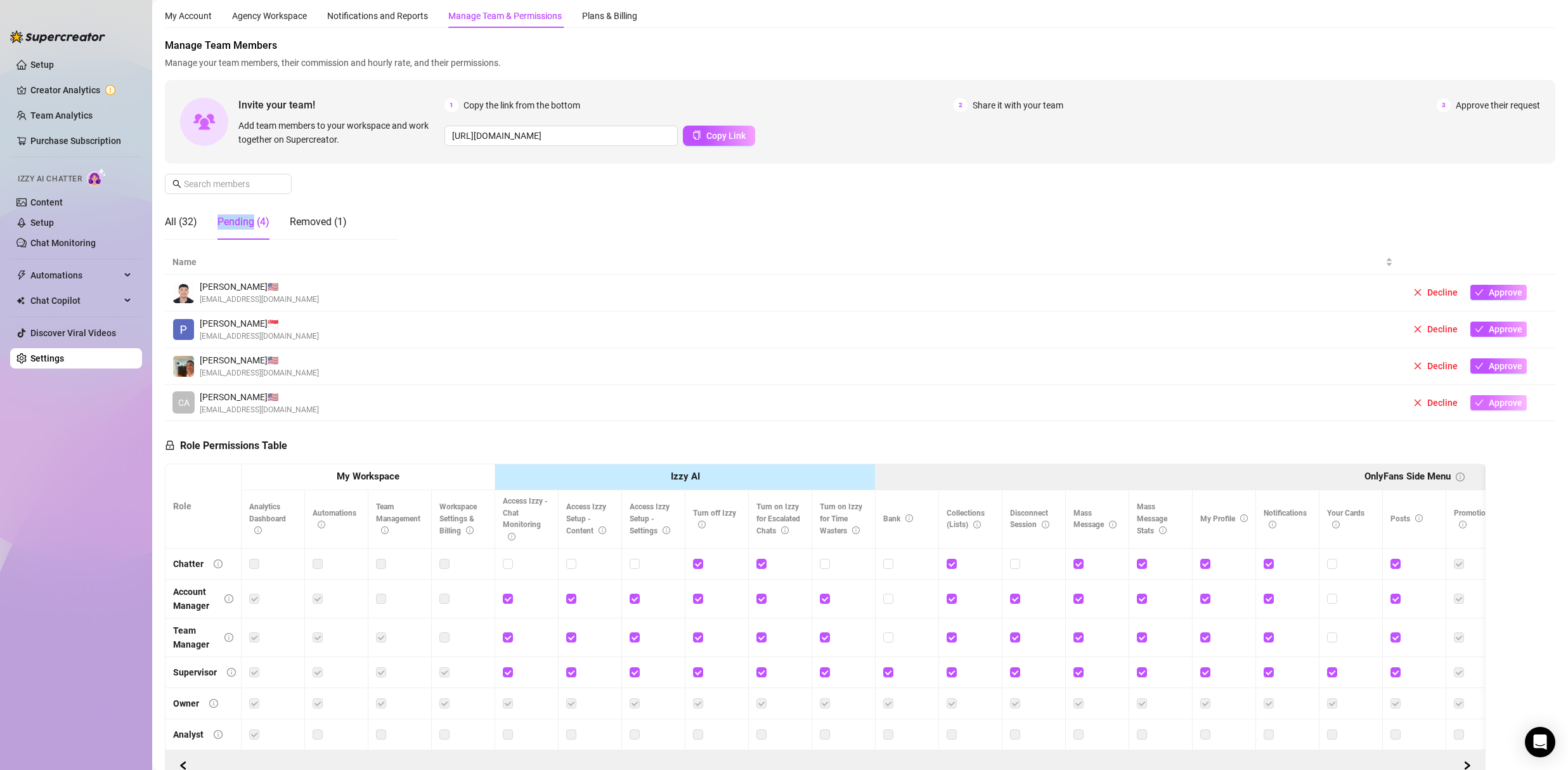
click at [1497, 405] on span "Approve" at bounding box center [1505, 403] width 33 height 10
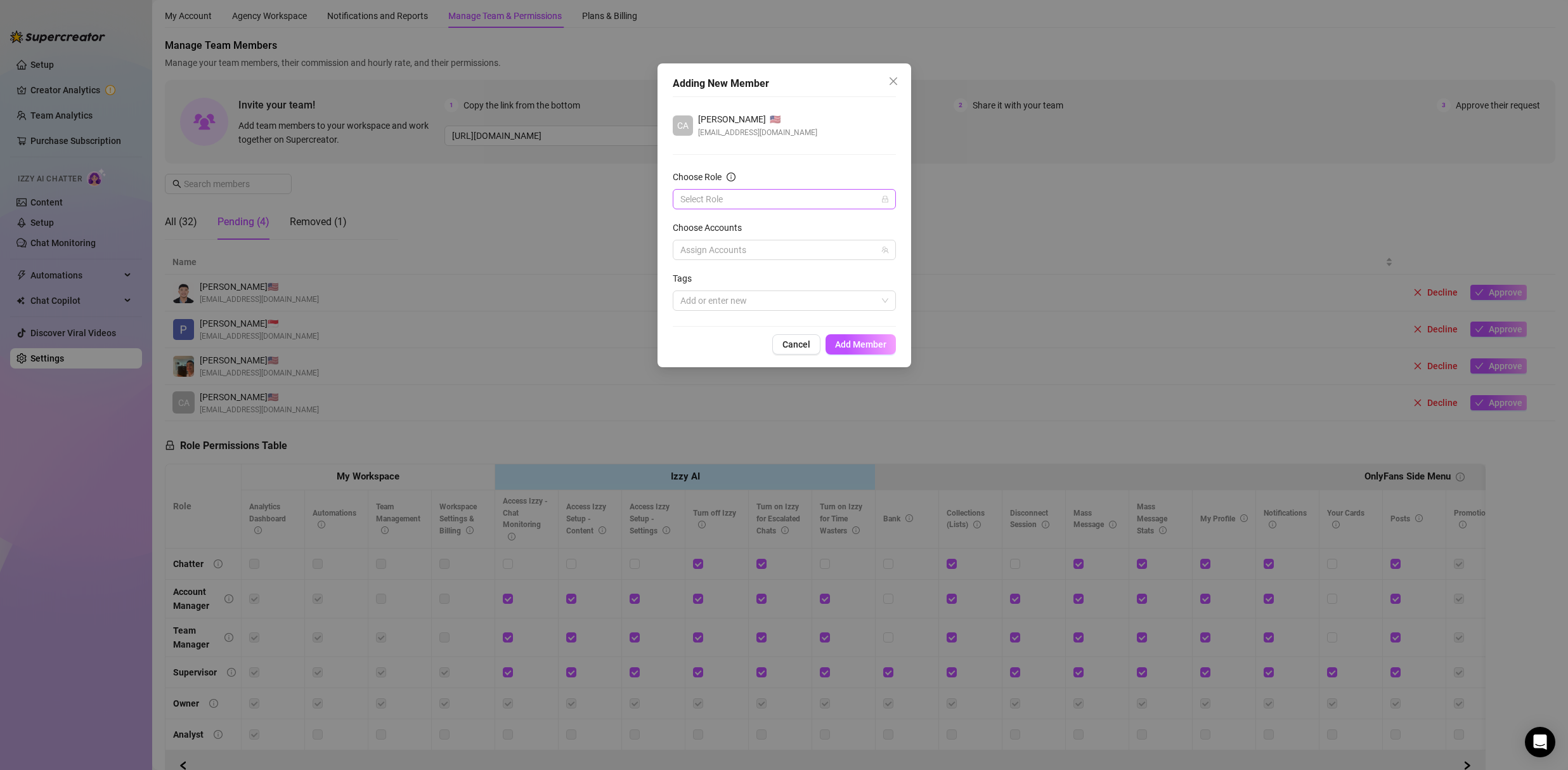
click at [733, 200] on input "Choose Role" at bounding box center [779, 199] width 197 height 19
click at [723, 242] on div "Account Manager" at bounding box center [784, 245] width 203 height 14
click at [737, 254] on div at bounding box center [777, 250] width 205 height 18
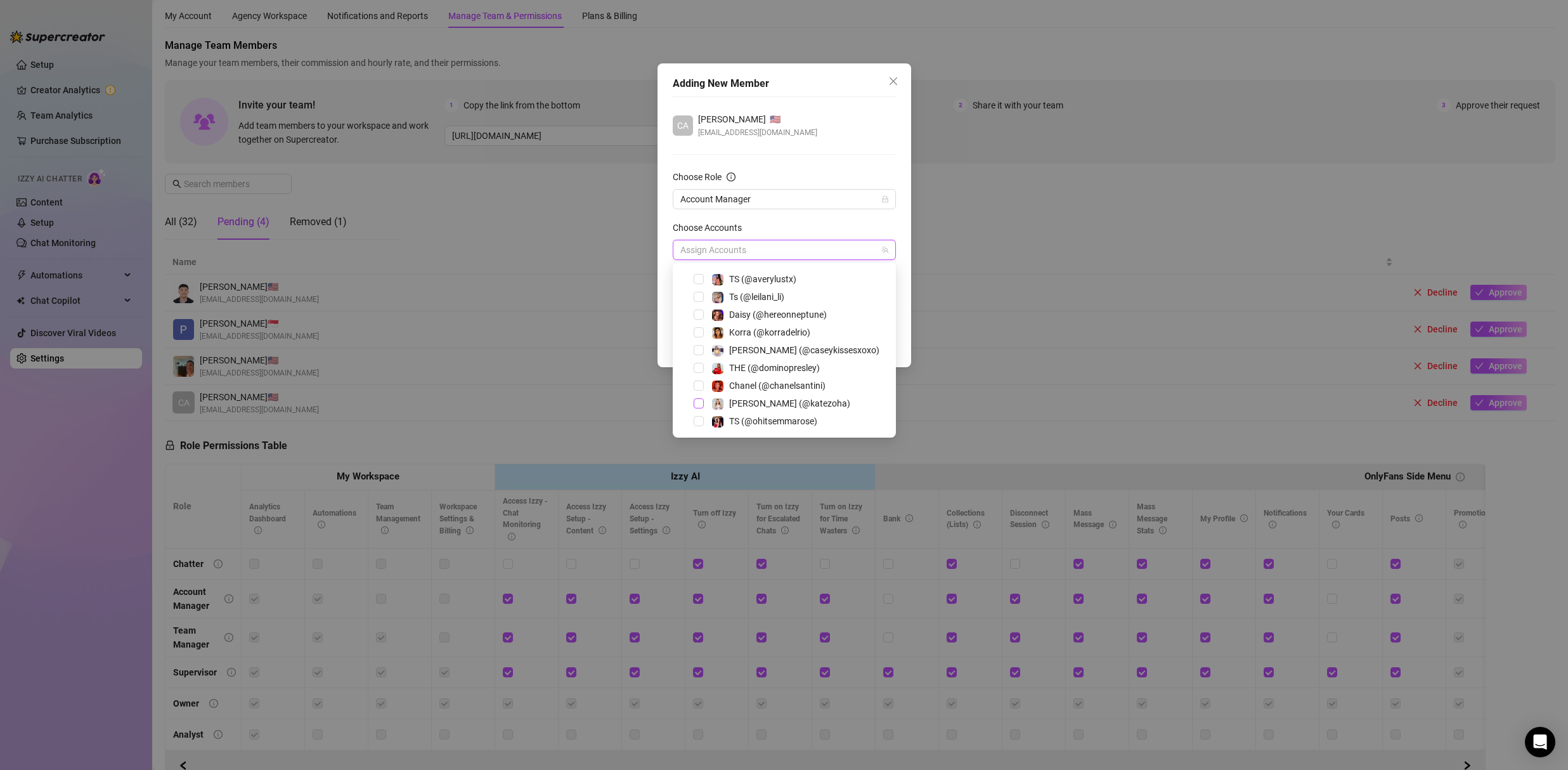
click at [700, 403] on span "Select tree node" at bounding box center [698, 403] width 10 height 10
click at [813, 130] on div "CA Caitlin Durbin 🇺🇸 caitlindurb@gmail.com" at bounding box center [784, 125] width 223 height 26
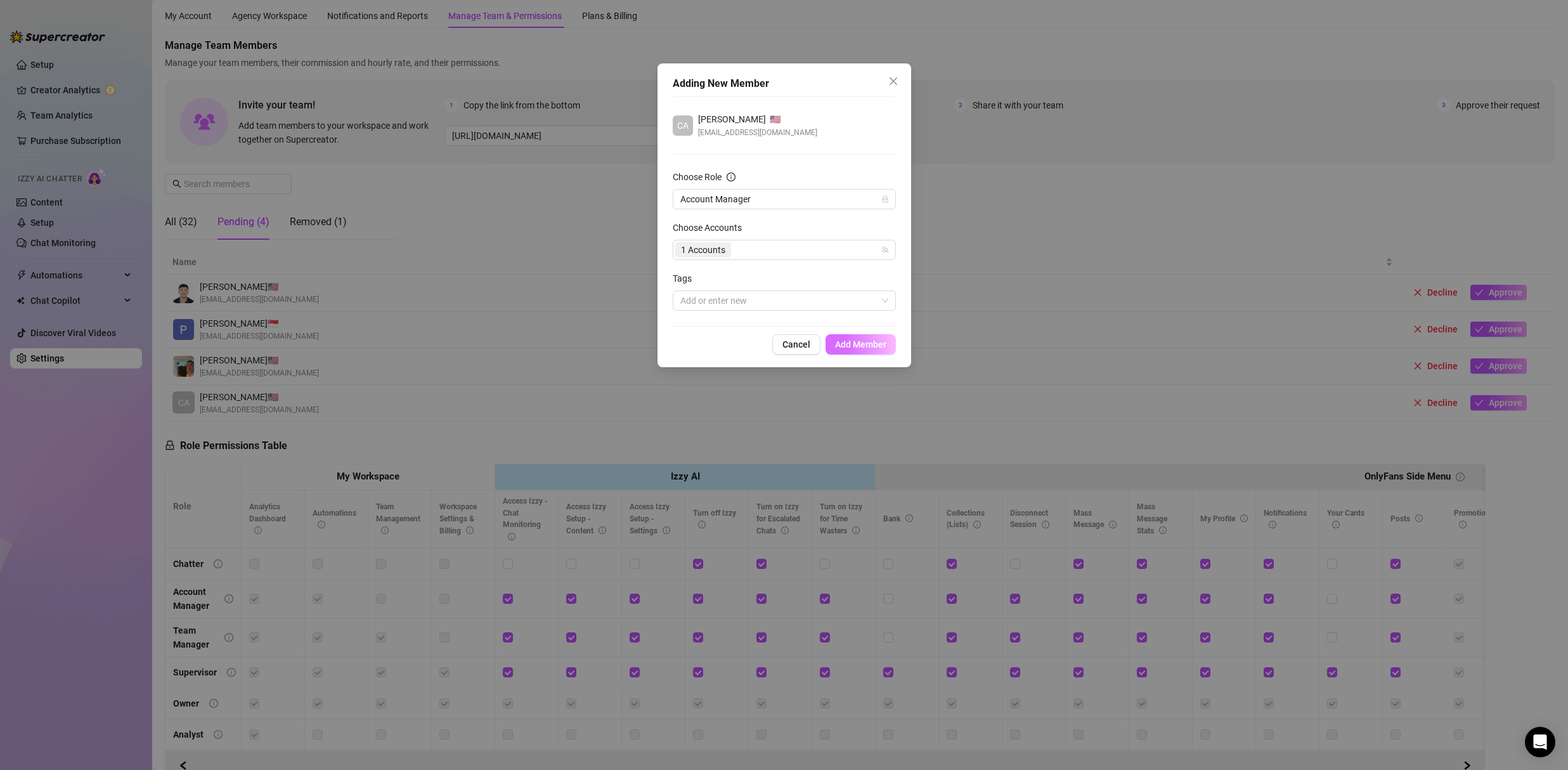
click at [872, 342] on span "Add Member" at bounding box center [861, 344] width 51 height 10
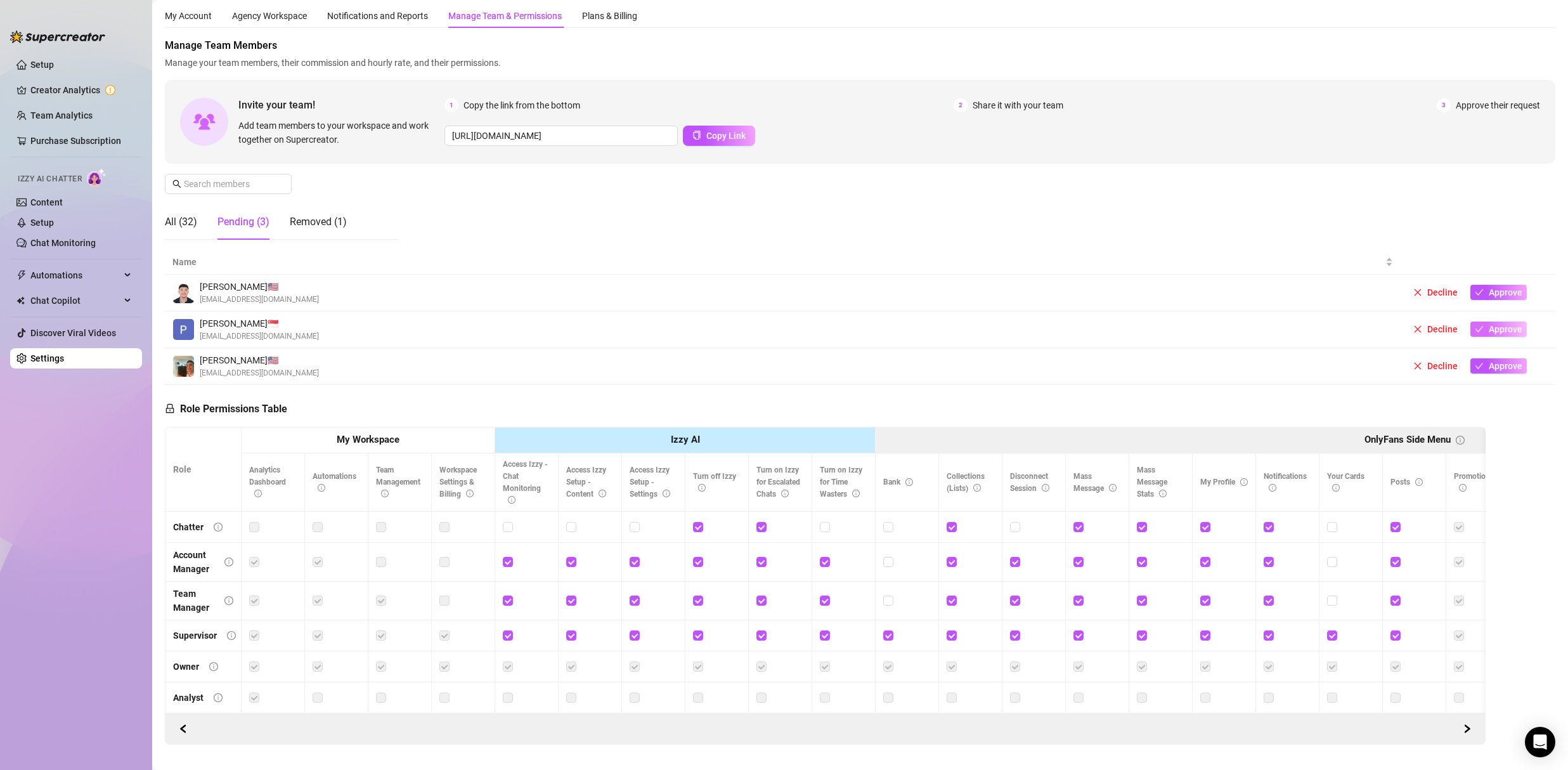
click at [1488, 331] on span "Approve" at bounding box center [1505, 329] width 33 height 10
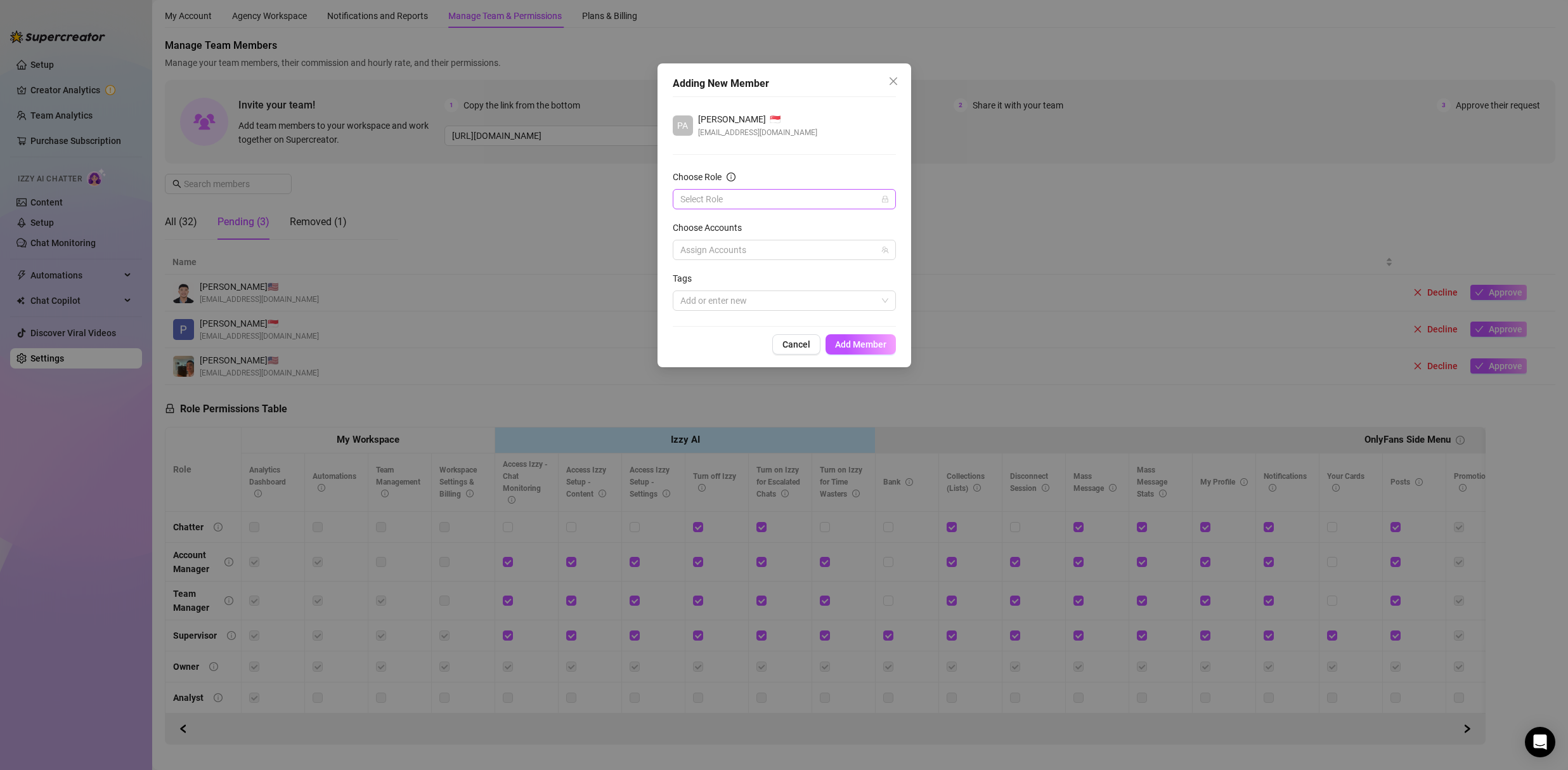
click at [779, 198] on input "Choose Role" at bounding box center [779, 199] width 197 height 19
click at [752, 224] on div "Chatter" at bounding box center [784, 225] width 203 height 14
click at [731, 243] on div at bounding box center [777, 250] width 205 height 18
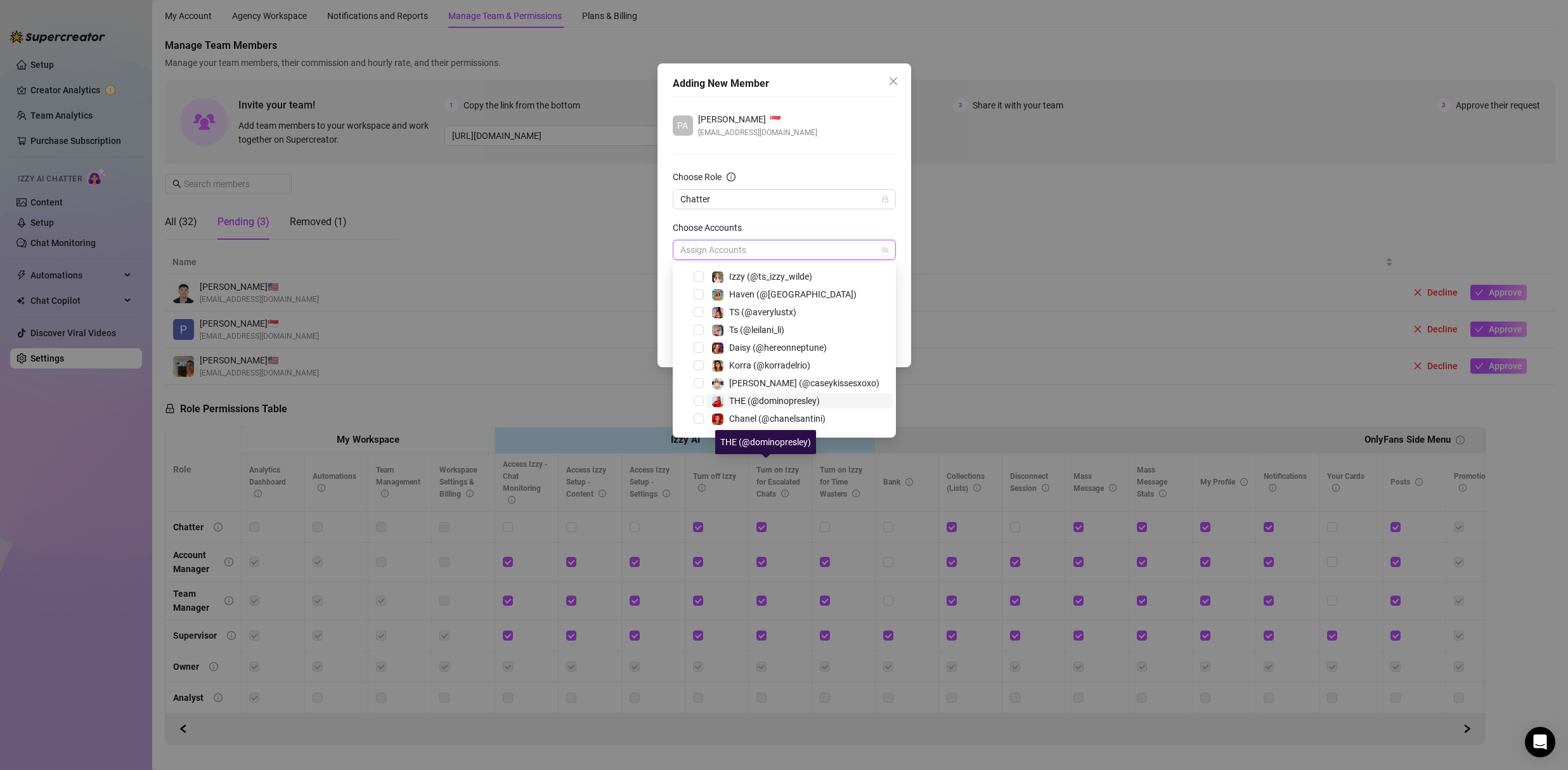
scroll to position [0, 0]
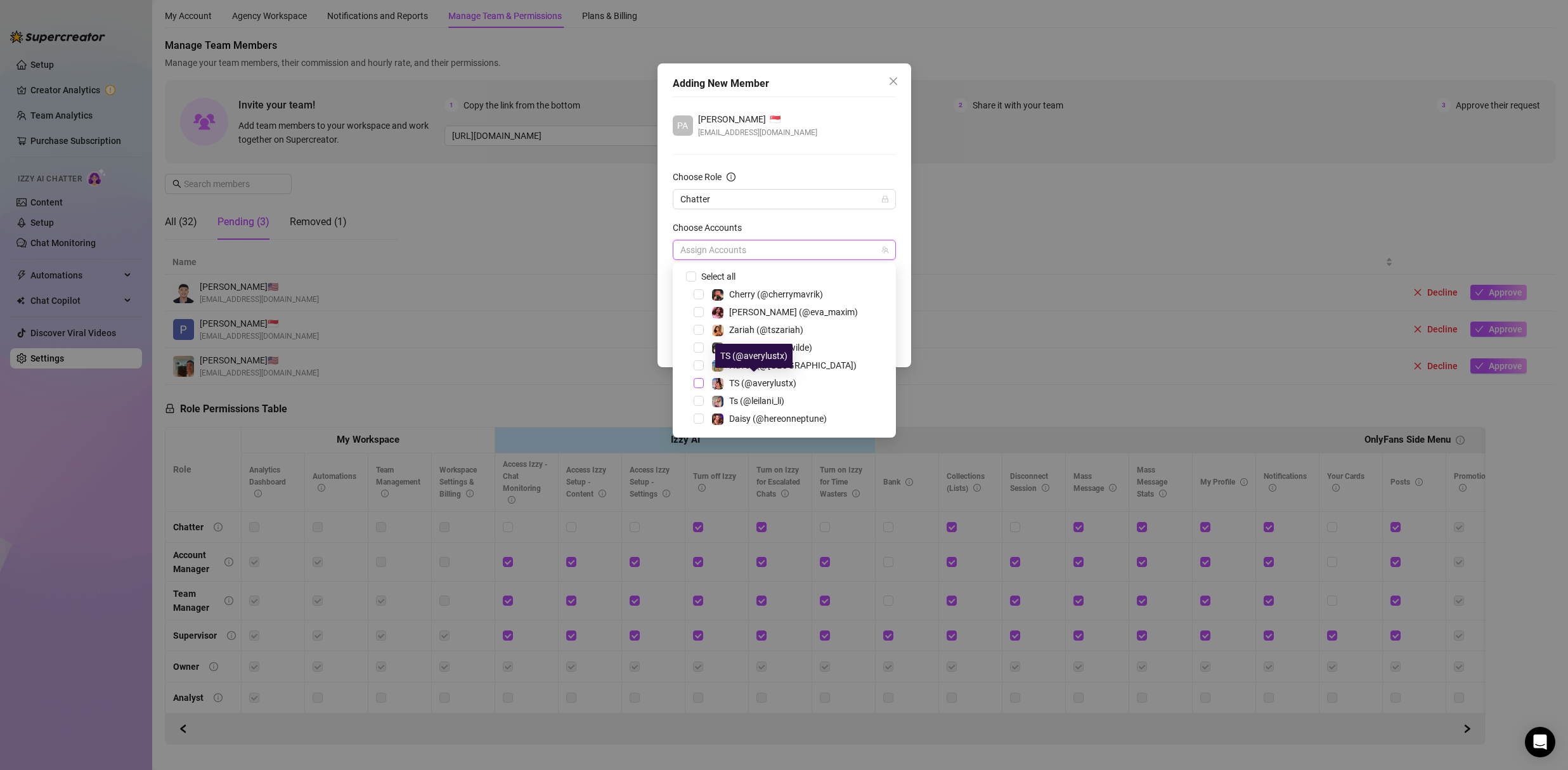
click at [701, 384] on span "Select tree node" at bounding box center [698, 383] width 10 height 10
click at [823, 98] on div "PA Paguinto Jeniedy 🇸🇬 paguintojeniedy26@gmail.com Choose Role Chatter Choose A…" at bounding box center [784, 211] width 223 height 230
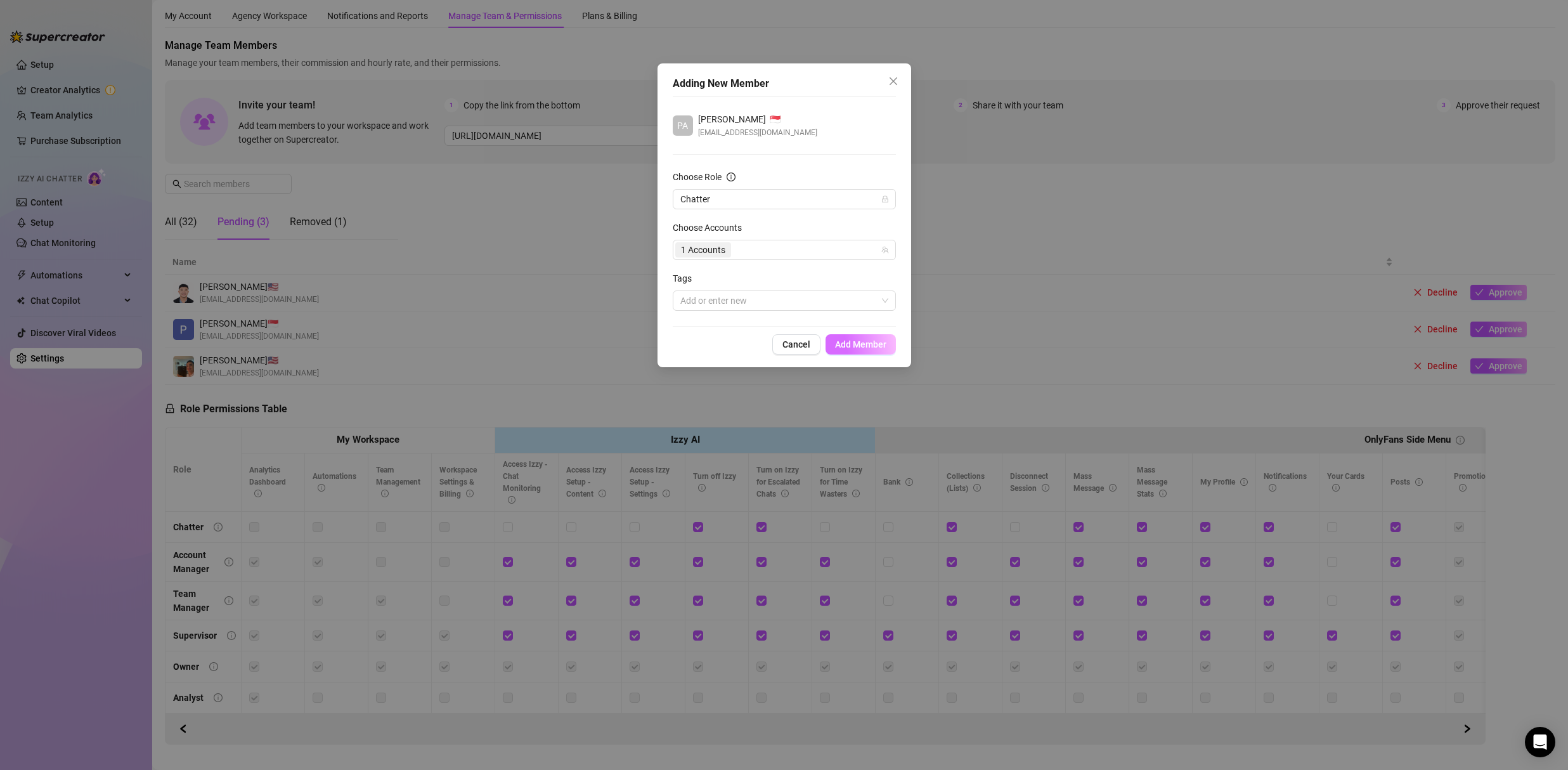
click at [863, 342] on span "Add Member" at bounding box center [861, 344] width 51 height 10
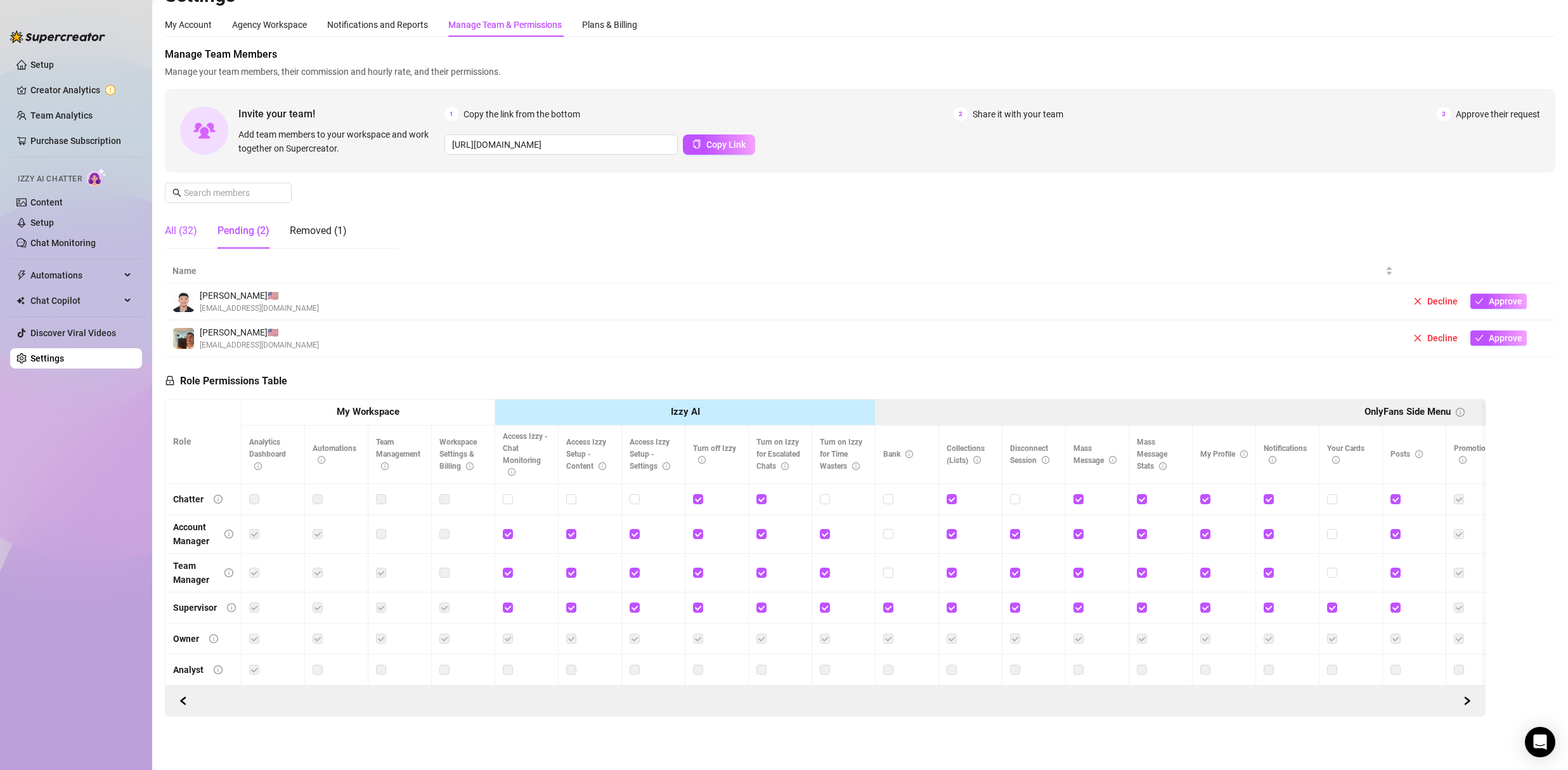
click at [182, 223] on div "All (32)" at bounding box center [181, 231] width 33 height 15
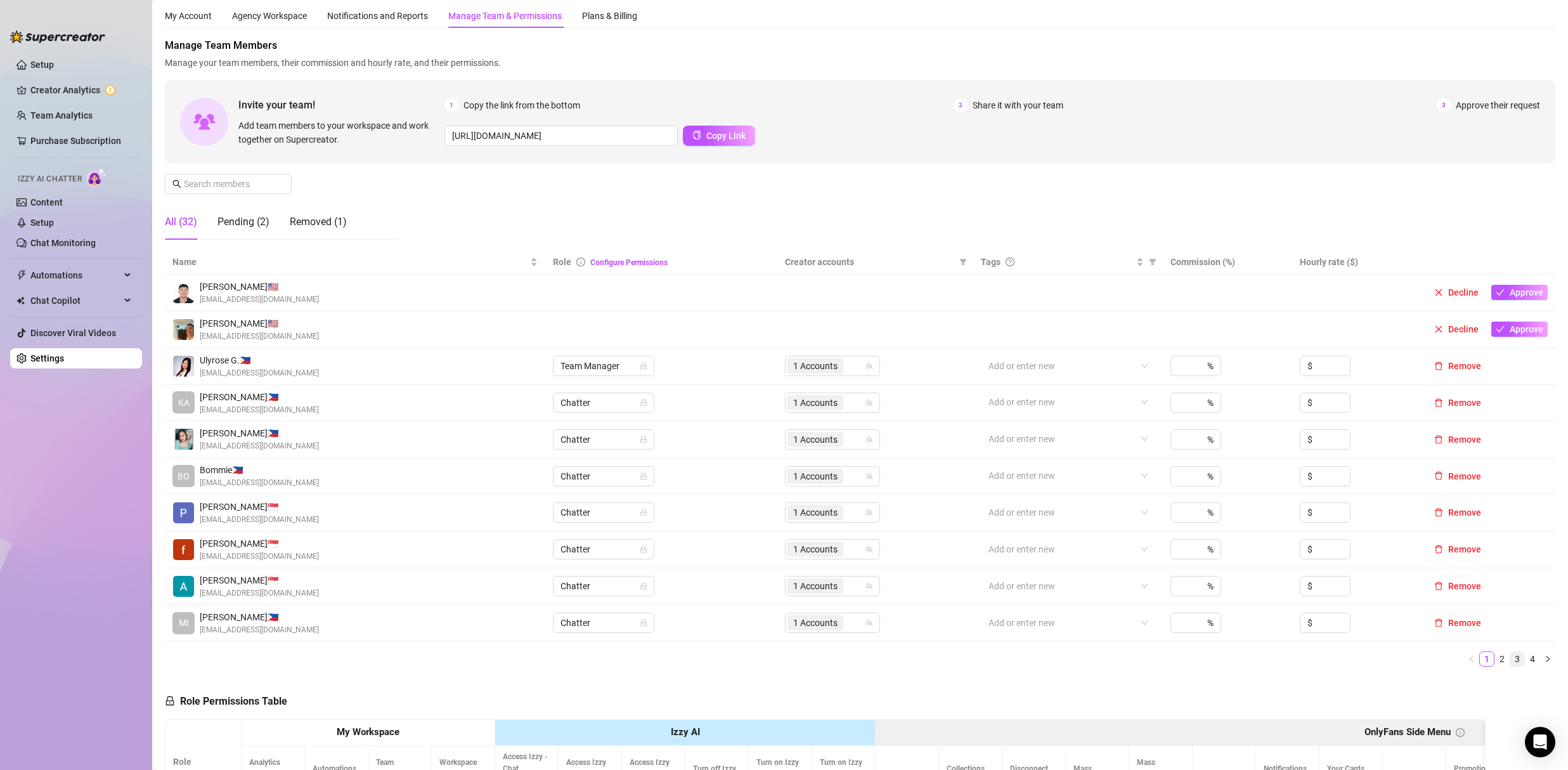
click at [1511, 658] on link "3" at bounding box center [1517, 659] width 14 height 14
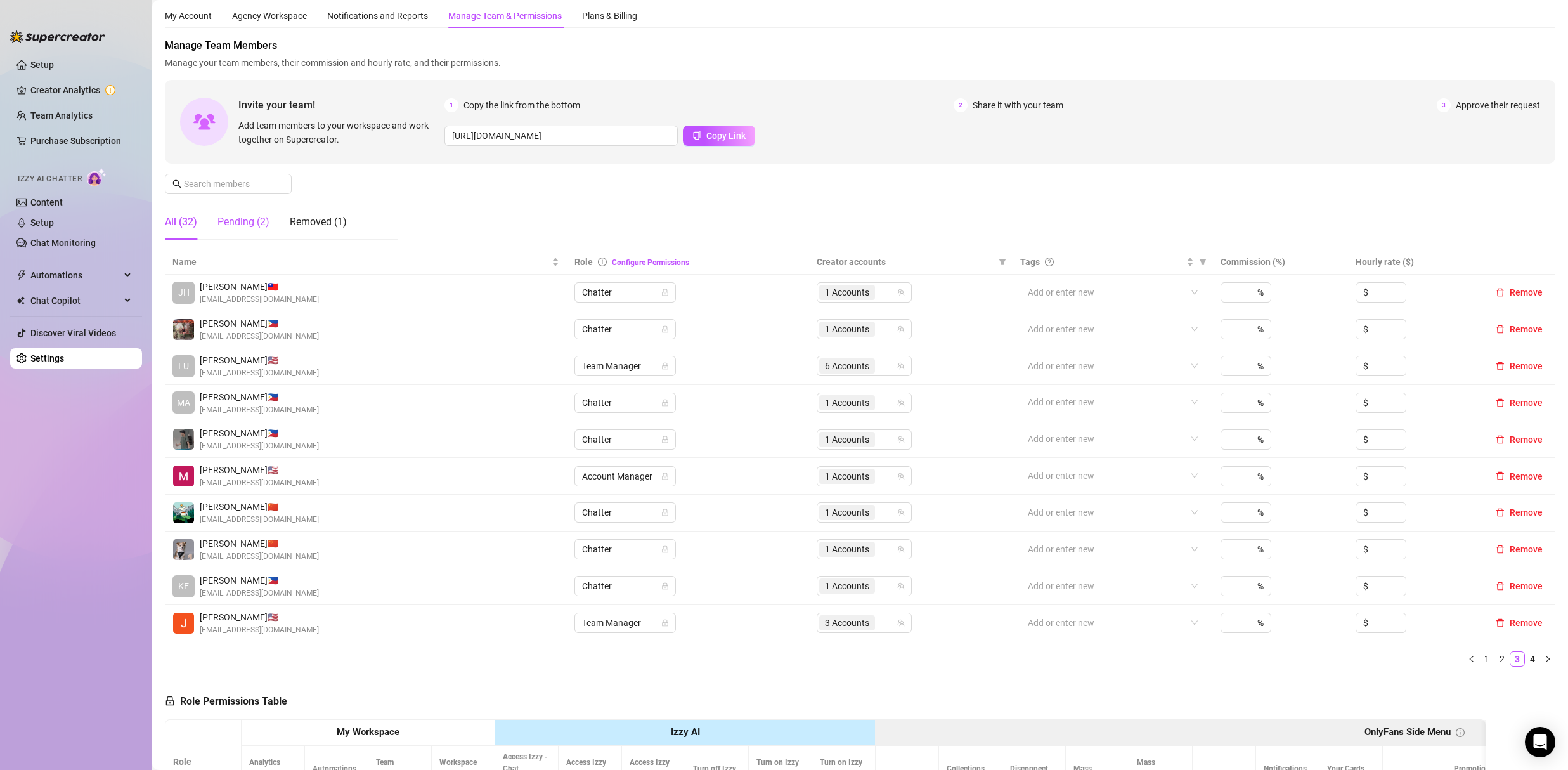
click at [254, 227] on div "Pending (2)" at bounding box center [243, 222] width 52 height 15
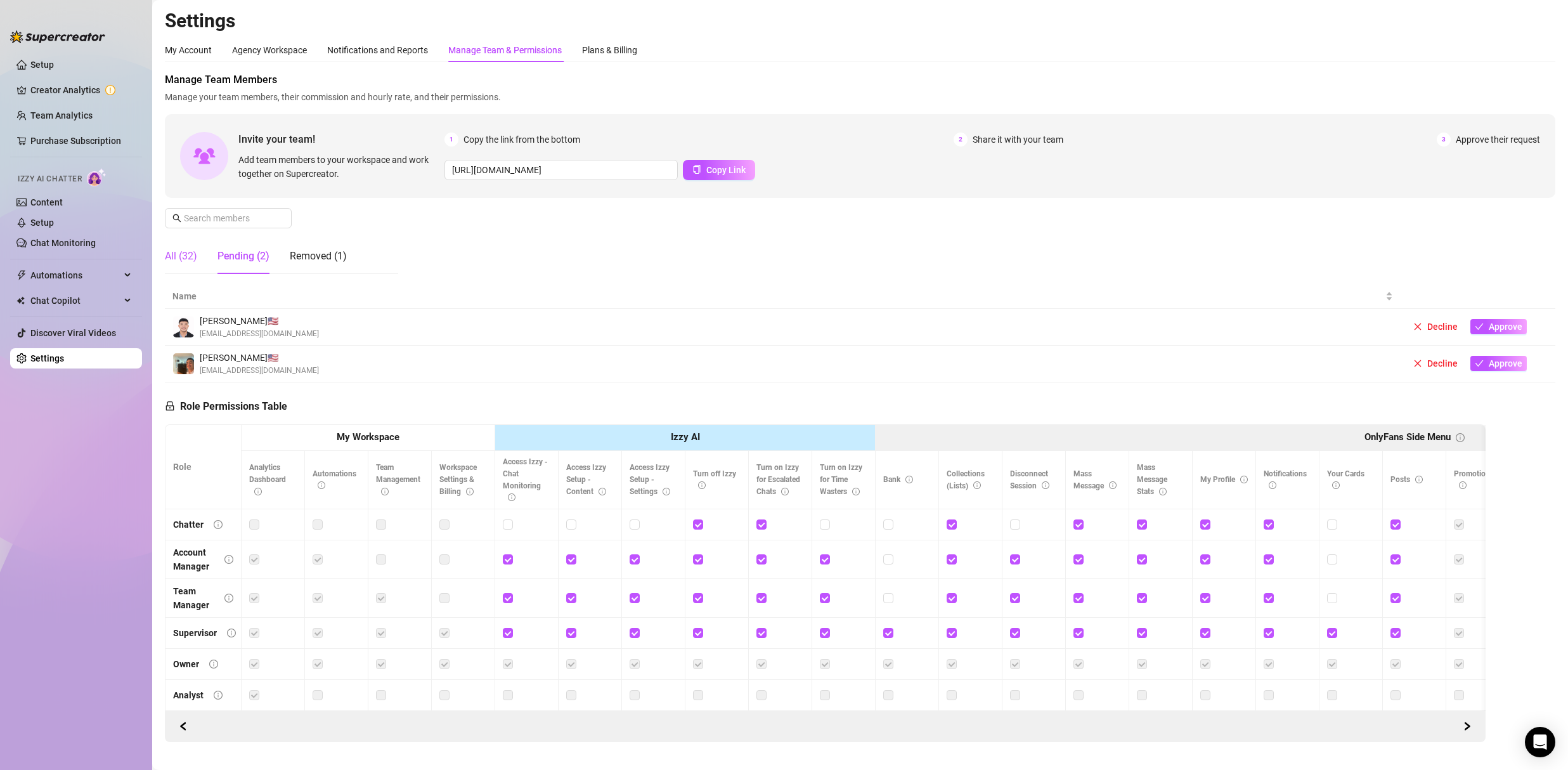
click at [185, 256] on div "All (32)" at bounding box center [181, 256] width 33 height 15
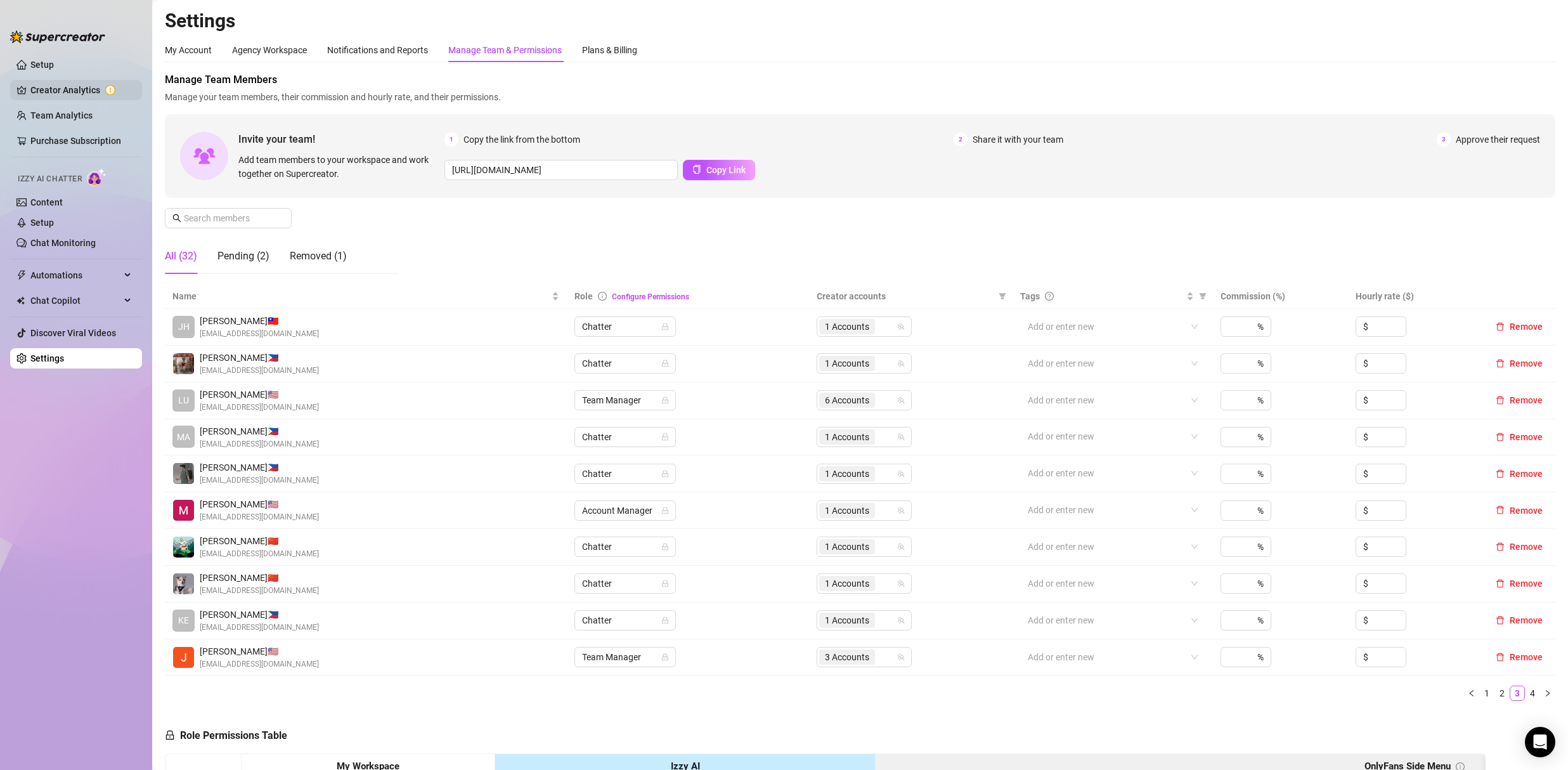
click at [49, 83] on link "Creator Analytics" at bounding box center [81, 89] width 101 height 20
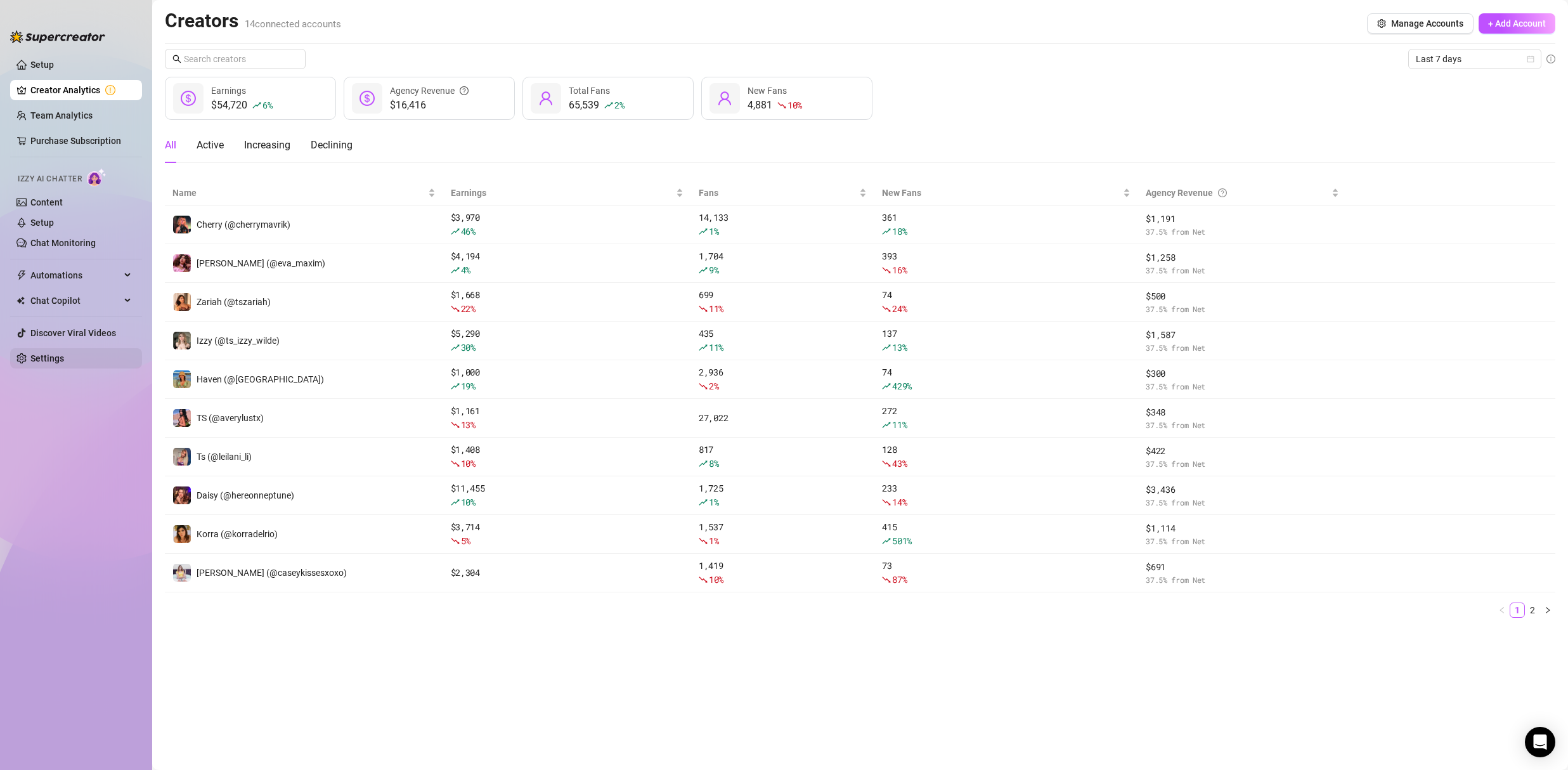
click at [58, 363] on link "Settings" at bounding box center [47, 358] width 33 height 10
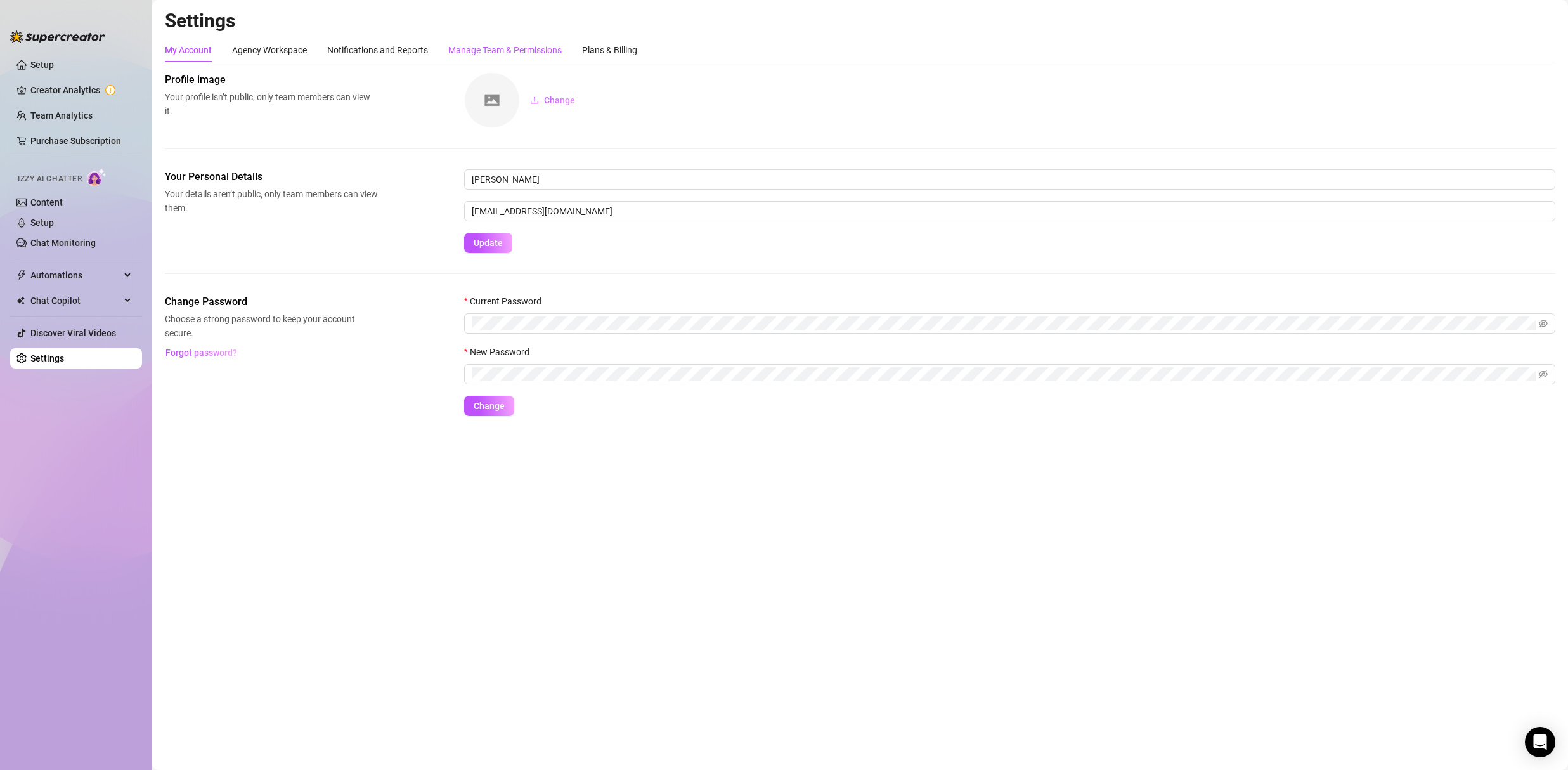
click at [502, 45] on div "Manage Team & Permissions" at bounding box center [505, 50] width 114 height 14
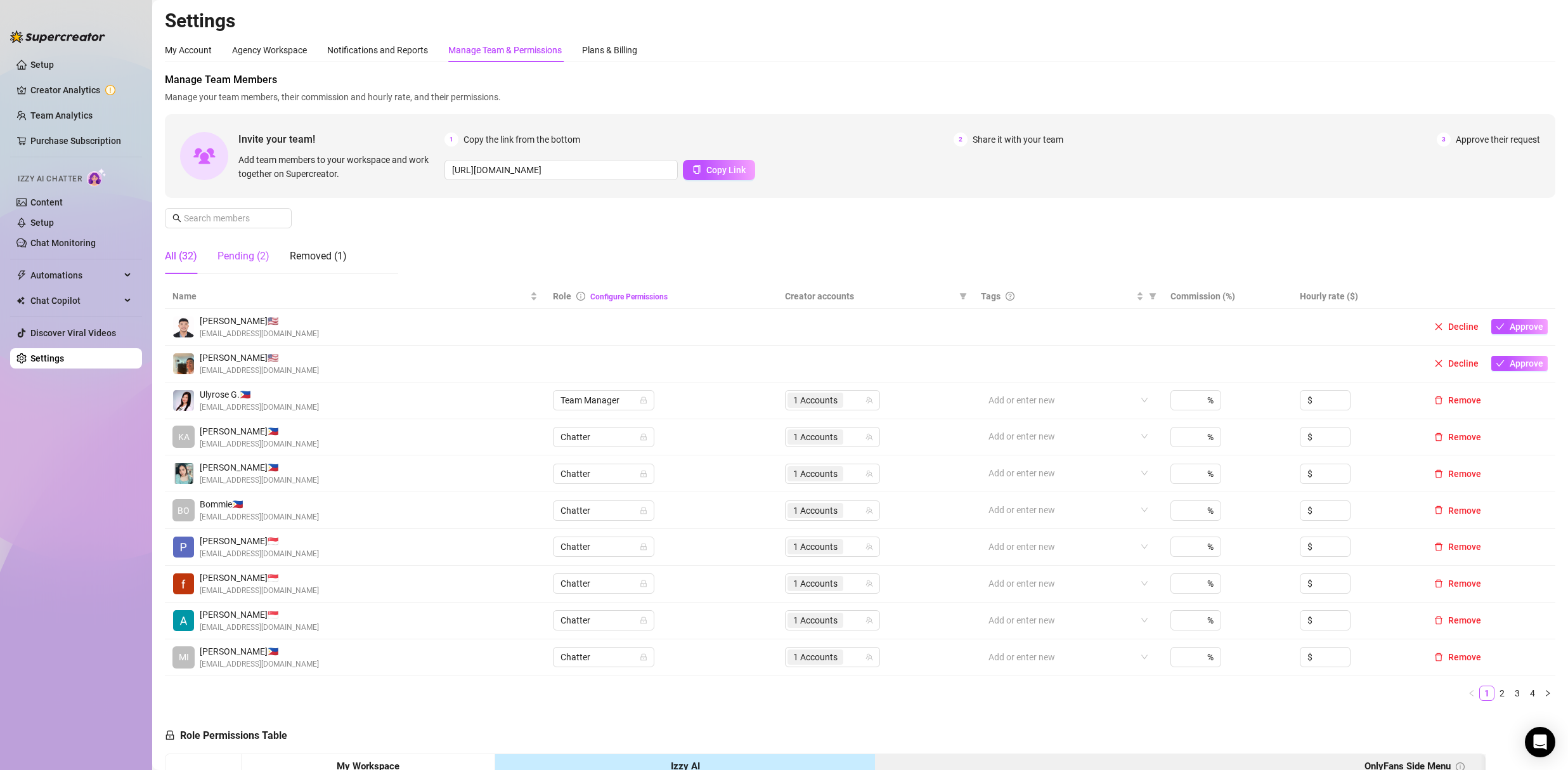
click at [250, 260] on div "Pending (2)" at bounding box center [243, 256] width 52 height 15
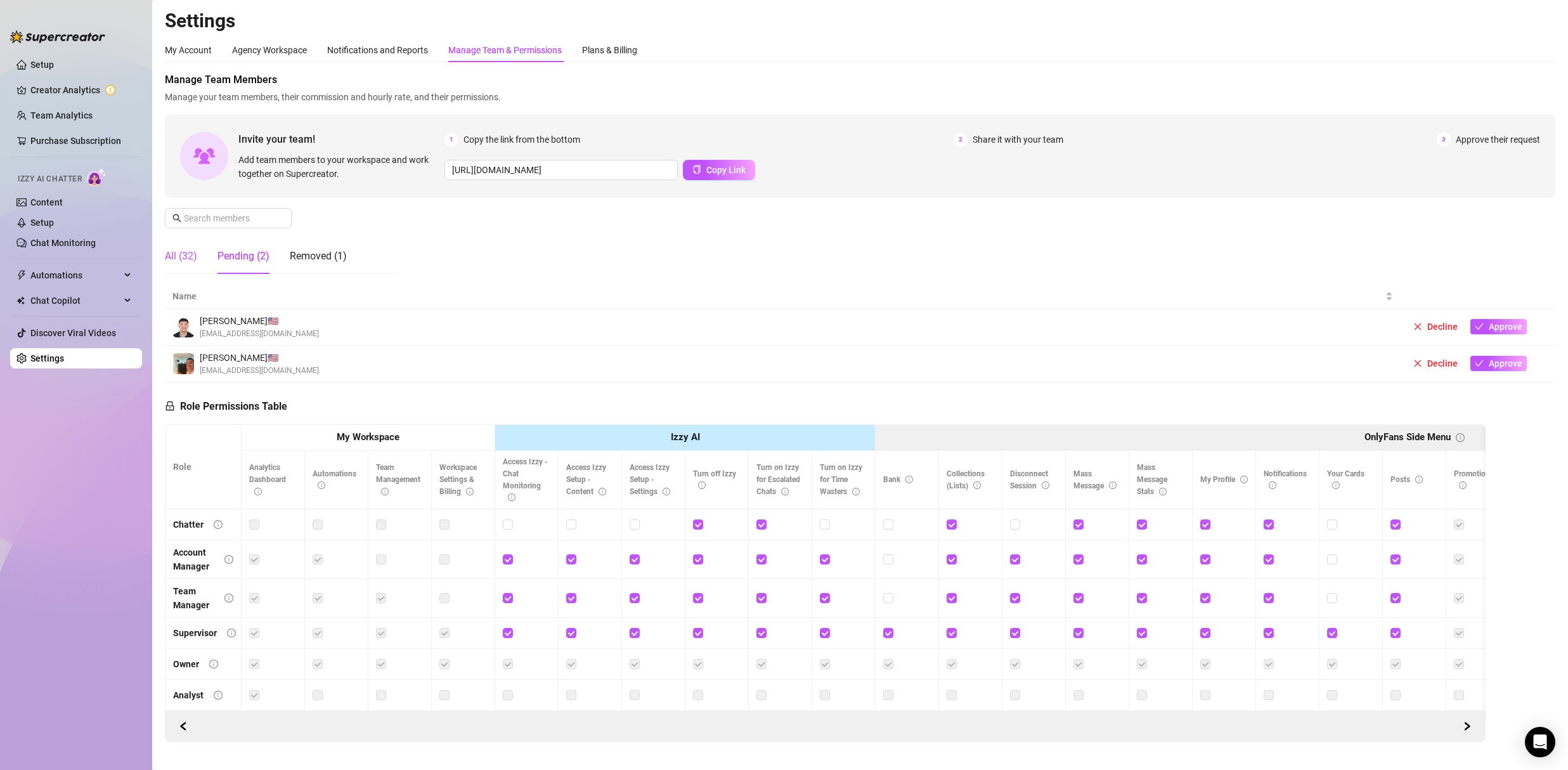
click at [186, 259] on div "All (32)" at bounding box center [181, 256] width 33 height 15
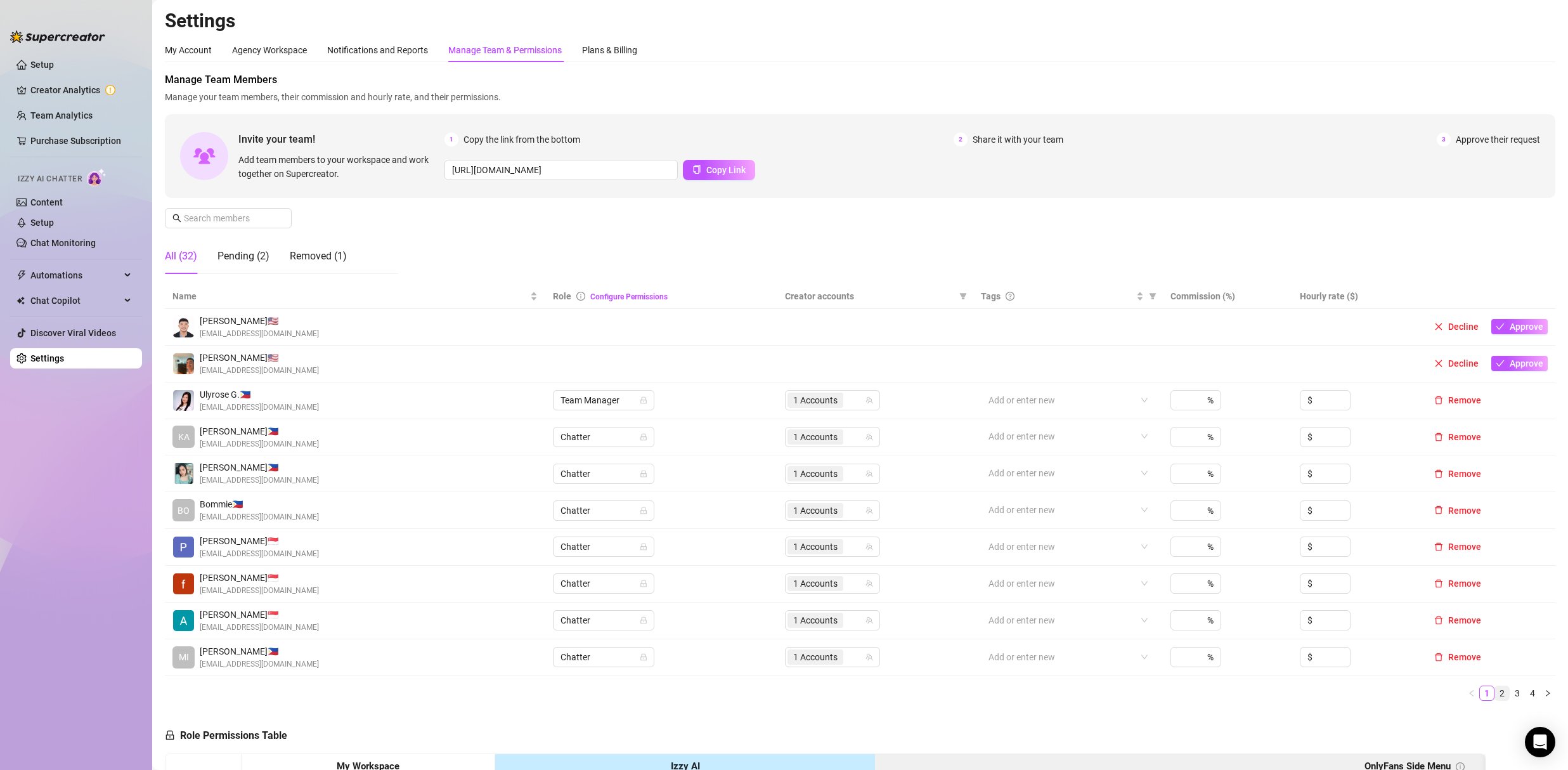
click at [1495, 695] on link "2" at bounding box center [1501, 693] width 14 height 14
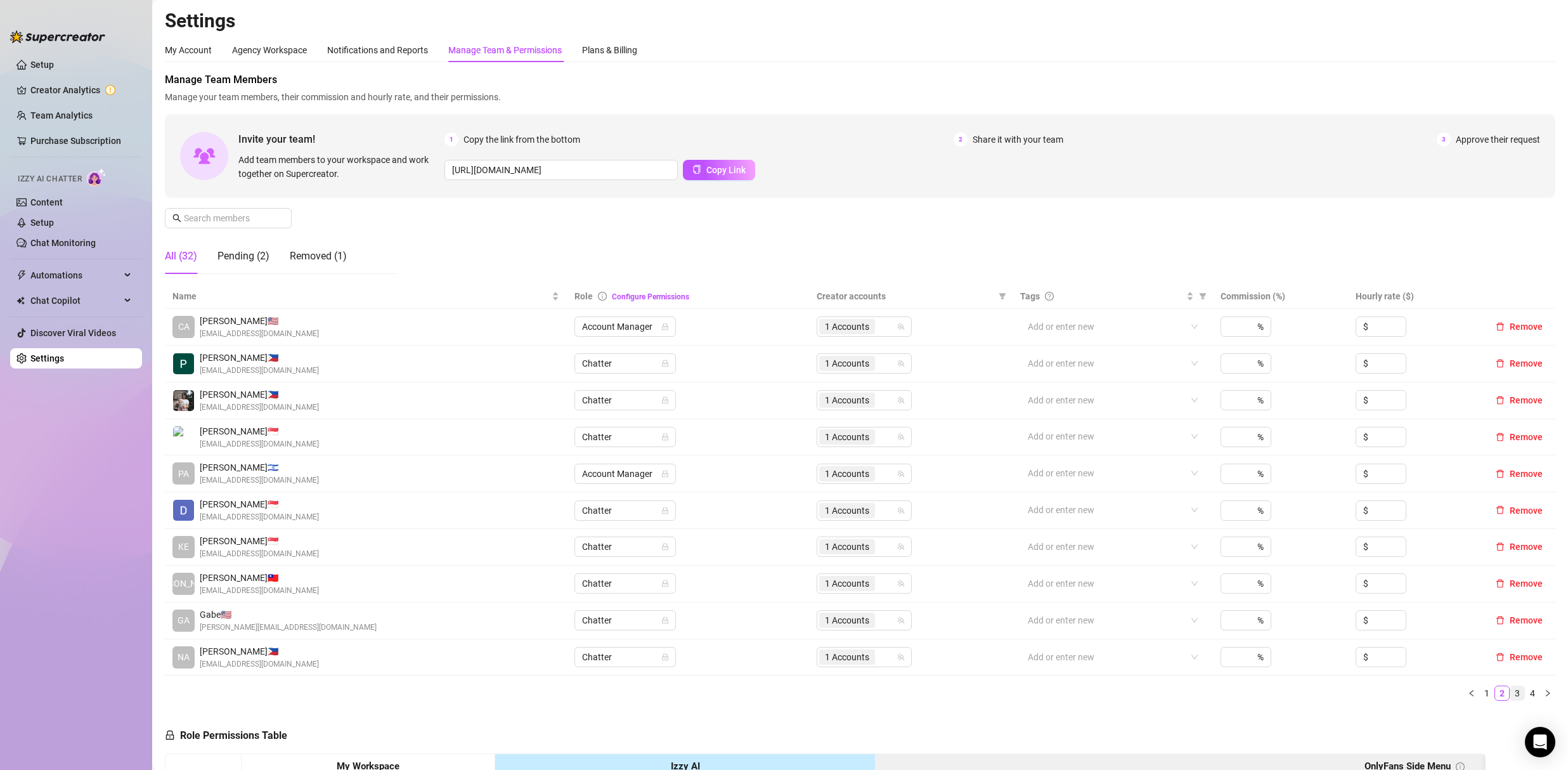
click at [1510, 694] on link "3" at bounding box center [1517, 693] width 14 height 14
click at [1525, 694] on link "4" at bounding box center [1532, 693] width 14 height 14
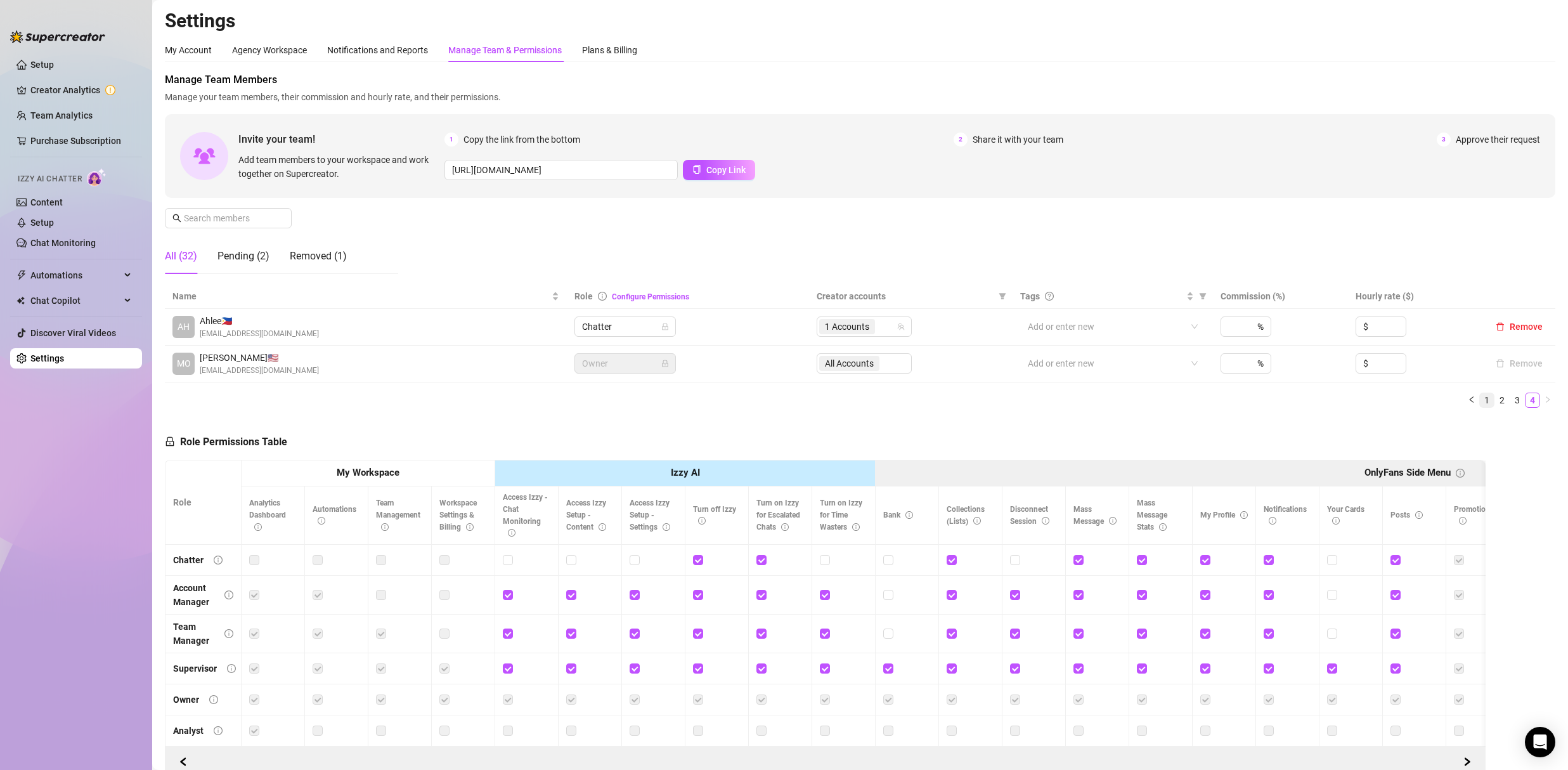
click at [1479, 405] on link "1" at bounding box center [1486, 400] width 14 height 14
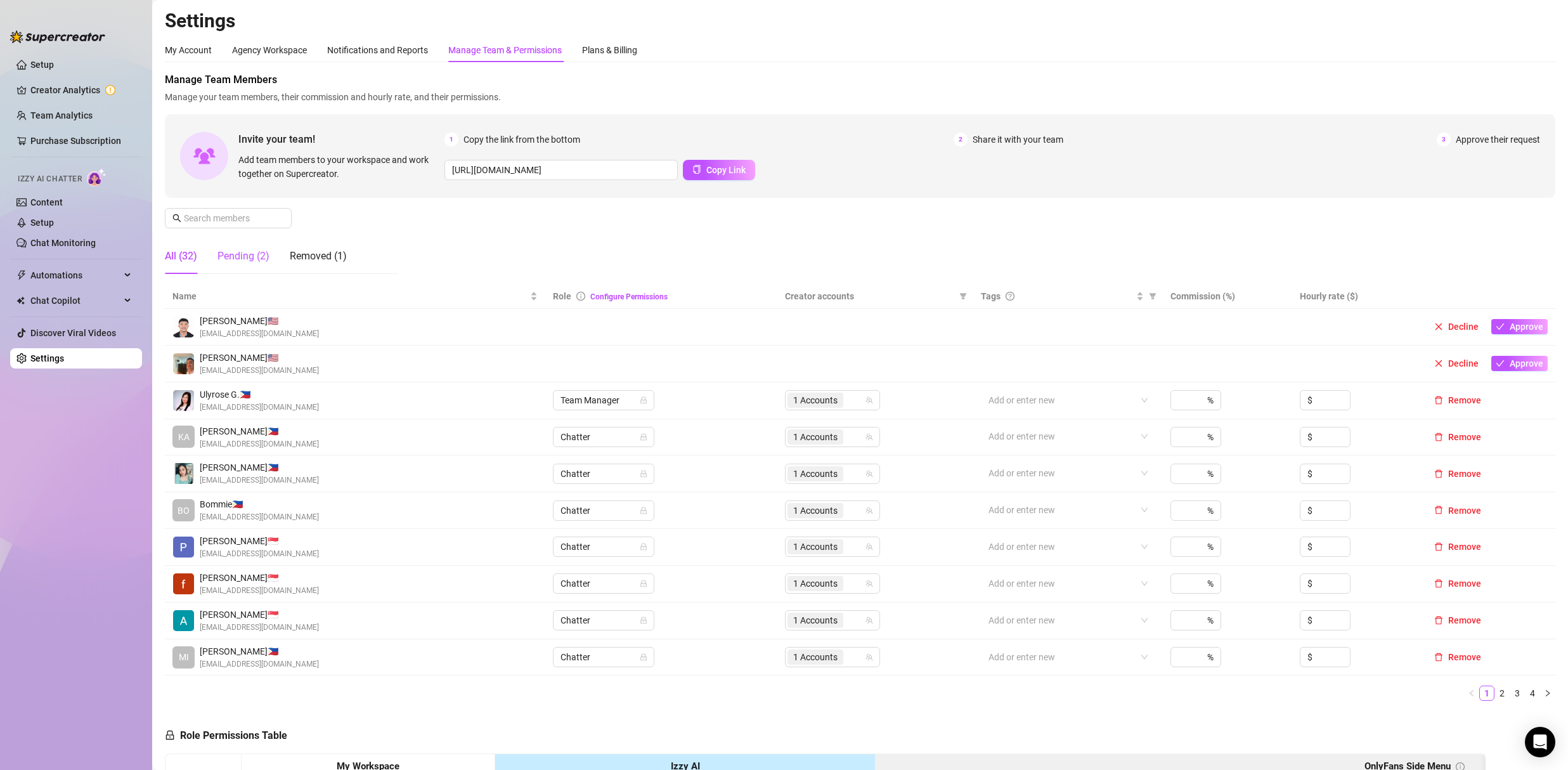
click at [252, 257] on div "Pending (2)" at bounding box center [243, 256] width 52 height 15
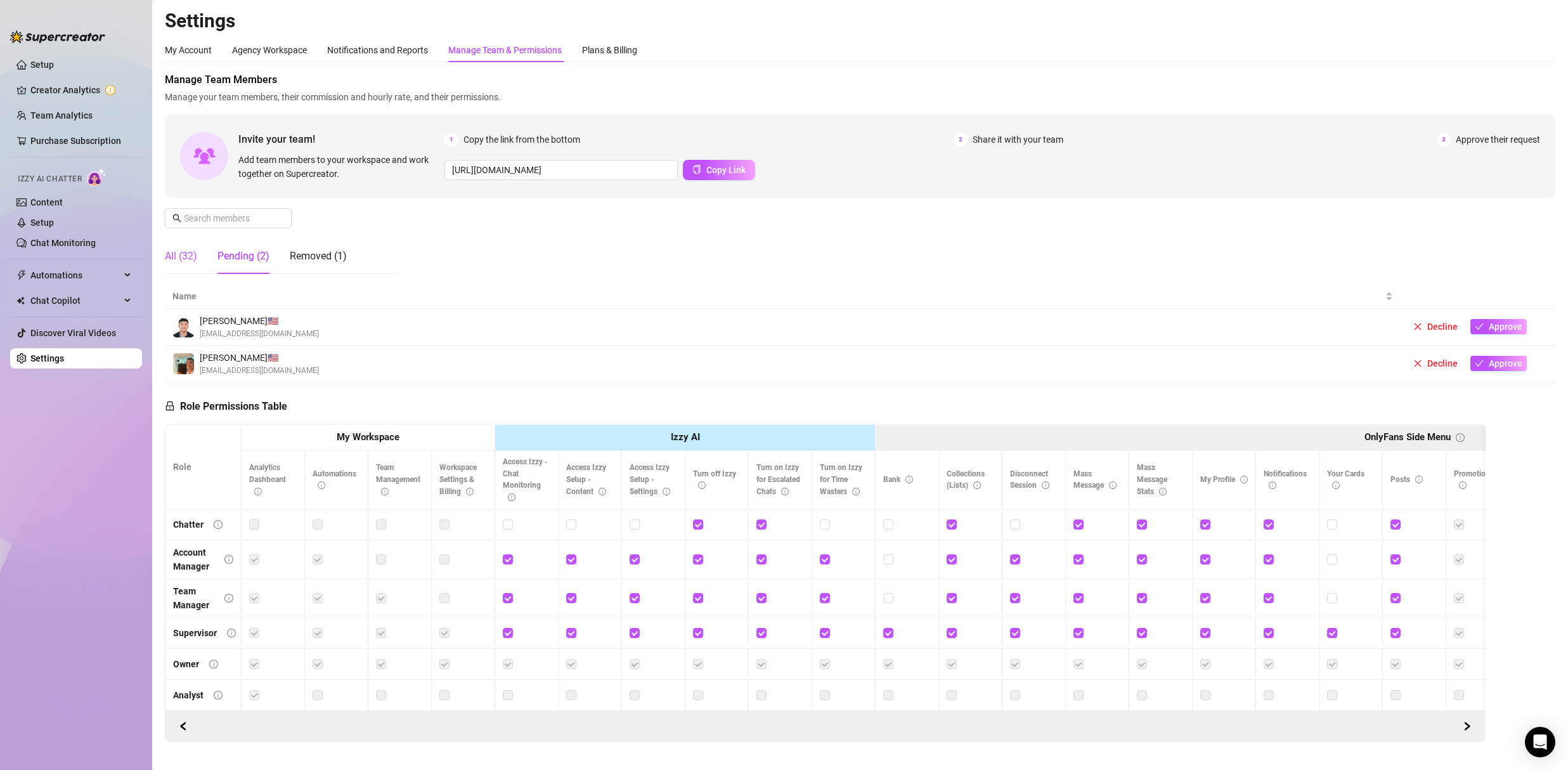
click at [191, 252] on div "All (32)" at bounding box center [181, 256] width 33 height 15
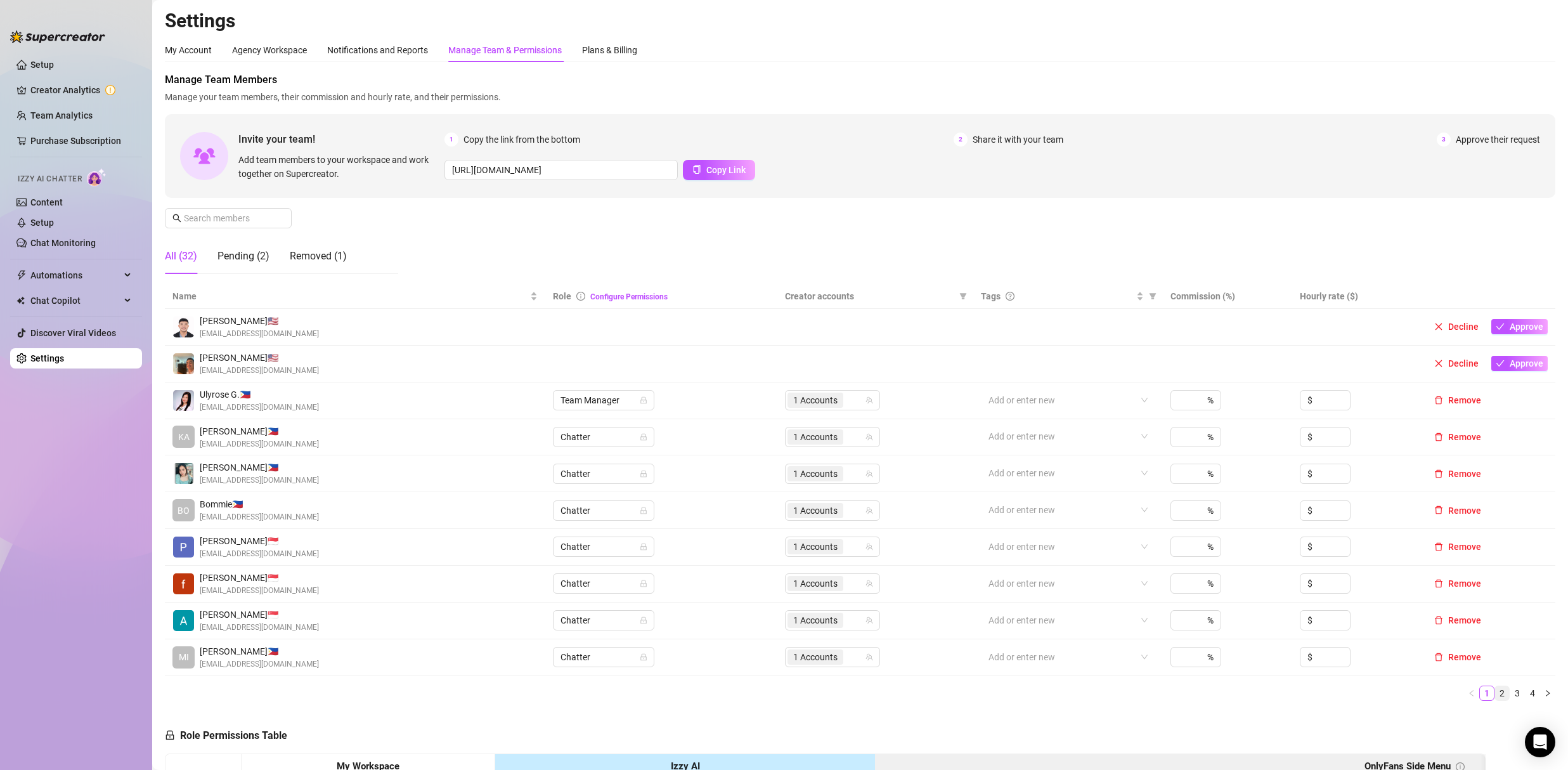
click at [1497, 697] on link "2" at bounding box center [1501, 693] width 14 height 14
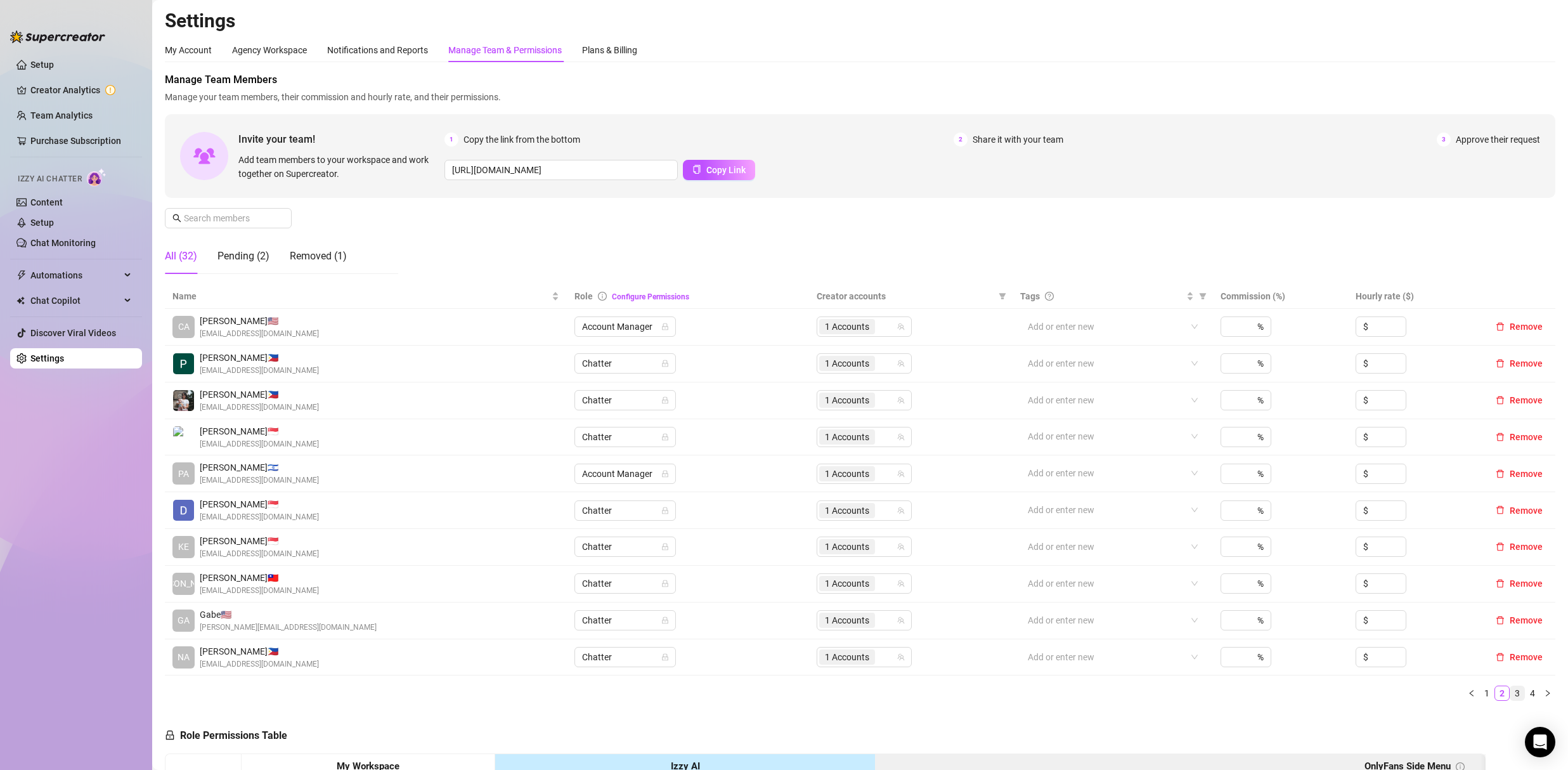
click at [1510, 694] on link "3" at bounding box center [1517, 693] width 14 height 14
click at [188, 621] on span "KE" at bounding box center [184, 620] width 11 height 14
click at [856, 620] on span "1 Accounts" at bounding box center [847, 620] width 44 height 14
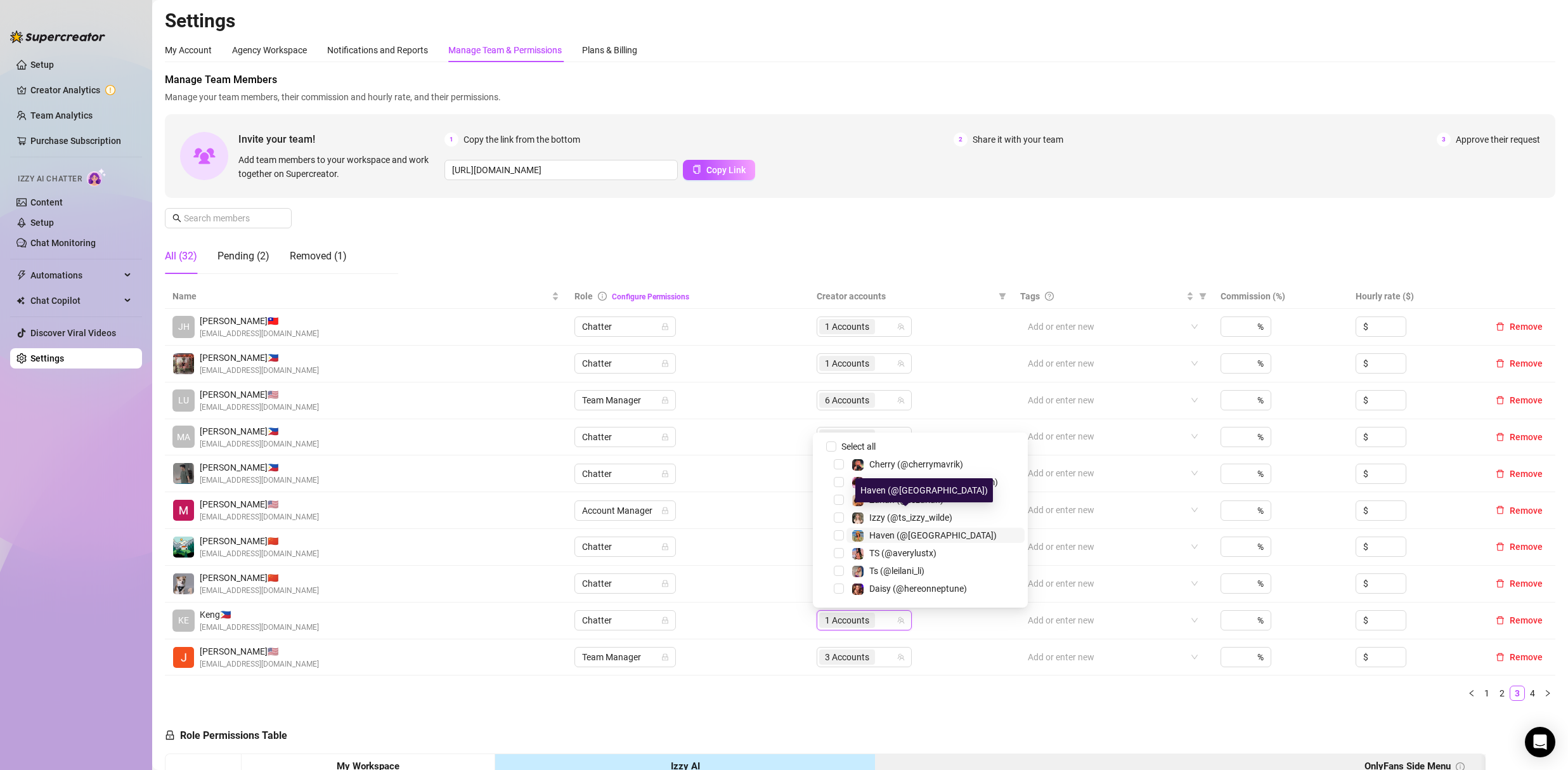
scroll to position [104, 0]
click at [838, 500] on span "Select tree node" at bounding box center [838, 502] width 10 height 10
click at [837, 482] on span "Select tree node" at bounding box center [838, 482] width 10 height 10
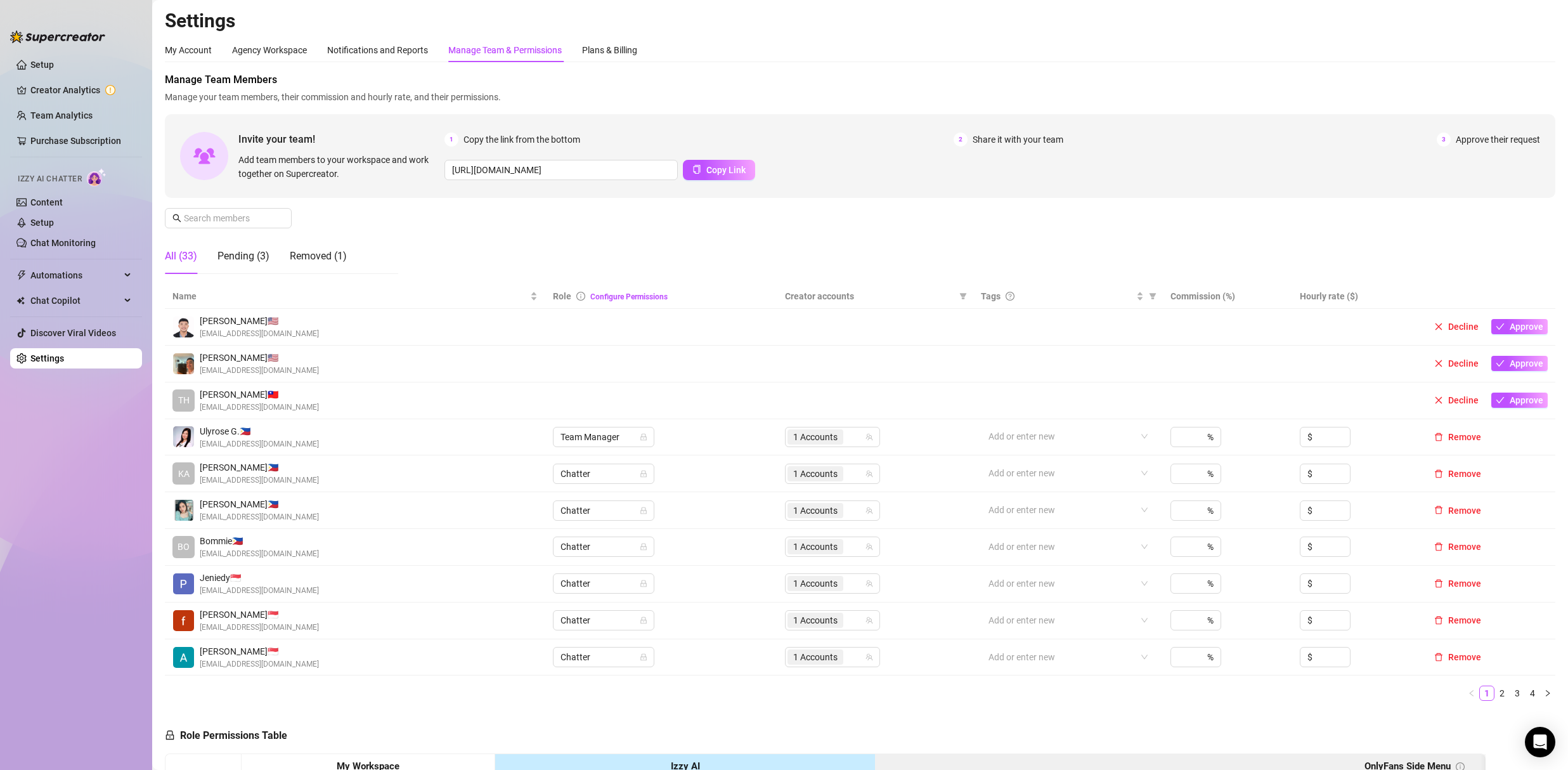
click at [485, 55] on div "Manage Team & Permissions" at bounding box center [505, 50] width 114 height 14
click at [230, 220] on input "text" at bounding box center [229, 218] width 90 height 14
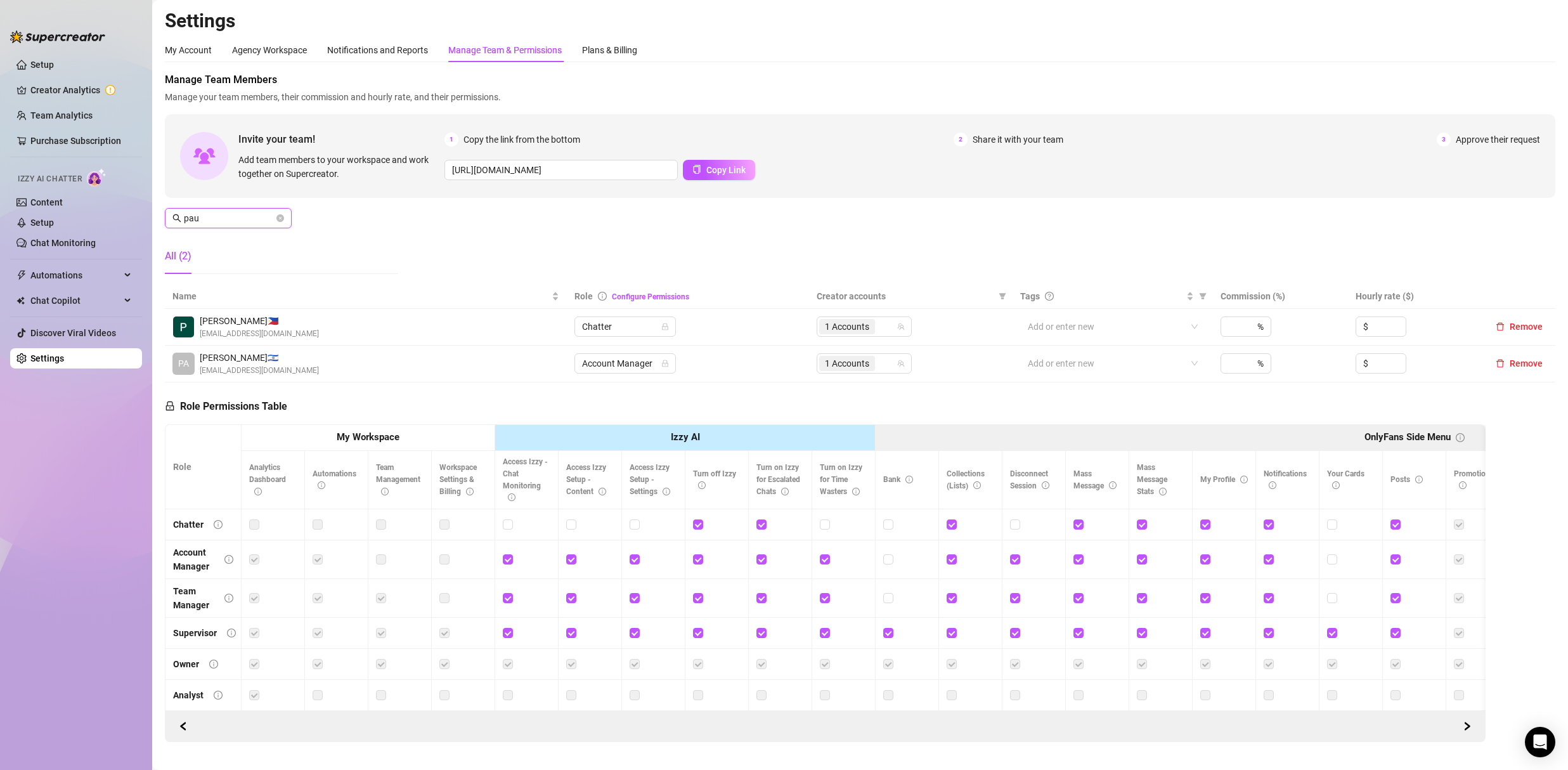
type input "pau"
click at [281, 369] on span "pmandelkorn87@gmail.com" at bounding box center [259, 370] width 119 height 12
click at [877, 366] on input "search" at bounding box center [879, 363] width 3 height 15
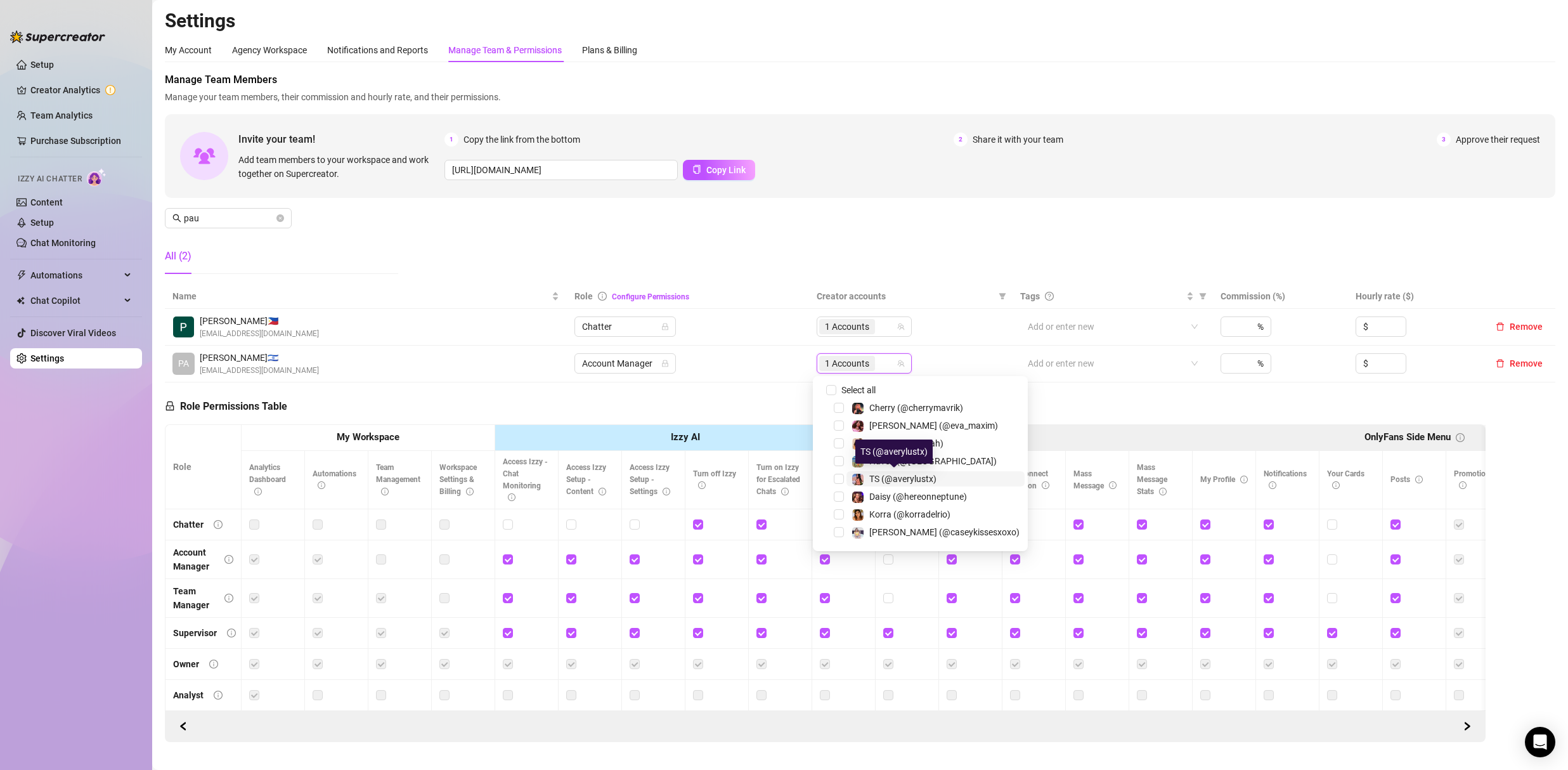
scroll to position [104, 0]
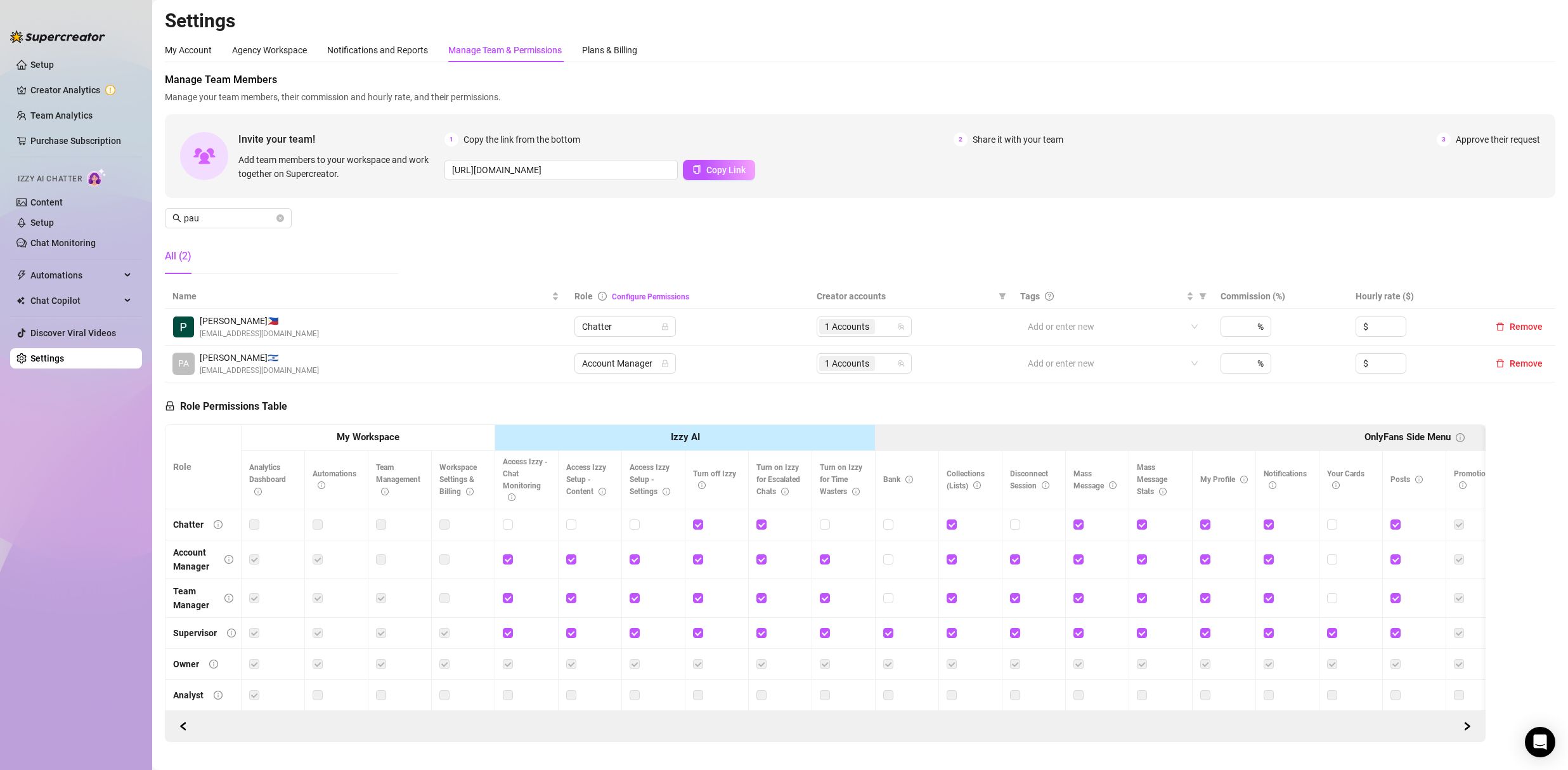
click at [955, 68] on div "My Account Agency Workspace Notifications and Reports Manage Team & Permissions…" at bounding box center [860, 390] width 1390 height 704
click at [279, 218] on icon "close-circle" at bounding box center [280, 218] width 8 height 8
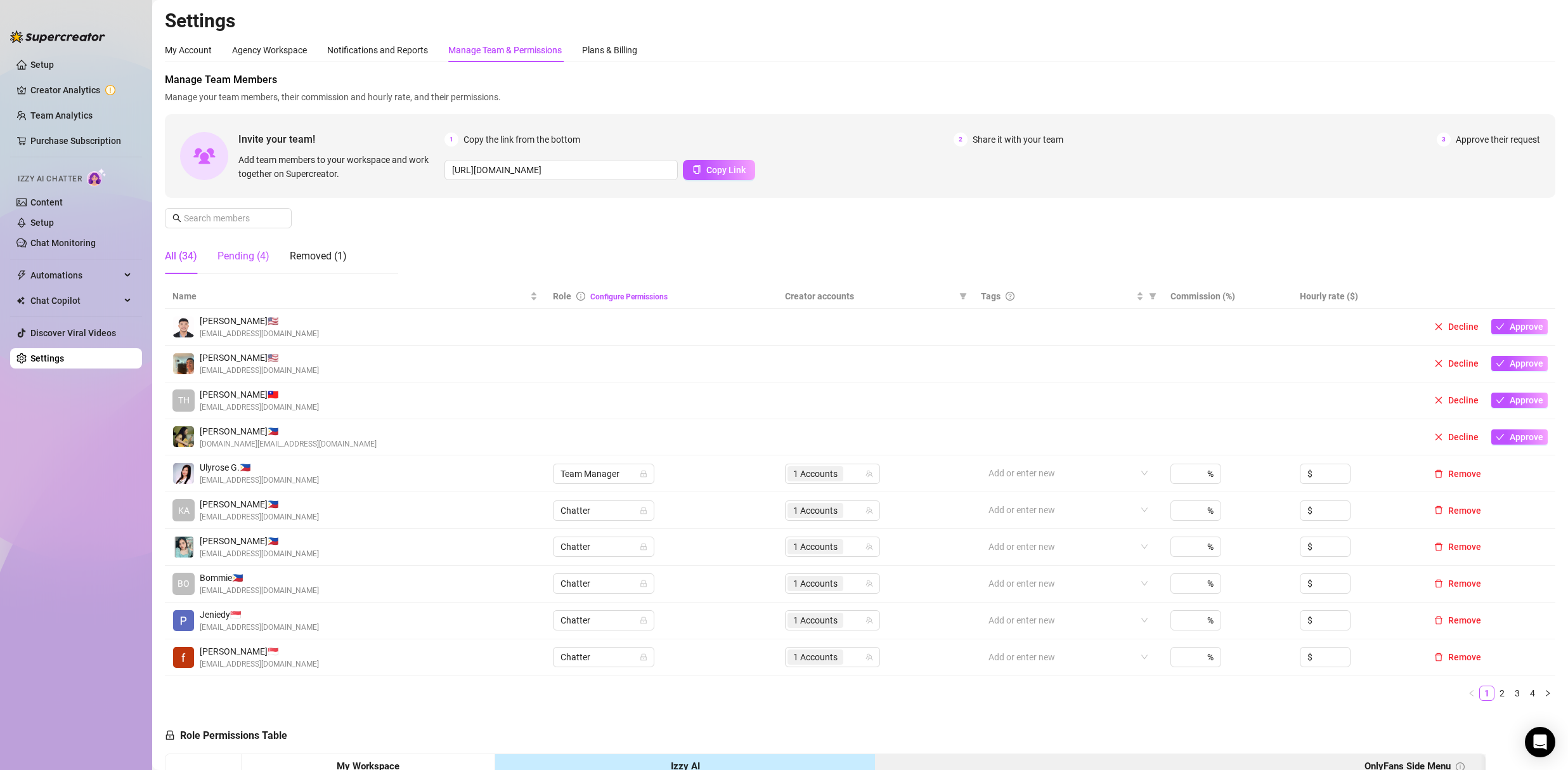
click at [257, 259] on div "Pending (4)" at bounding box center [243, 256] width 52 height 15
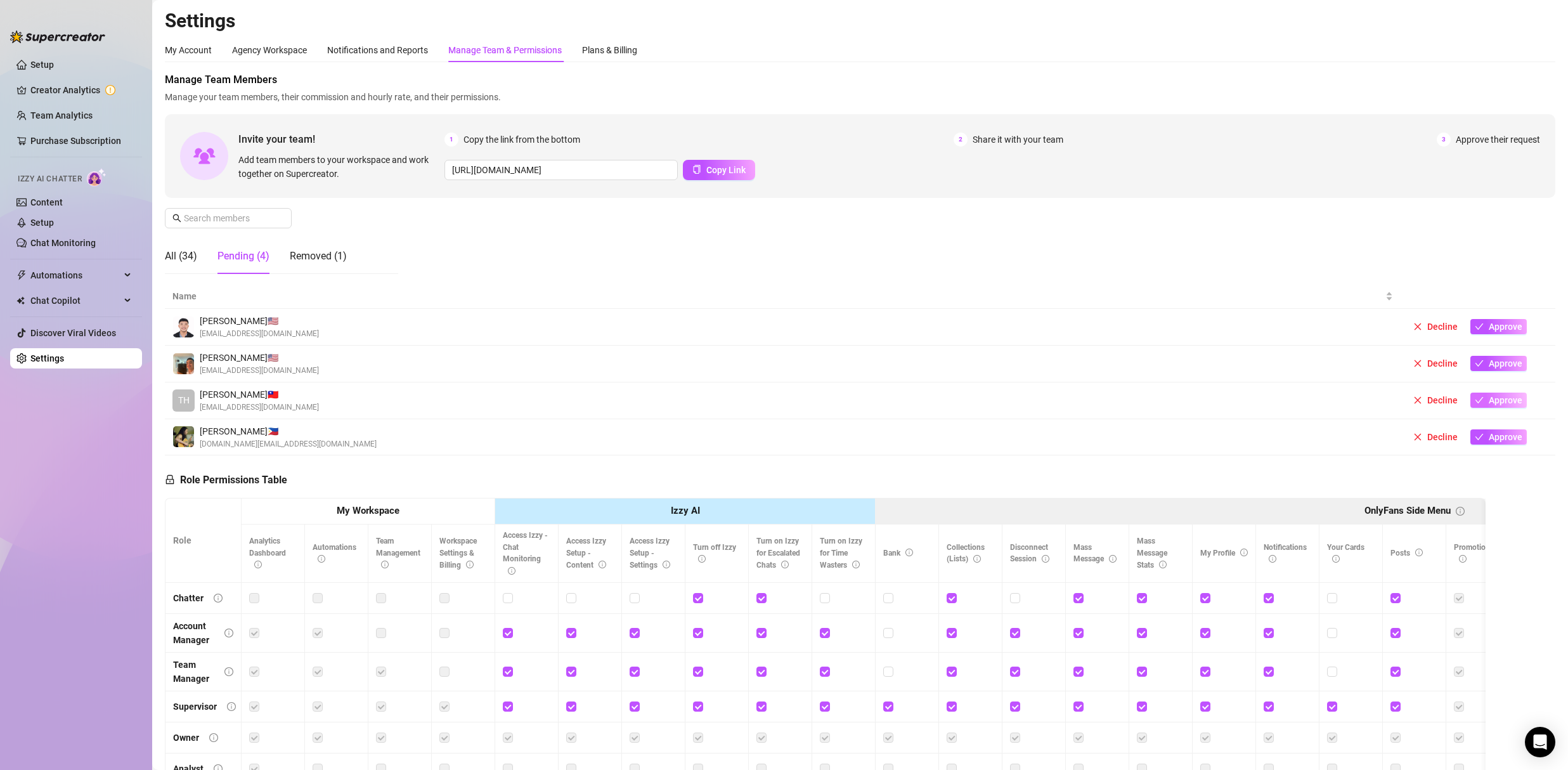
click at [1489, 401] on span "Approve" at bounding box center [1505, 400] width 33 height 10
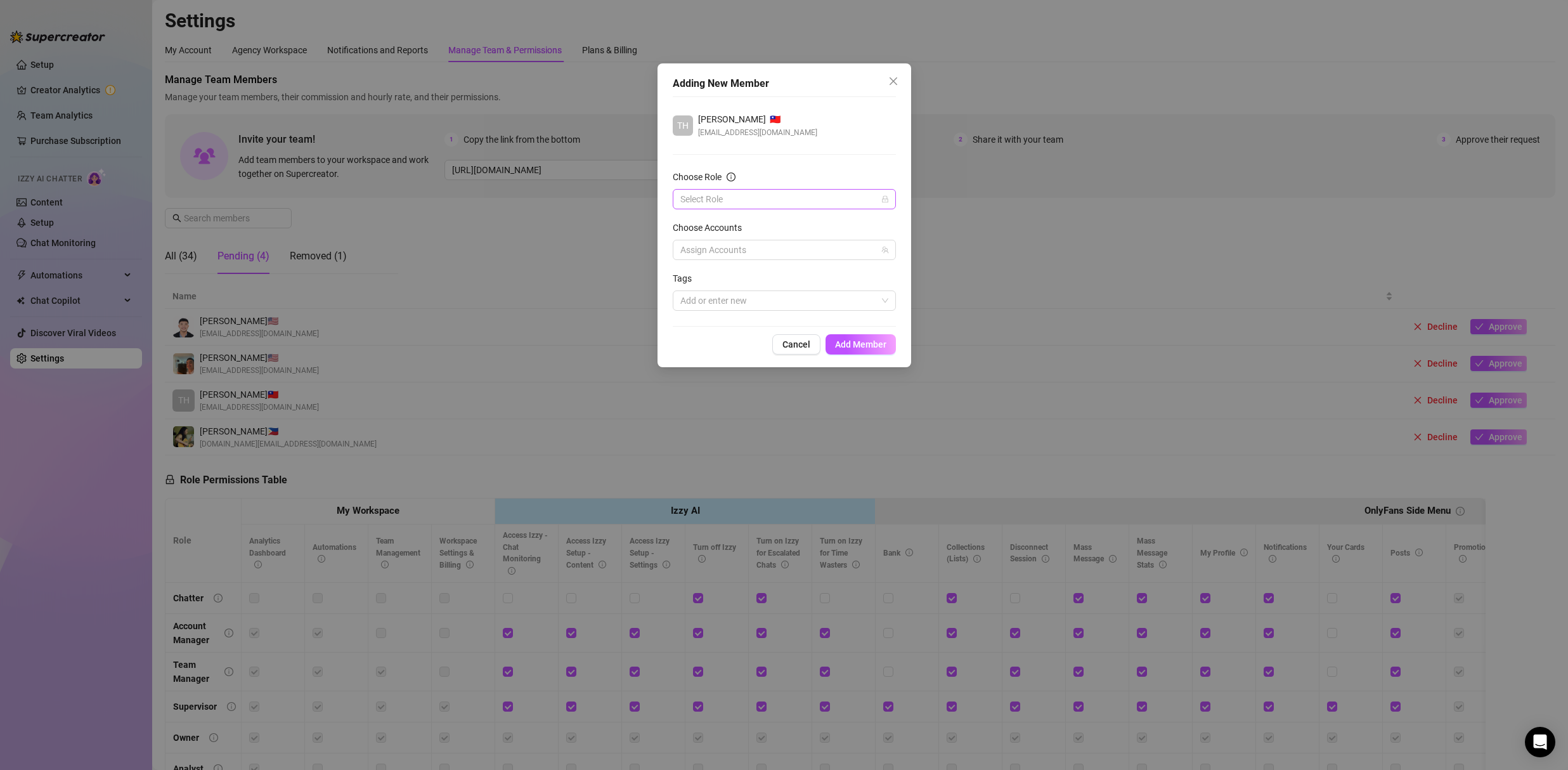
click at [734, 199] on input "Choose Role" at bounding box center [779, 199] width 197 height 19
click at [722, 227] on div "Chatter" at bounding box center [784, 225] width 203 height 14
click at [724, 246] on div at bounding box center [777, 250] width 205 height 18
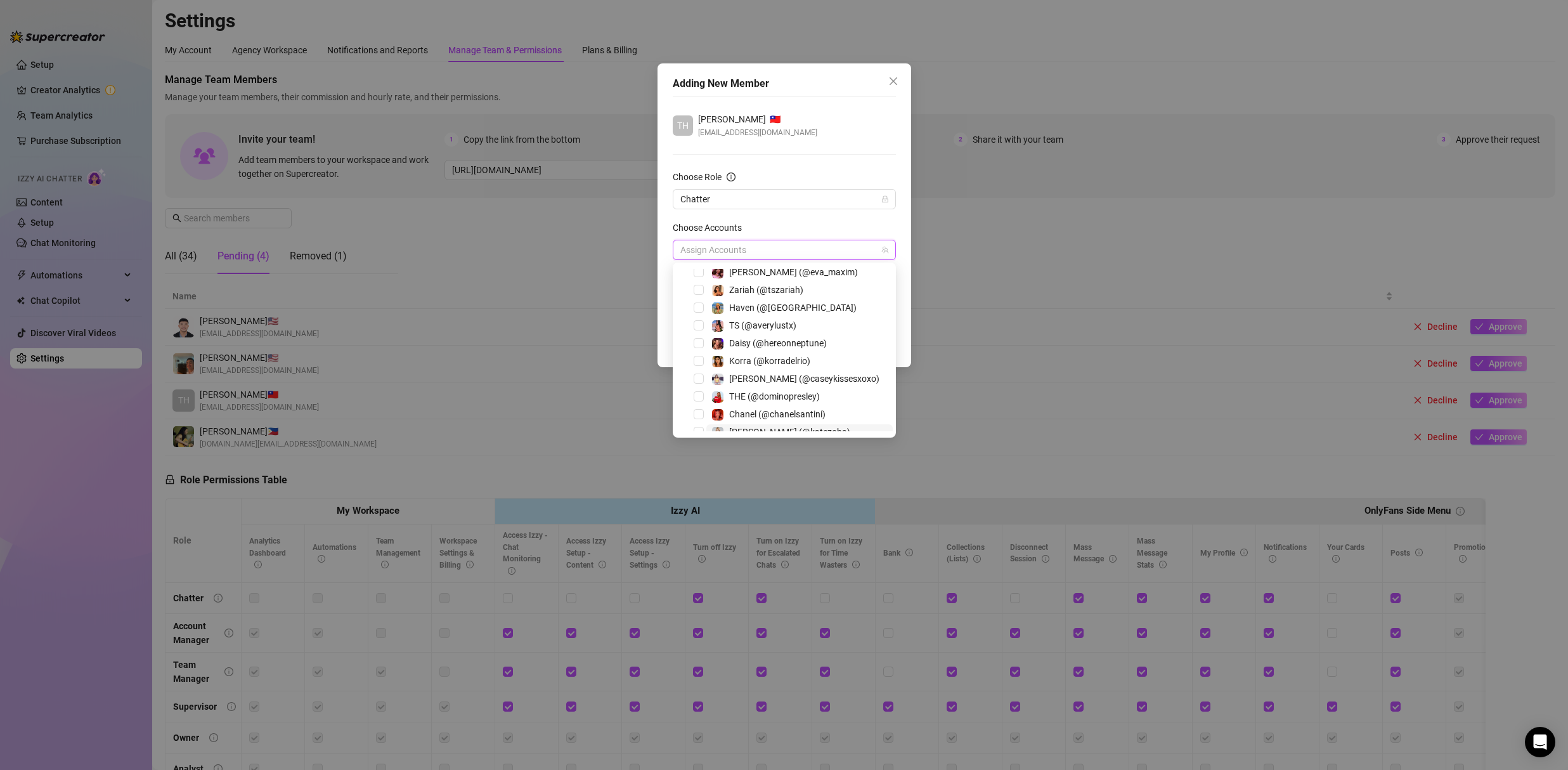
scroll to position [37, 0]
click at [814, 414] on span "Chanel (@chanelsantini)" at bounding box center [777, 417] width 96 height 10
click at [822, 125] on div "TH Thara Taripe 🇹🇼 axbuckz01@gmail.com" at bounding box center [784, 125] width 223 height 26
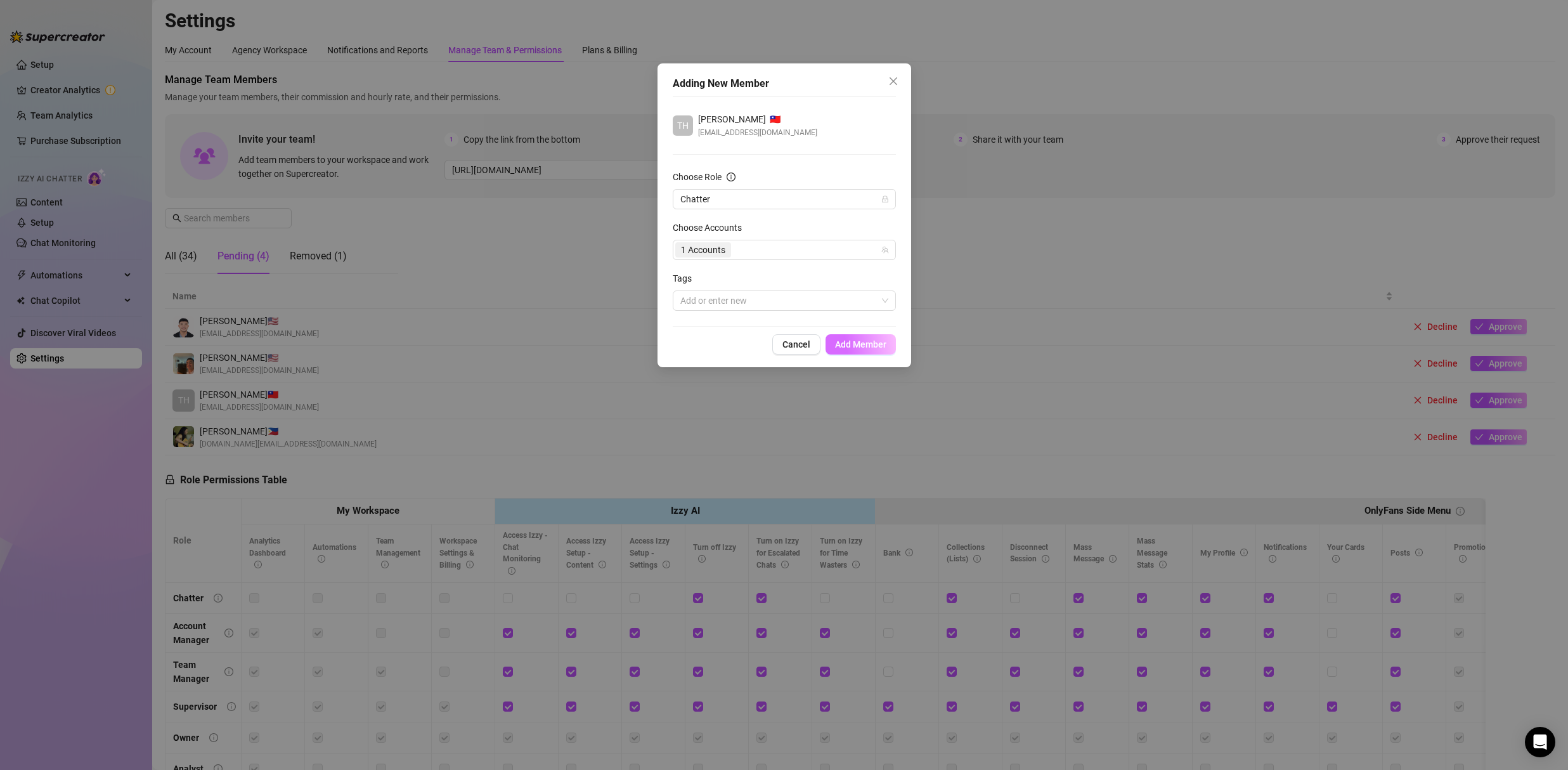
click at [878, 349] on span "Add Member" at bounding box center [861, 344] width 51 height 10
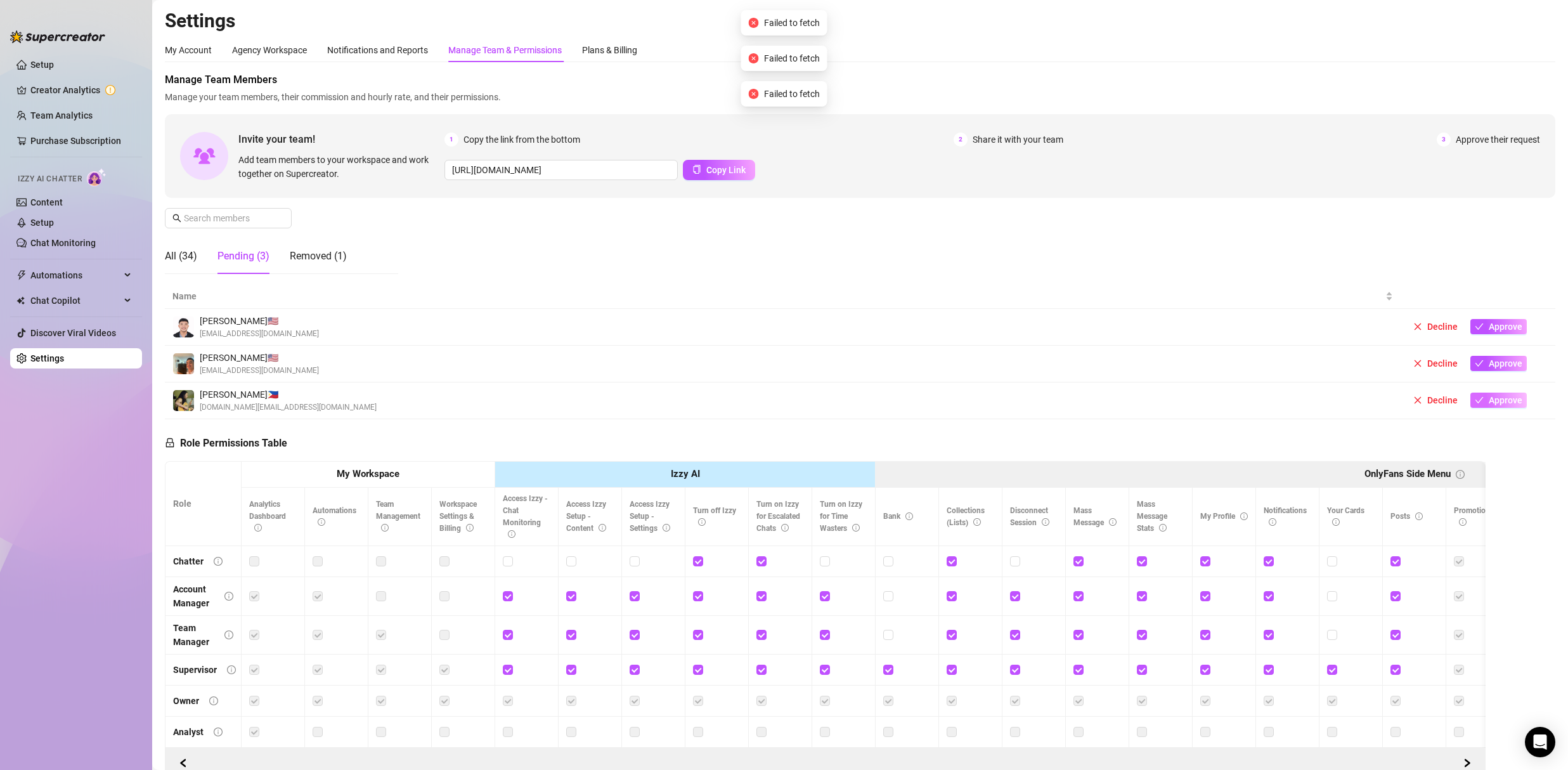
click at [1495, 403] on span "Approve" at bounding box center [1505, 400] width 33 height 10
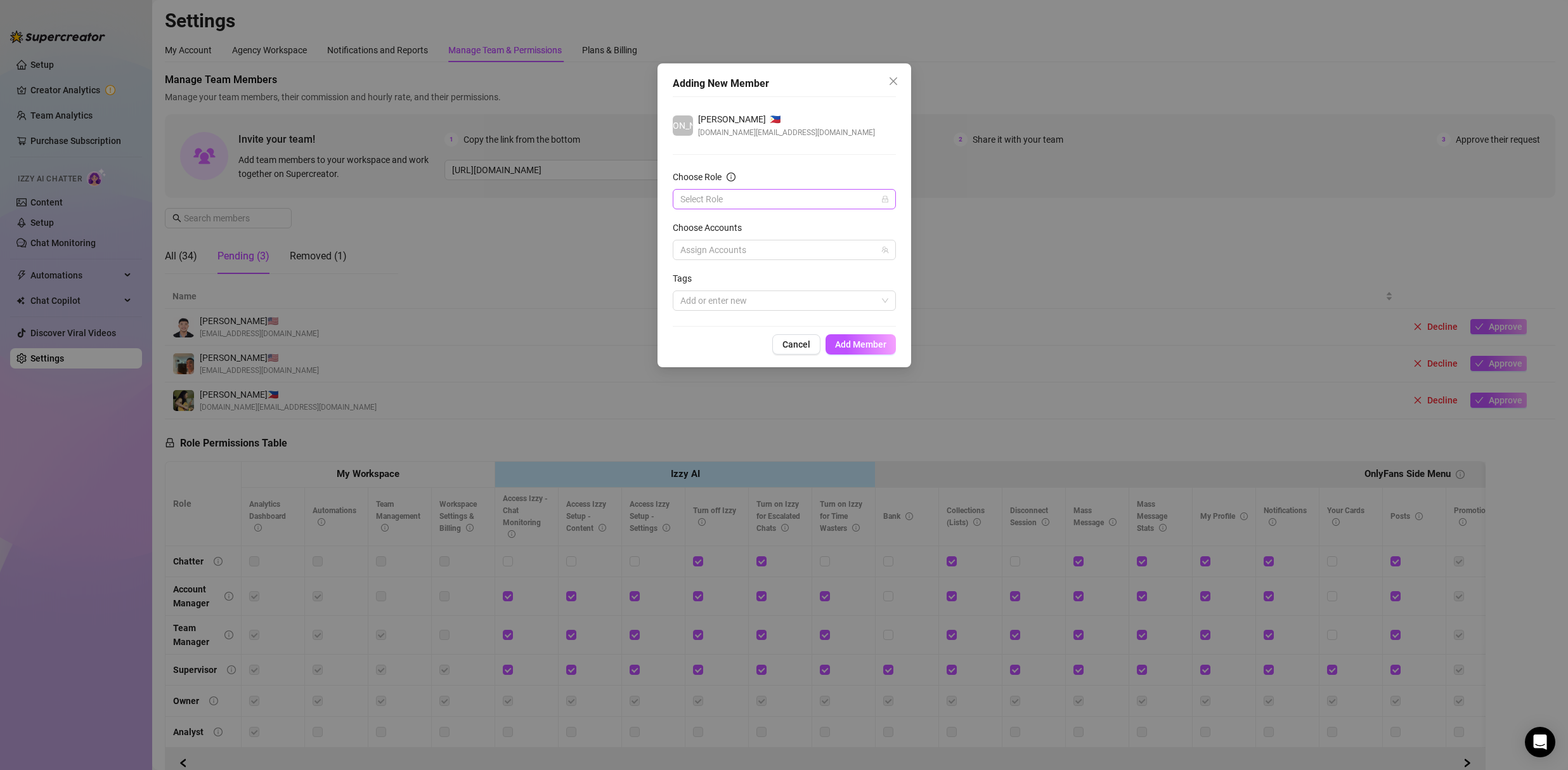
click at [741, 200] on input "Choose Role" at bounding box center [779, 199] width 197 height 19
click at [721, 223] on div "Chatter" at bounding box center [784, 225] width 203 height 14
click at [719, 246] on div at bounding box center [777, 250] width 205 height 18
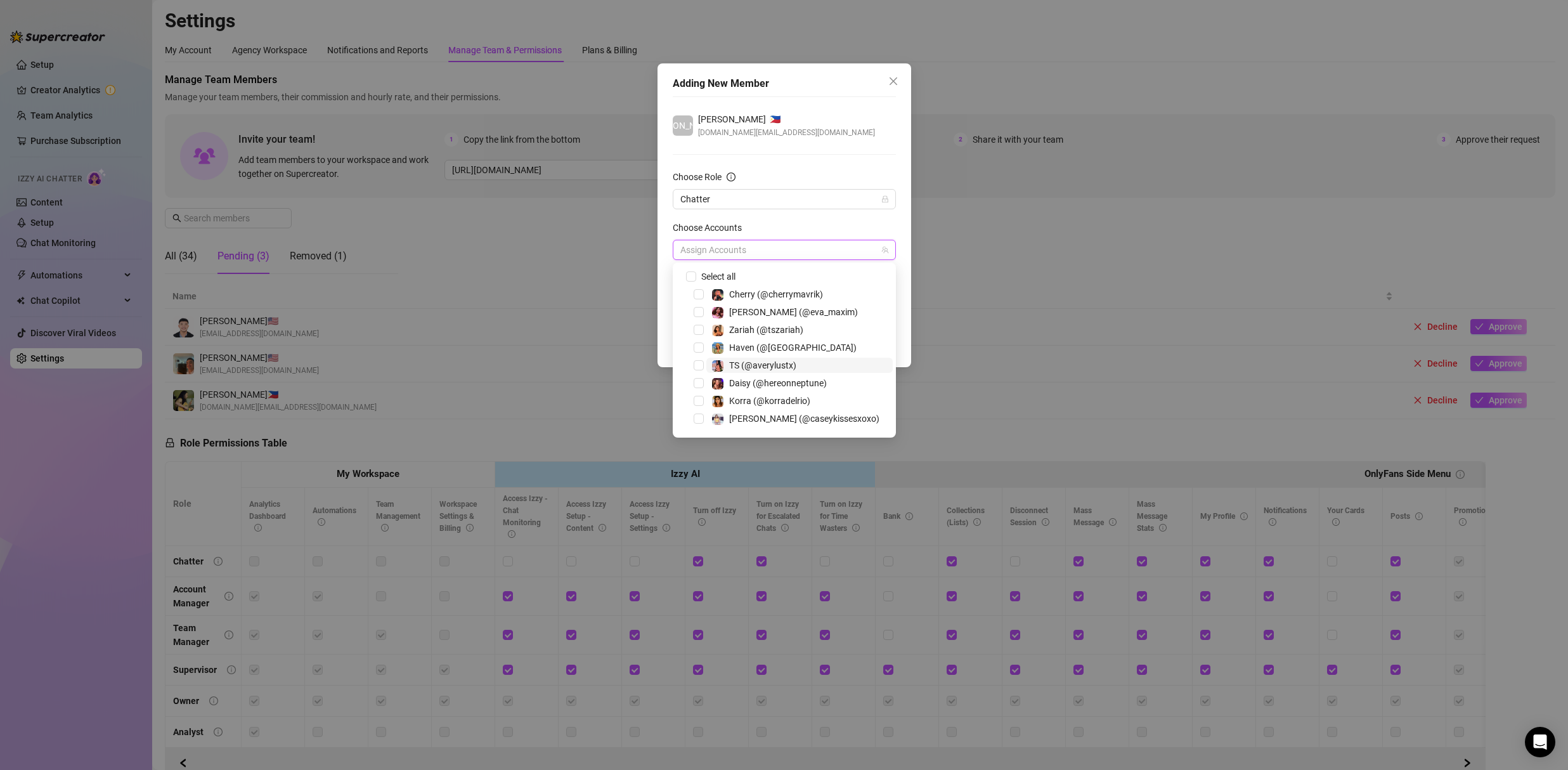
scroll to position [3, 0]
click at [773, 362] on span "TS (@averylustx)" at bounding box center [762, 362] width 67 height 10
click at [832, 159] on div "JO Jonathan Bautista 🇵🇭 johnbatista.ph@gmail.com Choose Role Chatter Choose Acc…" at bounding box center [784, 211] width 223 height 230
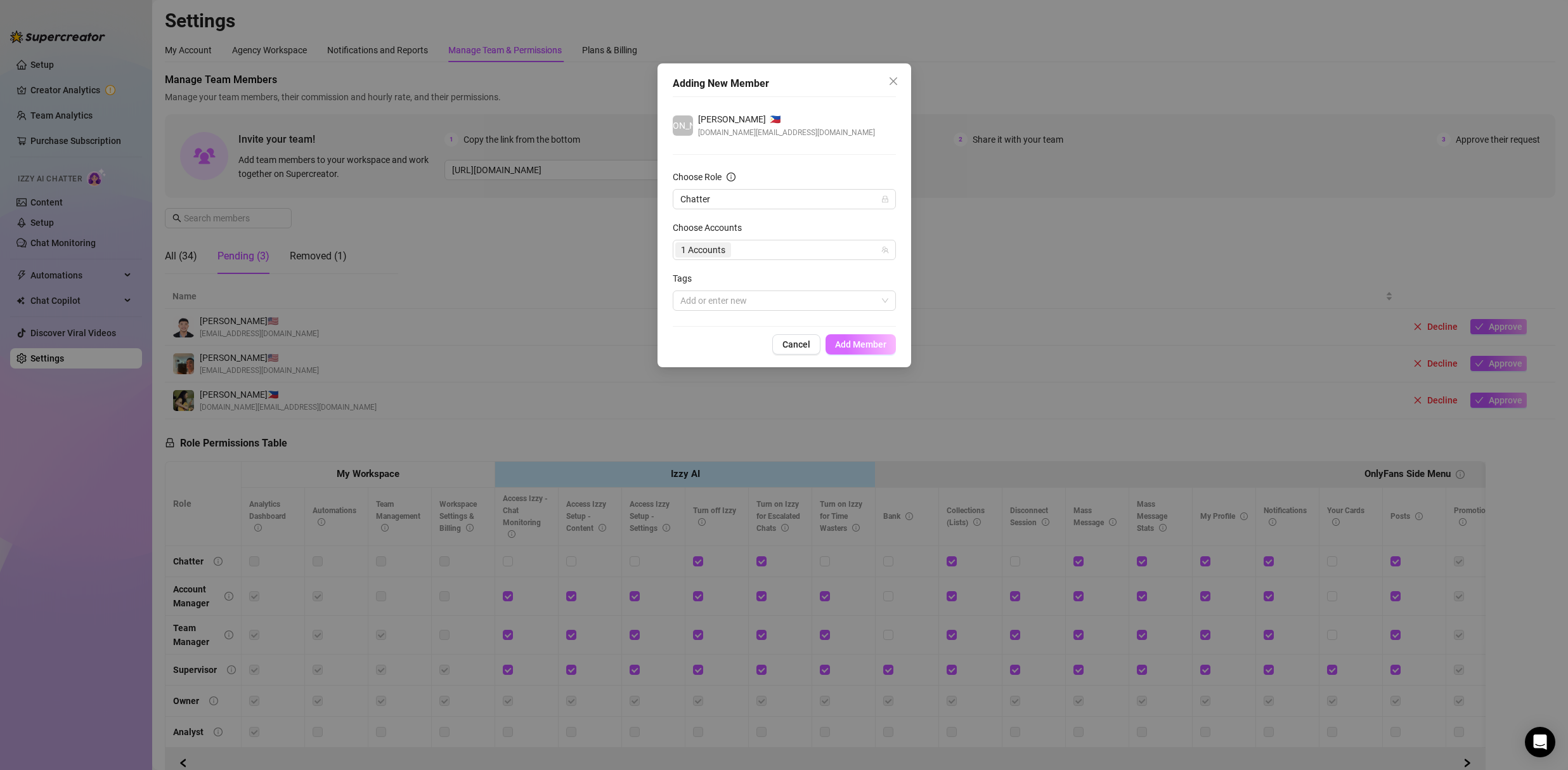
click at [865, 353] on button "Add Member" at bounding box center [861, 344] width 71 height 20
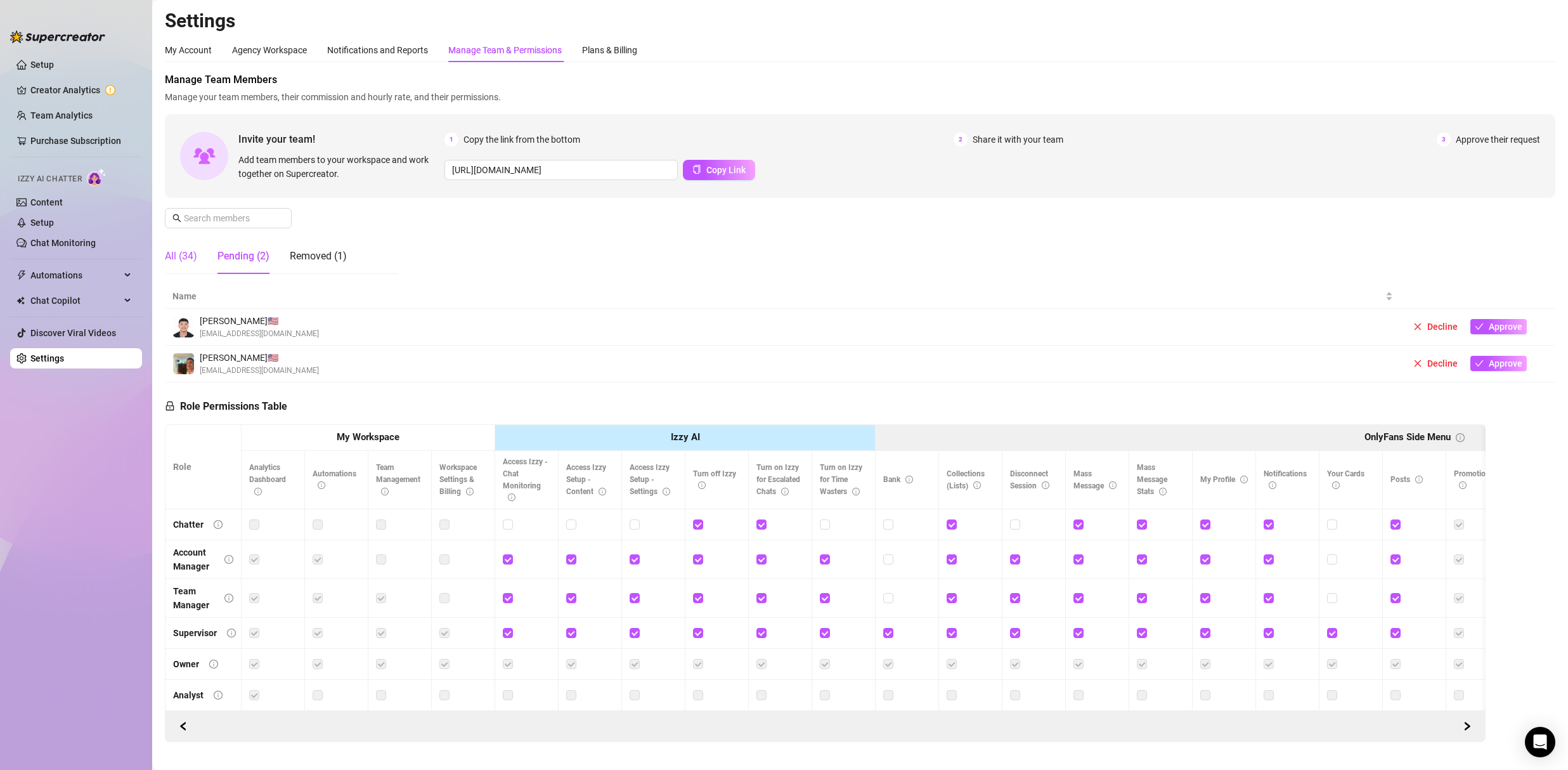
click at [178, 258] on div "All (34)" at bounding box center [181, 256] width 33 height 15
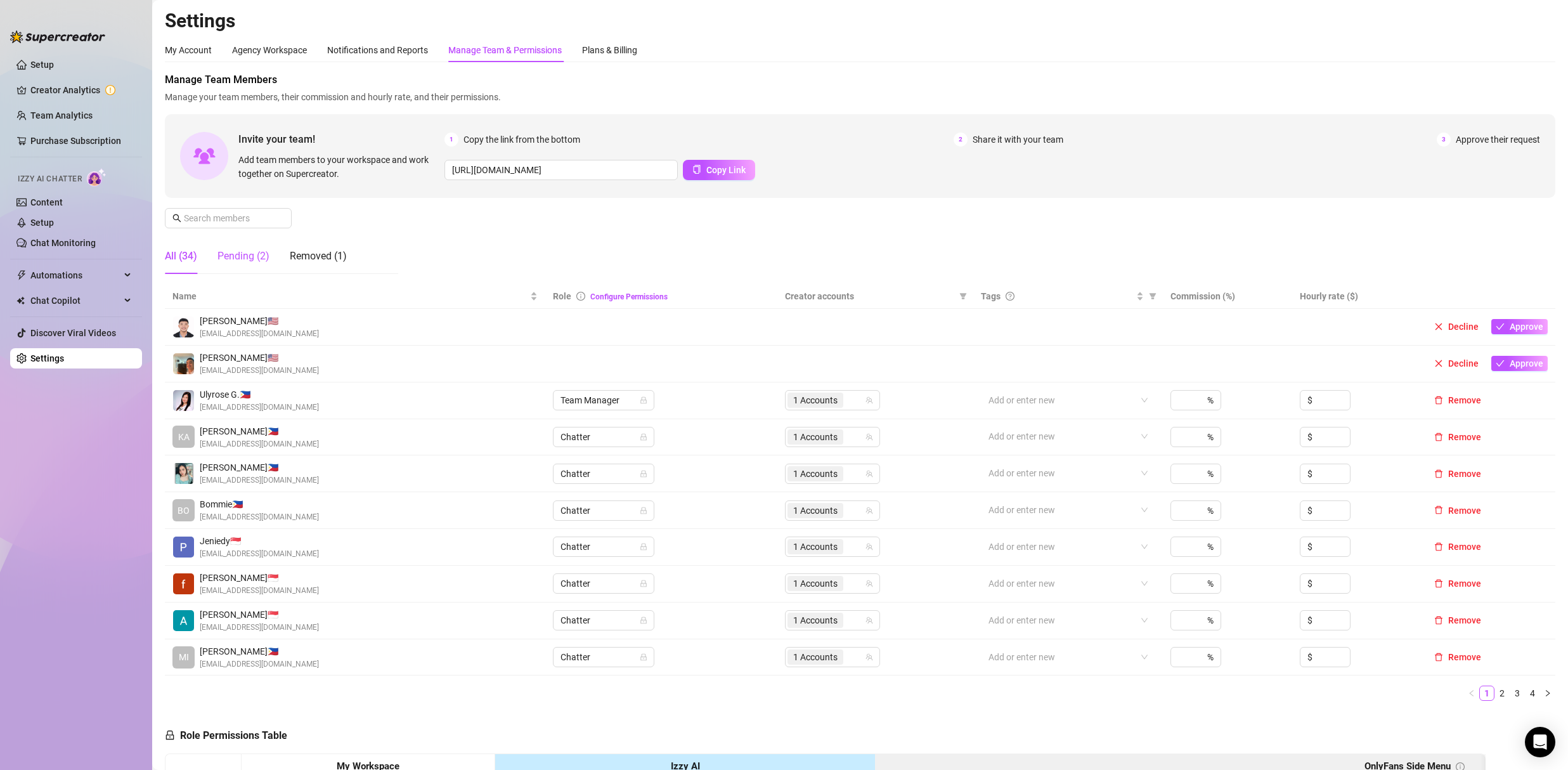
click at [256, 258] on div "Pending (2)" at bounding box center [243, 256] width 52 height 15
click at [256, 258] on div "Pending (2)" at bounding box center [243, 256] width 52 height 15
click at [51, 363] on link "Settings" at bounding box center [47, 358] width 33 height 10
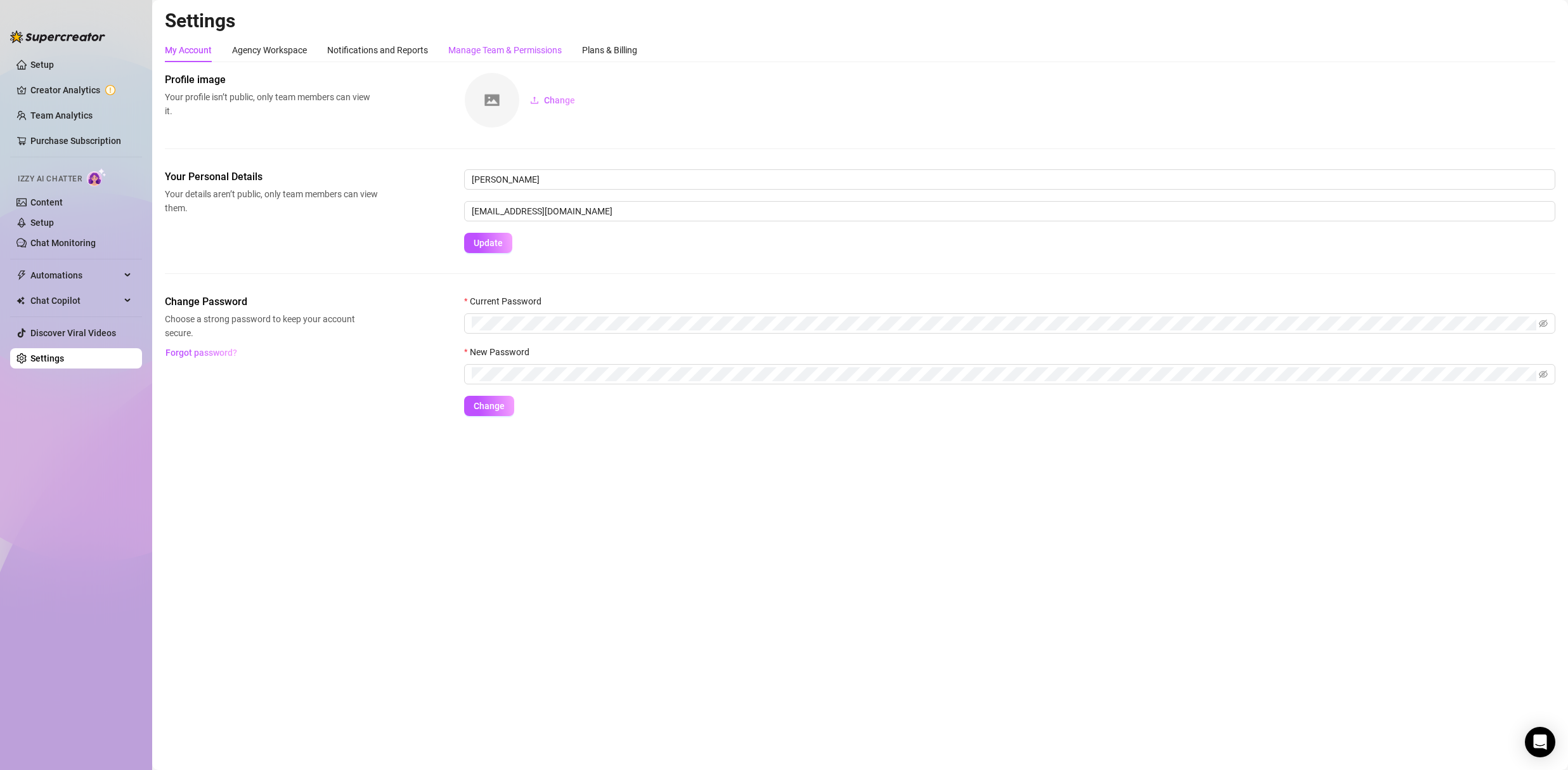
click at [468, 49] on div "Manage Team & Permissions" at bounding box center [505, 50] width 114 height 14
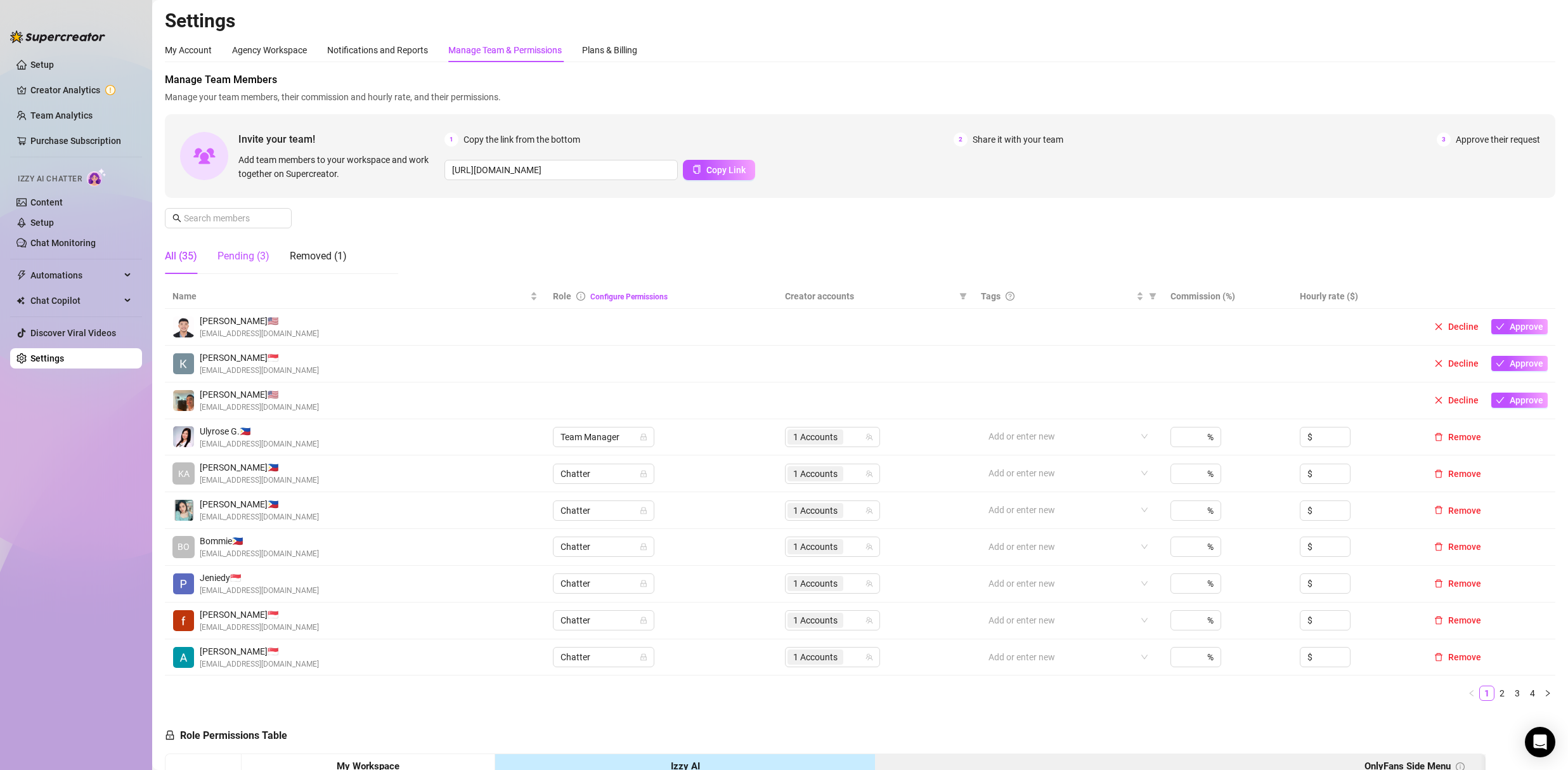
click at [233, 259] on div "Pending (3)" at bounding box center [243, 256] width 52 height 15
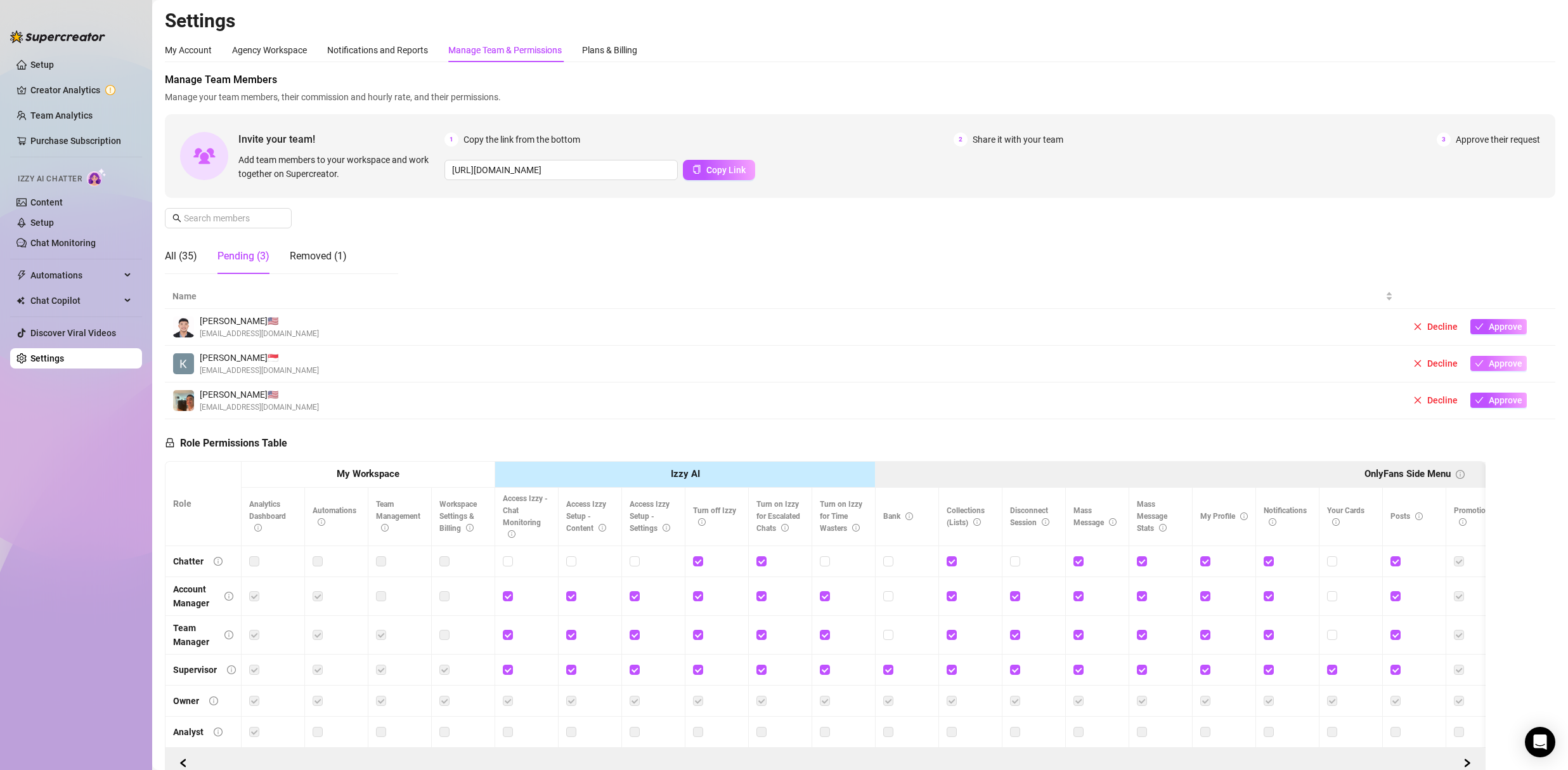
click at [1490, 364] on span "Approve" at bounding box center [1505, 363] width 33 height 10
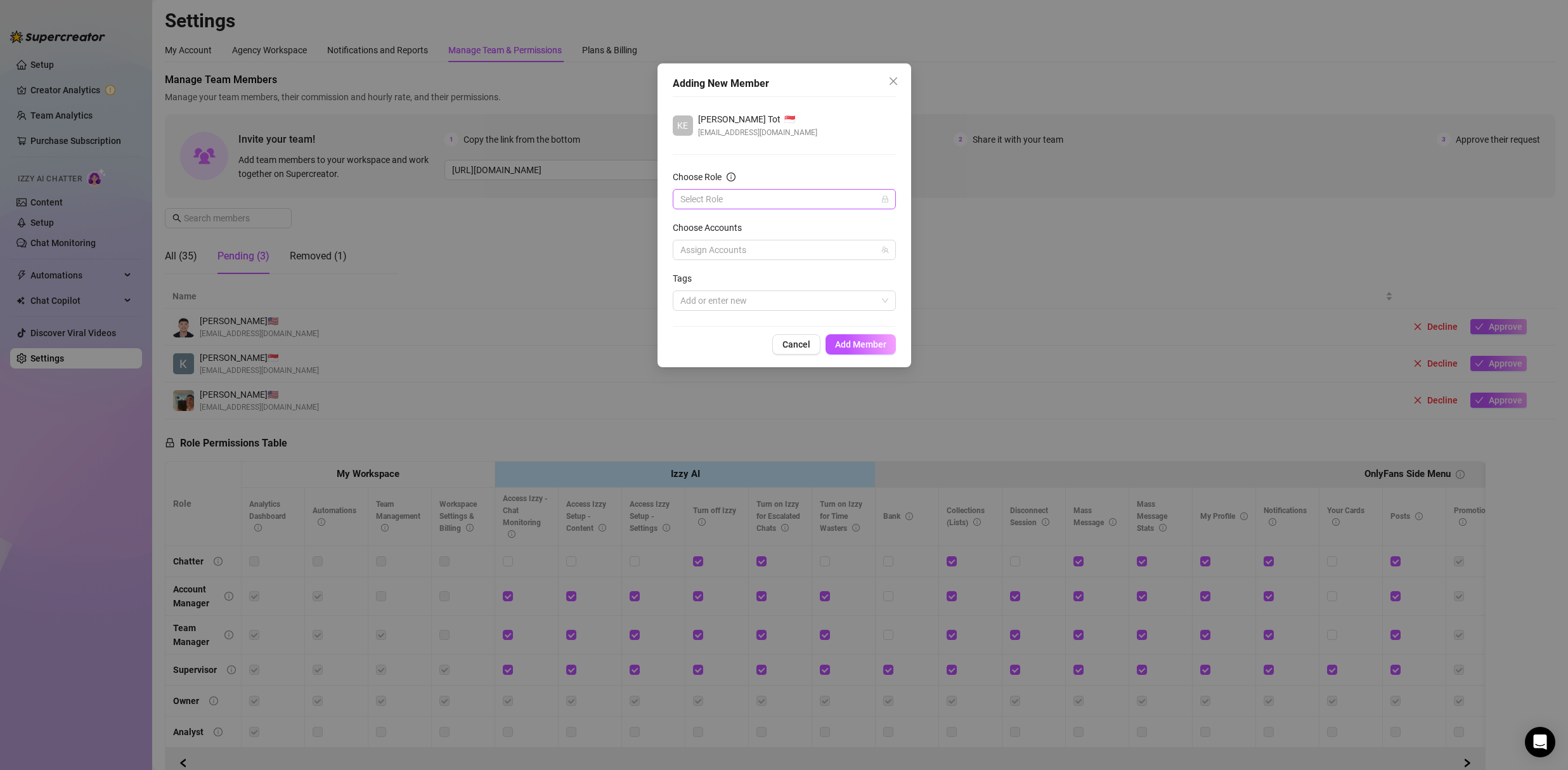
click at [709, 202] on input "Choose Role" at bounding box center [779, 199] width 197 height 19
click at [710, 219] on div "Chatter" at bounding box center [784, 225] width 203 height 14
click at [718, 243] on div at bounding box center [777, 250] width 205 height 18
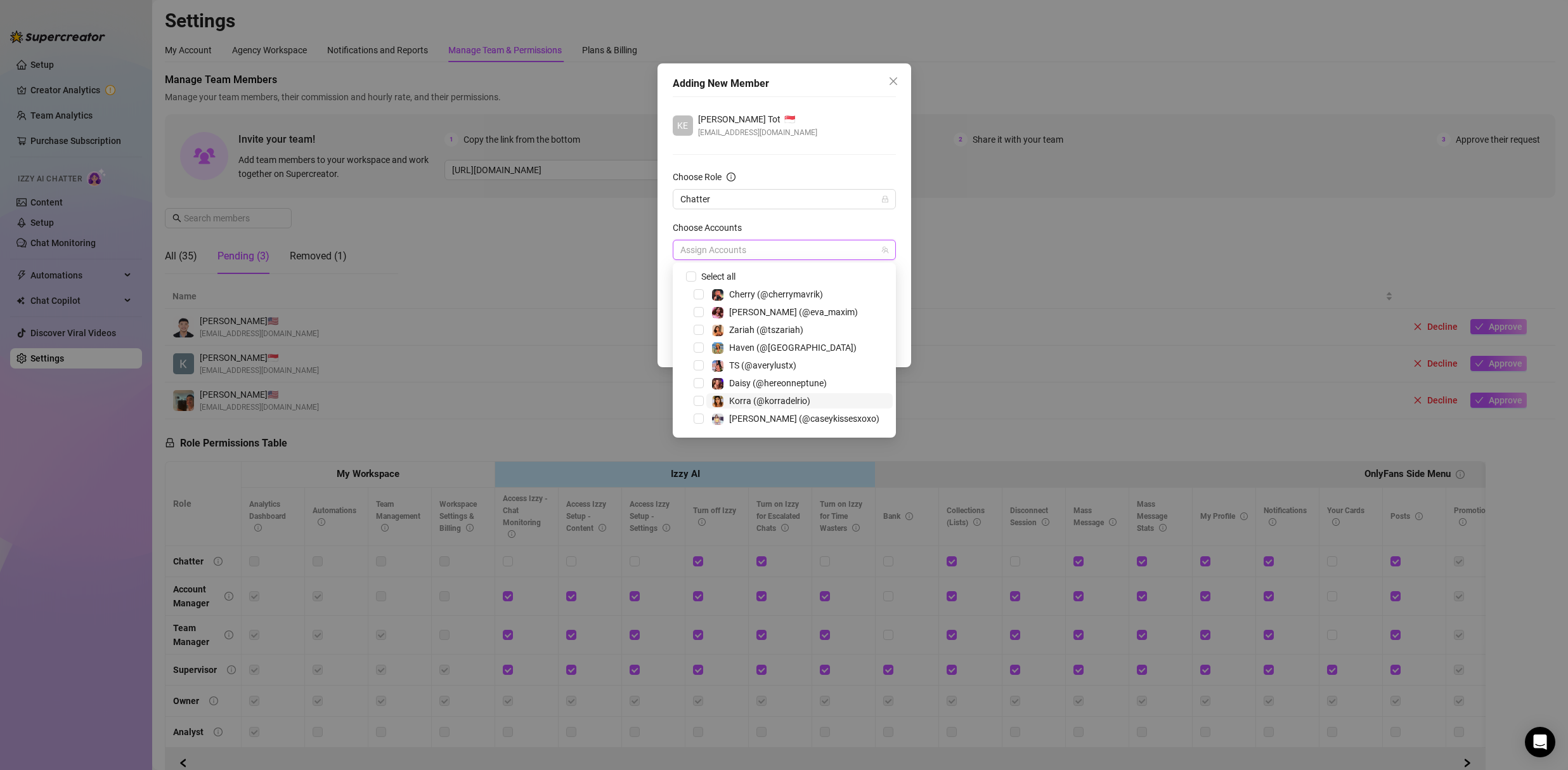
click at [759, 397] on span "Korra (@korradelrio)" at bounding box center [769, 401] width 81 height 10
click at [823, 123] on div "[PERSON_NAME] Tot 🇸🇬 [EMAIL_ADDRESS][DOMAIN_NAME]" at bounding box center [784, 125] width 223 height 26
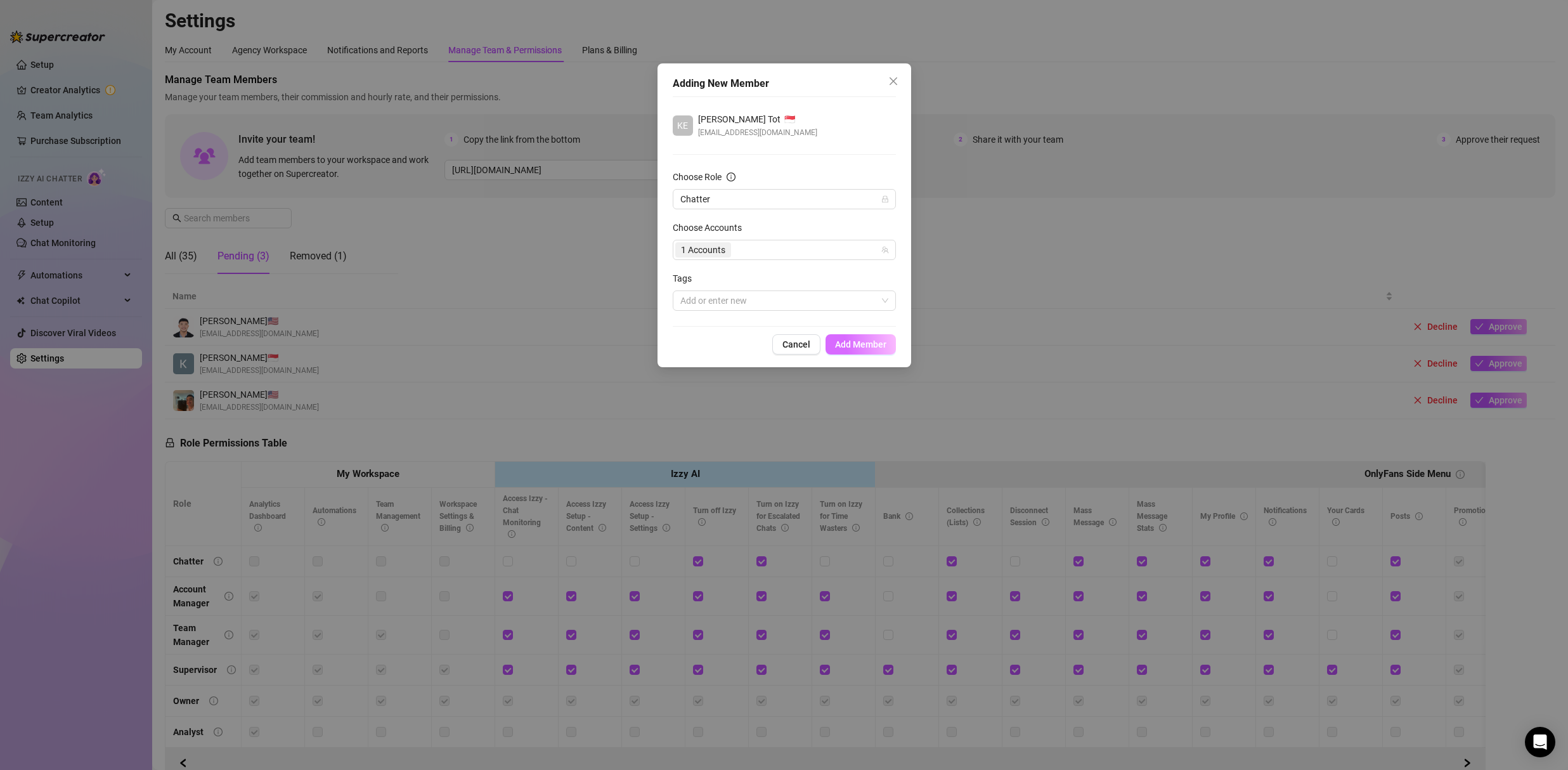
click at [876, 340] on span "Add Member" at bounding box center [861, 344] width 51 height 10
